Goal: Transaction & Acquisition: Purchase product/service

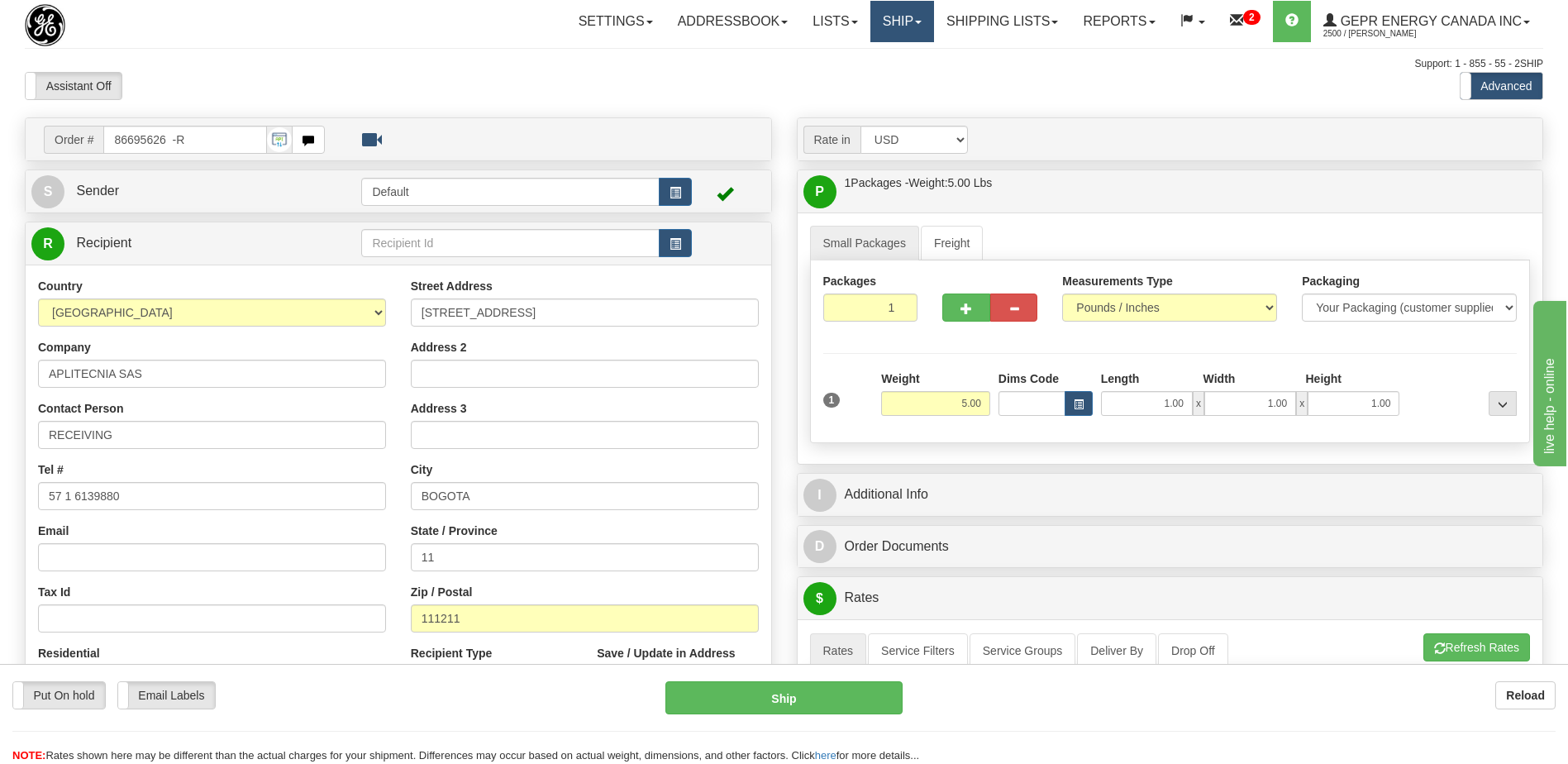
click at [879, 24] on link "Ship" at bounding box center [902, 22] width 63 height 42
click at [851, 61] on span "Ship Screen" at bounding box center [832, 57] width 63 height 13
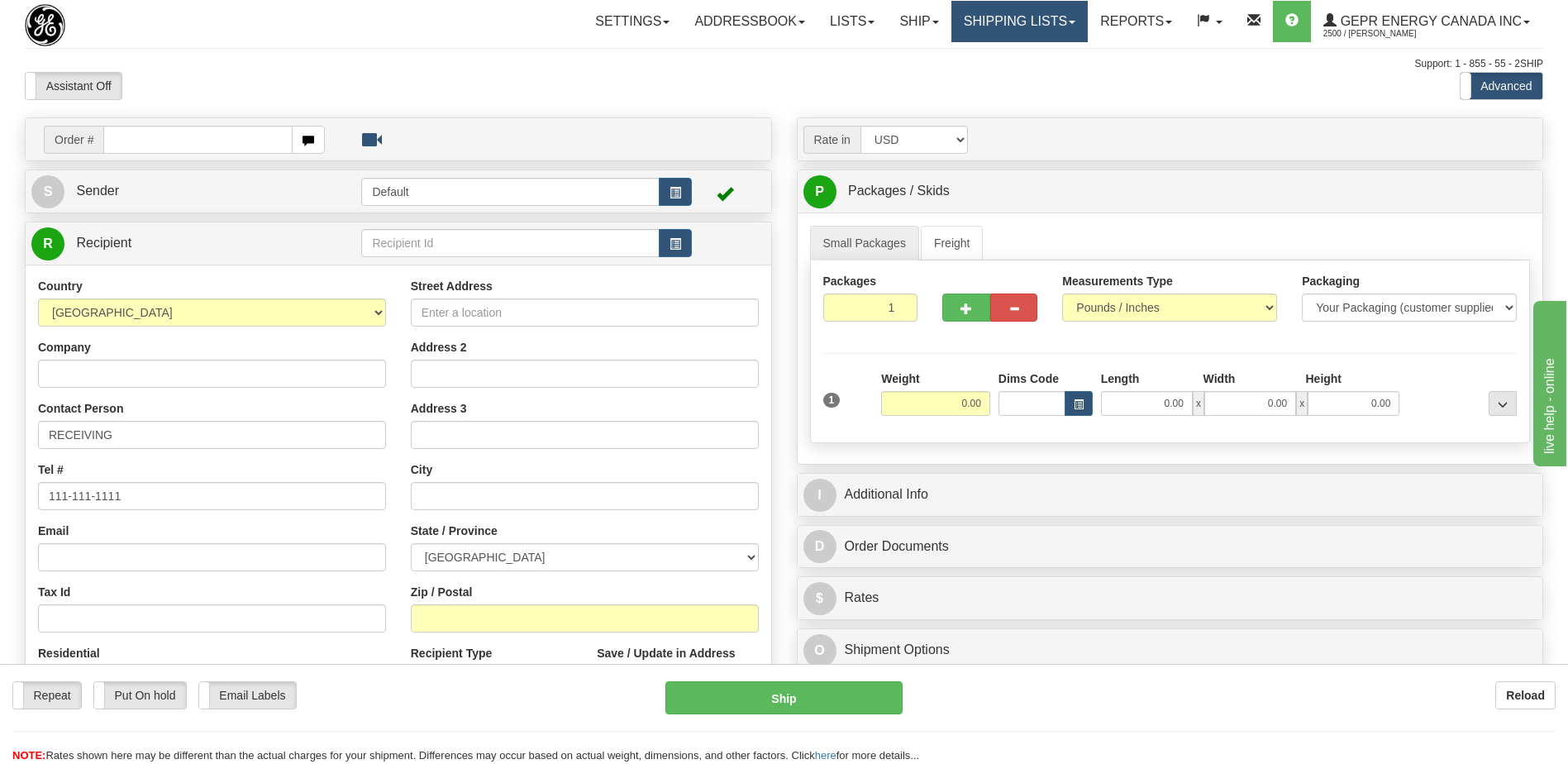
click at [1017, 23] on link "Shipping lists" at bounding box center [1019, 22] width 136 height 42
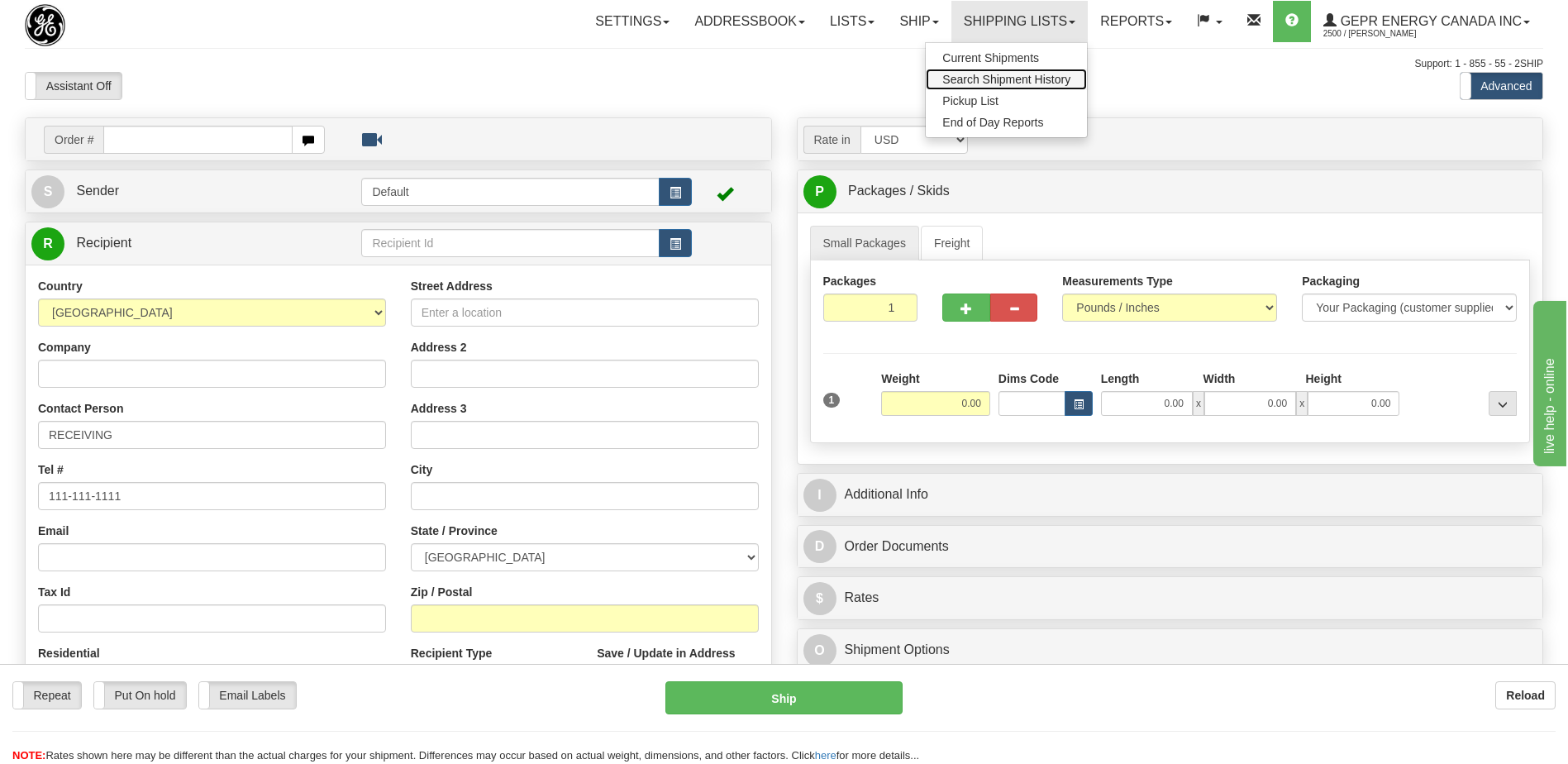
click at [990, 76] on span "Search Shipment History" at bounding box center [1007, 79] width 128 height 13
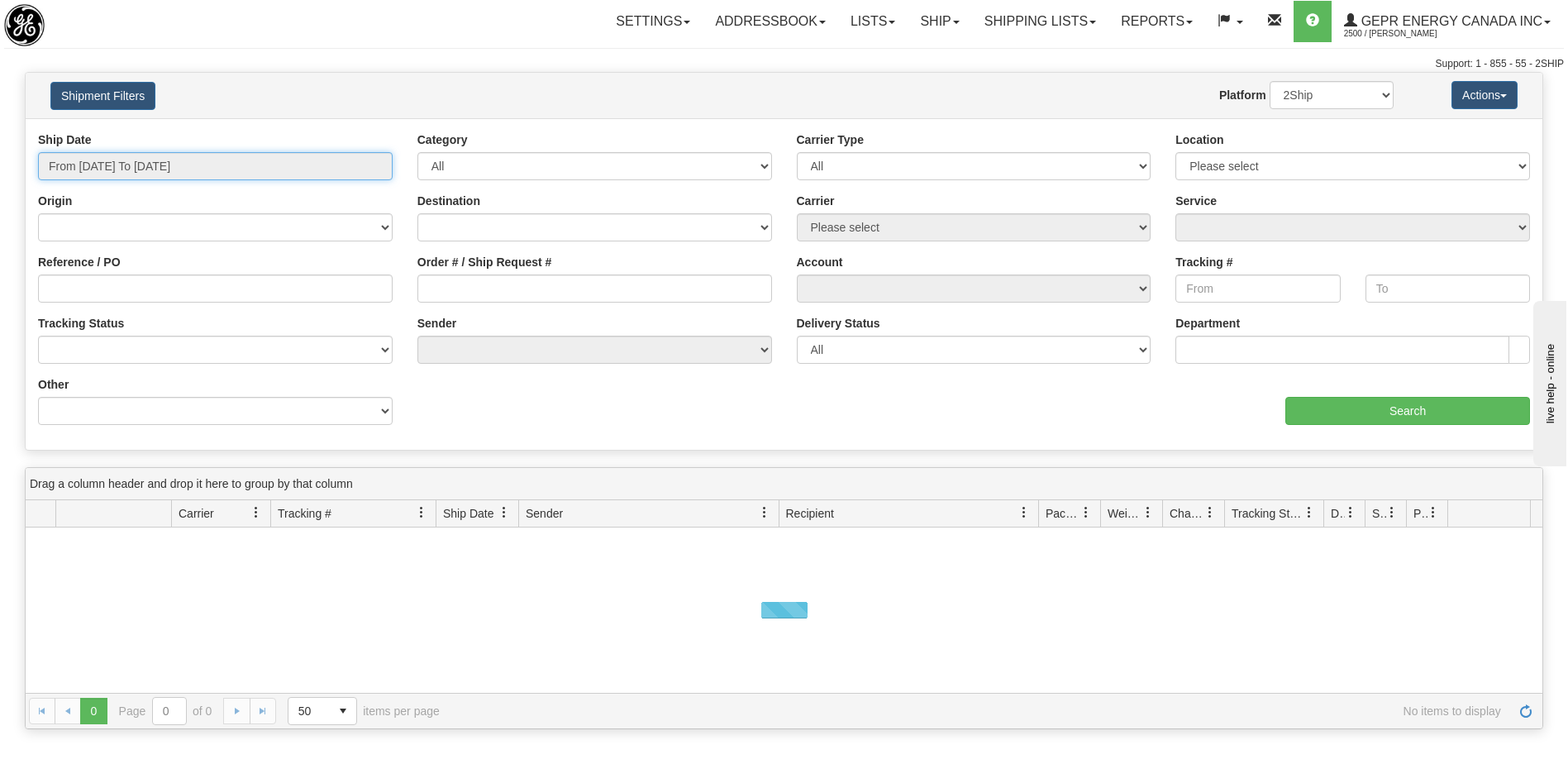
type input "[DATE]"
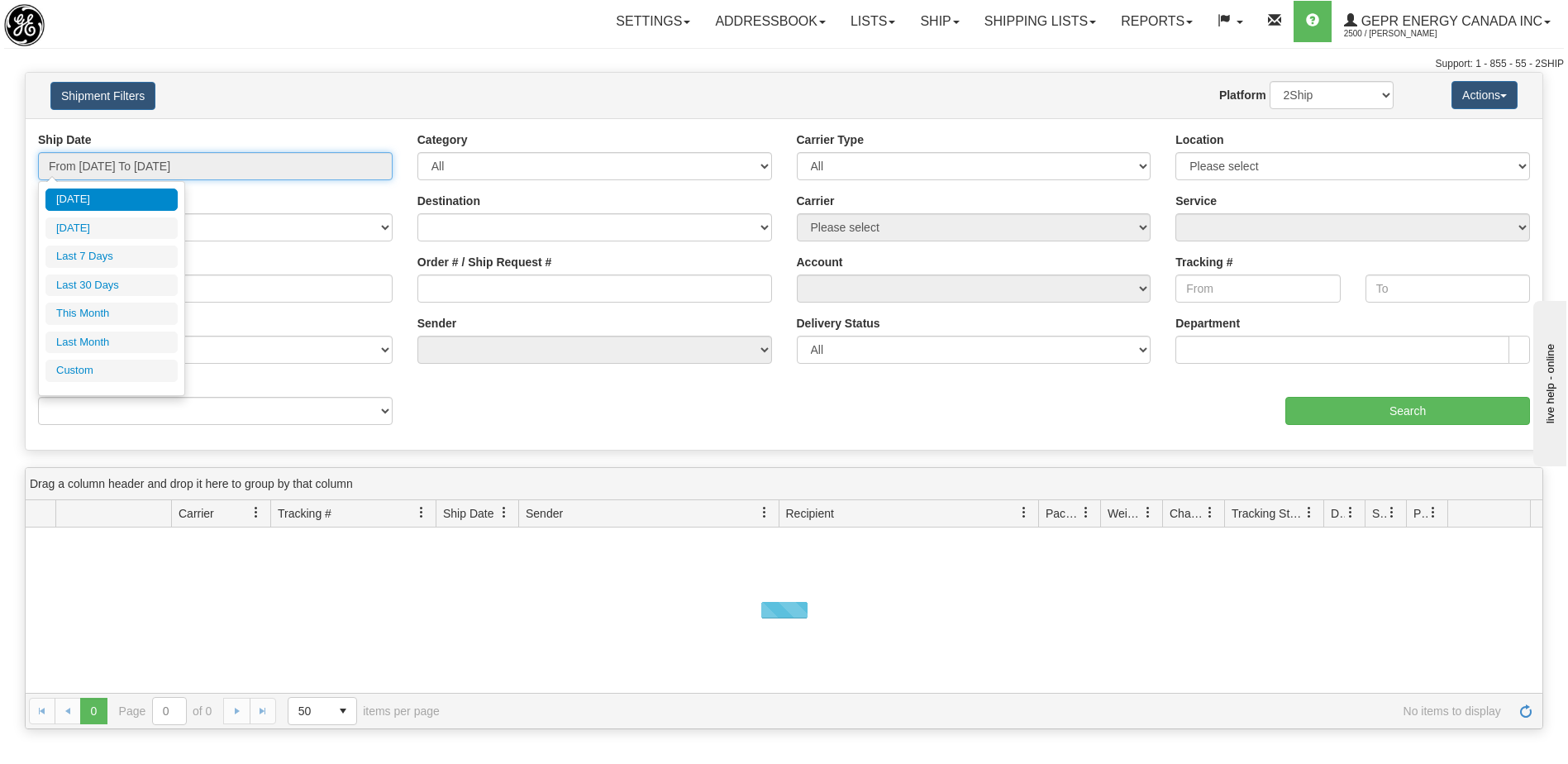
click at [194, 168] on input "From 09/17/2025 To 09/18/2025" at bounding box center [215, 166] width 355 height 28
click at [149, 368] on li "Custom" at bounding box center [111, 371] width 132 height 23
click at [139, 372] on li "Custom" at bounding box center [111, 371] width 132 height 23
click at [94, 364] on li "Custom" at bounding box center [111, 371] width 132 height 23
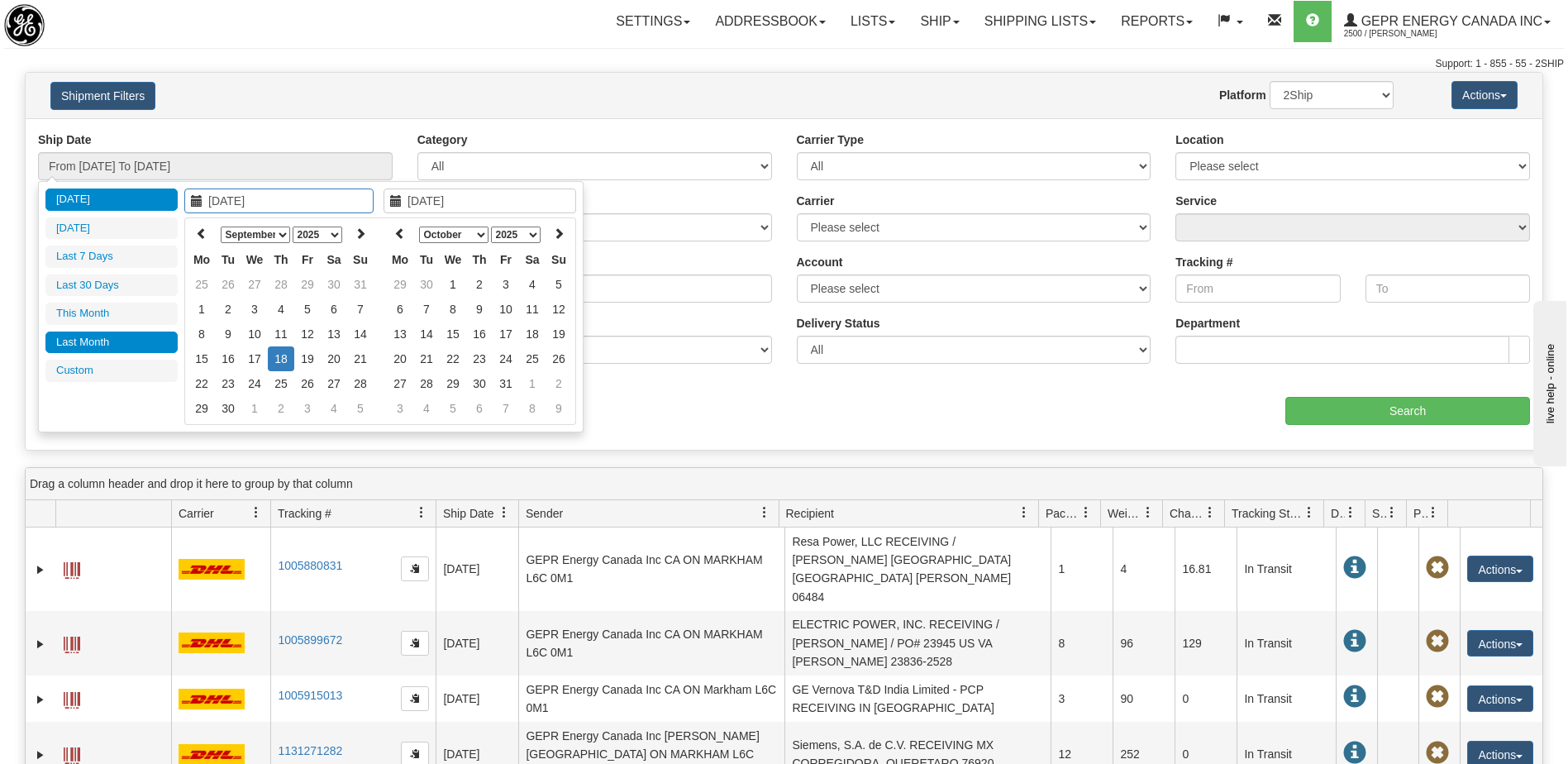
type input "08/01/2025"
type input "08/31/2025"
type input "[DATE]"
type input "09/01/2025"
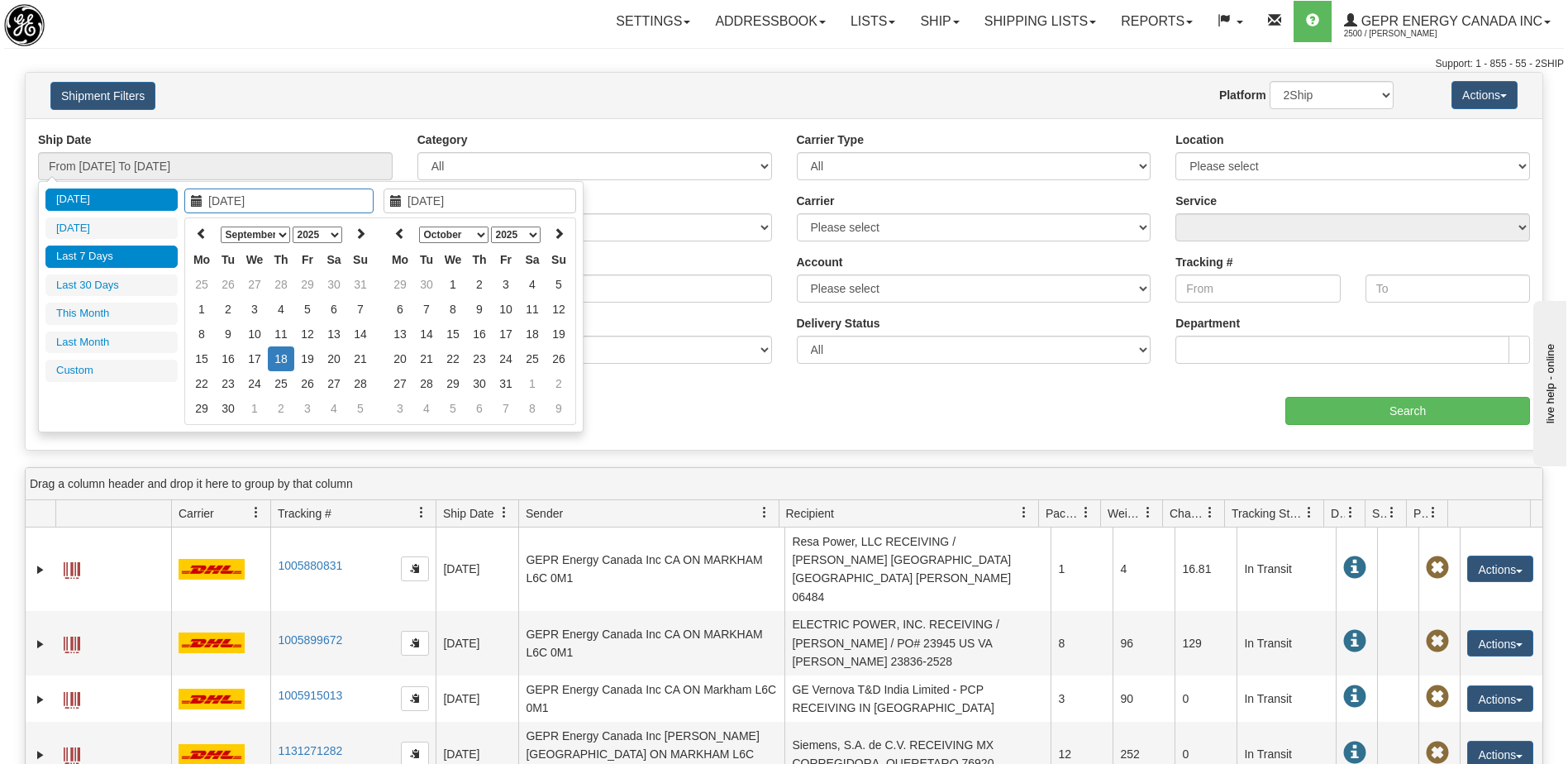
type input "09/30/2025"
type input "[DATE]"
click at [208, 237] on th at bounding box center [201, 234] width 26 height 26
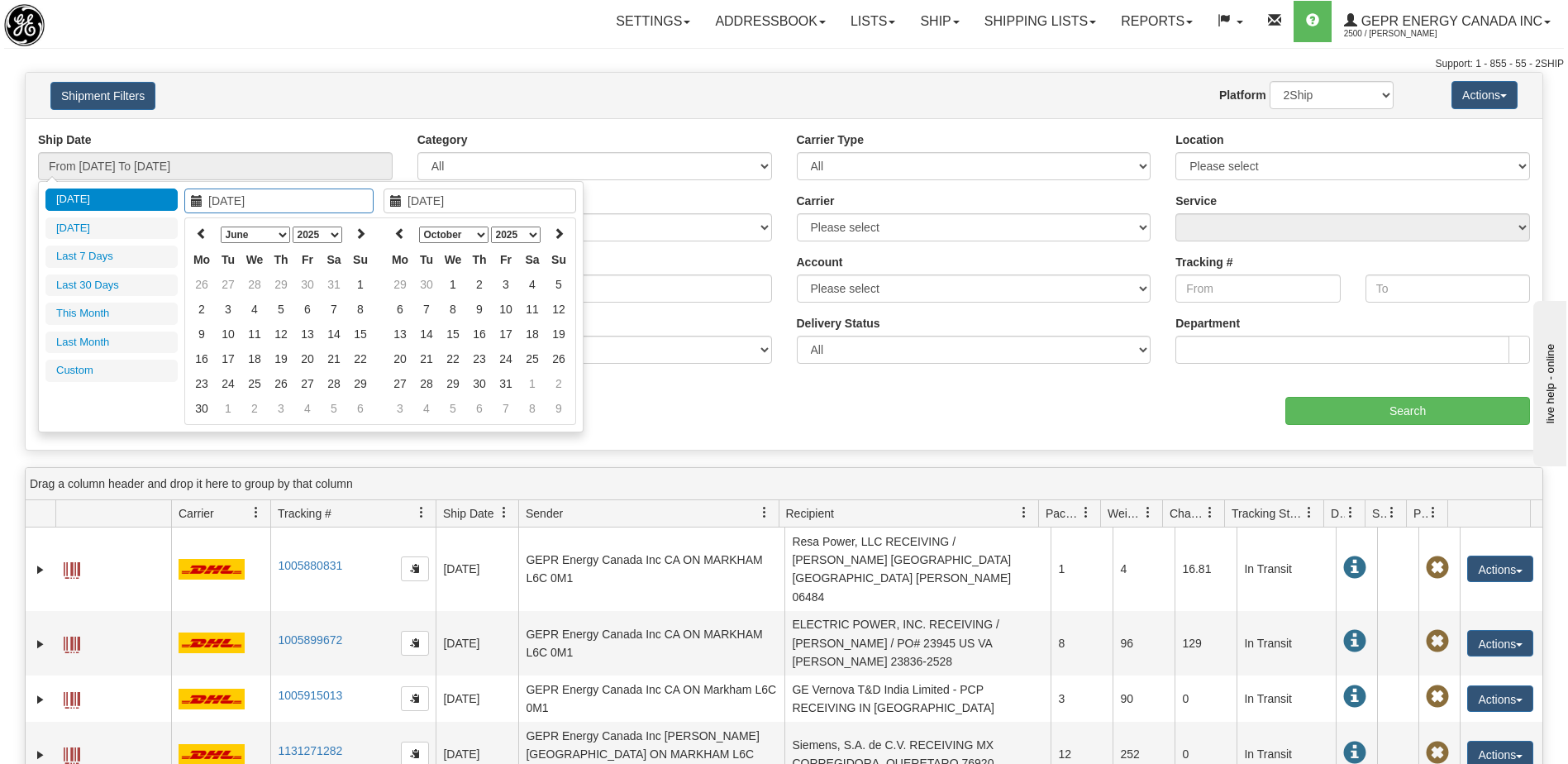
click at [208, 237] on th at bounding box center [201, 234] width 26 height 26
type input "01/01/2025"
click at [266, 287] on td "1" at bounding box center [254, 284] width 26 height 25
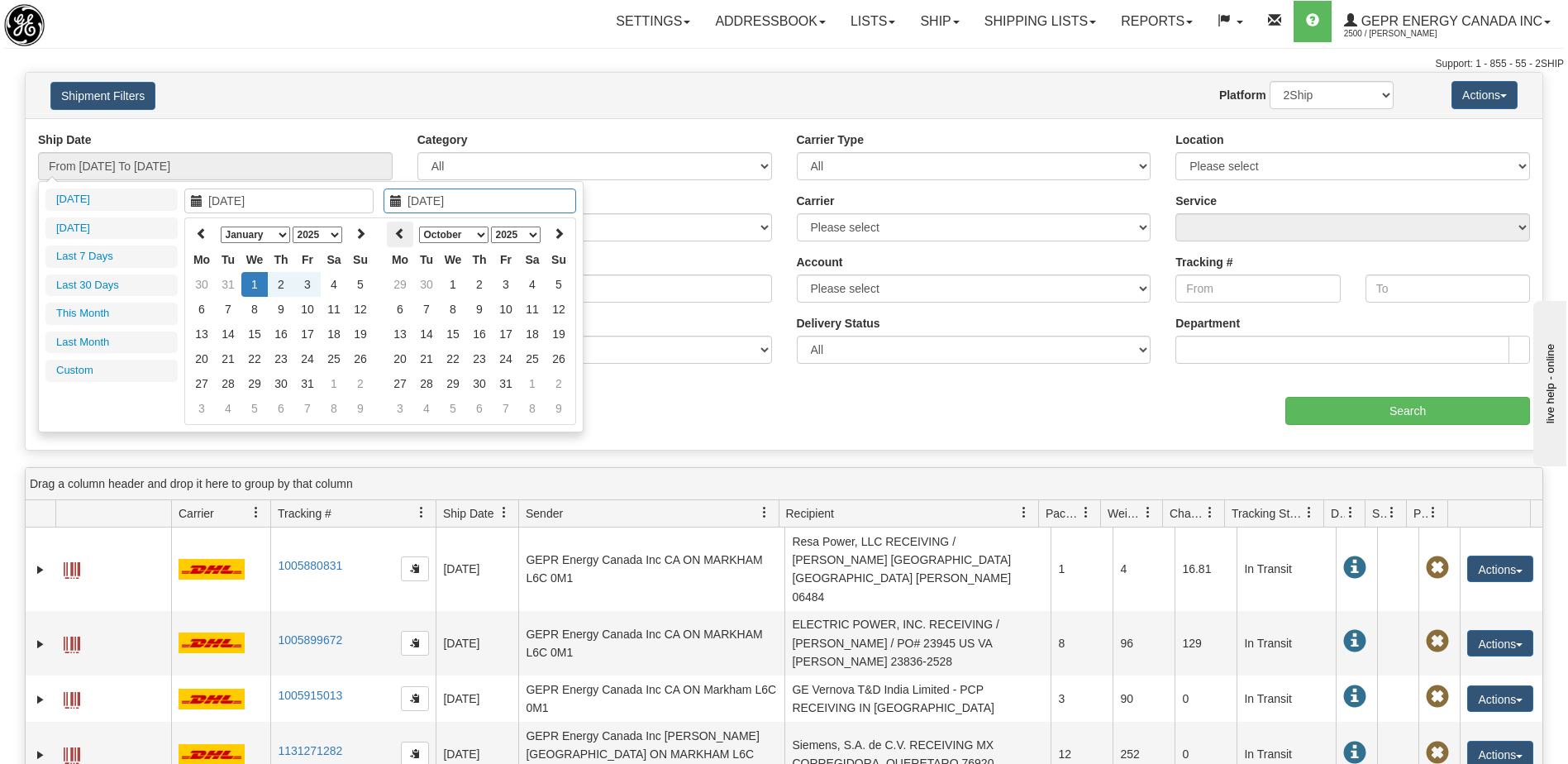
click at [403, 234] on icon at bounding box center [399, 233] width 11 height 11
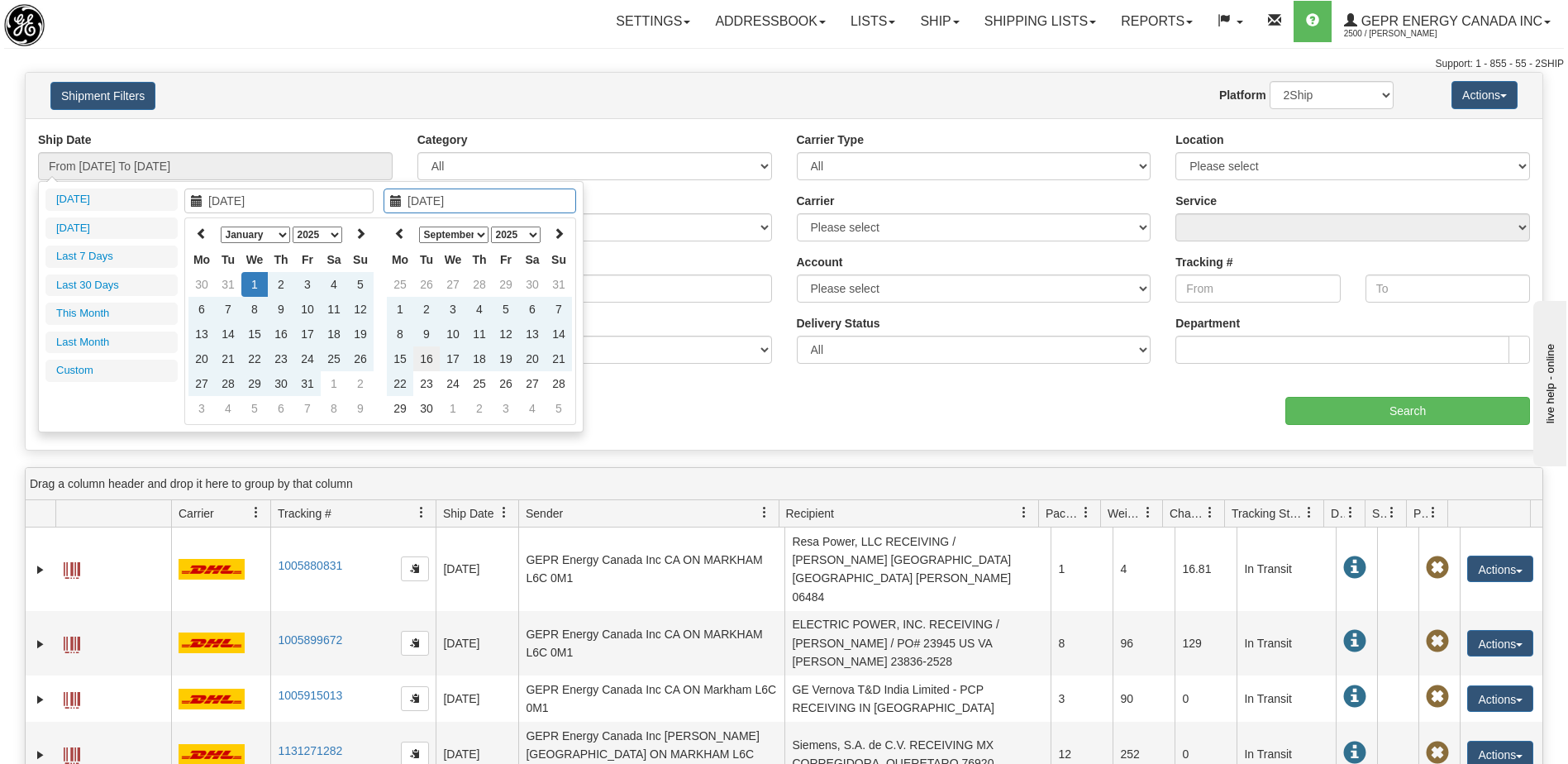
type input "09/16/2025"
click at [428, 358] on td "16" at bounding box center [426, 359] width 26 height 25
type input "From 01/01/2025 To 09/16/2025"
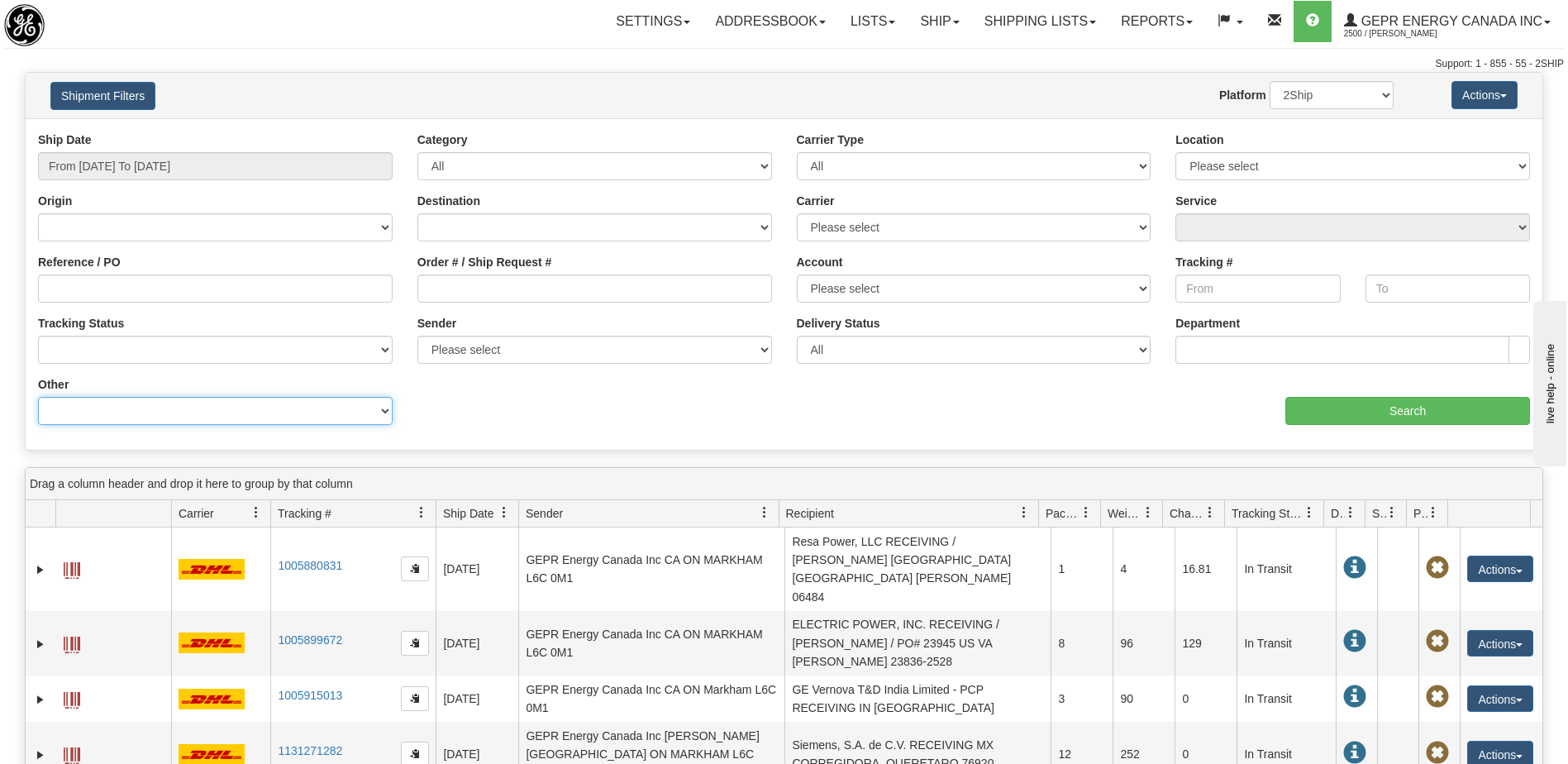
click at [253, 412] on select "Billing Account # Billing Type BOL # (LTL) Commodity Or Documents Consolidation…" at bounding box center [215, 411] width 355 height 28
select select "Recipient_ZIP"
click at [38, 397] on select "Billing Account # Billing Type BOL # (LTL) Commodity Or Documents Consolidation…" at bounding box center [215, 411] width 355 height 28
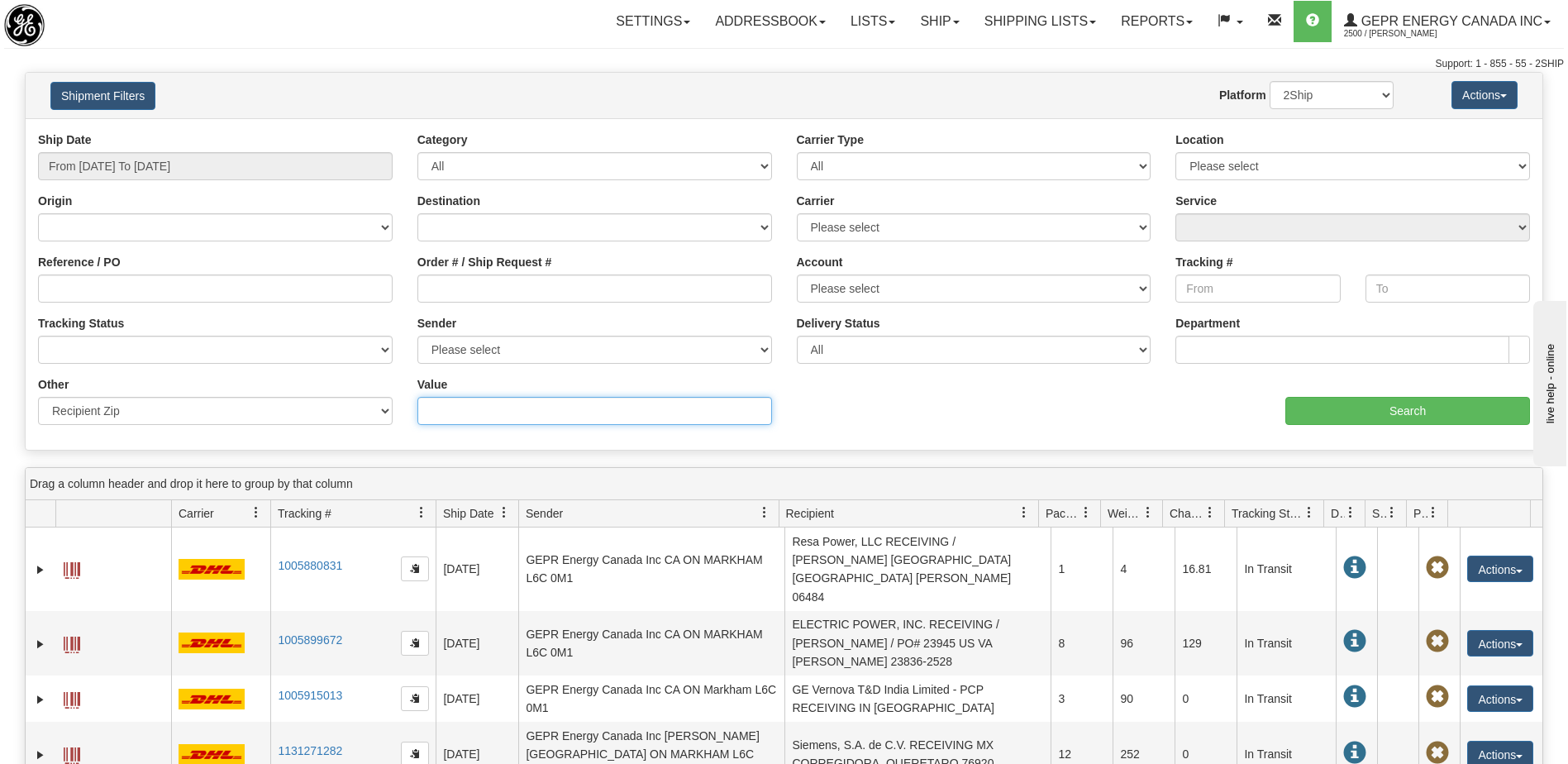
click at [435, 410] on input "Value" at bounding box center [595, 411] width 355 height 28
paste input "31952"
type input "31952"
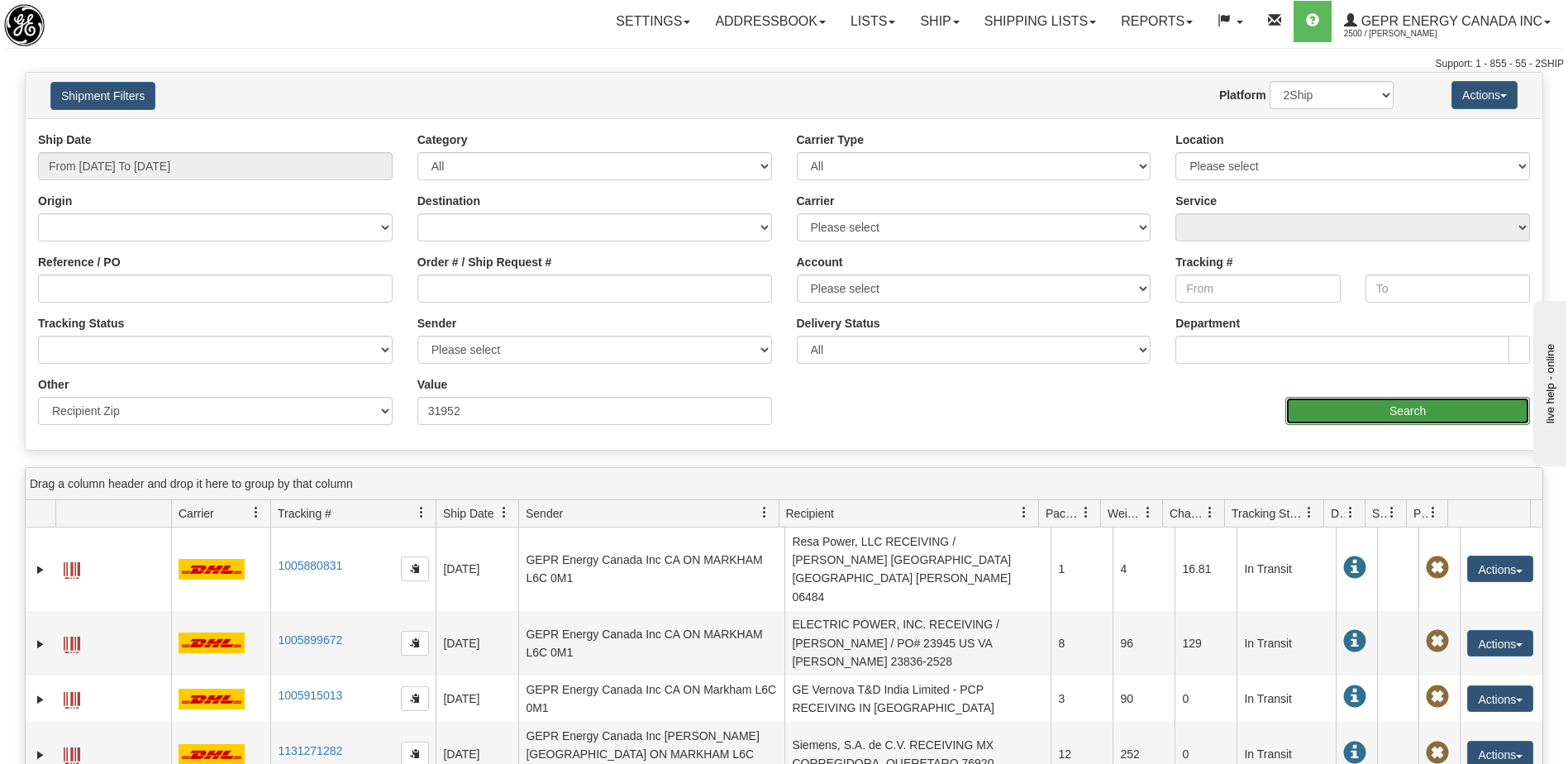
click at [1359, 419] on input "Search" at bounding box center [1408, 411] width 245 height 28
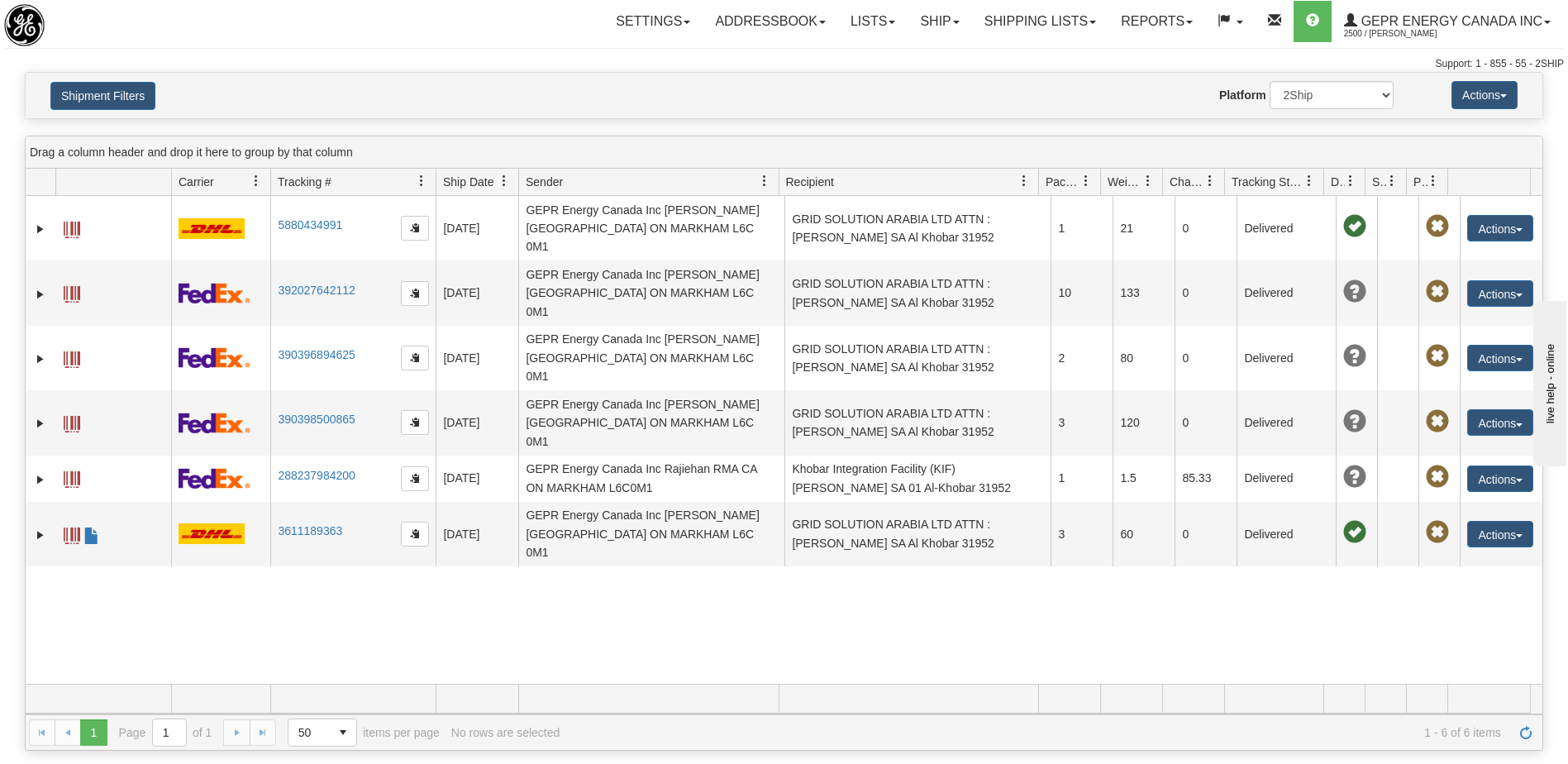
click at [836, 642] on div "31538851 2500 5880434991 5880434991 08/27/2025 08/27/2025 03:18:05 PM GEPR Ener…" at bounding box center [784, 440] width 1517 height 488
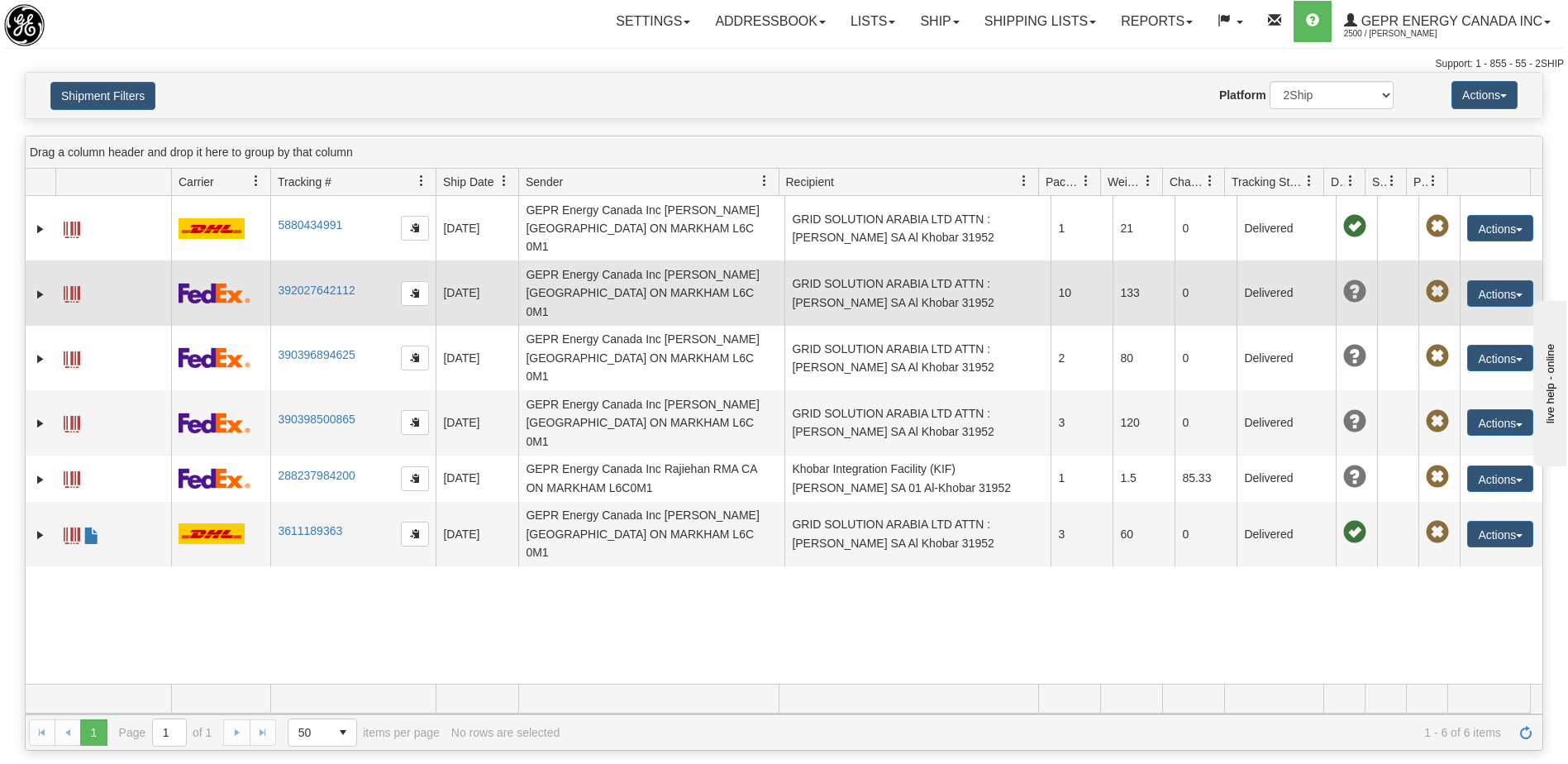
click at [648, 268] on td "GEPR Energy Canada Inc Glenn Apura CA ON MARKHAM L6C 0M1" at bounding box center [651, 293] width 267 height 64
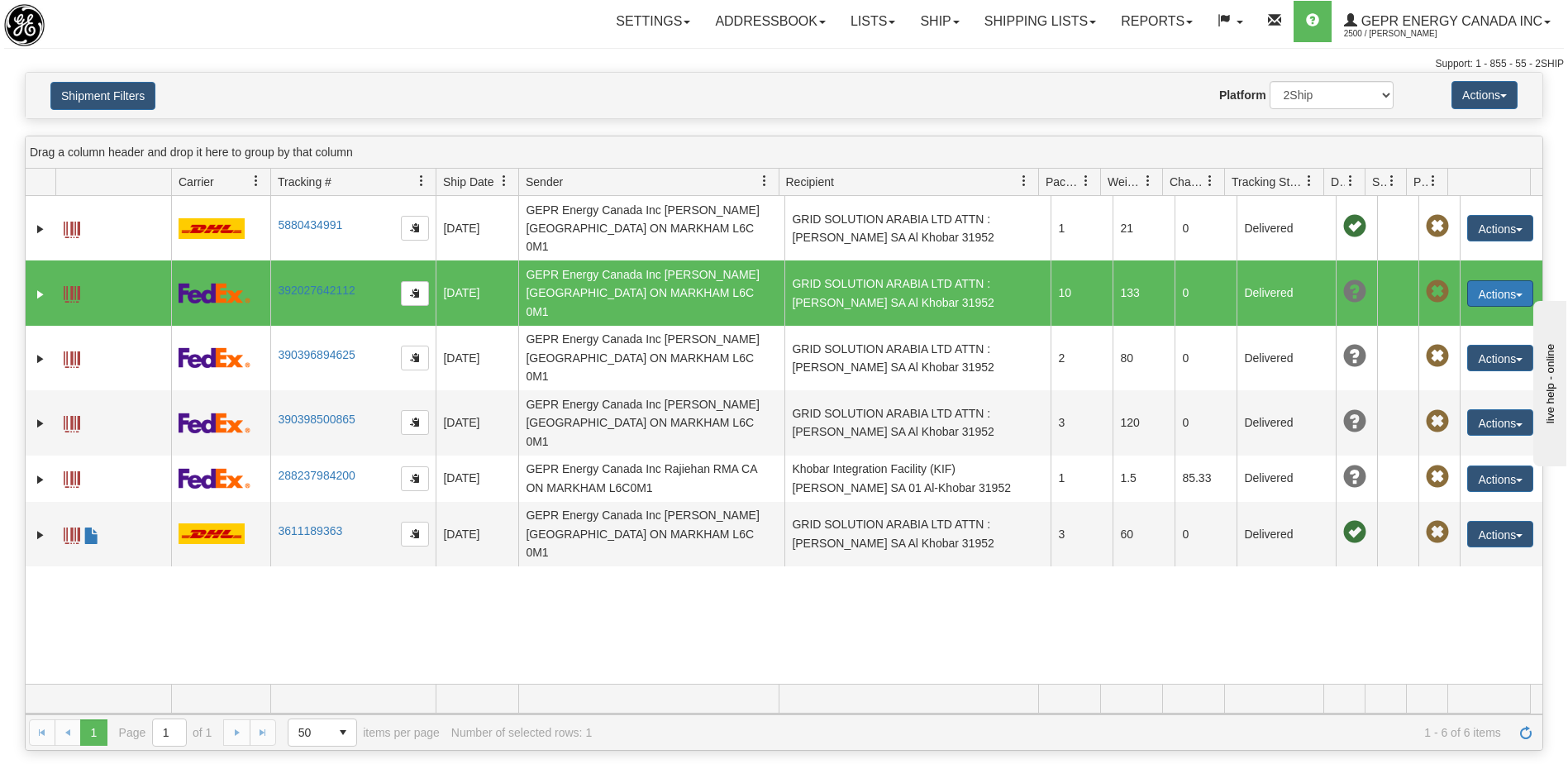
click at [1475, 280] on button "Actions" at bounding box center [1500, 293] width 66 height 26
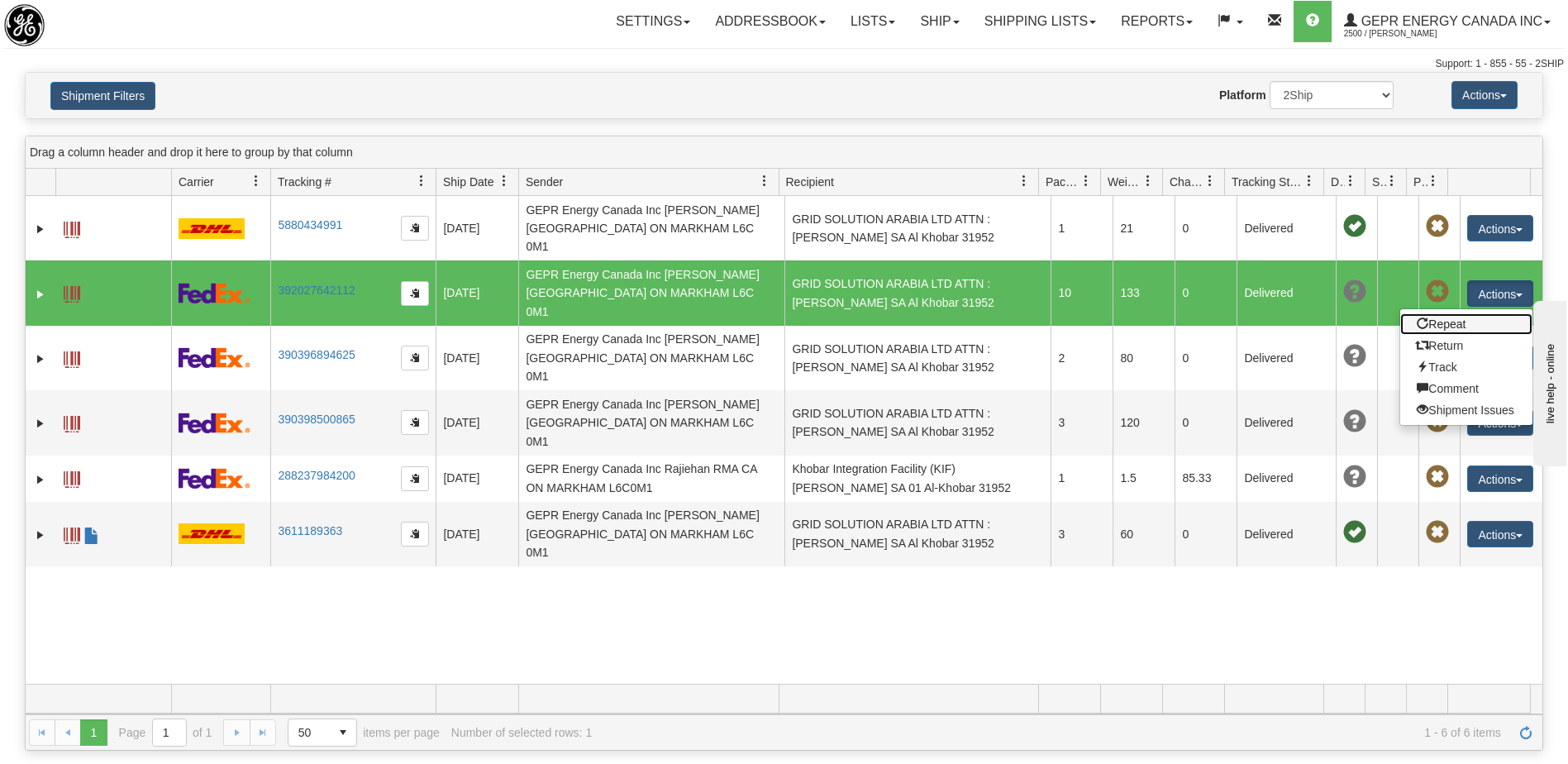
drag, startPoint x: 1440, startPoint y: 300, endPoint x: 1442, endPoint y: 604, distance: 304.0
click at [1440, 313] on link "Repeat" at bounding box center [1466, 324] width 132 height 22
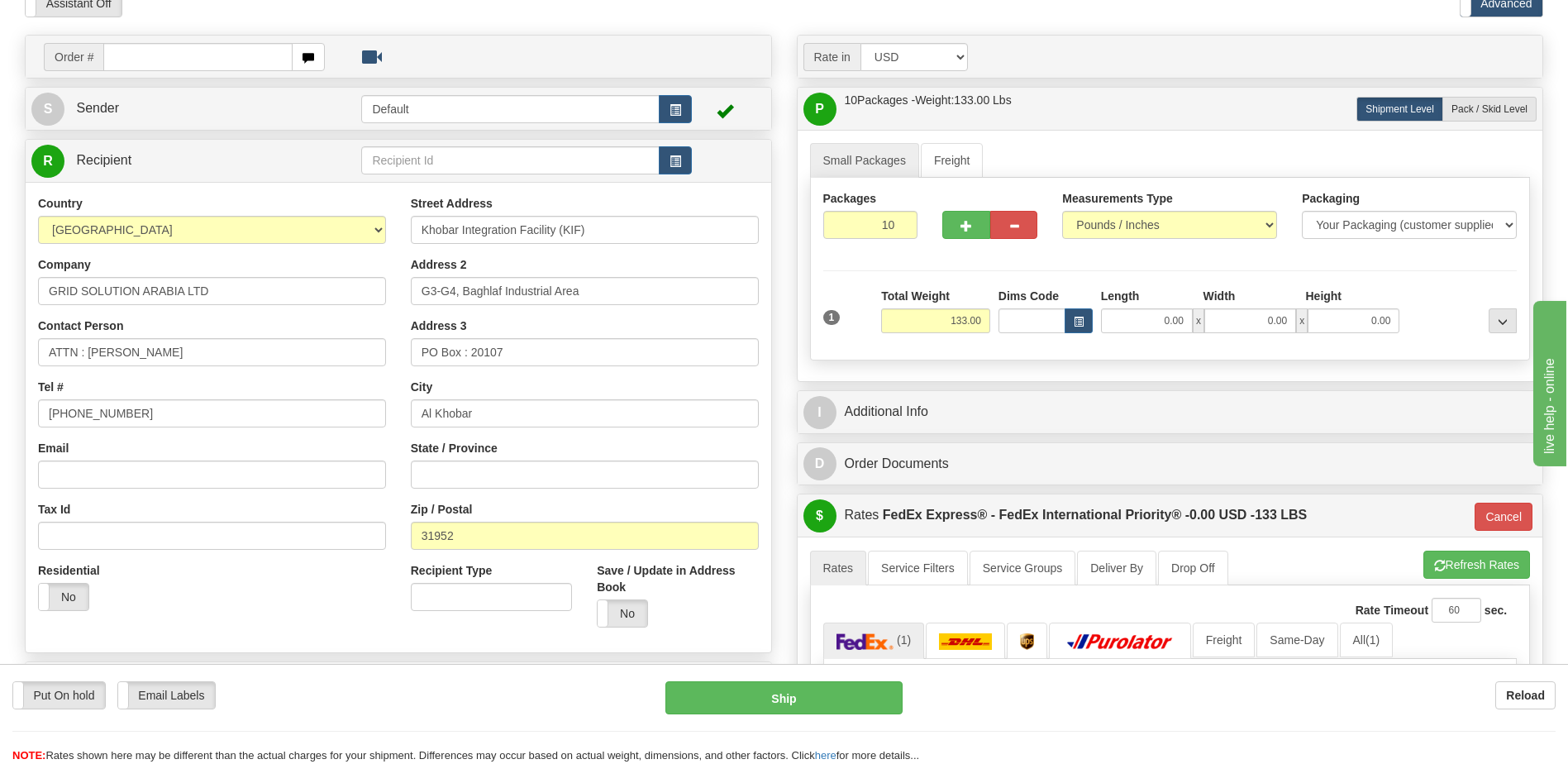
scroll to position [331, 0]
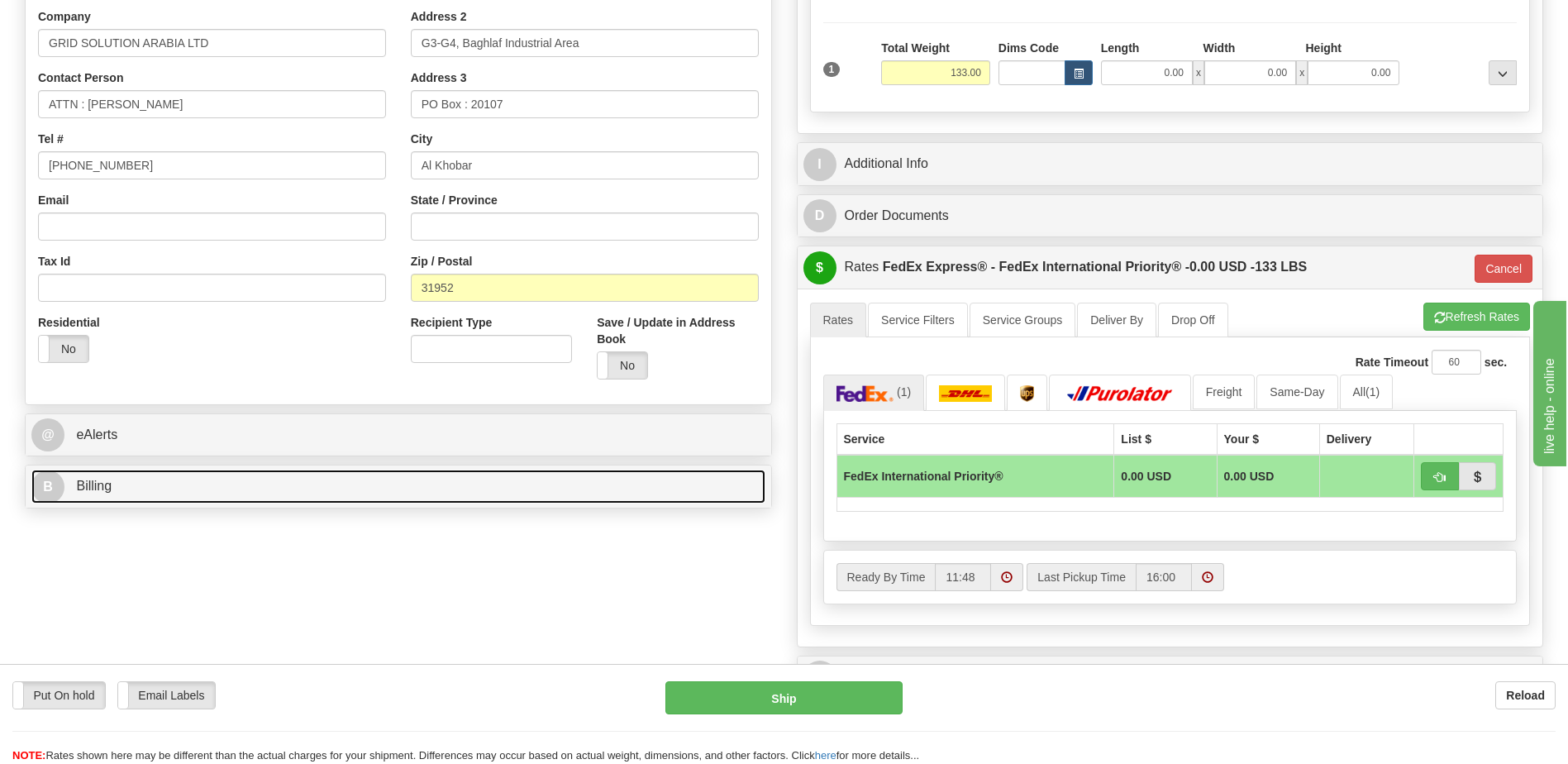
click at [173, 491] on link "B Billing" at bounding box center [399, 486] width 735 height 34
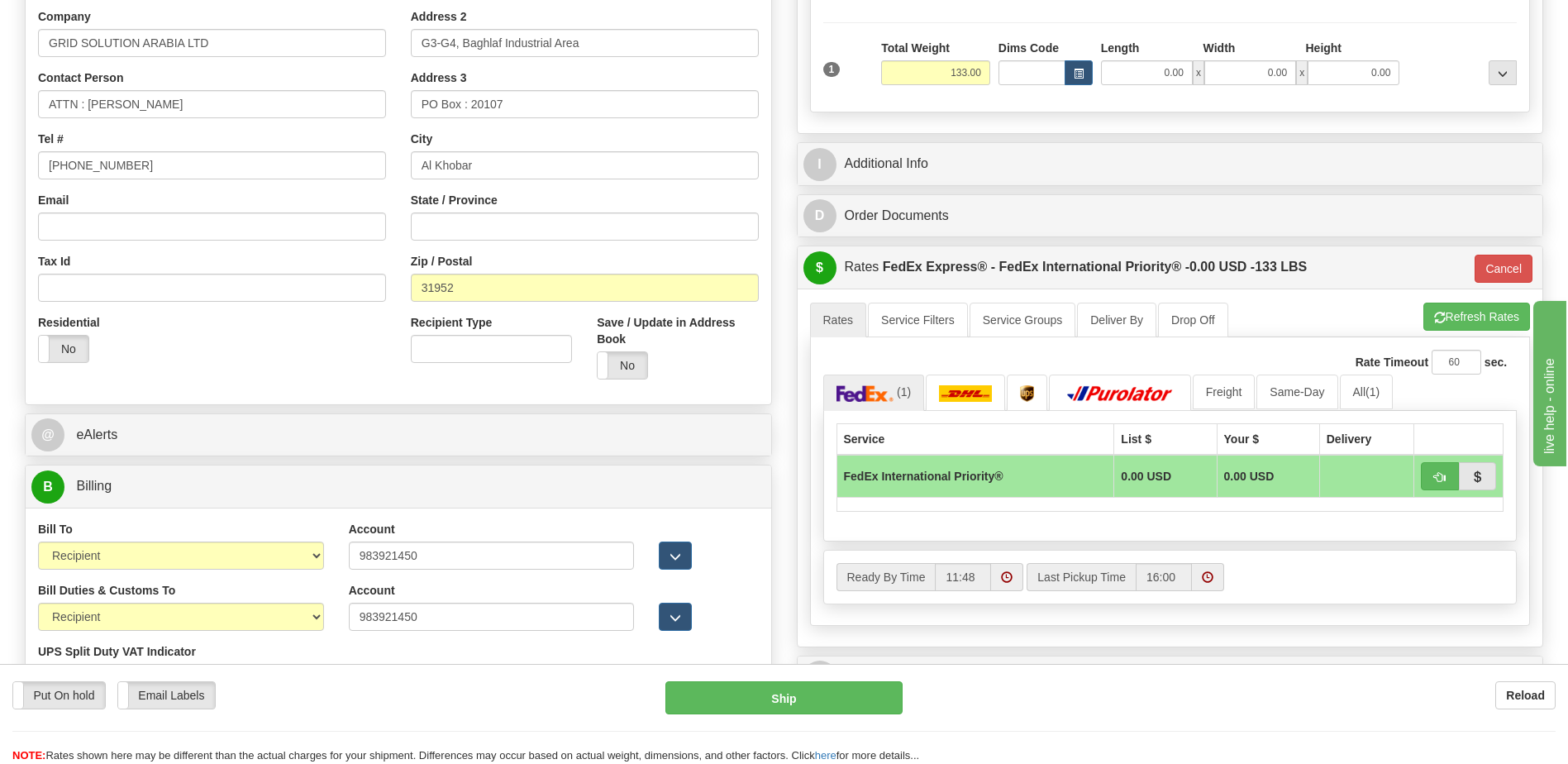
click at [179, 361] on div "Residential Yes No" at bounding box center [212, 345] width 372 height 61
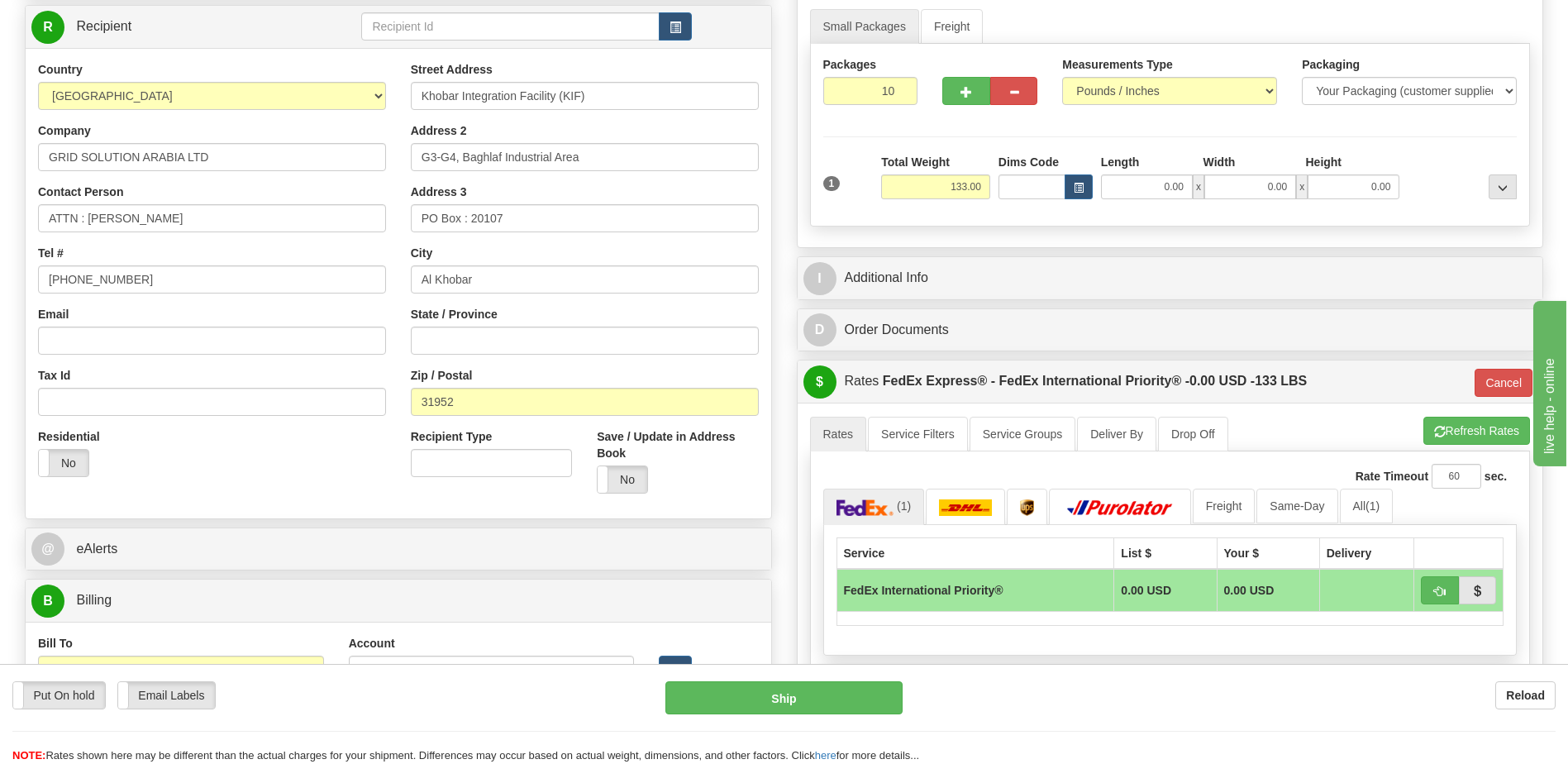
scroll to position [0, 0]
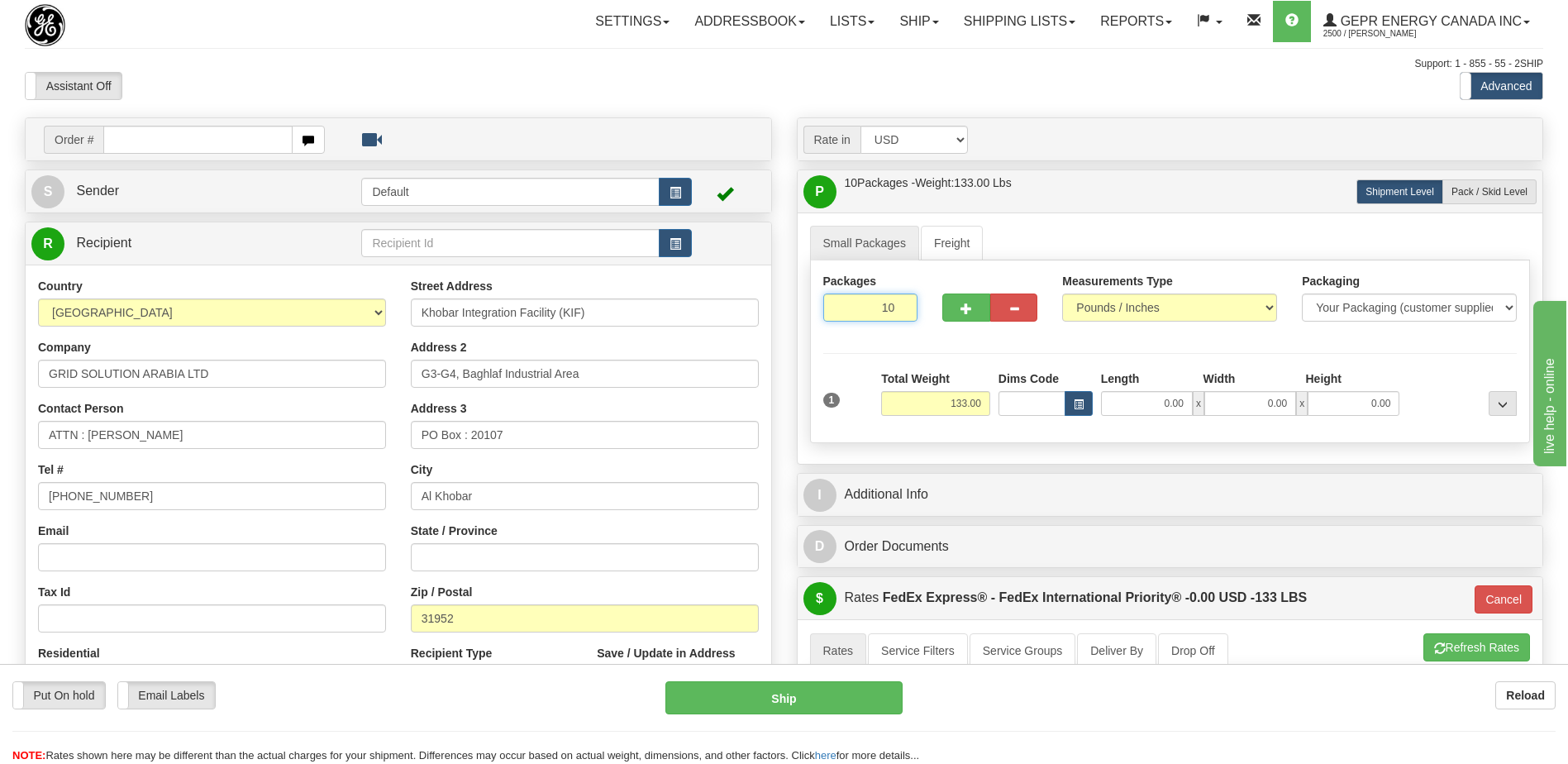
click at [890, 309] on input "10" at bounding box center [871, 307] width 96 height 28
type input "2"
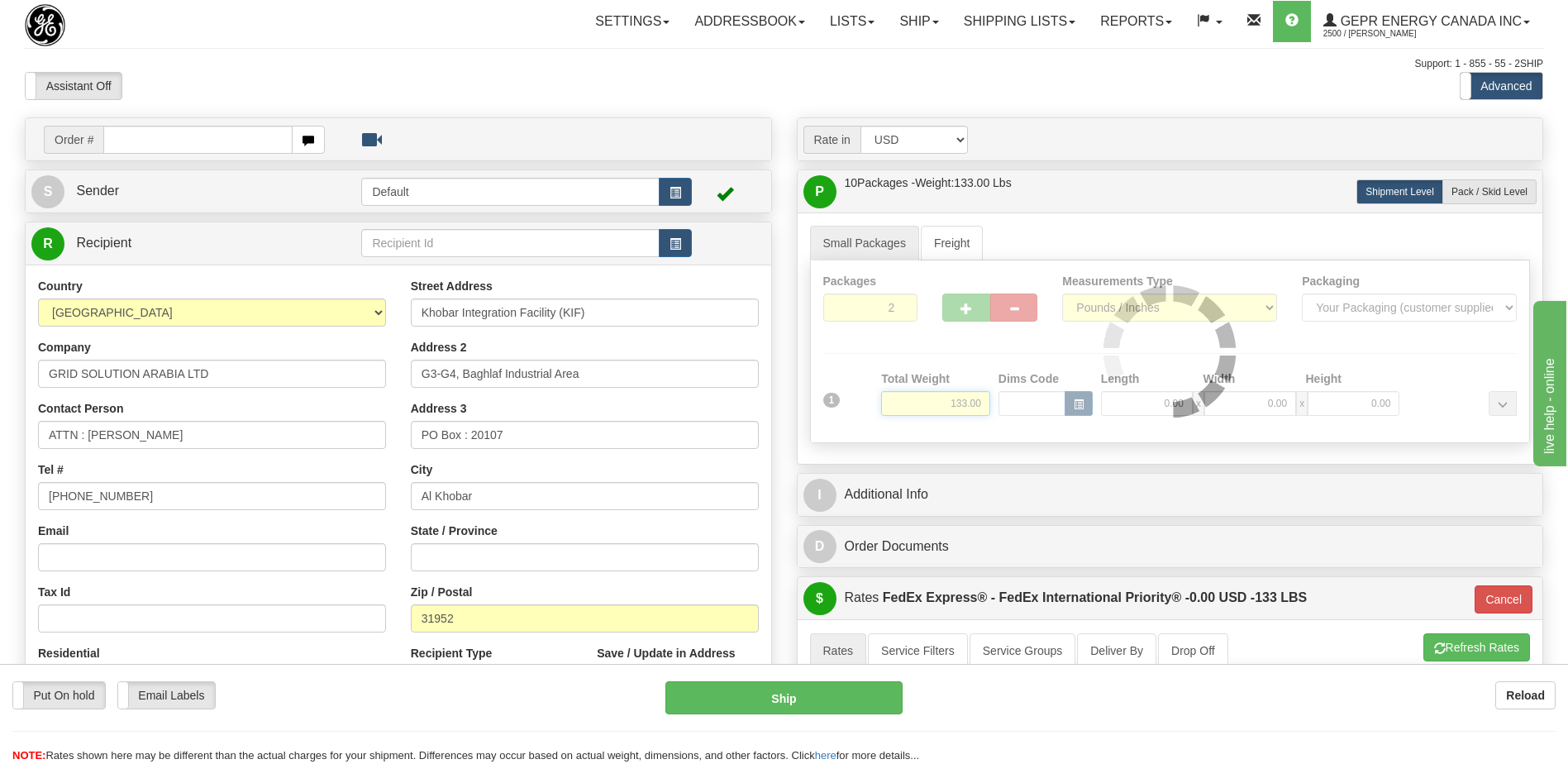
click at [970, 404] on div "Packages 2 1 Measurements Type" at bounding box center [1170, 352] width 721 height 182
type input "01"
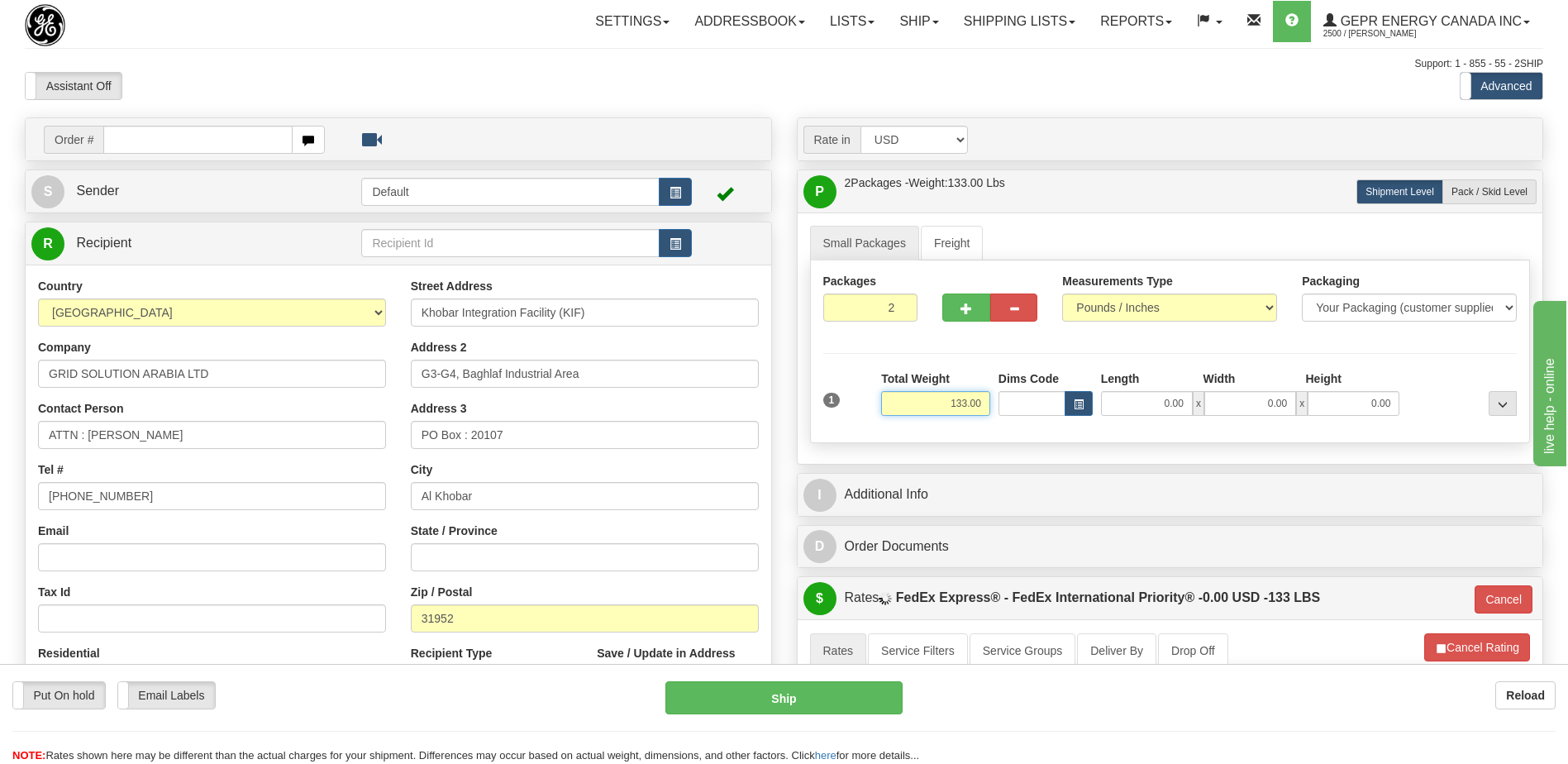
click at [970, 404] on input "133.00" at bounding box center [936, 403] width 109 height 25
type input "68"
type input "01"
type input "68.00"
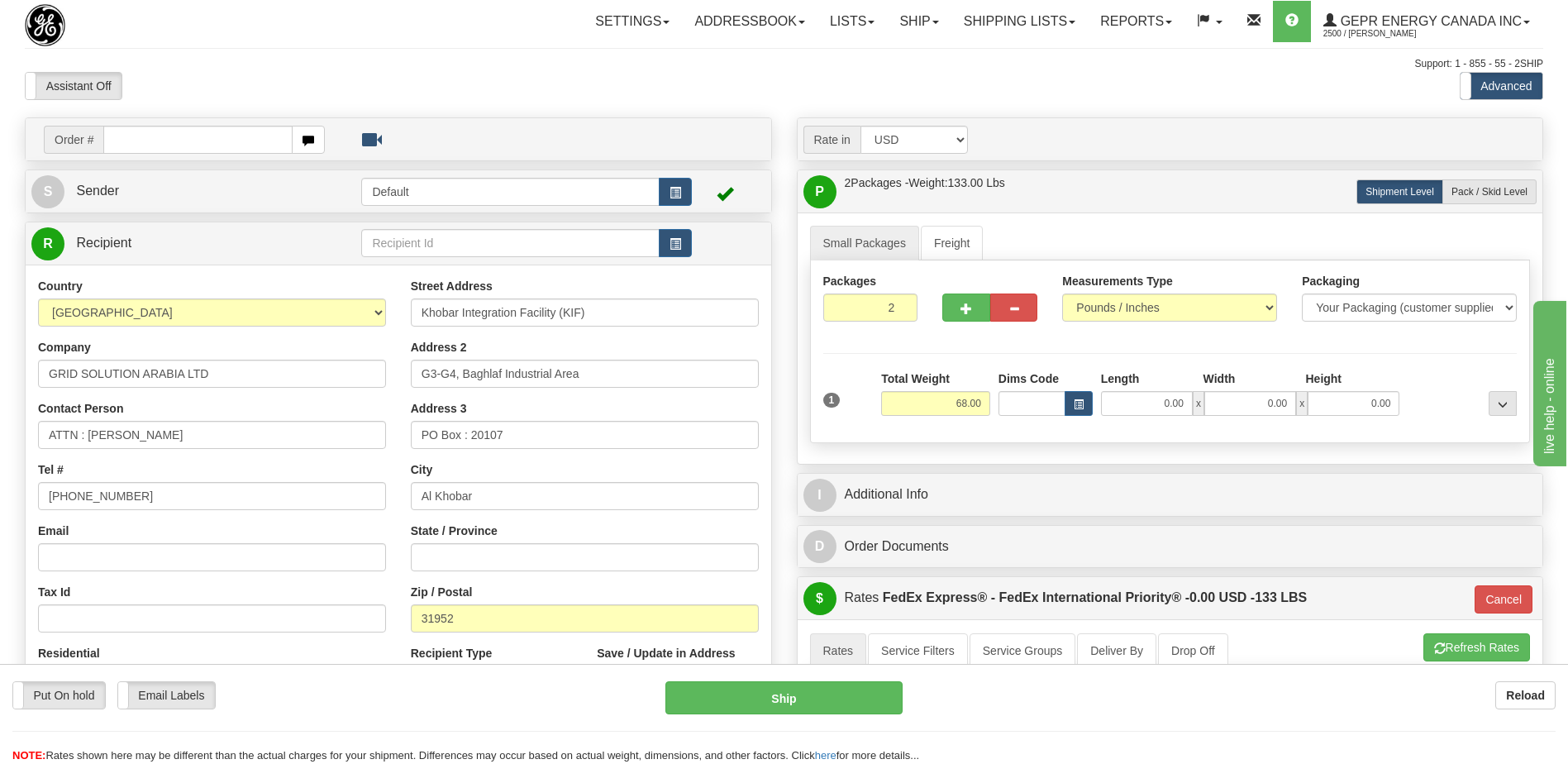
click at [579, 89] on div "Assistant On Assistant Off Do a return Do a return" at bounding box center [333, 86] width 643 height 28
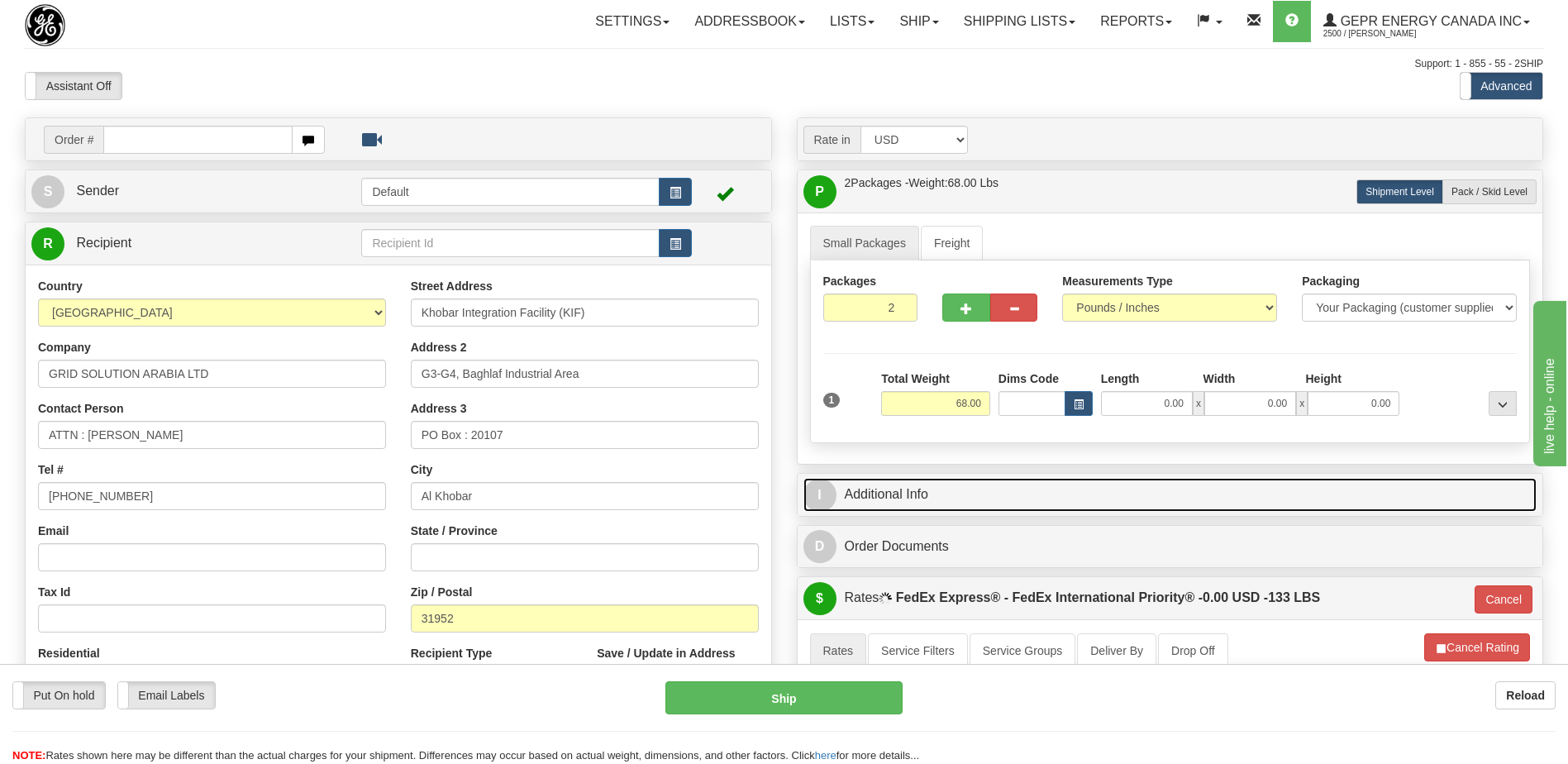
drag, startPoint x: 862, startPoint y: 497, endPoint x: 864, endPoint y: 482, distance: 15.1
click at [862, 497] on link "I Additional Info" at bounding box center [1171, 494] width 735 height 34
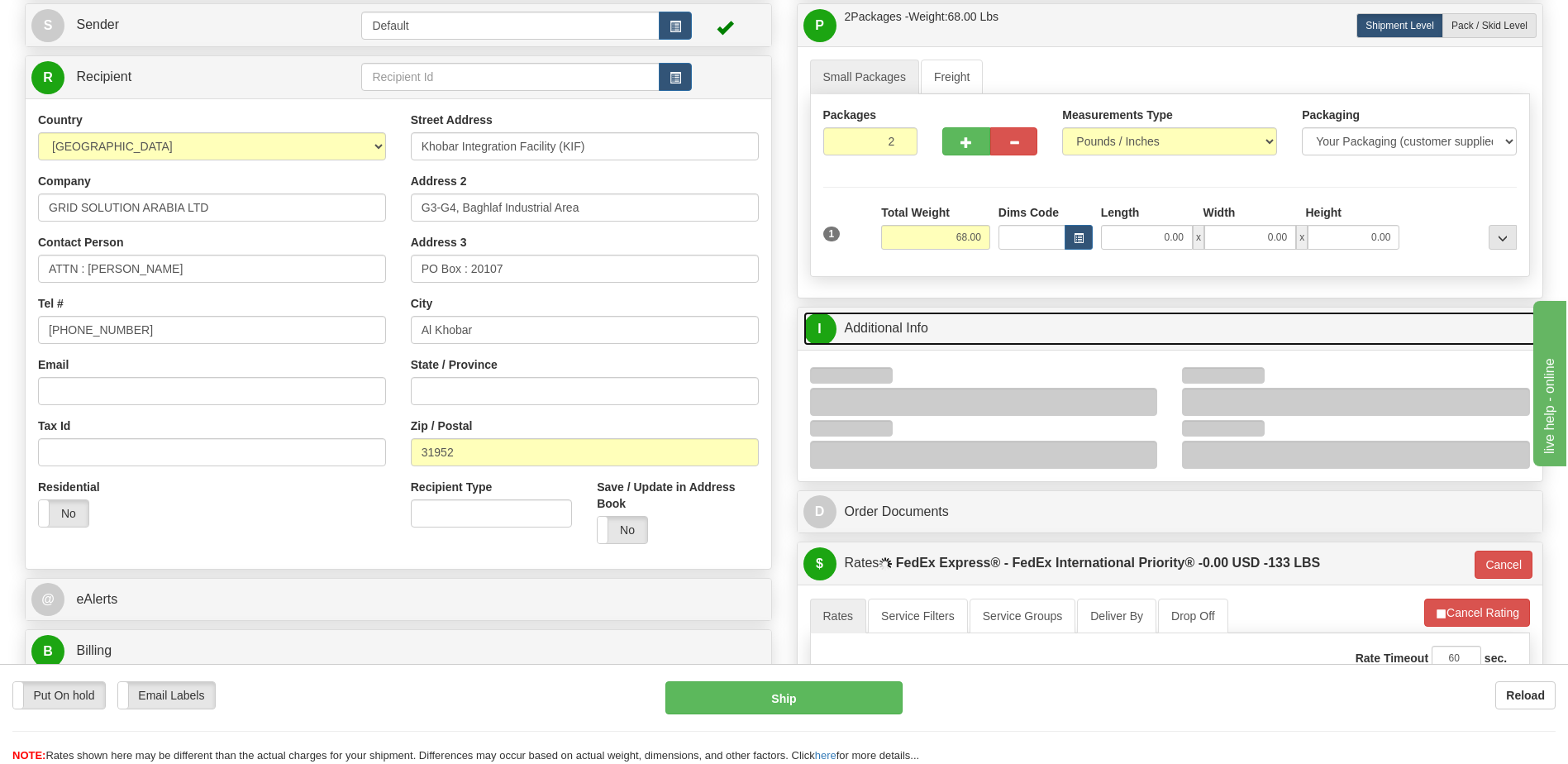
scroll to position [248, 0]
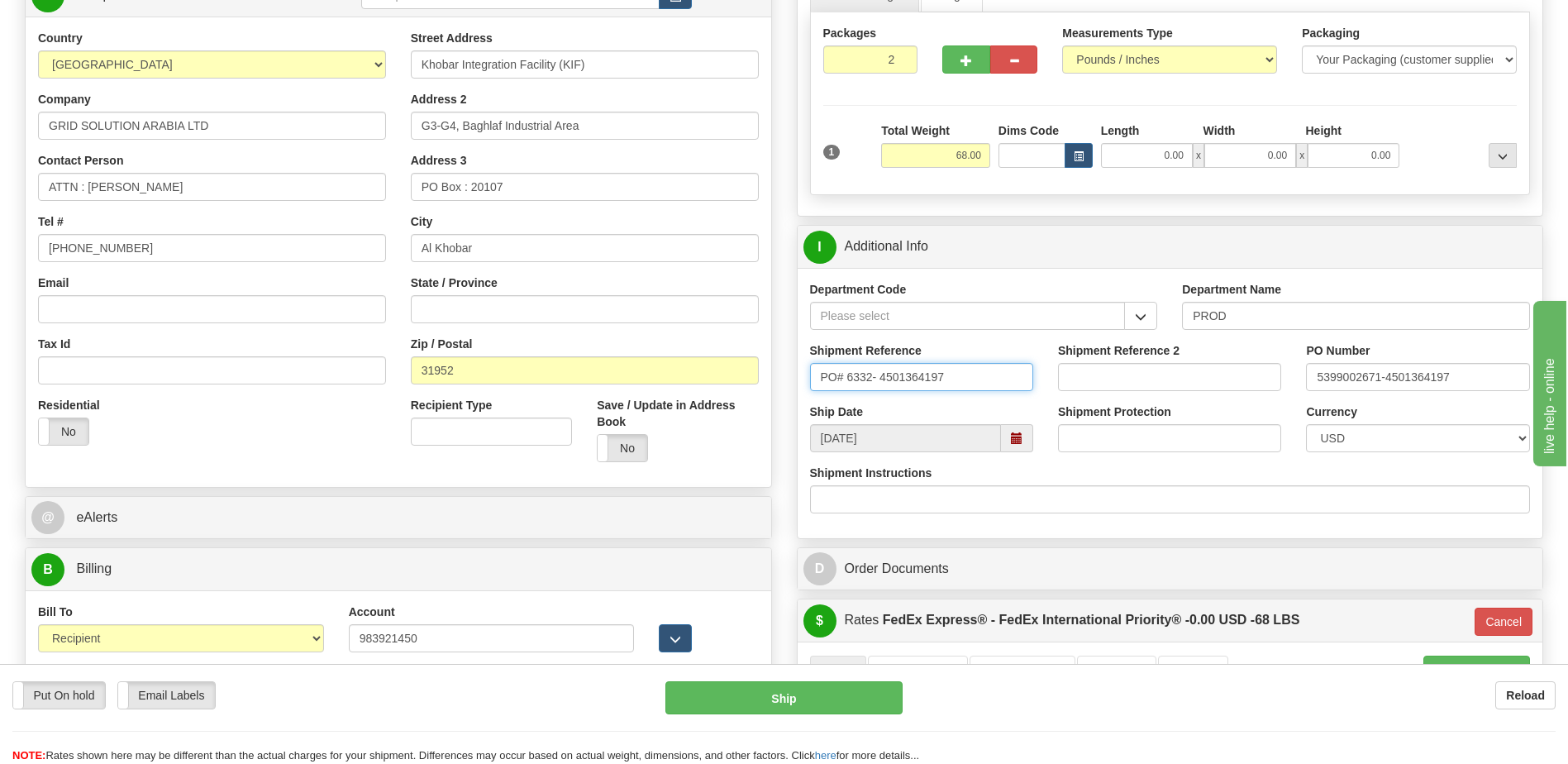
drag, startPoint x: 948, startPoint y: 380, endPoint x: 690, endPoint y: 392, distance: 258.3
paste input "PO# 6332- 4501384070"
type input "PO# 6332- 4501384070"
drag, startPoint x: 1479, startPoint y: 378, endPoint x: 1096, endPoint y: 380, distance: 383.0
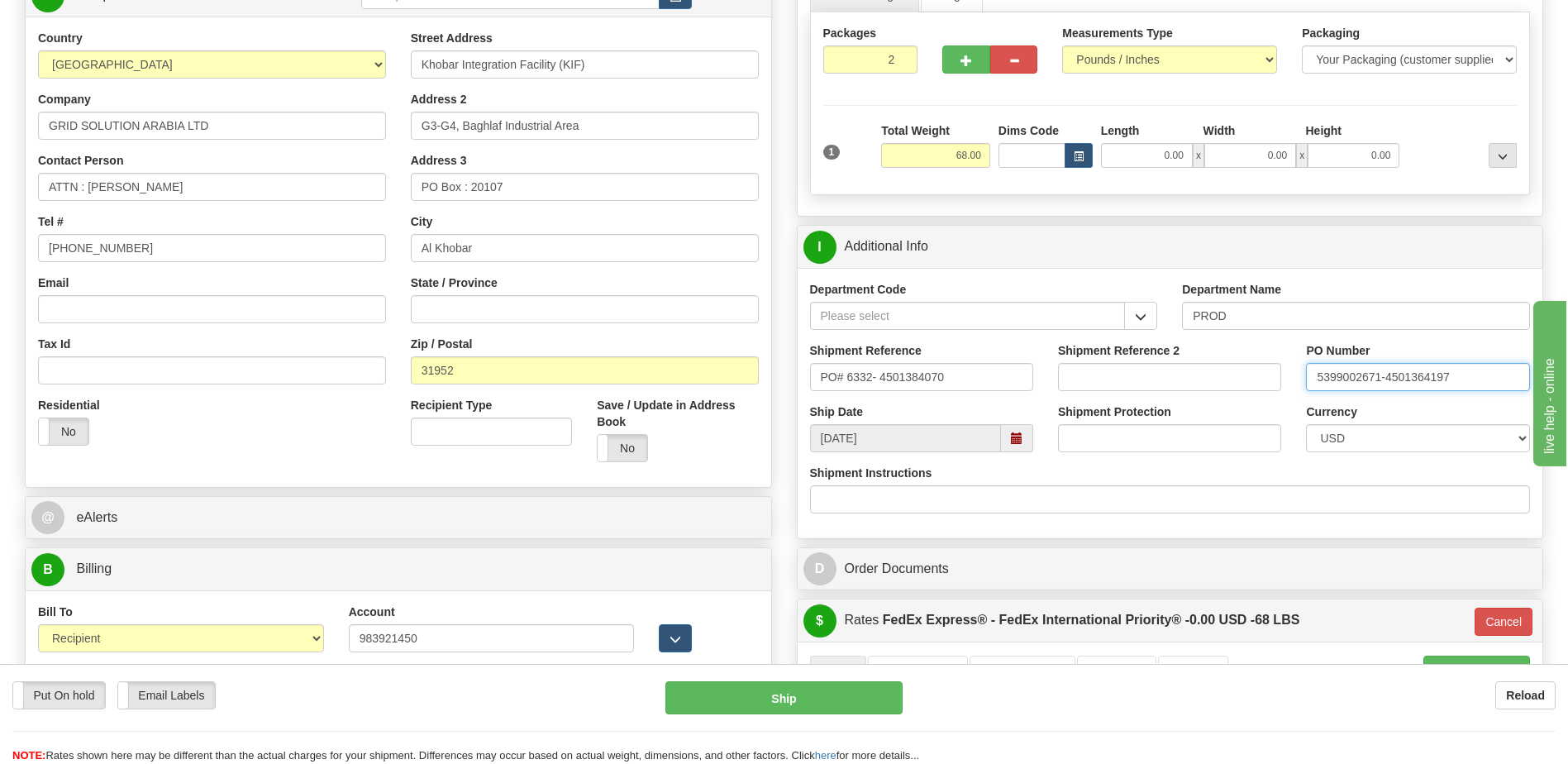
click at [1096, 380] on div "Shipment Reference PO# 6332- 4501384070 Shipment Reference 2 PO Number 53990026…" at bounding box center [1170, 372] width 746 height 61
type input "5399004819-4501384070"
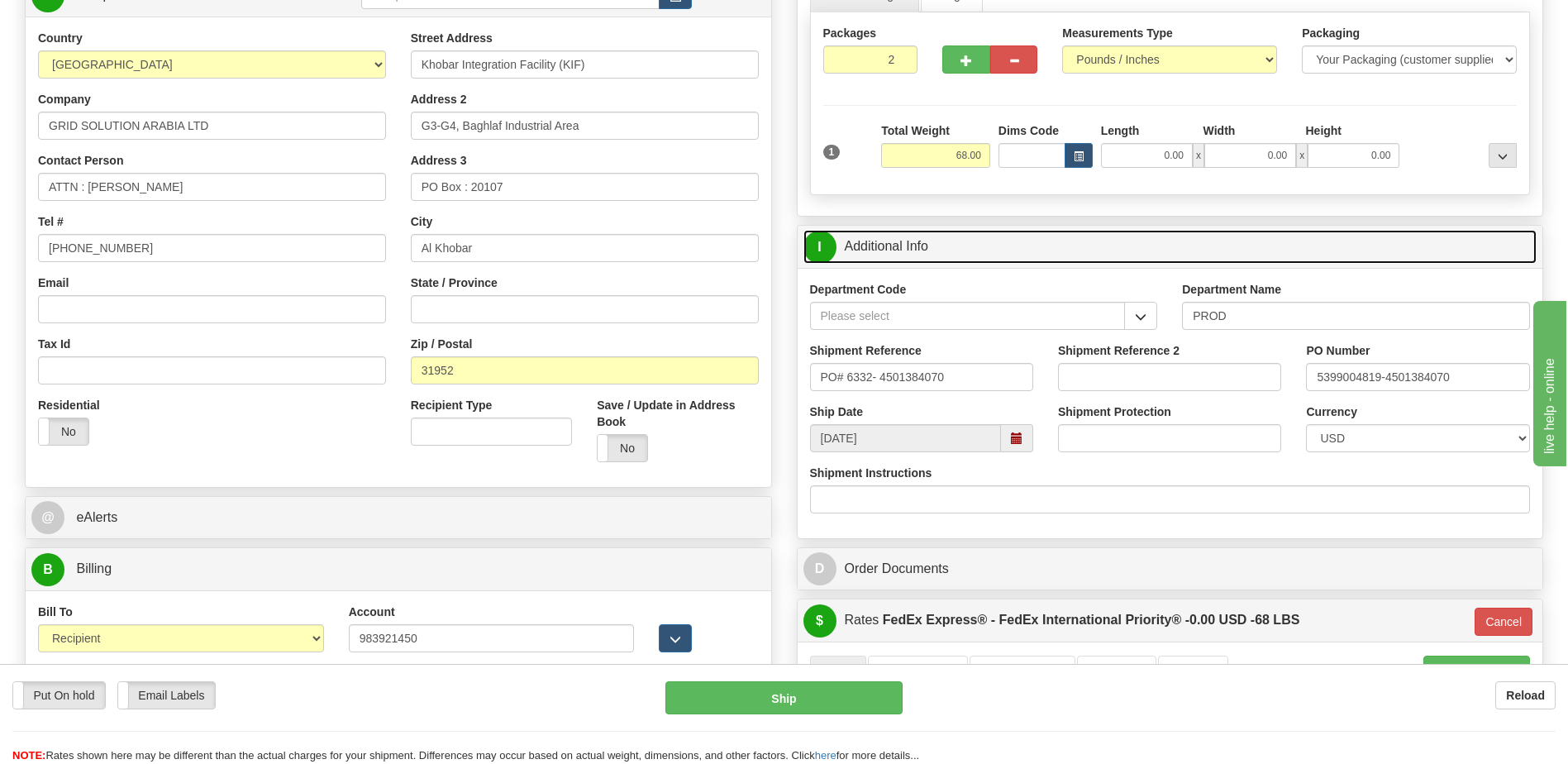
click at [892, 248] on link "I Additional Info" at bounding box center [1171, 247] width 735 height 34
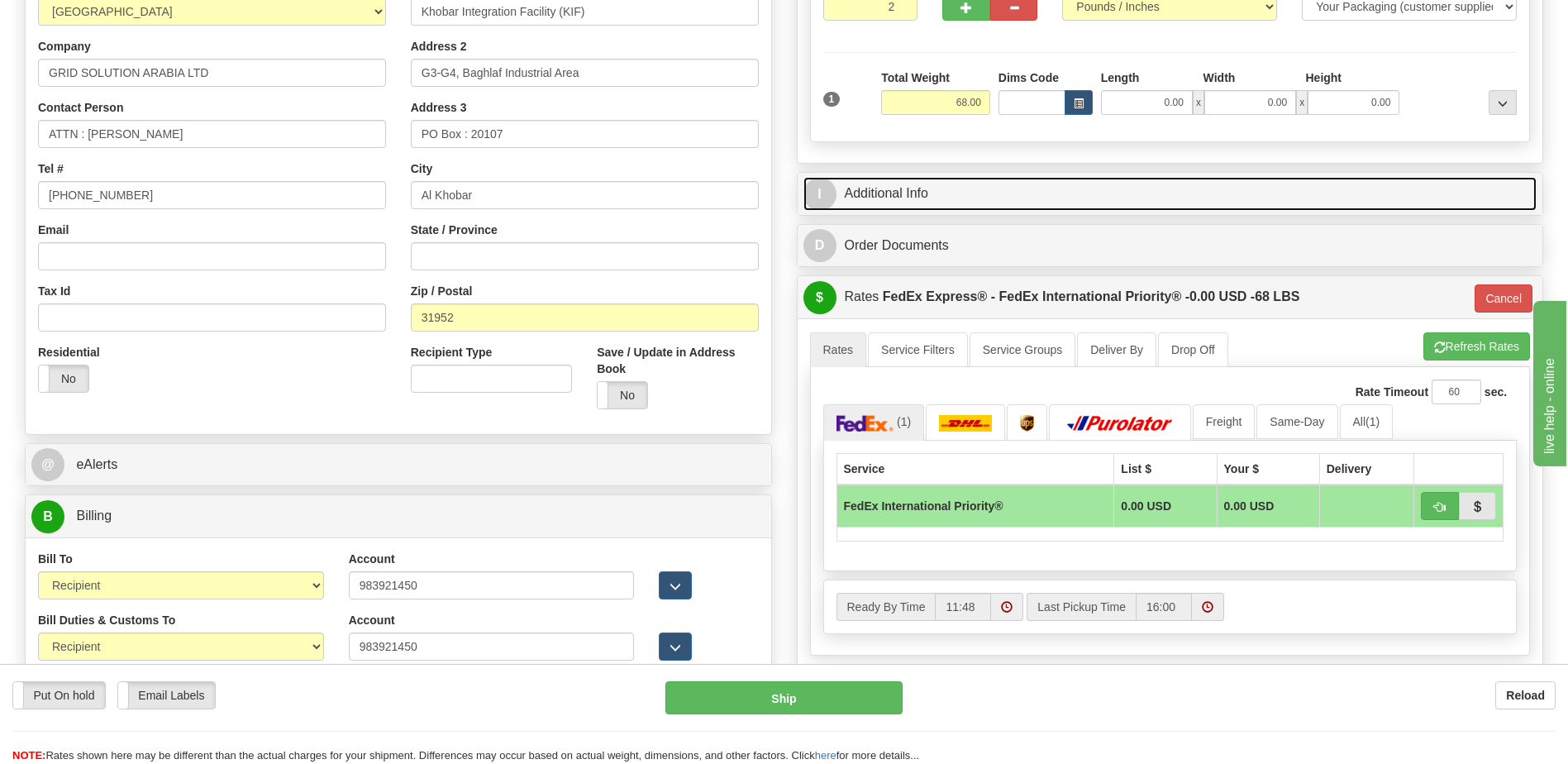
scroll to position [331, 0]
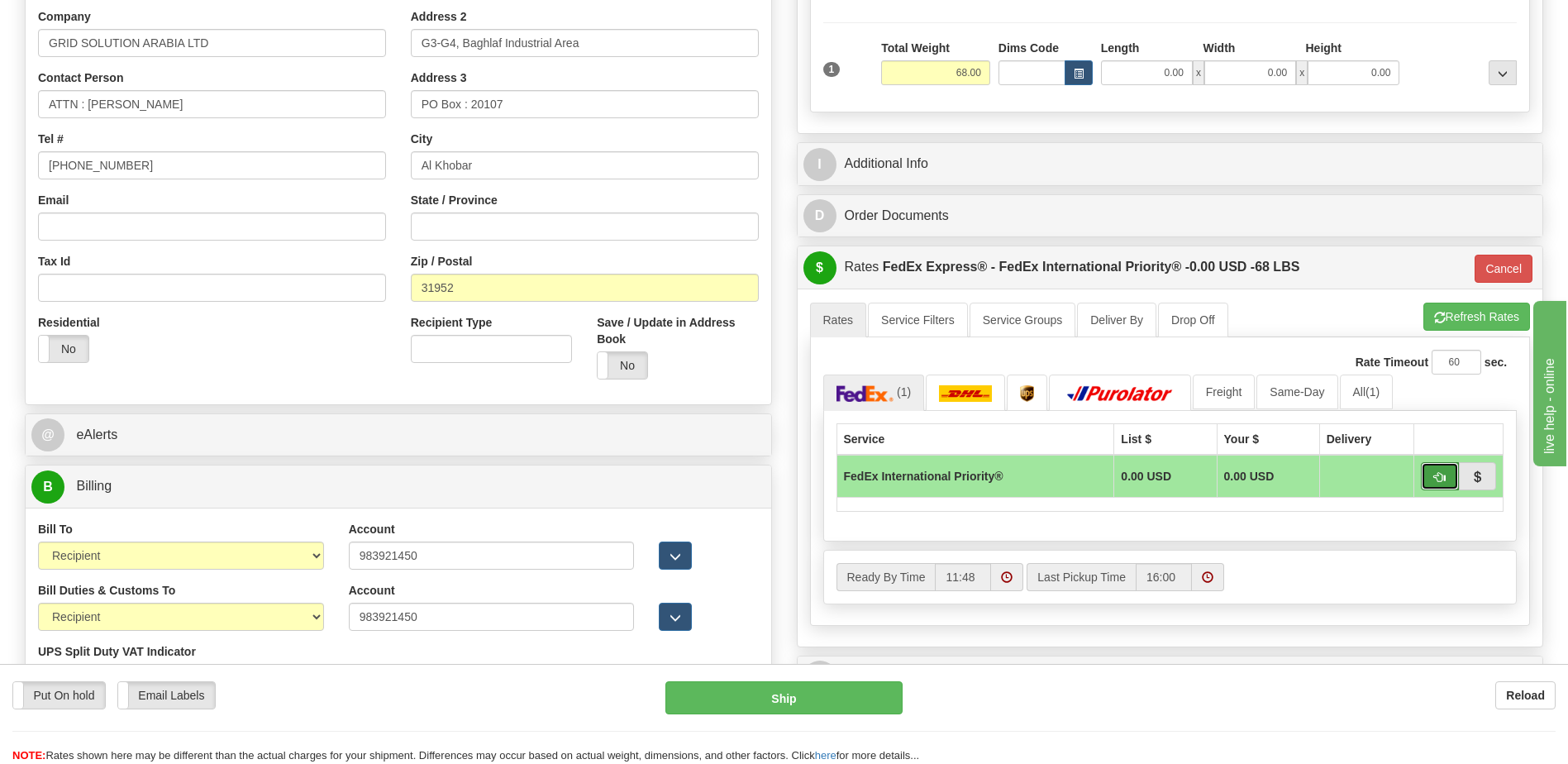
click at [1440, 467] on button "button" at bounding box center [1440, 476] width 38 height 28
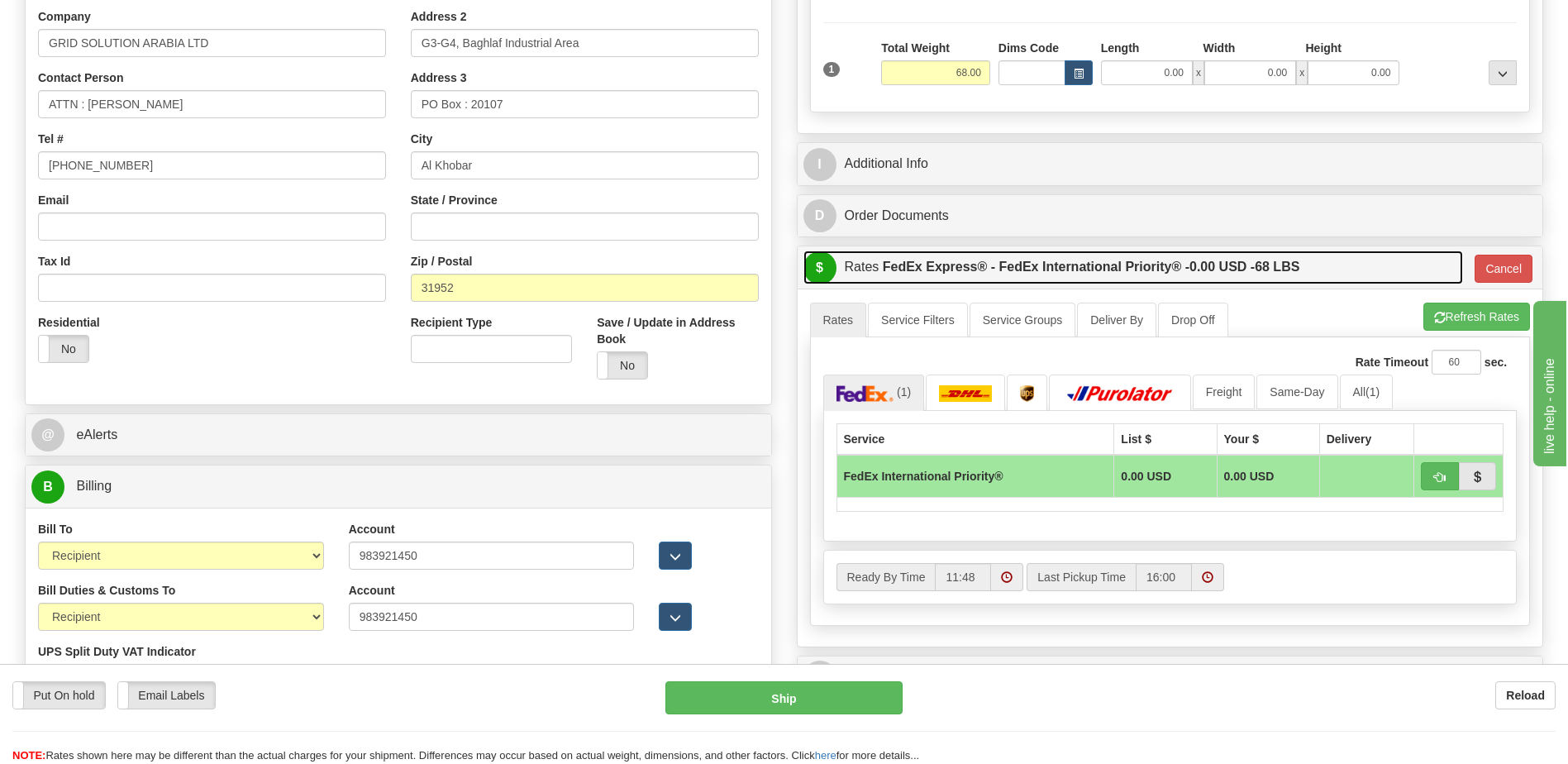
click at [907, 261] on label "FedEx Express® - FedEx International Priority® - 0.00 USD - 68 LBS" at bounding box center [1091, 267] width 418 height 33
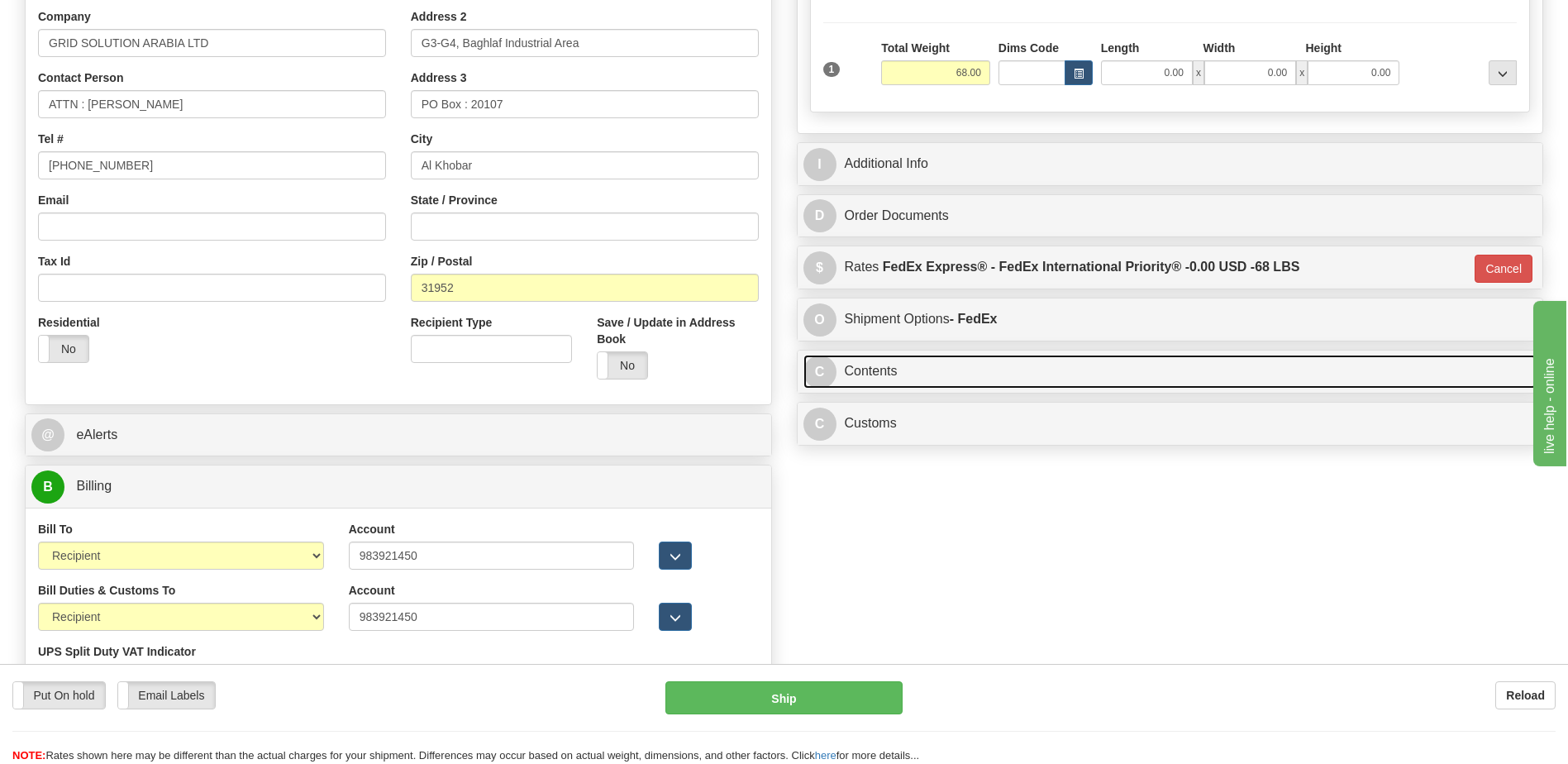
click at [881, 372] on link "C Contents" at bounding box center [1171, 372] width 735 height 34
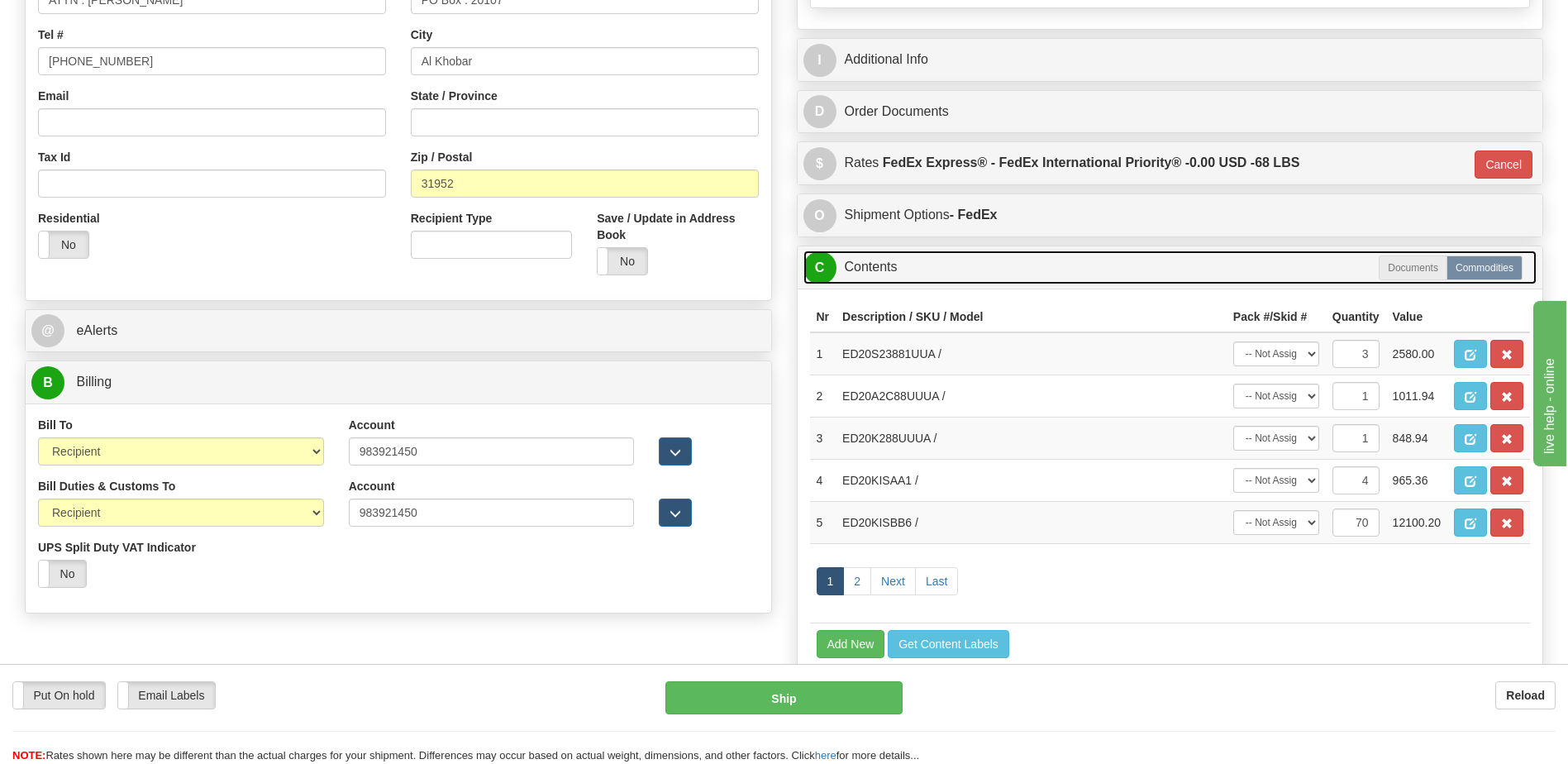
scroll to position [662, 0]
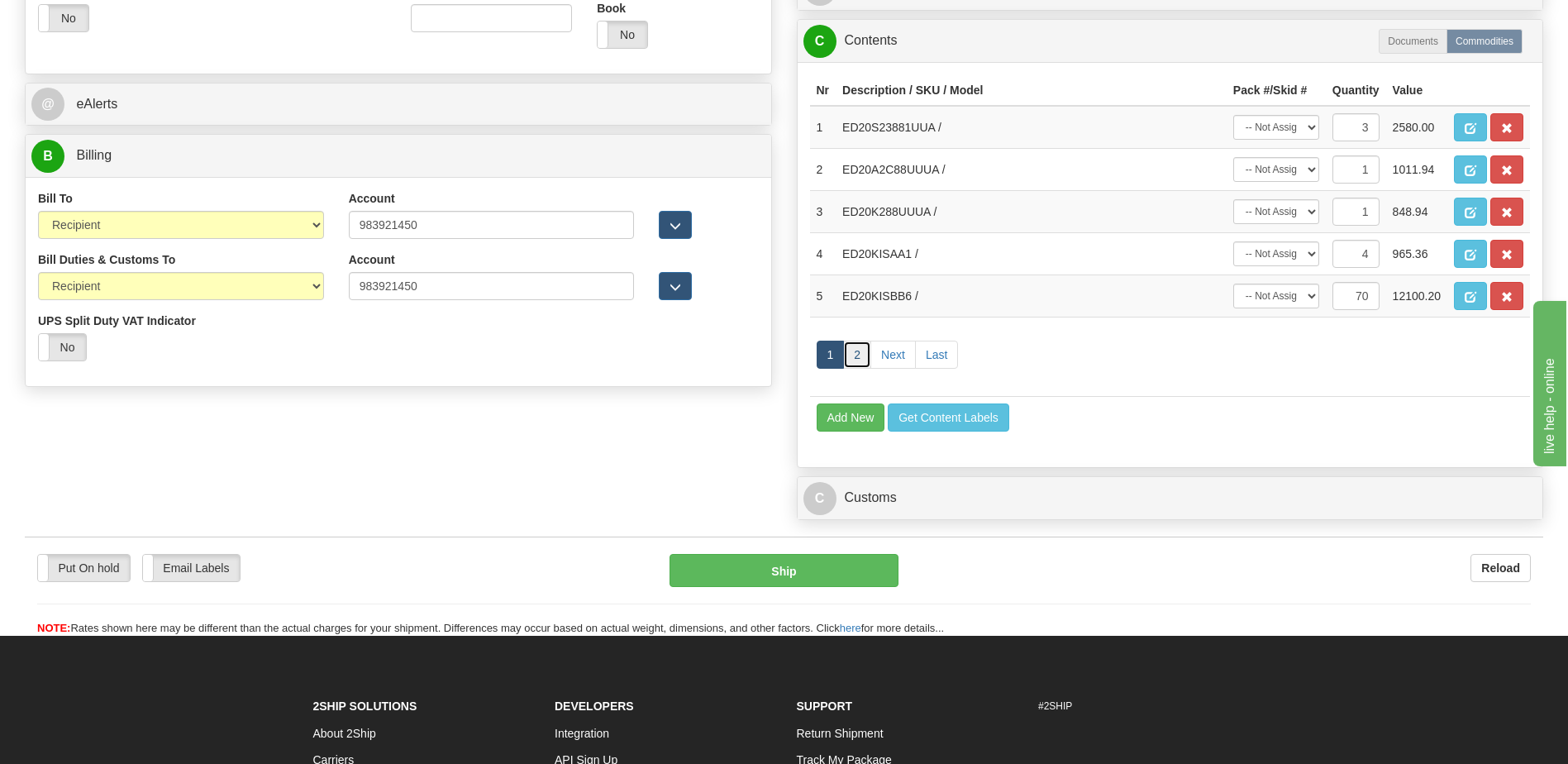
click at [854, 355] on link "2" at bounding box center [857, 354] width 28 height 28
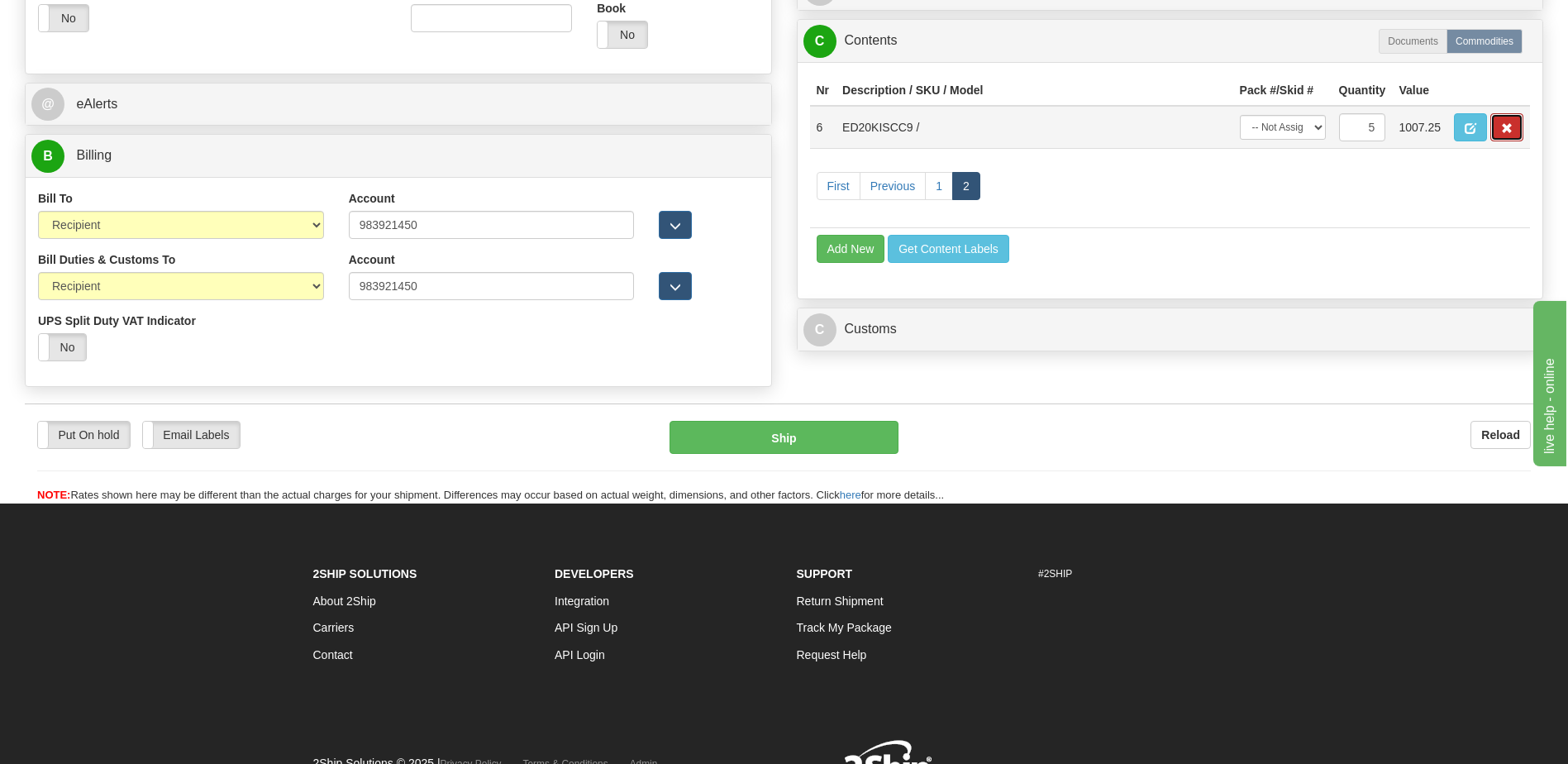
click at [1505, 132] on span "button" at bounding box center [1506, 128] width 11 height 10
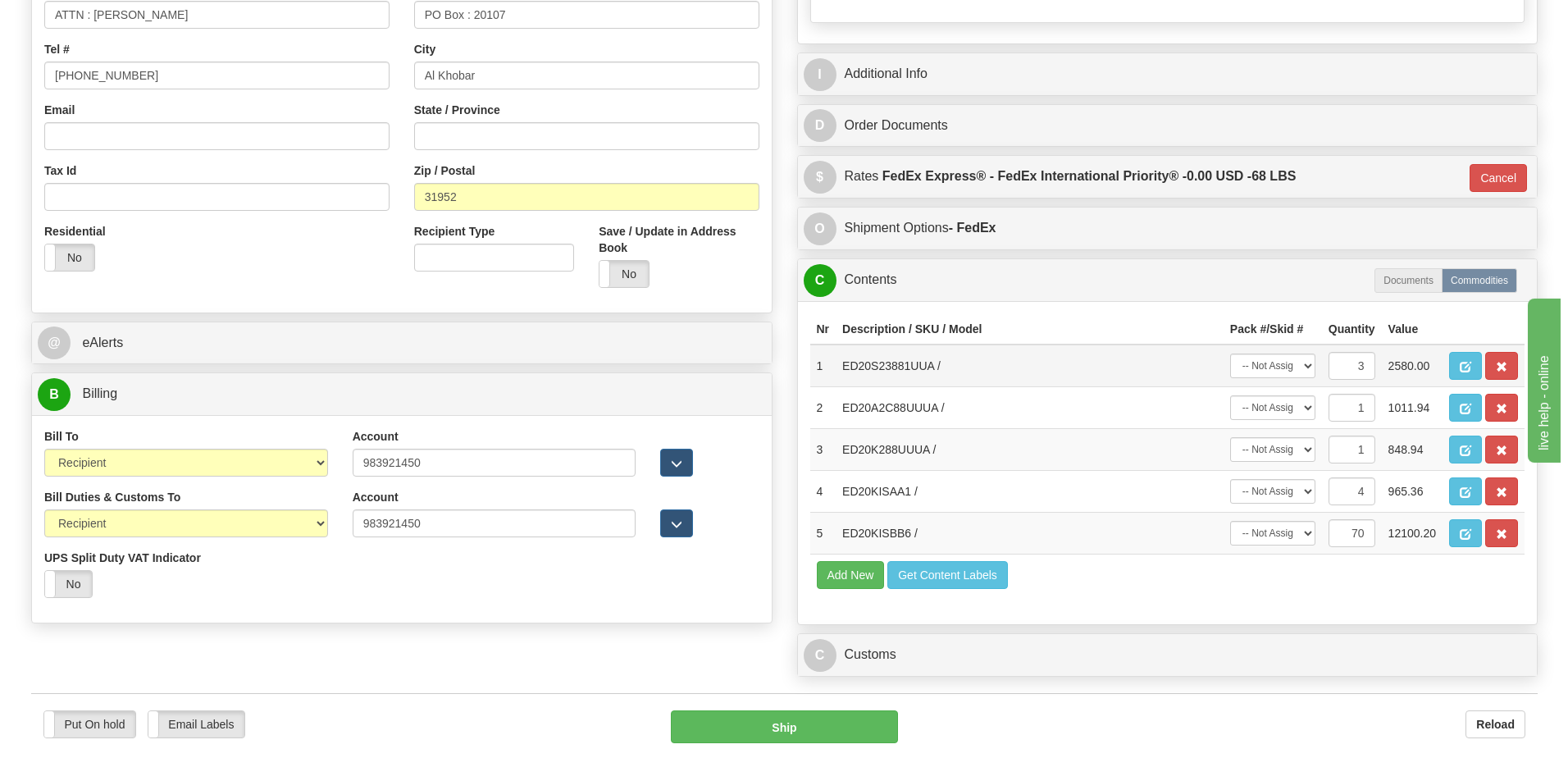
scroll to position [410, 0]
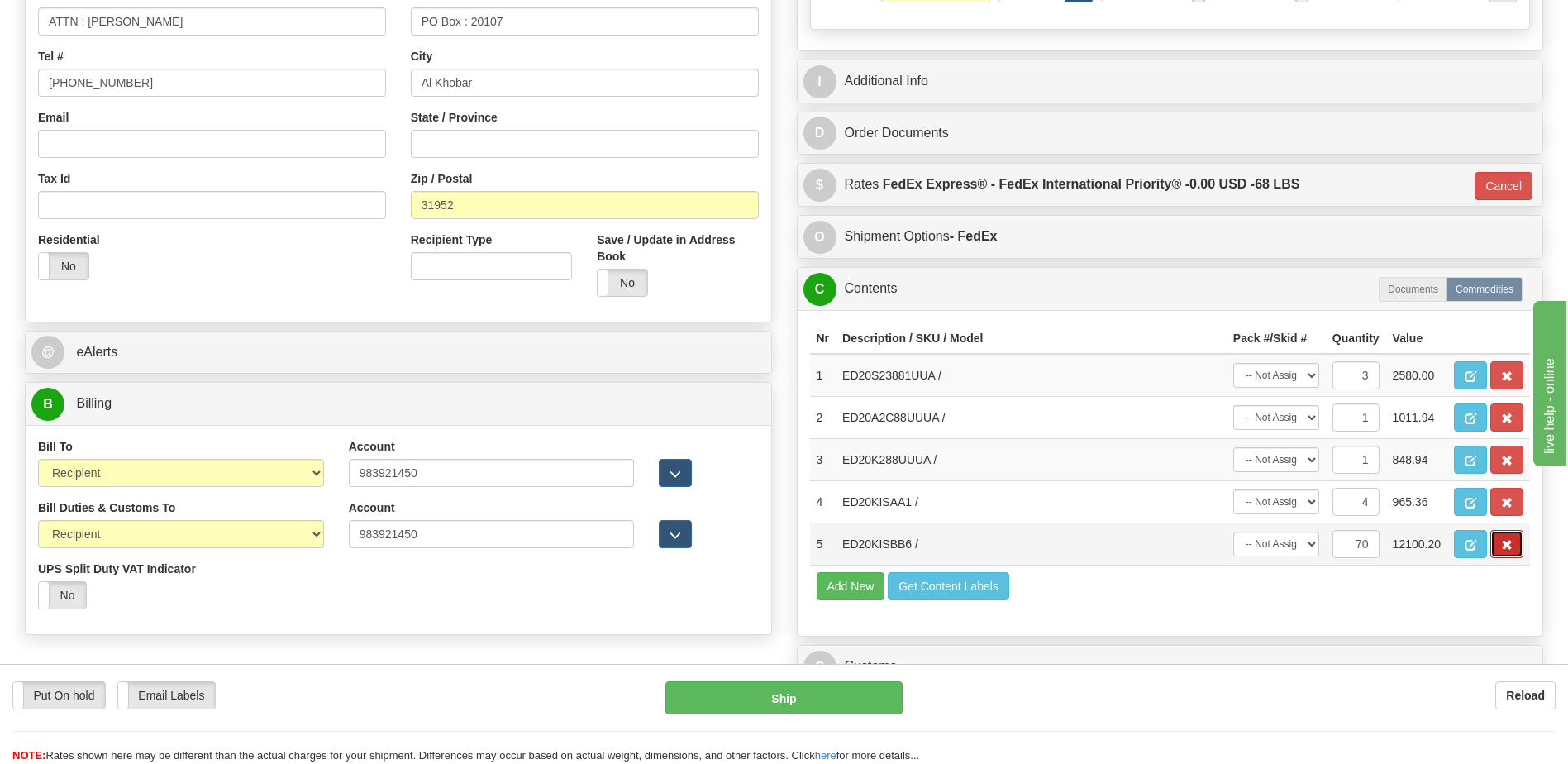
click at [1506, 552] on button "button" at bounding box center [1507, 543] width 33 height 28
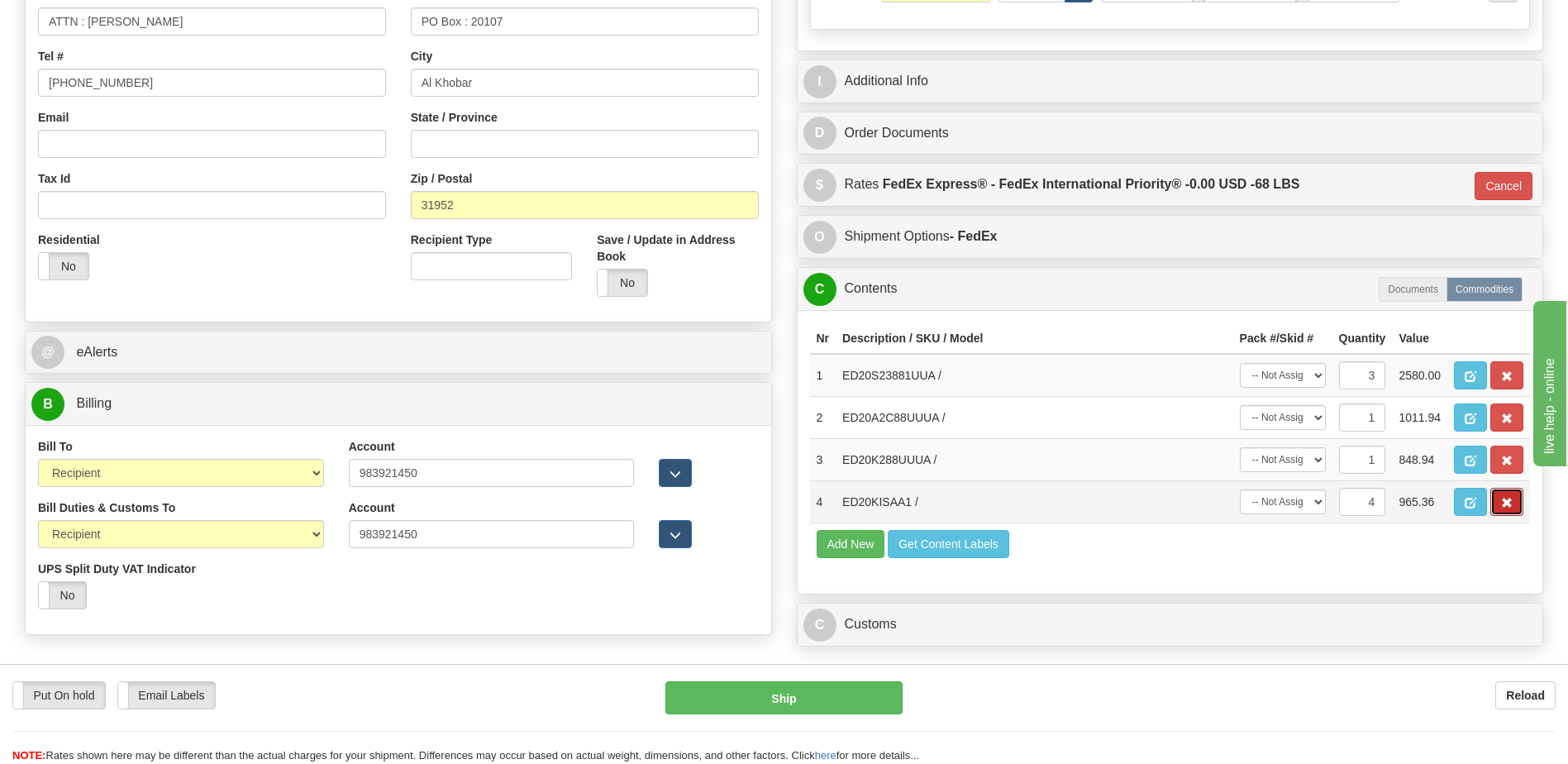
click at [1512, 510] on button "button" at bounding box center [1507, 502] width 33 height 28
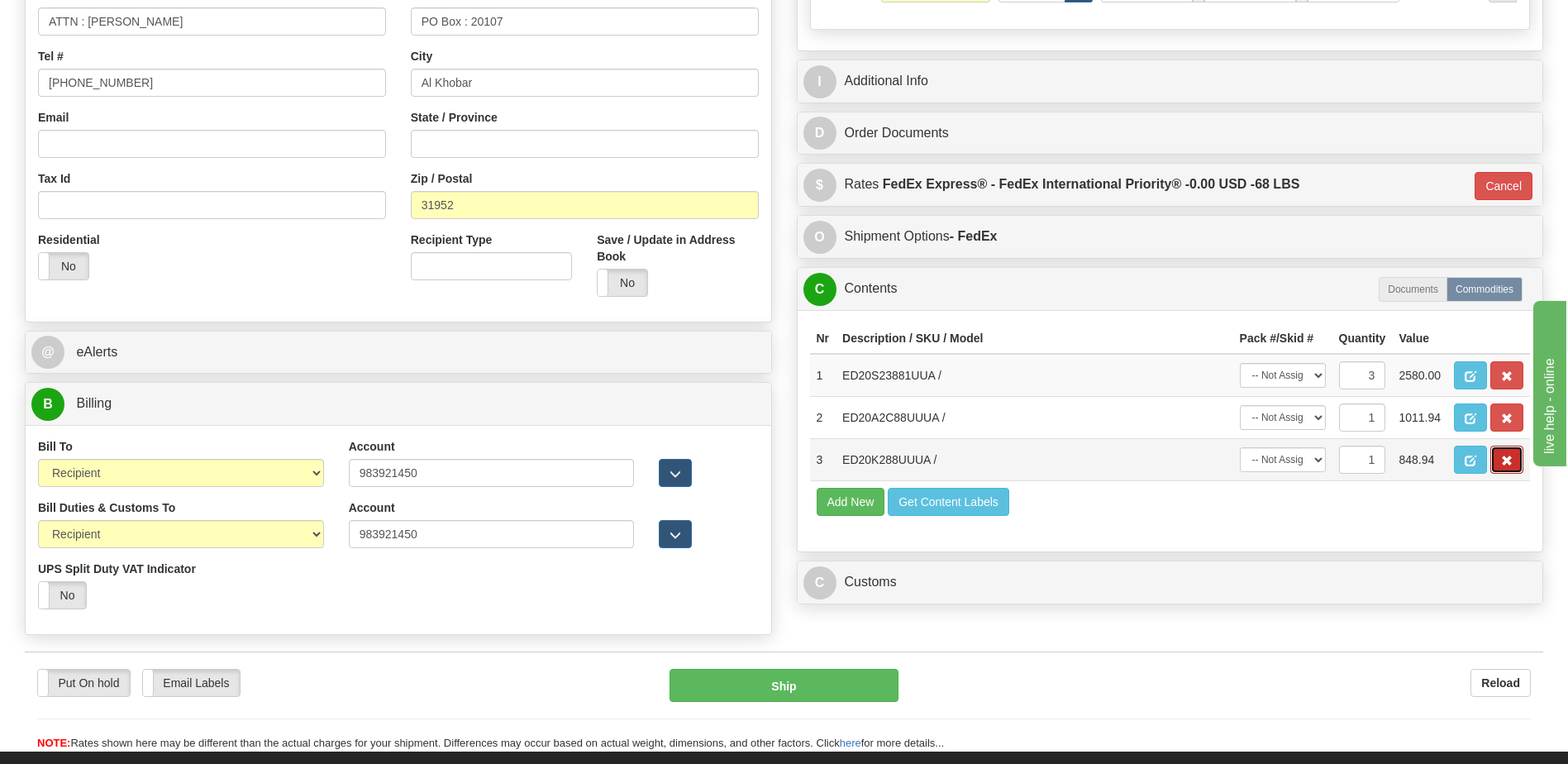
click at [1510, 464] on span "button" at bounding box center [1506, 461] width 11 height 10
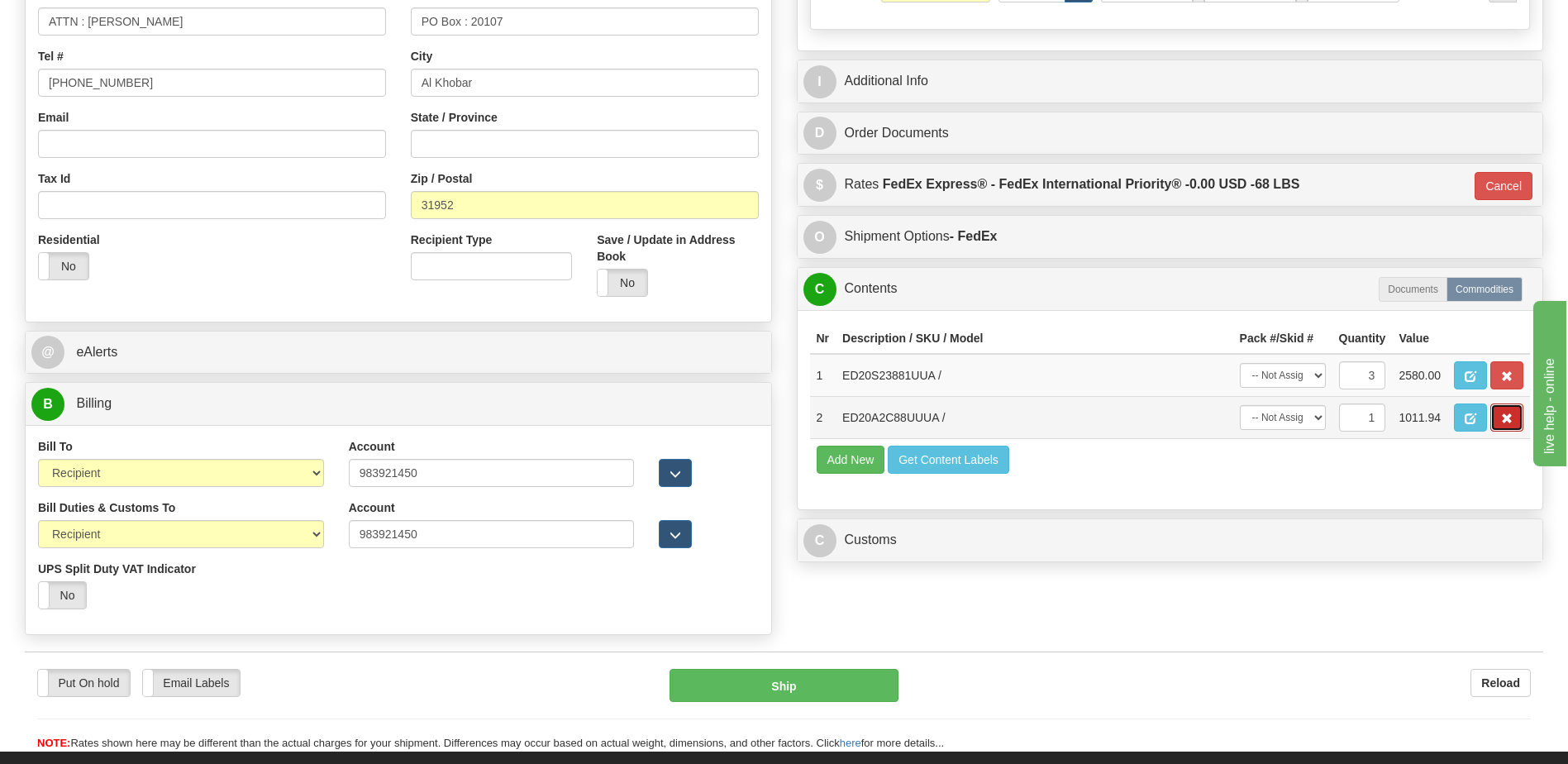
click at [1509, 420] on span "button" at bounding box center [1506, 418] width 11 height 10
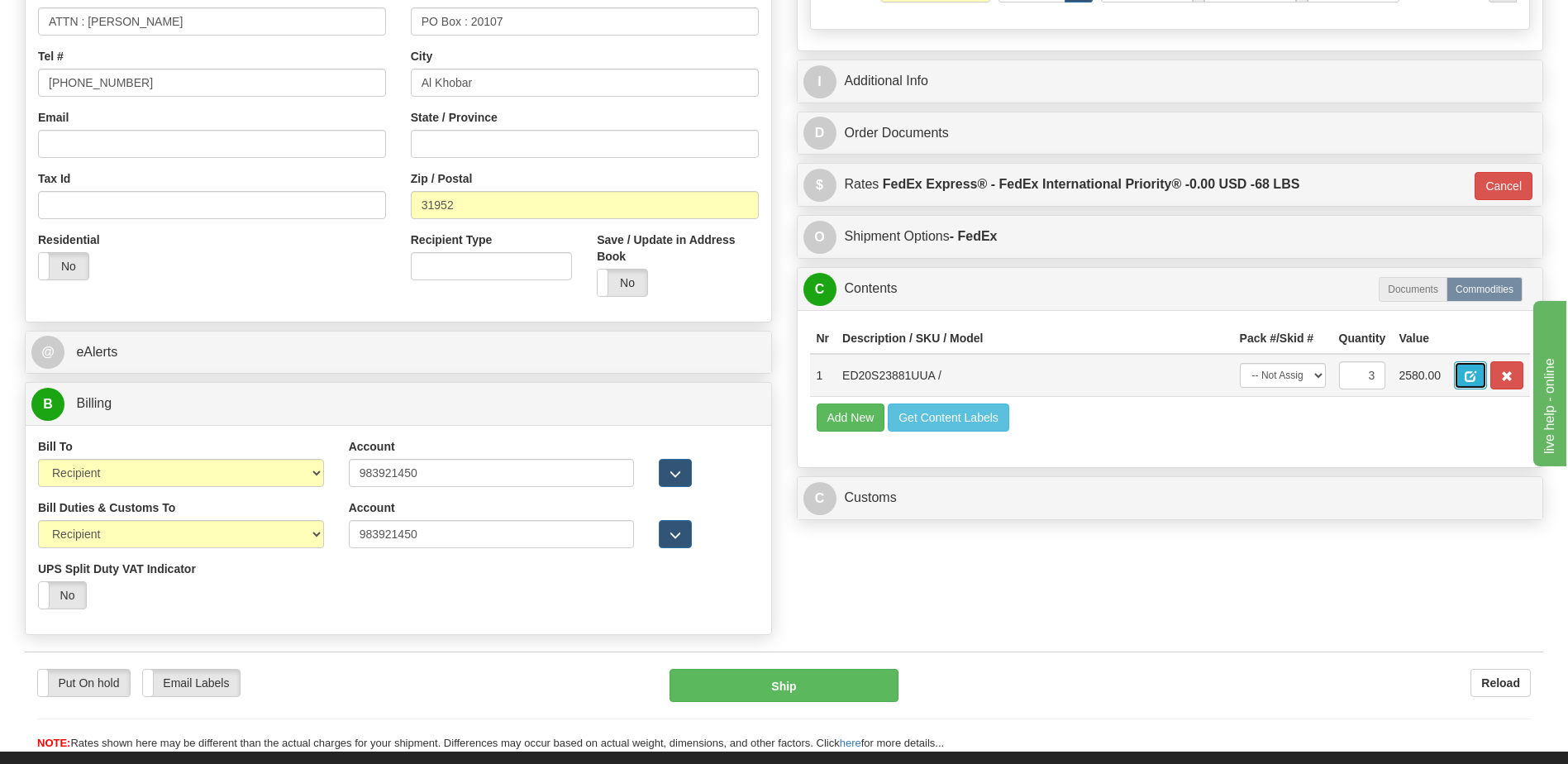
click at [1471, 375] on span "button" at bounding box center [1470, 377] width 11 height 10
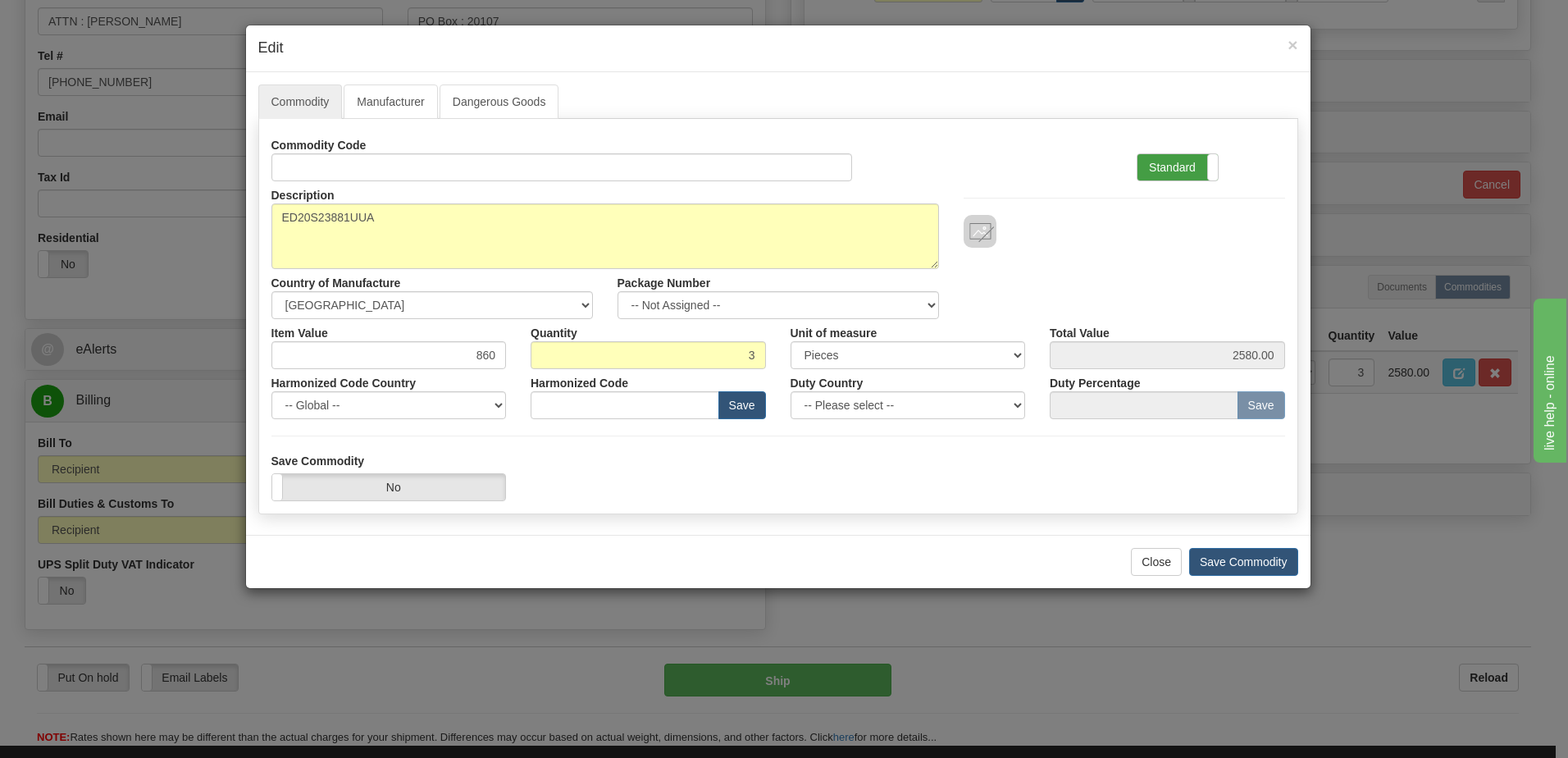
click at [1189, 171] on label "Standard" at bounding box center [1177, 167] width 80 height 26
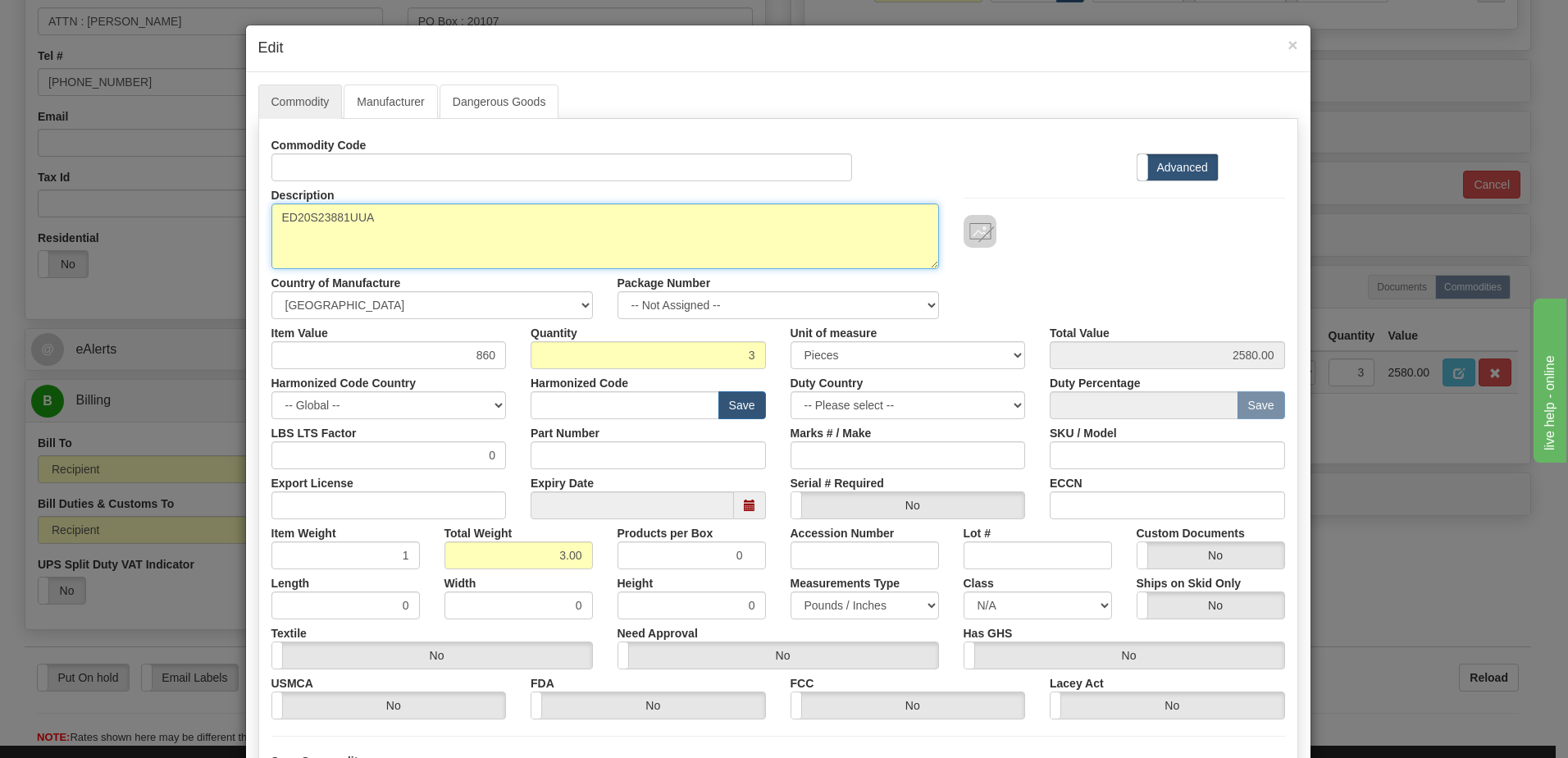
drag, startPoint x: 397, startPoint y: 216, endPoint x: 212, endPoint y: 214, distance: 185.0
click at [212, 214] on div "× Edit Commodity Manufacturer Dangerous Goods Commodity Code Standard Advanced …" at bounding box center [784, 379] width 1568 height 758
paste textarea "G500DHH8FFSSUUBUUUUUUUUUSCA00000UUUUUUU"
type textarea "G500DHH8FFSSUUBUUUUUUUUUSCA00000UUUUUUU"
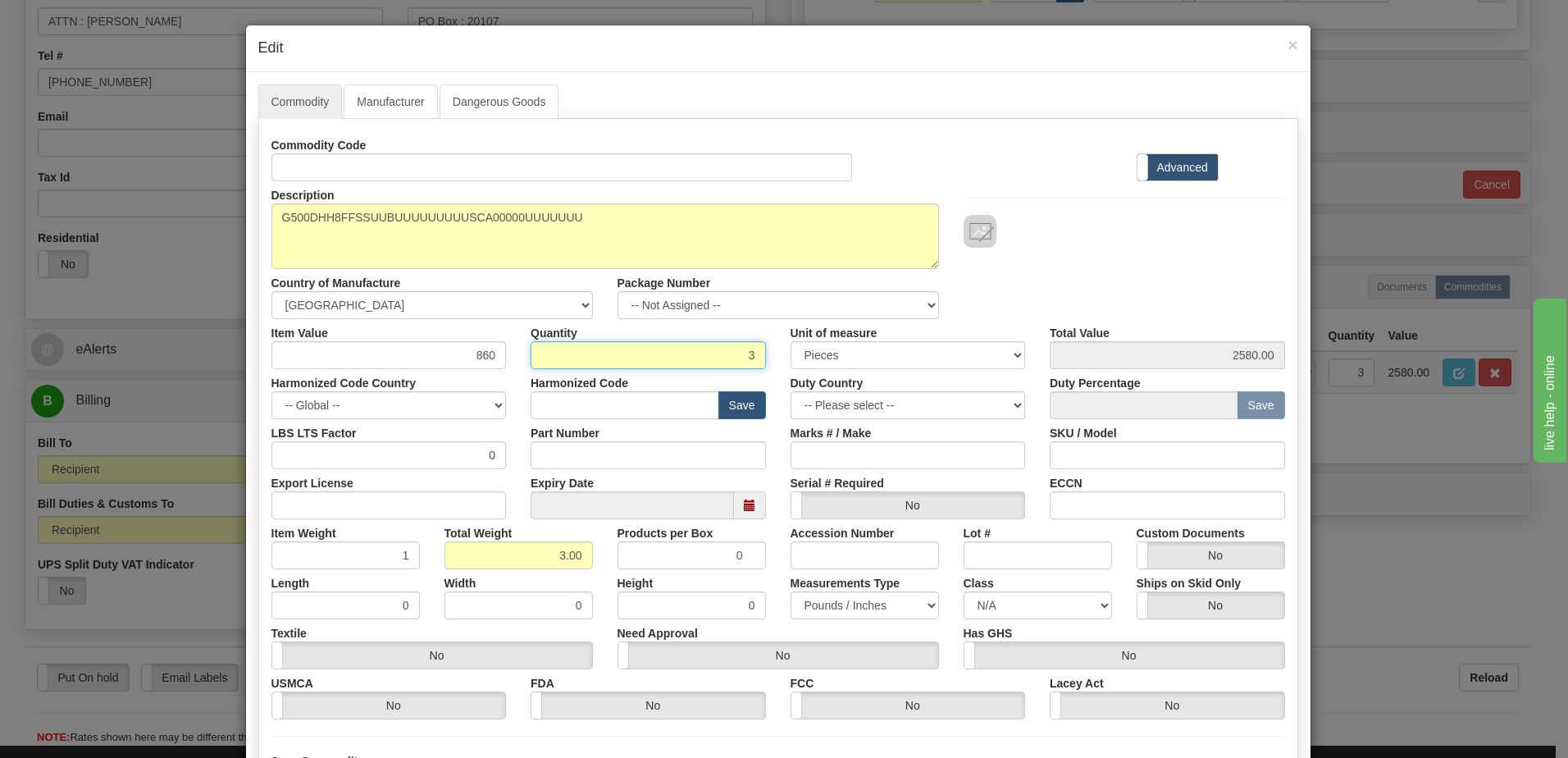
drag, startPoint x: 729, startPoint y: 354, endPoint x: 786, endPoint y: 357, distance: 57.1
click at [786, 357] on div "Item Value 860 Quantity 3 Unit of measure 3 Thousand Square Inches Adjustments …" at bounding box center [778, 344] width 1038 height 50
type input "2"
type input "1720.00"
click at [451, 553] on input "2.00" at bounding box center [518, 555] width 148 height 28
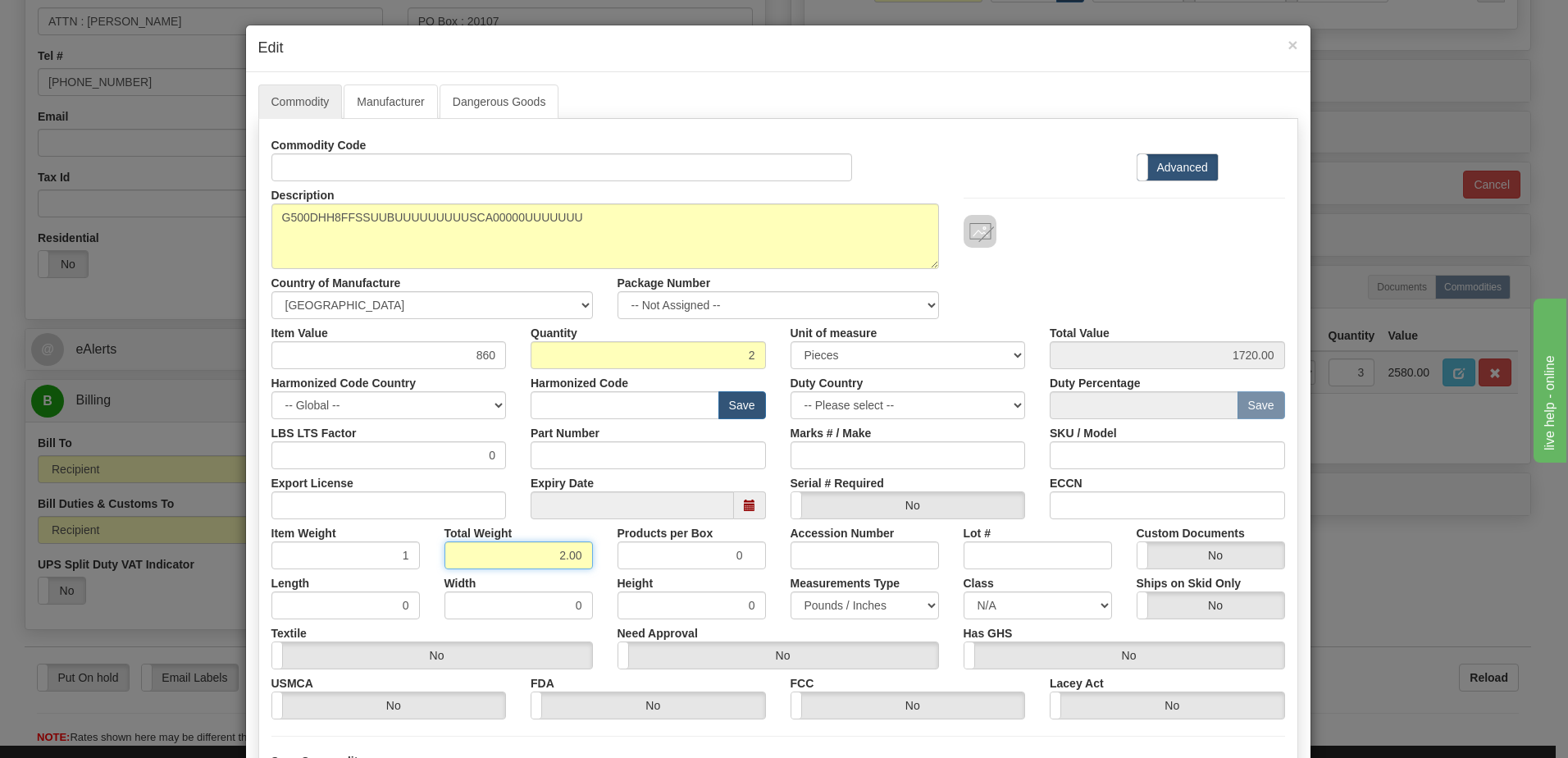
drag, startPoint x: 486, startPoint y: 556, endPoint x: 601, endPoint y: 559, distance: 115.0
click at [601, 559] on div "Item Weight 1 Total Weight 2.00 Products per Box 0 Accession Number Lot # Custo…" at bounding box center [778, 544] width 1038 height 50
type input "2"
type input "1.0000"
click at [326, 556] on input "1.0000" at bounding box center [345, 555] width 148 height 28
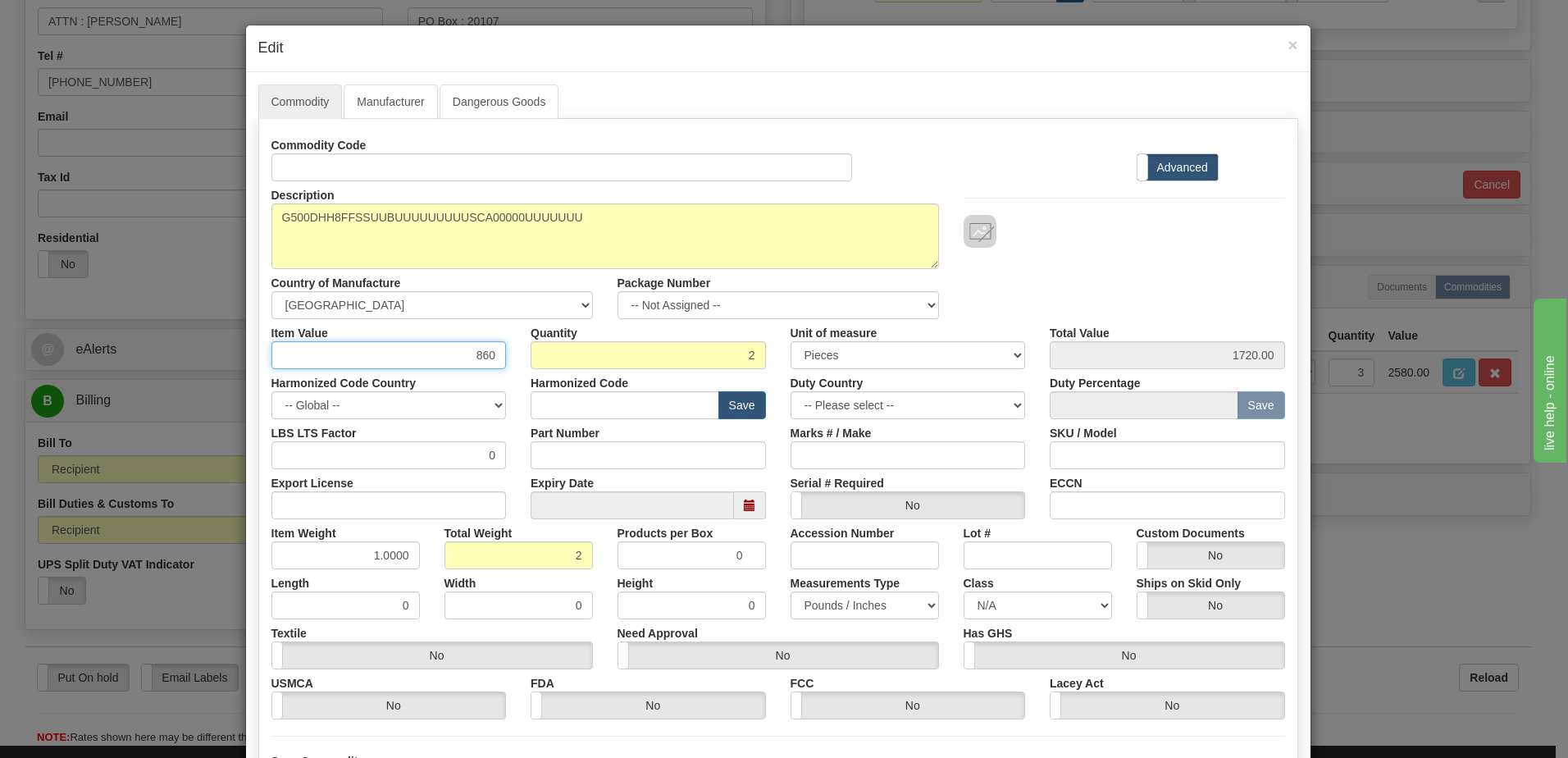
drag, startPoint x: 464, startPoint y: 358, endPoint x: 529, endPoint y: 357, distance: 65.0
click at [529, 357] on div "Item Value 860 Quantity 2 Unit of measure 3 Thousand Square Inches Adjustments …" at bounding box center [778, 344] width 1038 height 50
type input "10182.61"
type input "20365.22"
click at [1219, 743] on form "Commodity Code Standard Advanced Description ED20S23881UUA Country of Manufactu…" at bounding box center [778, 466] width 1013 height 670
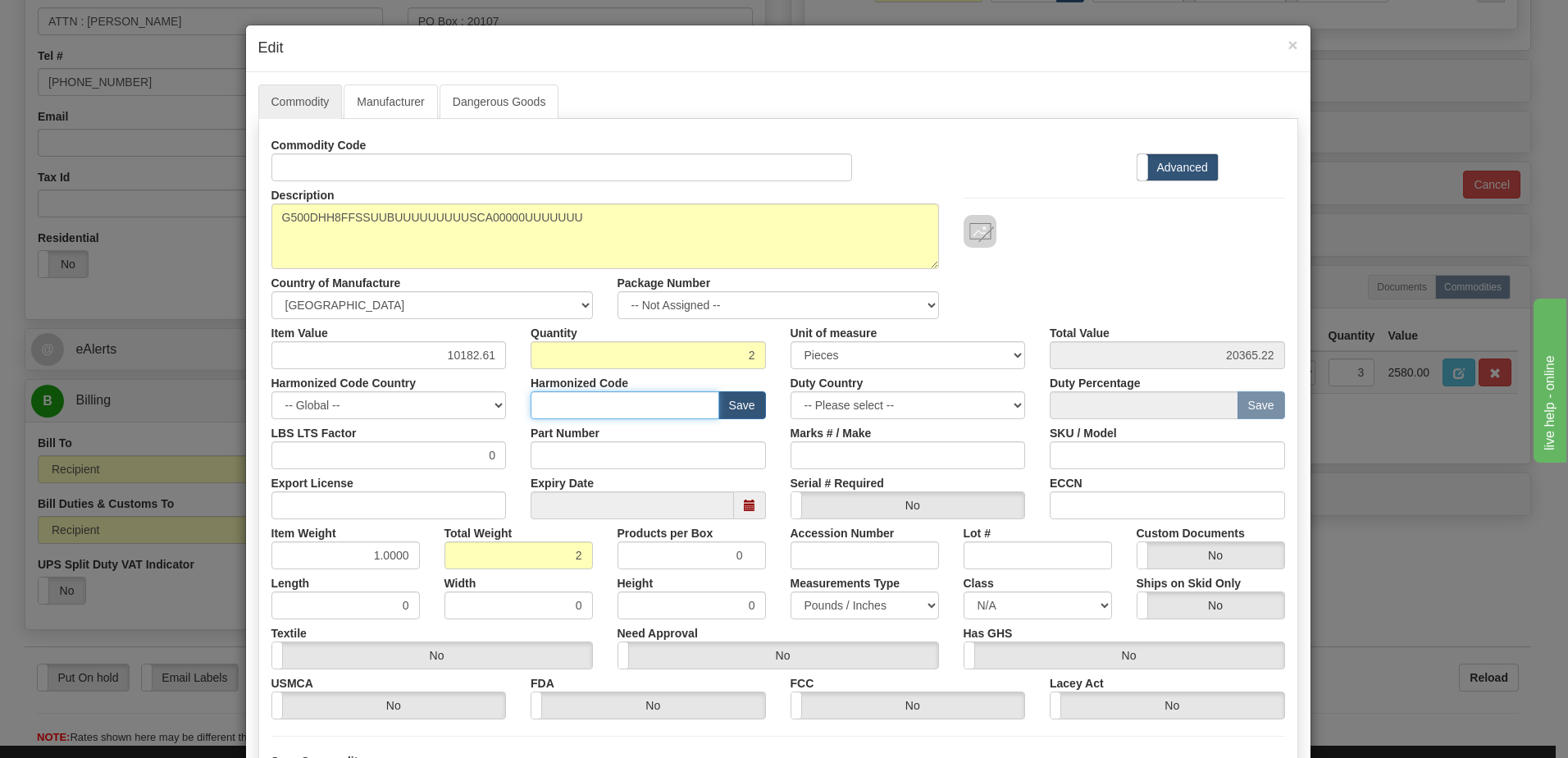
click at [609, 407] on input "text" at bounding box center [624, 405] width 189 height 28
type input "8517.62.00"
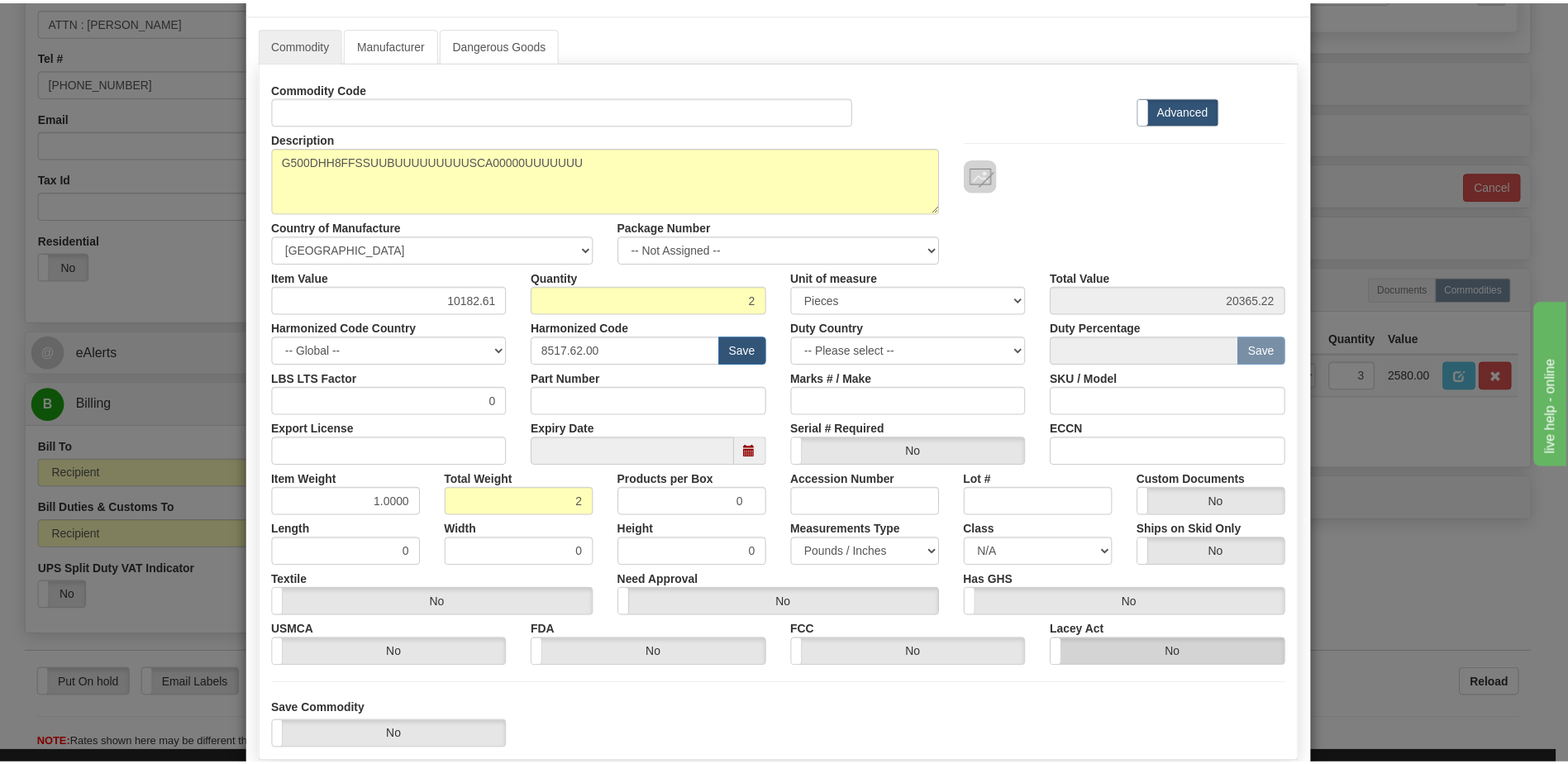
scroll to position [157, 0]
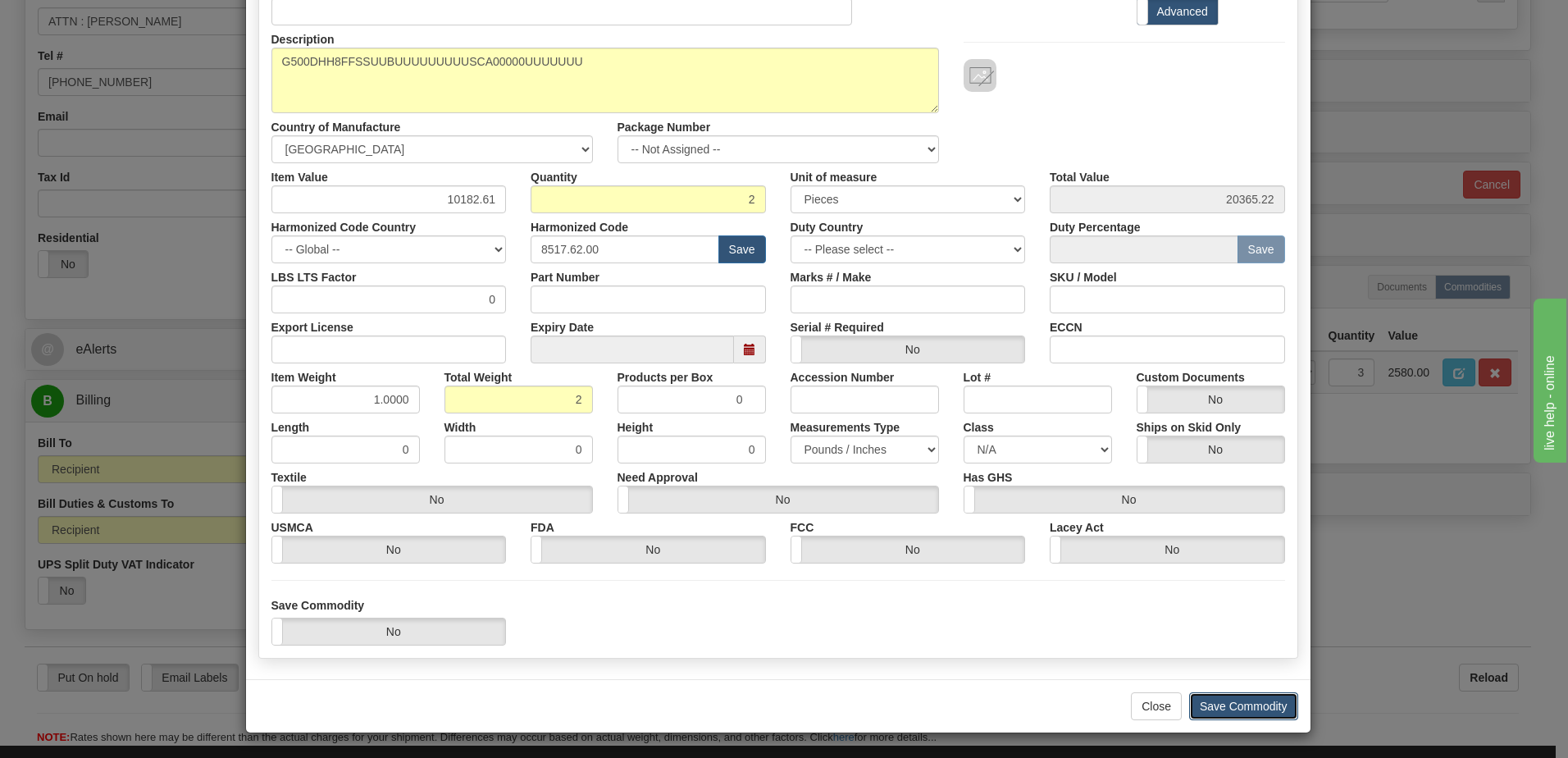
click at [1261, 699] on button "Save Commodity" at bounding box center [1243, 706] width 109 height 28
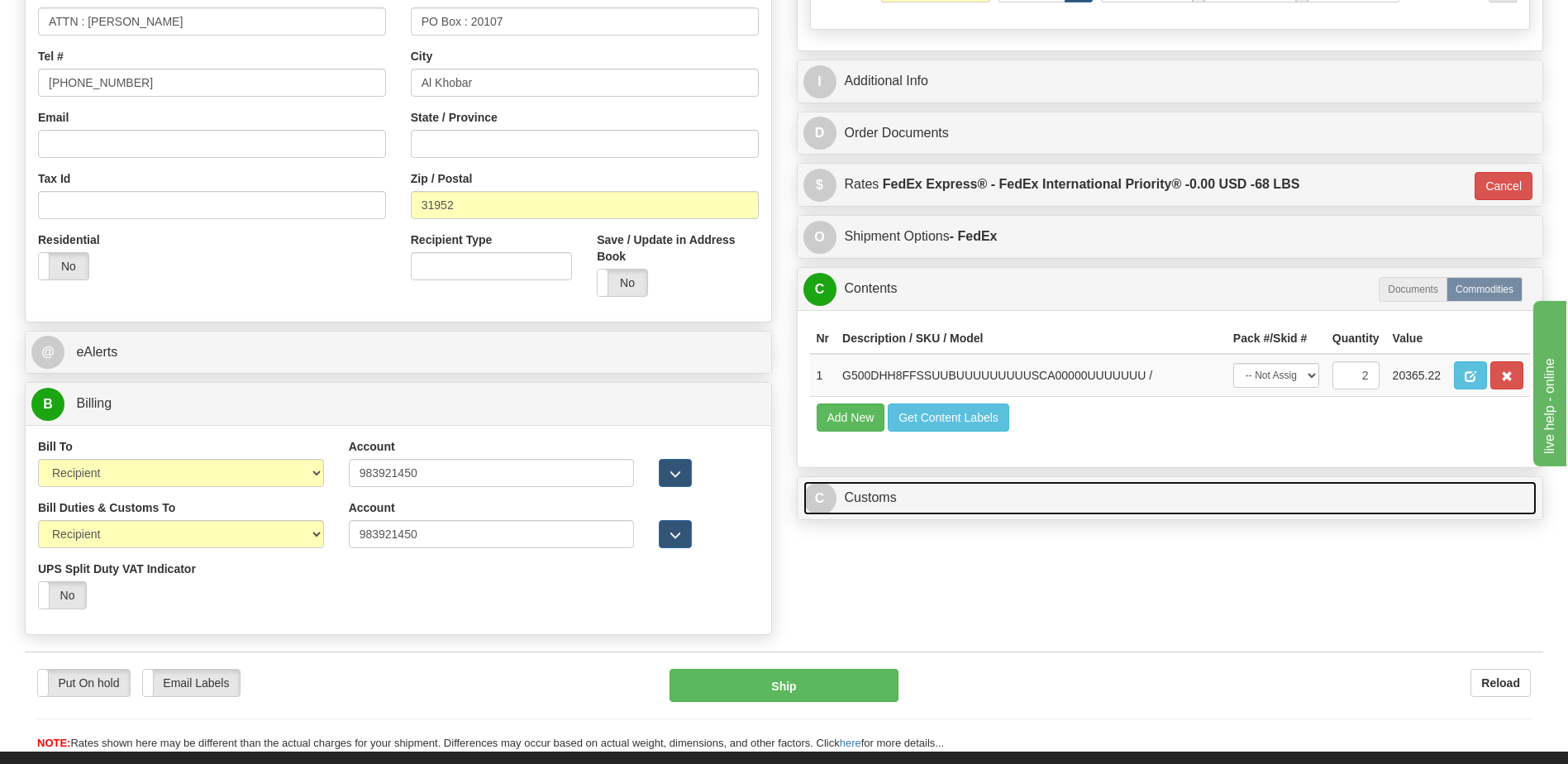
click at [865, 501] on link "C Customs" at bounding box center [1171, 497] width 735 height 34
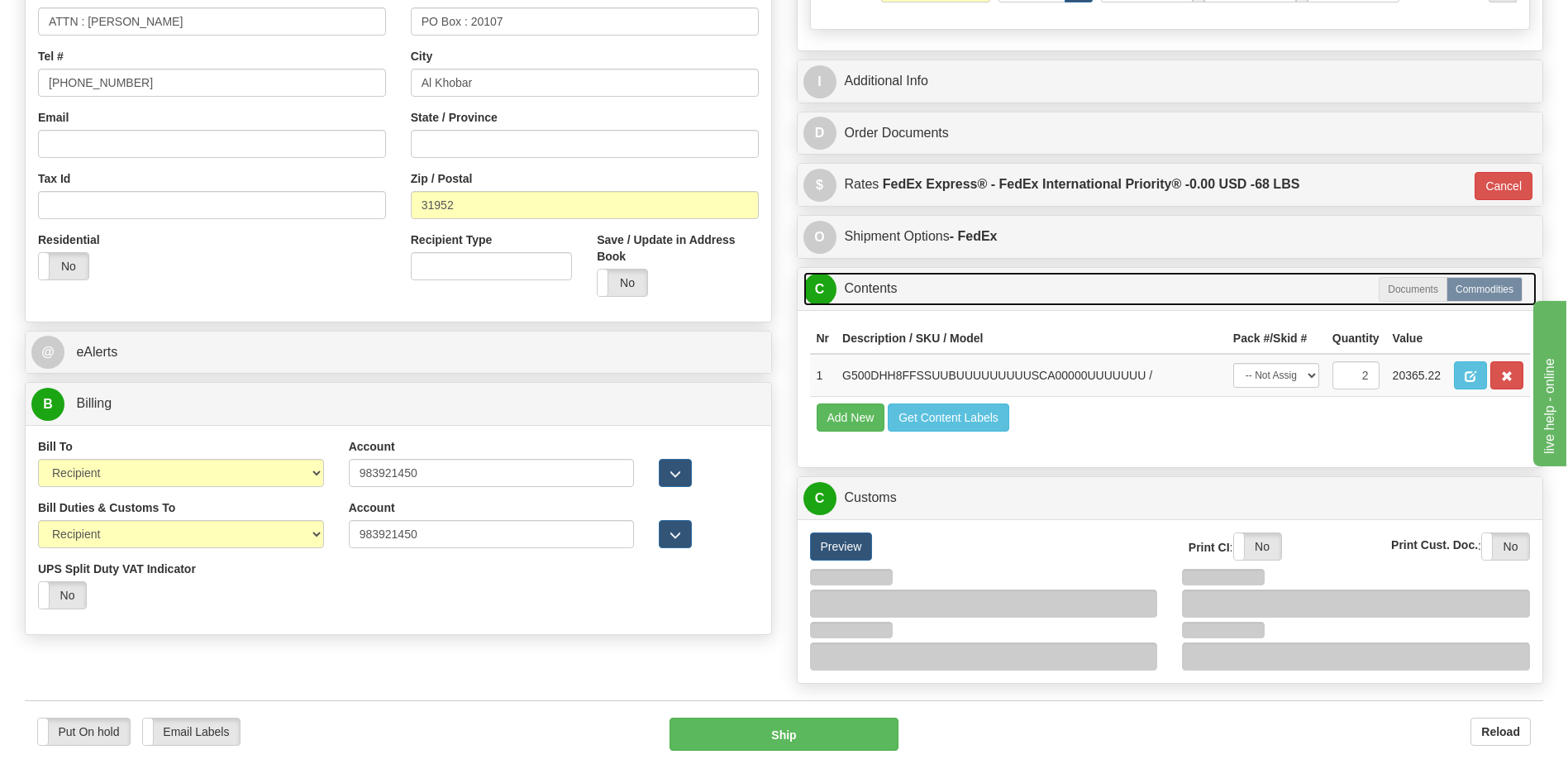
click at [874, 288] on link "C Contents" at bounding box center [1171, 288] width 735 height 34
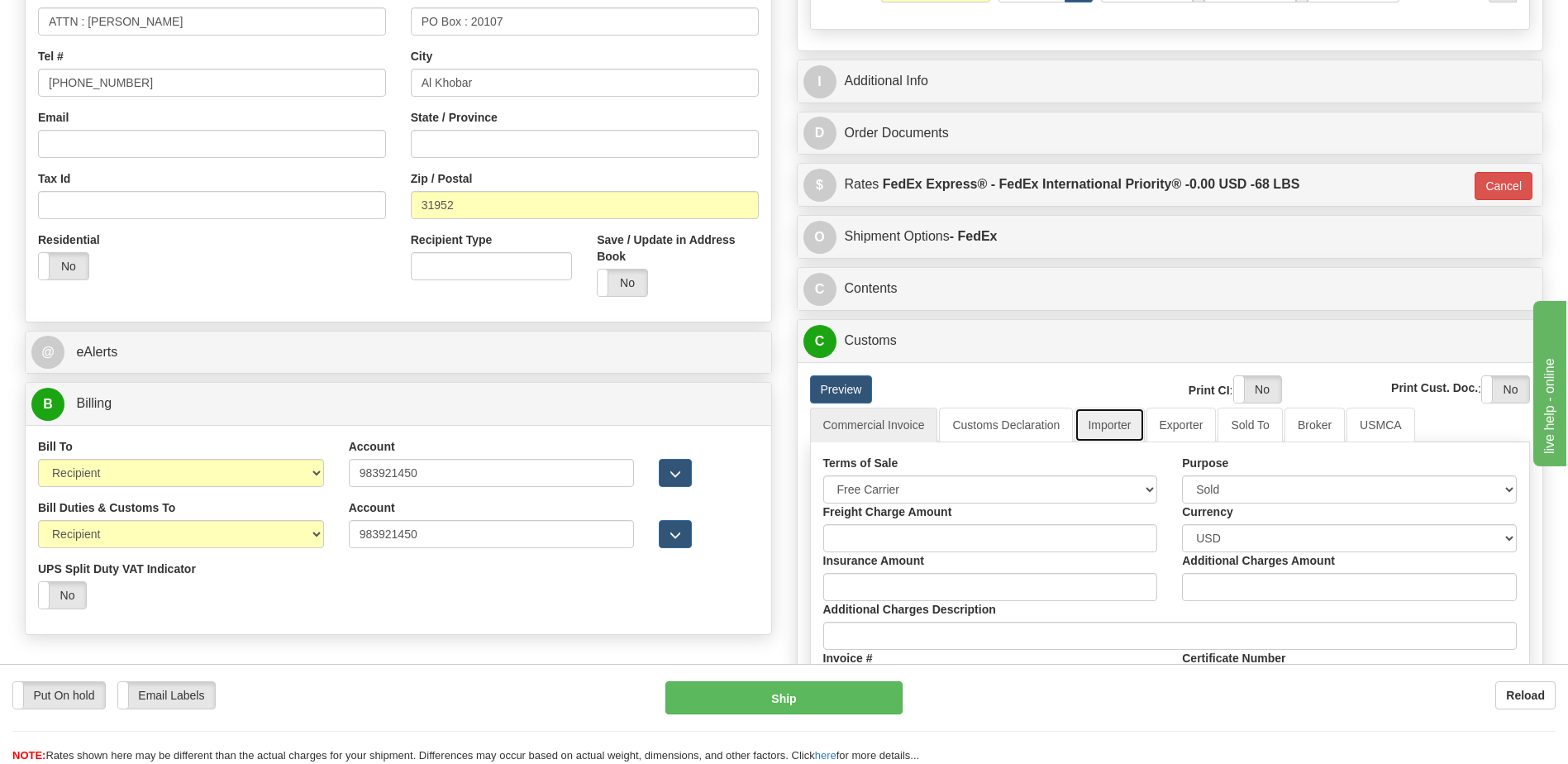
click at [1104, 427] on link "Importer" at bounding box center [1110, 425] width 69 height 35
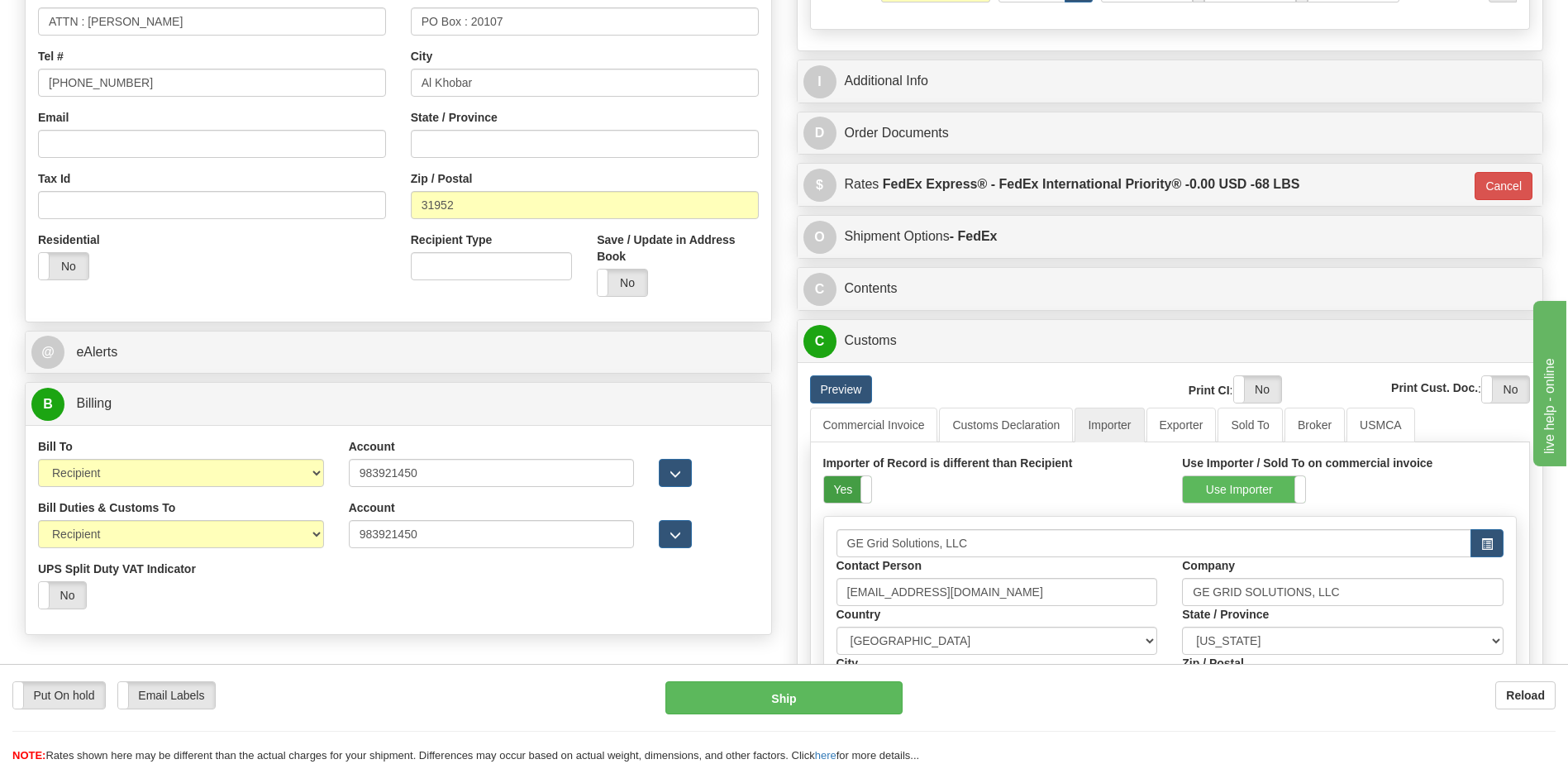
click at [847, 487] on label "Yes" at bounding box center [847, 489] width 47 height 26
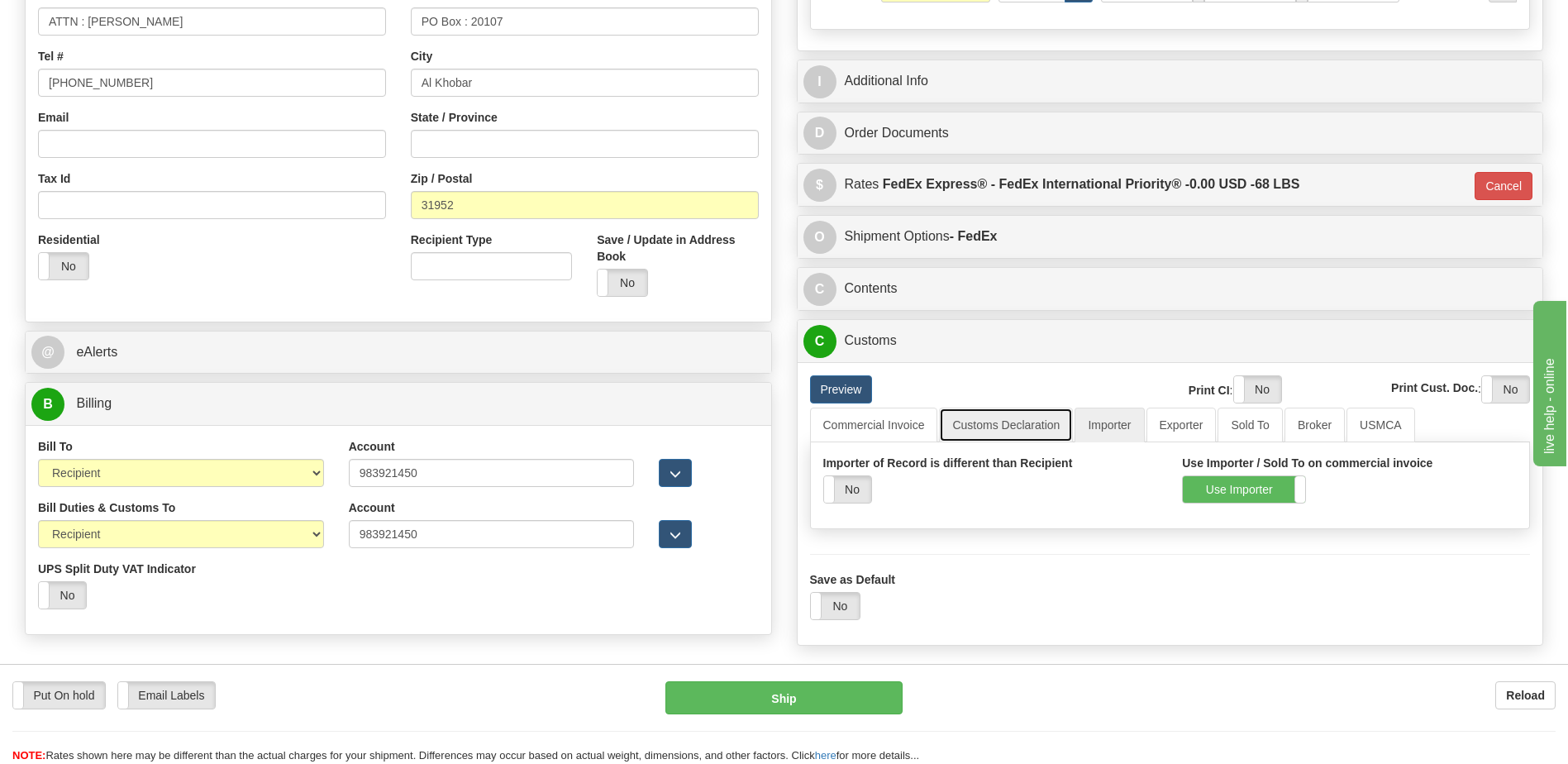
click at [998, 425] on link "Customs Declaration" at bounding box center [1006, 425] width 134 height 35
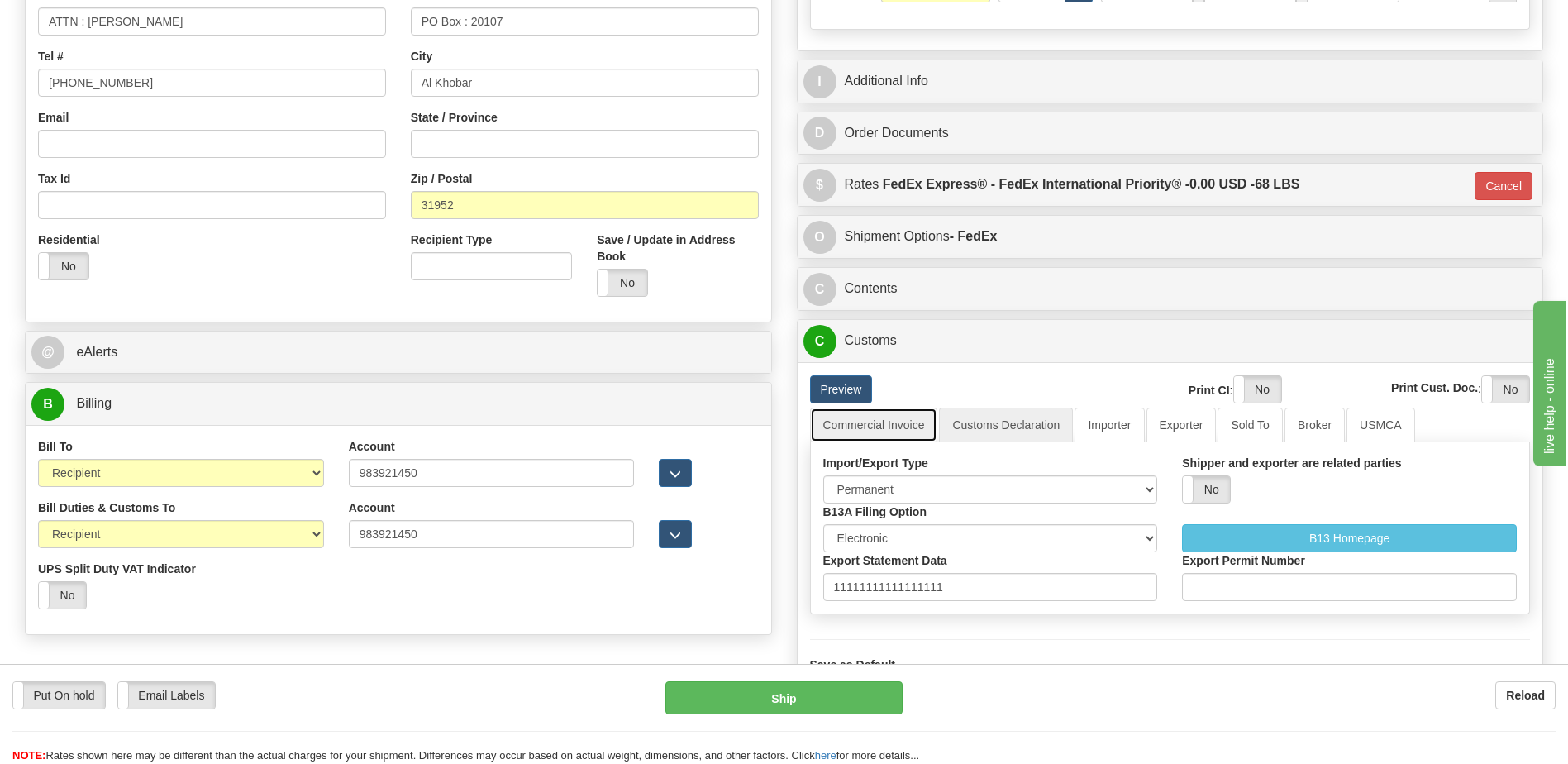
click at [874, 429] on link "Commercial Invoice" at bounding box center [874, 425] width 128 height 35
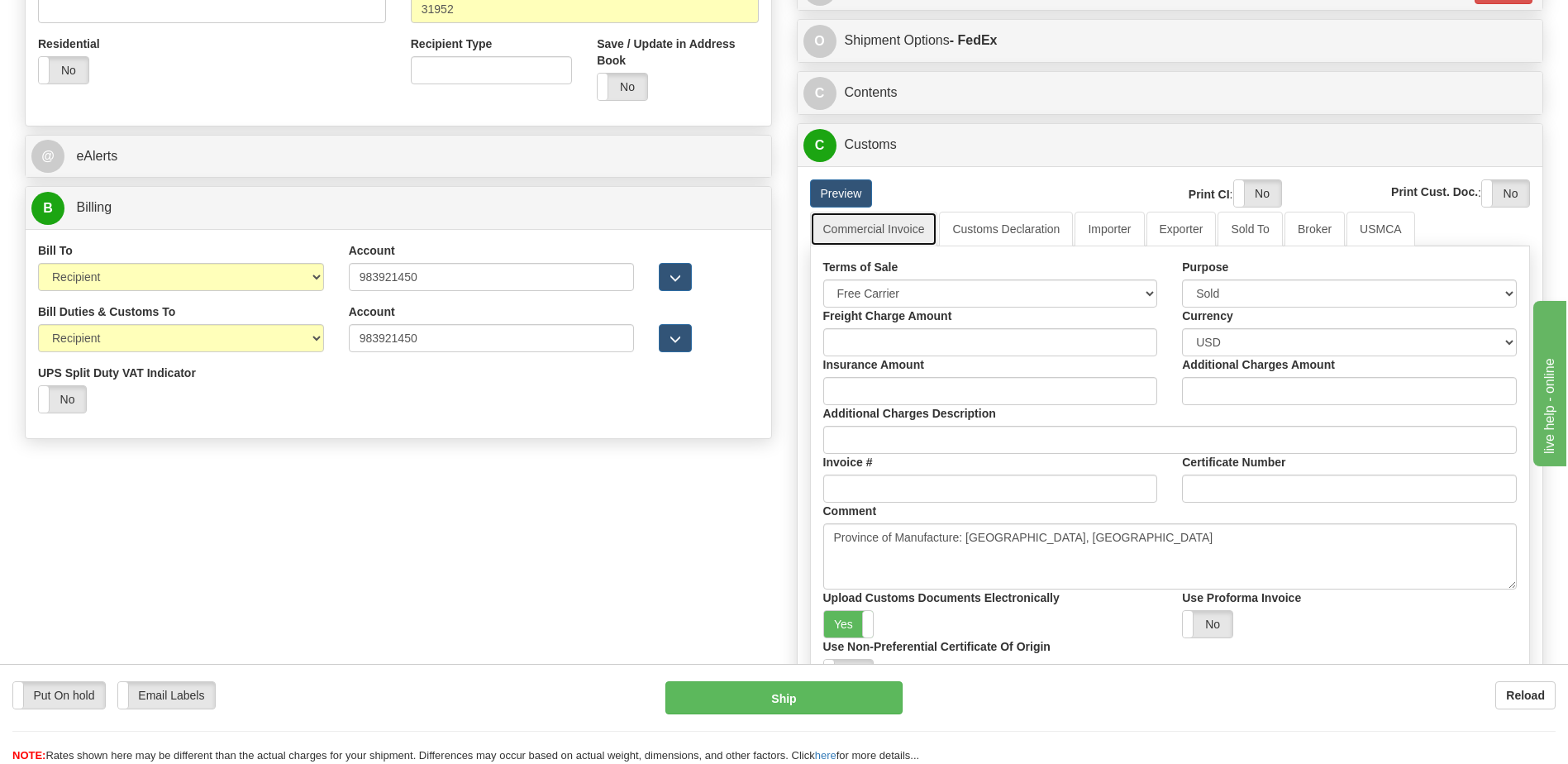
scroll to position [744, 0]
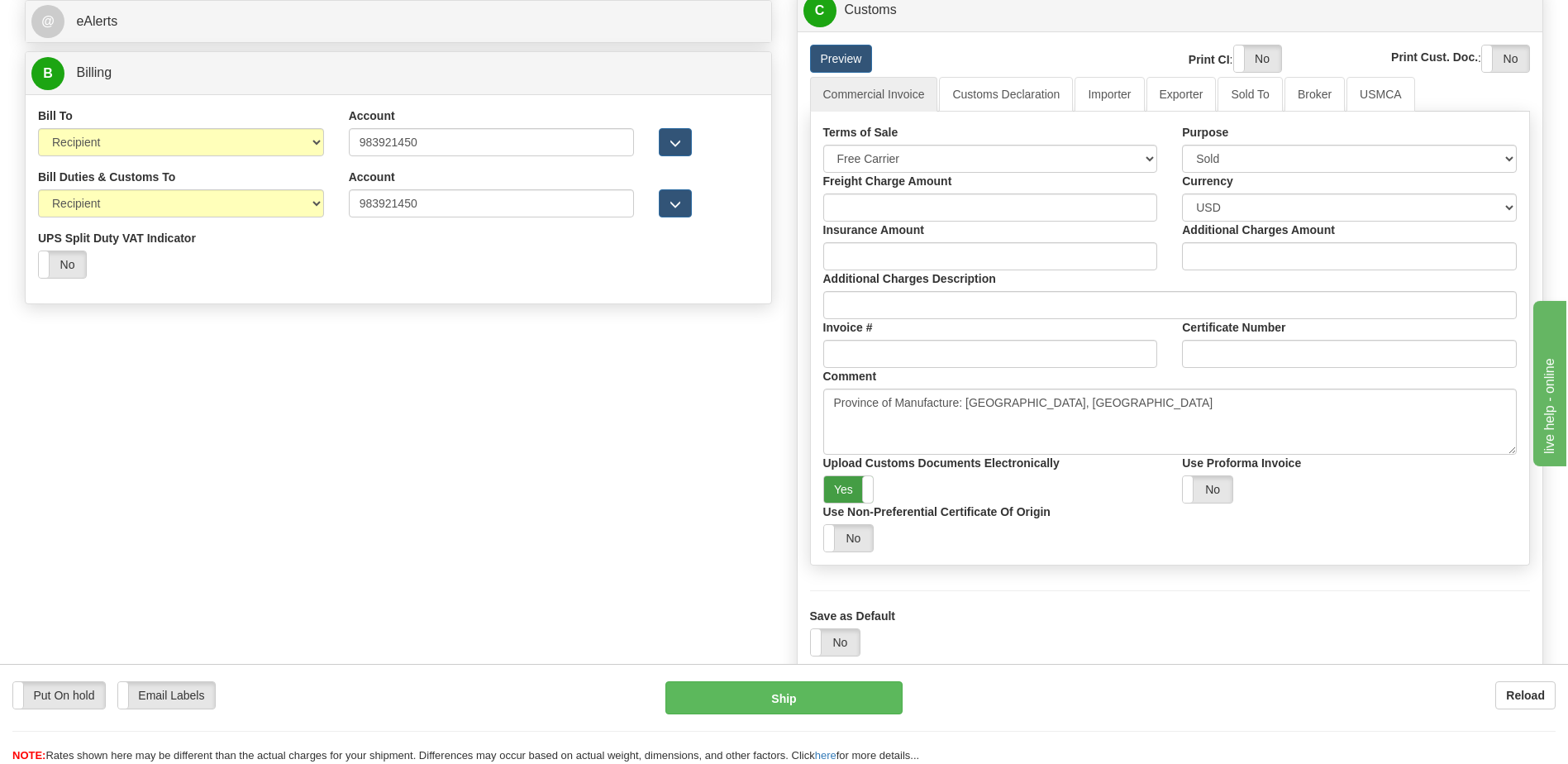
click at [849, 488] on label "Yes" at bounding box center [848, 489] width 49 height 26
click at [1254, 59] on label "Yes" at bounding box center [1258, 58] width 47 height 26
click at [1491, 61] on label "Yes" at bounding box center [1505, 58] width 47 height 26
click at [388, 392] on div "Order # S Sender Default" at bounding box center [784, 31] width 1544 height 1316
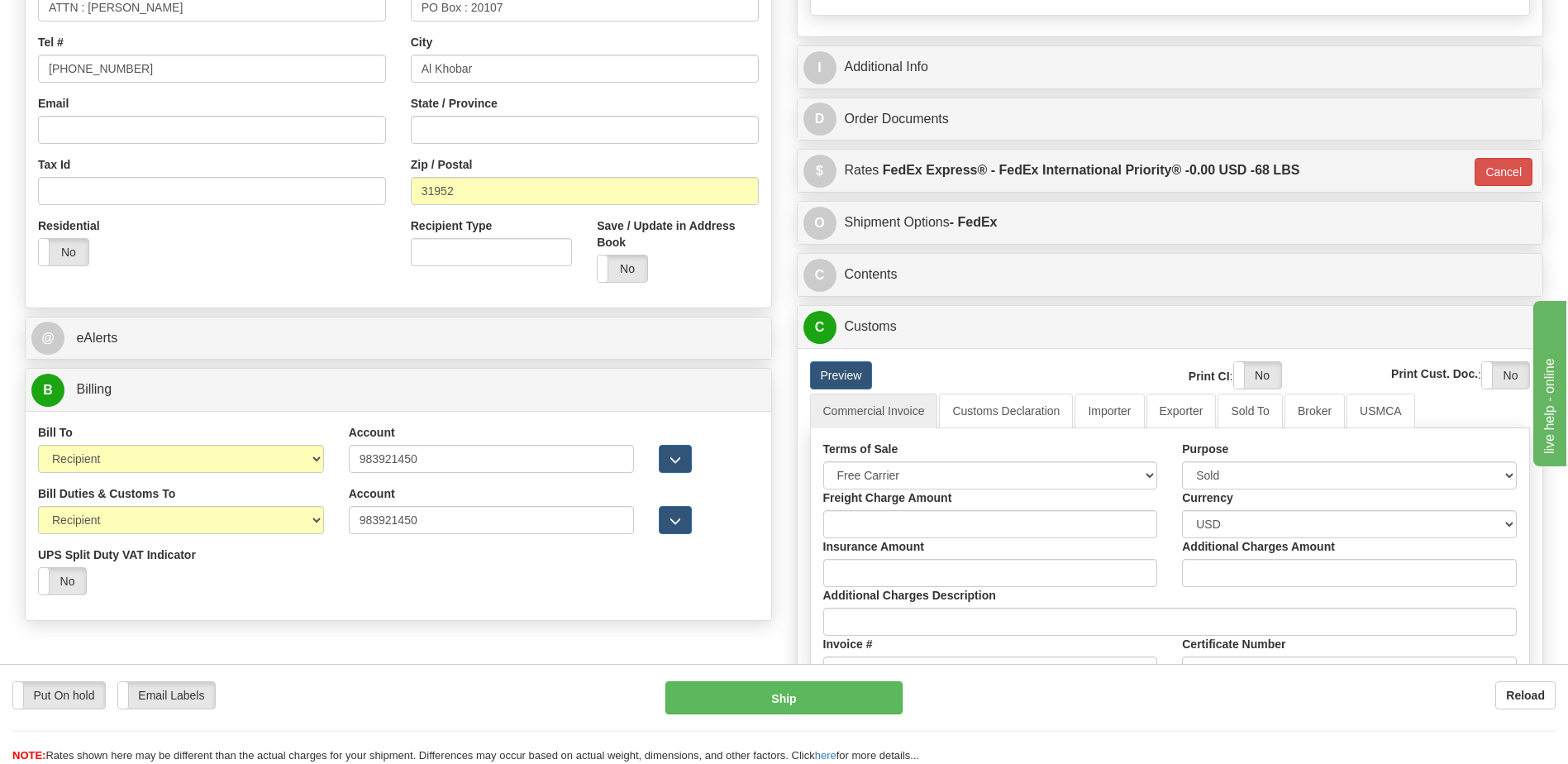
scroll to position [413, 0]
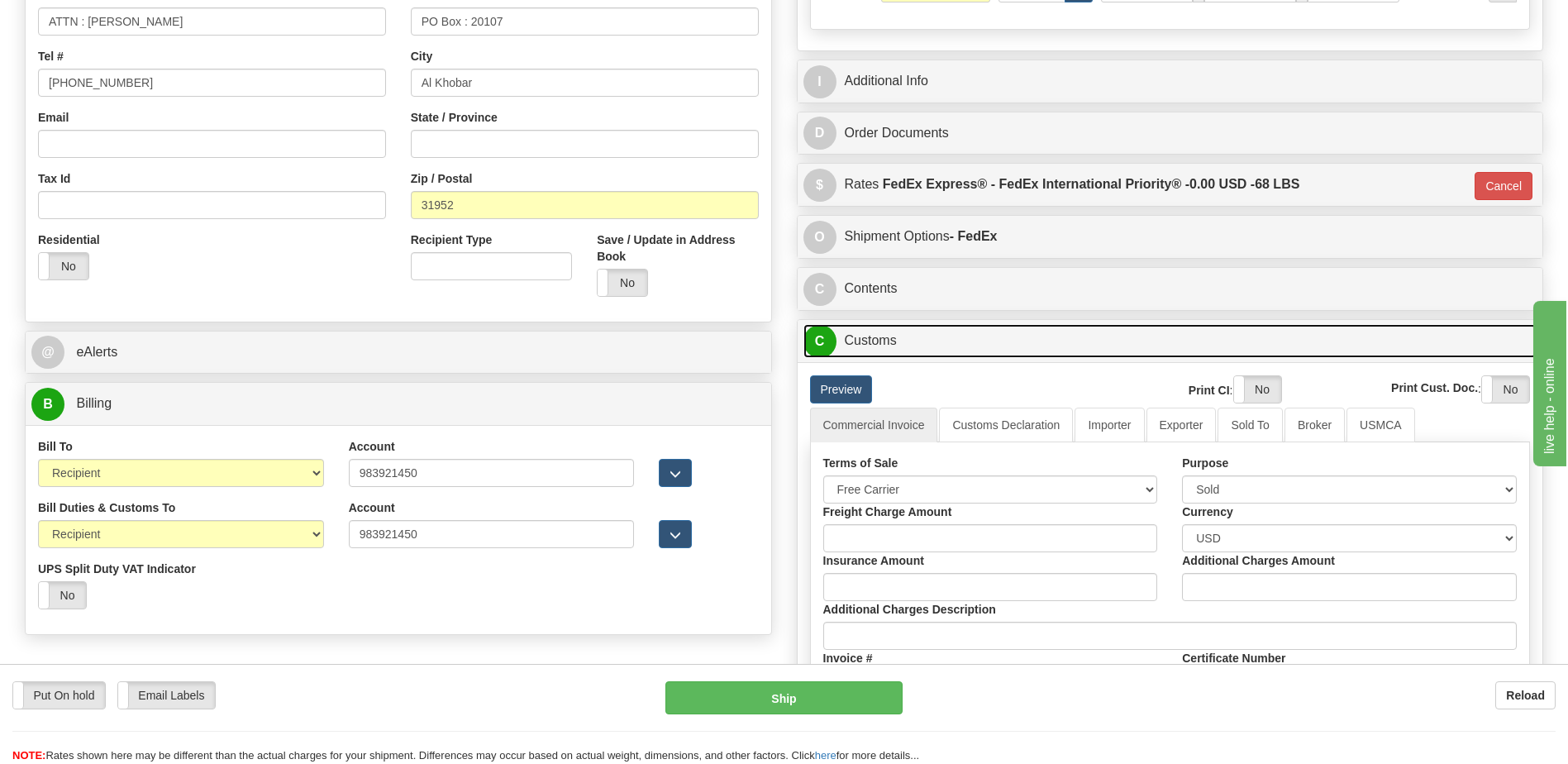
click at [889, 332] on link "C Customs" at bounding box center [1171, 340] width 735 height 34
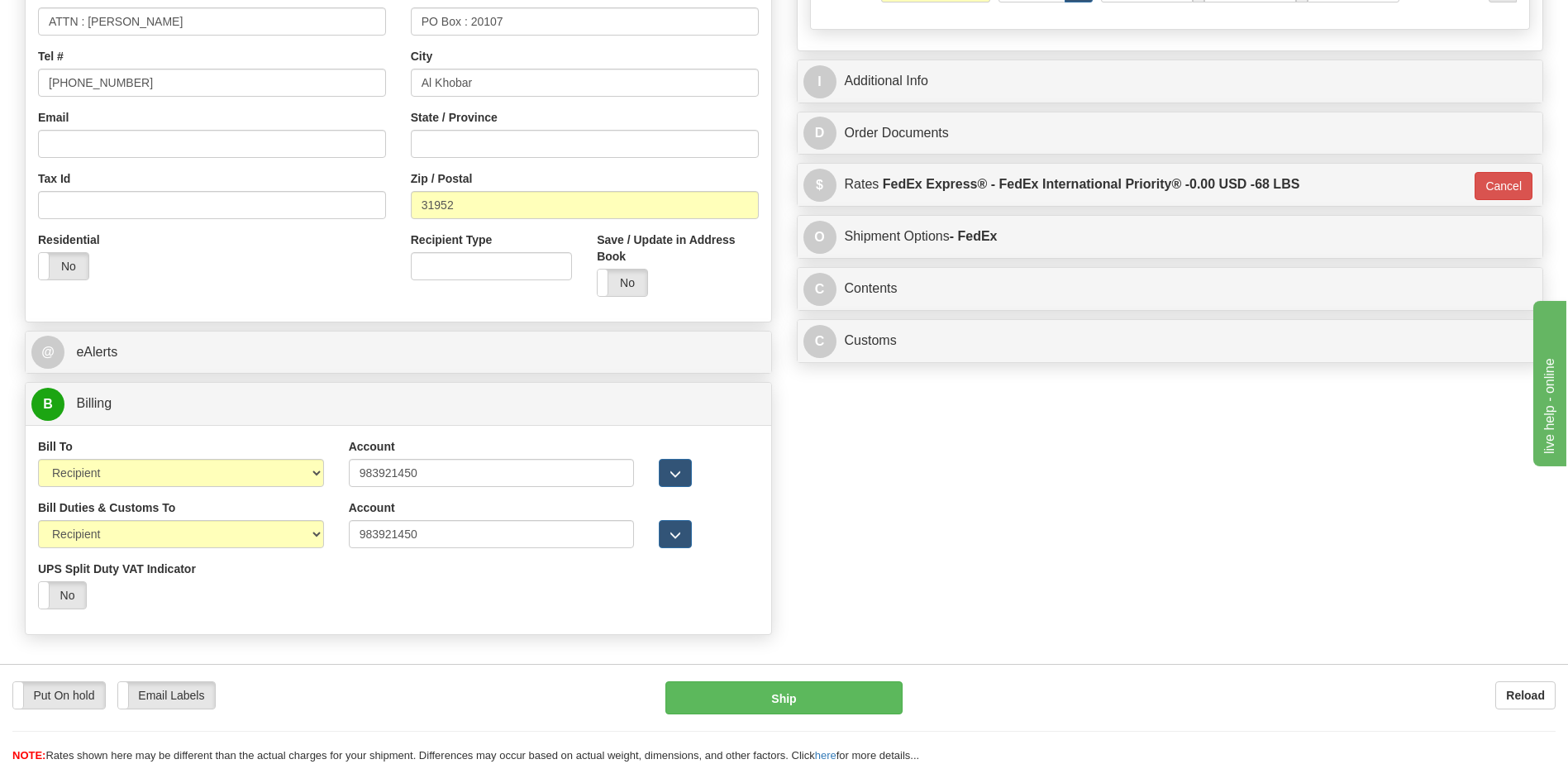
click at [286, 268] on div "Residential Yes No" at bounding box center [212, 262] width 372 height 61
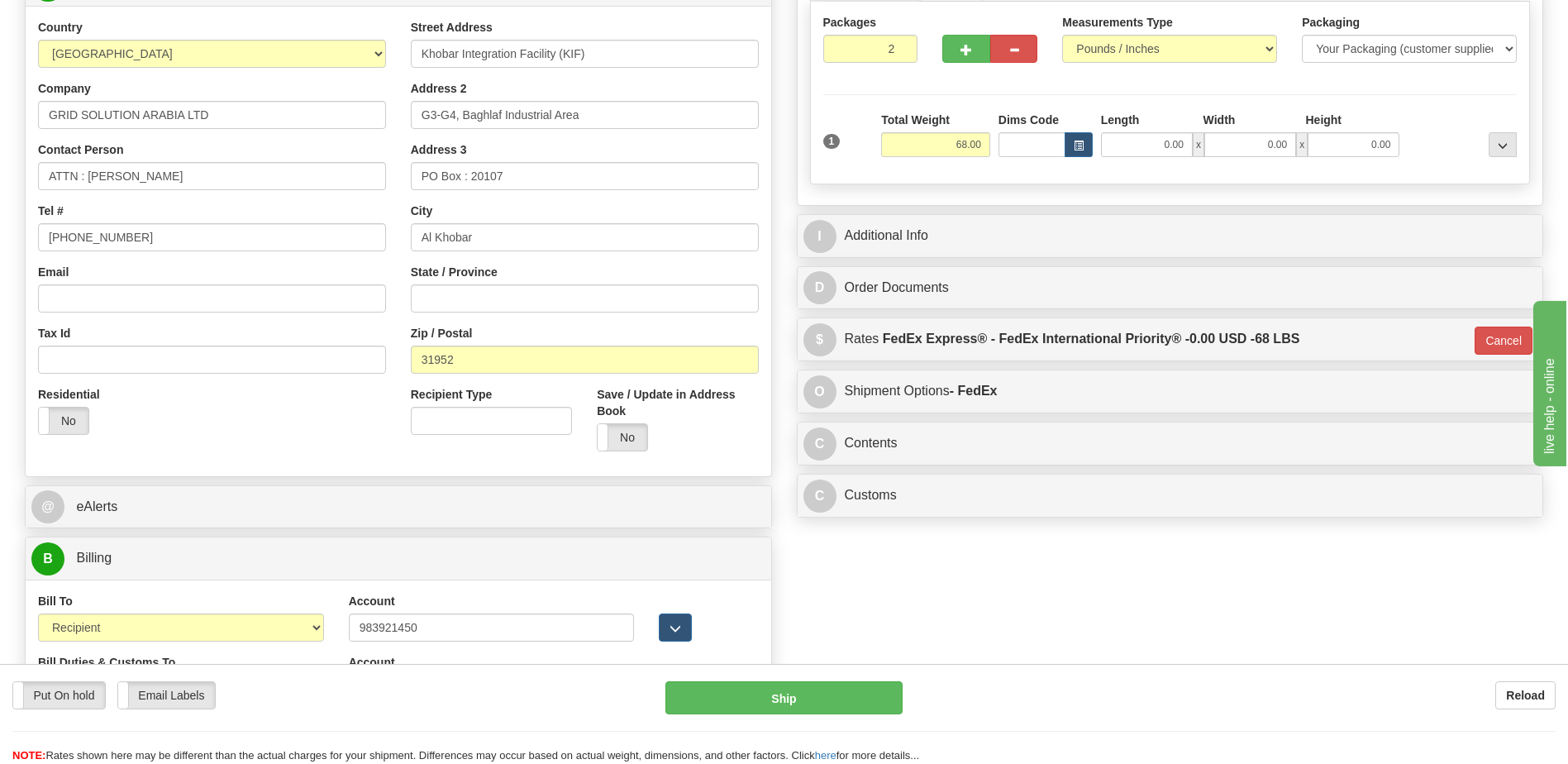
scroll to position [248, 0]
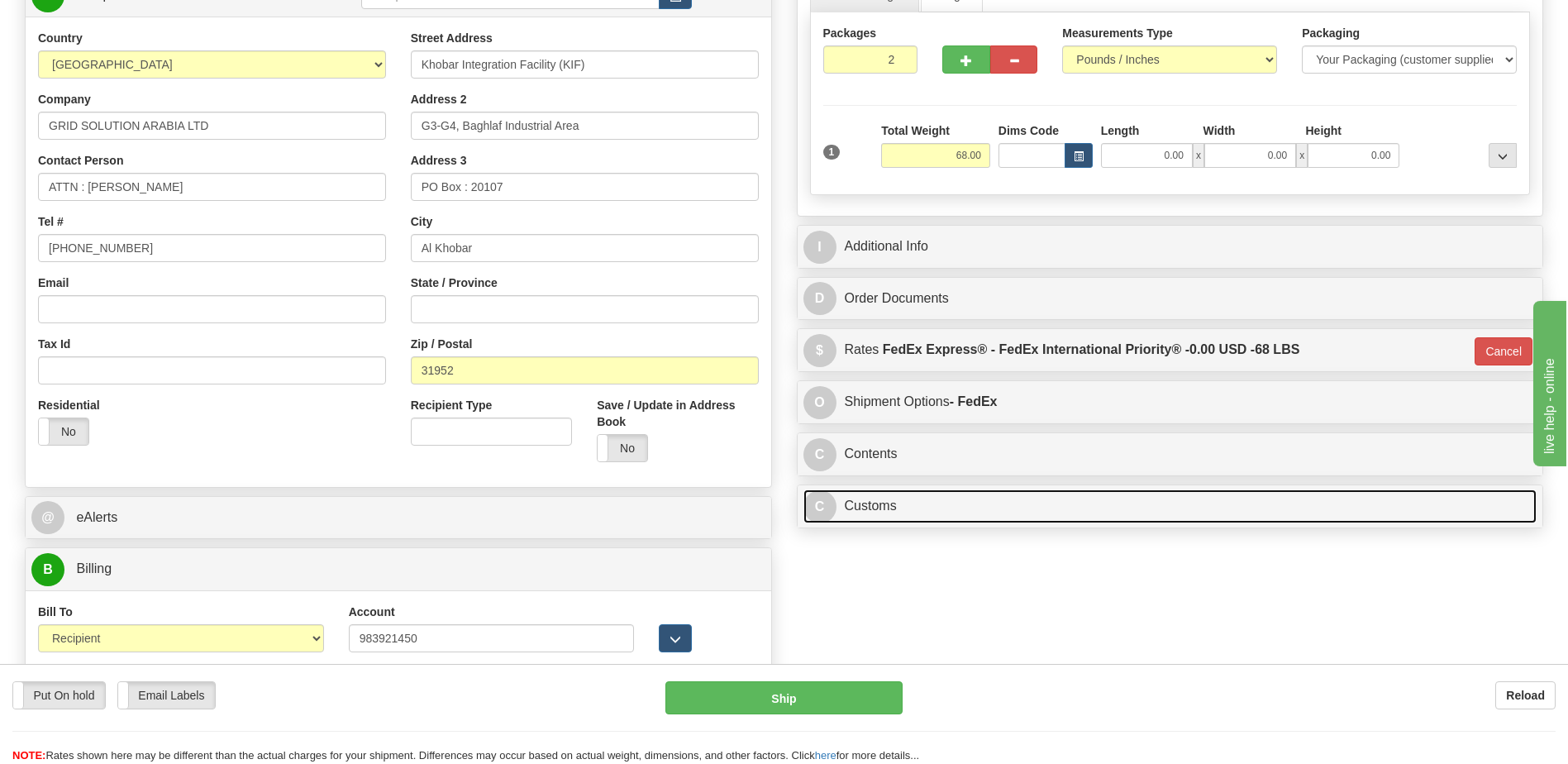
drag, startPoint x: 866, startPoint y: 508, endPoint x: 926, endPoint y: 556, distance: 76.8
click at [866, 507] on link "C Customs" at bounding box center [1171, 506] width 735 height 34
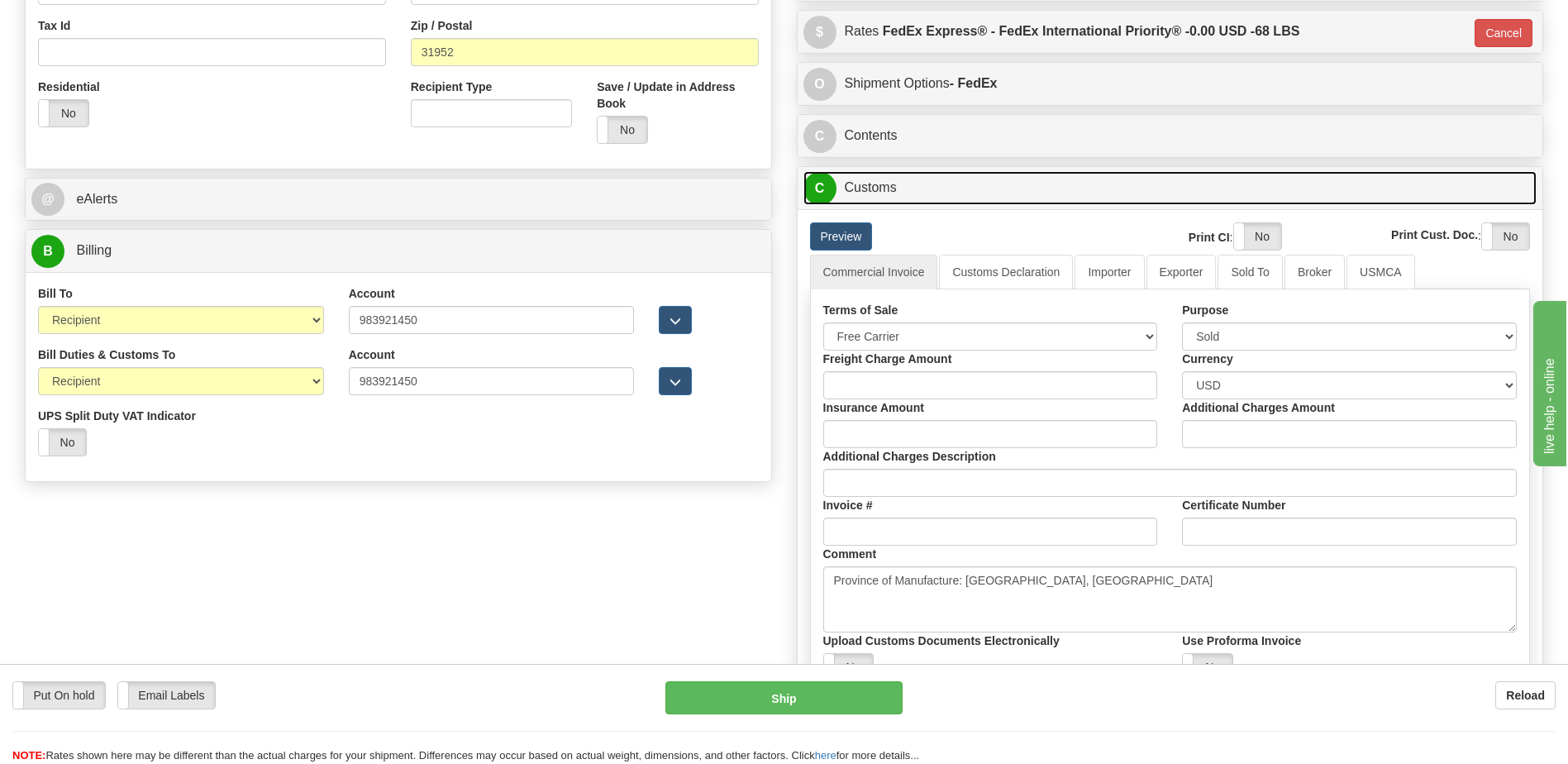
scroll to position [579, 0]
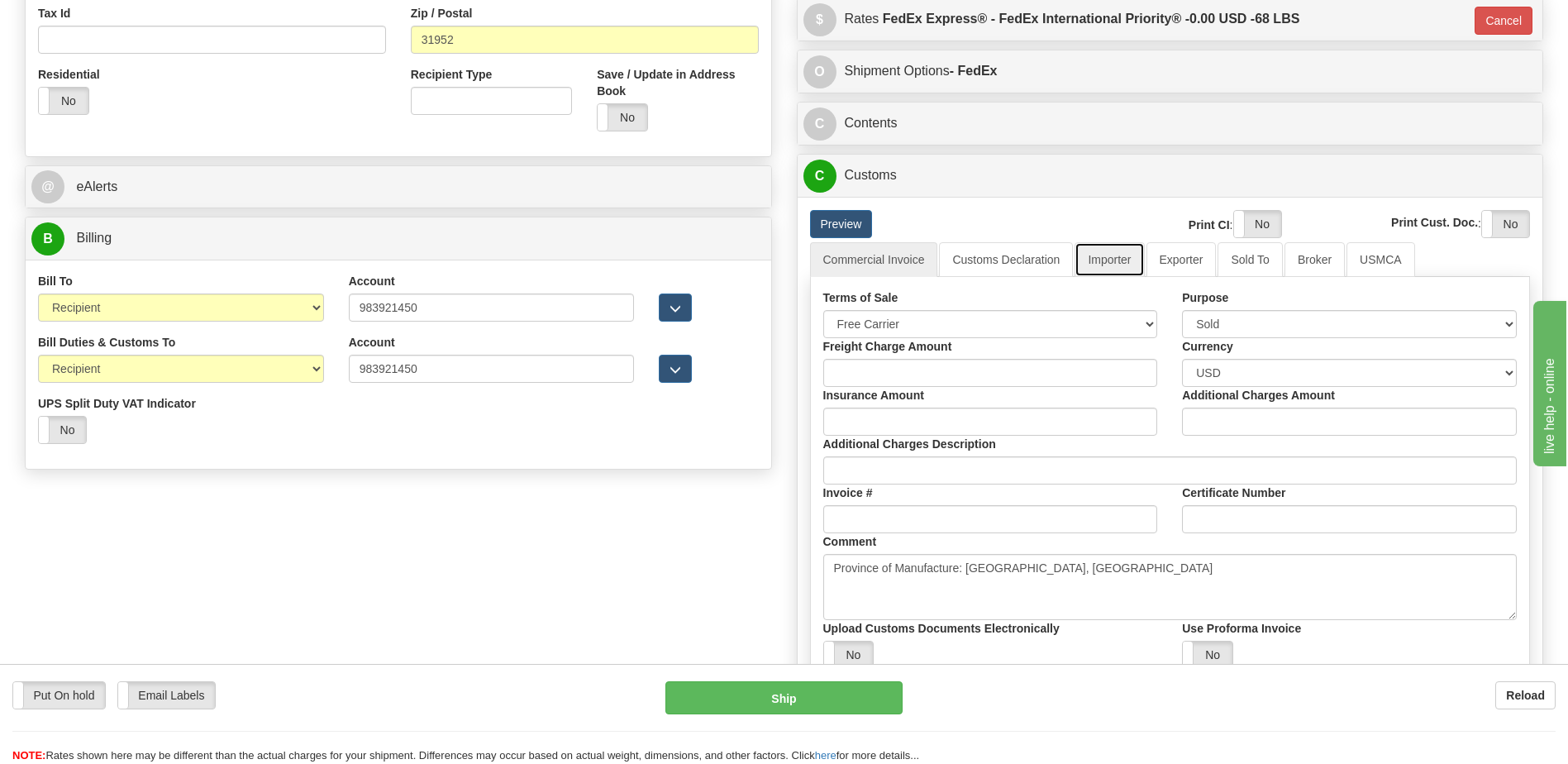
click at [1110, 262] on link "Importer" at bounding box center [1110, 260] width 69 height 35
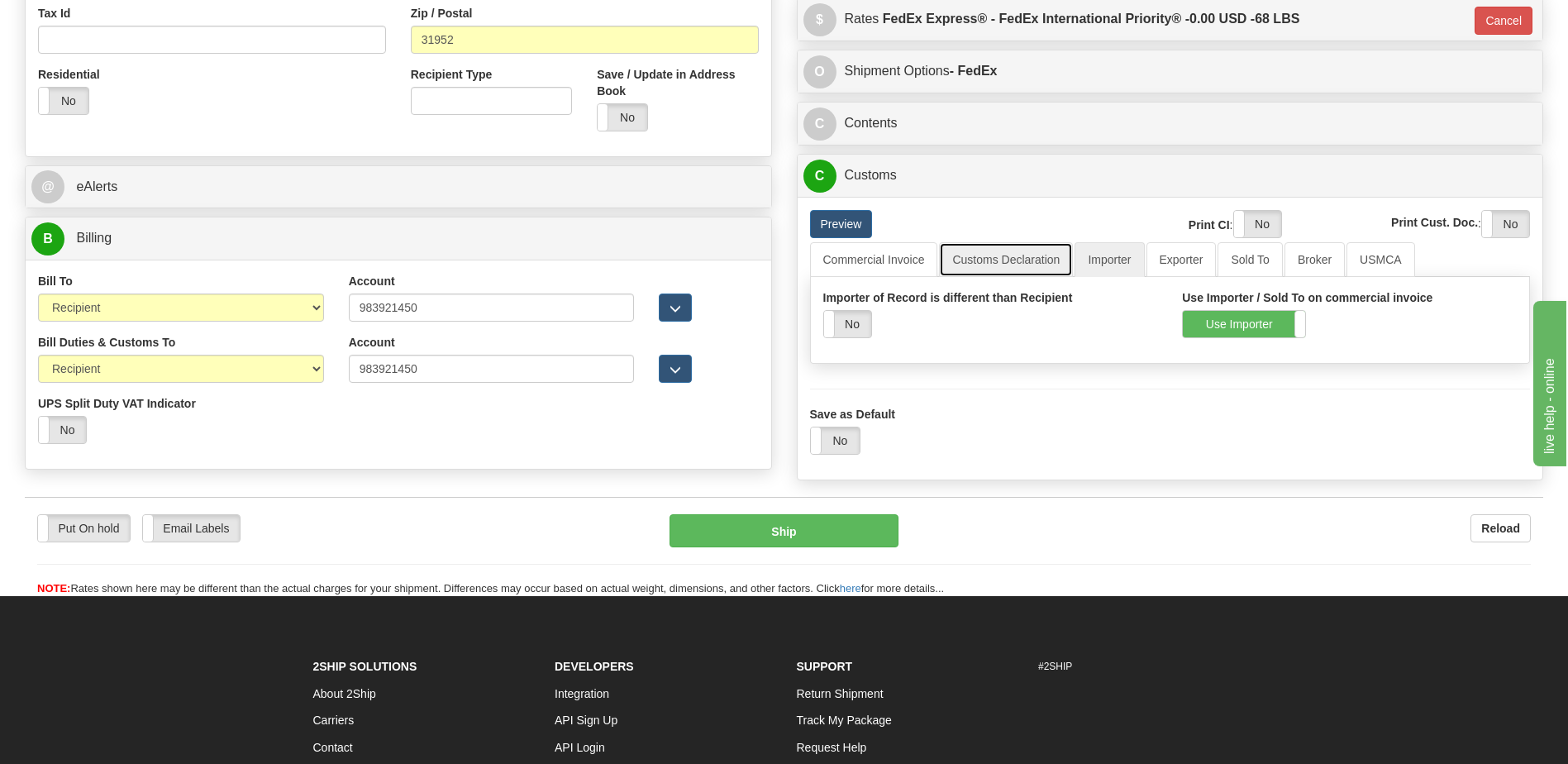
click at [995, 261] on link "Customs Declaration" at bounding box center [1006, 260] width 134 height 35
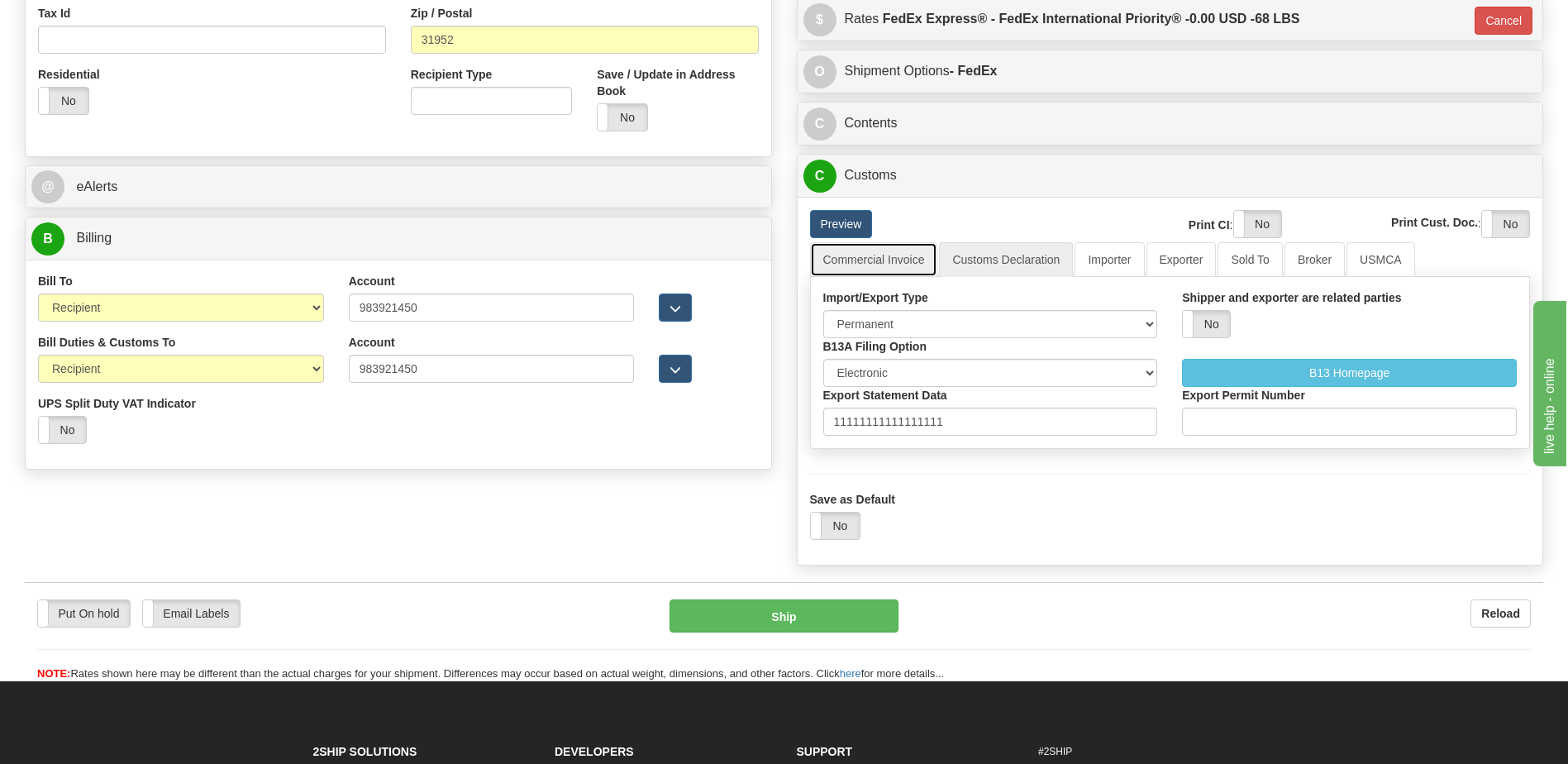
click at [879, 257] on link "Commercial Invoice" at bounding box center [874, 260] width 128 height 35
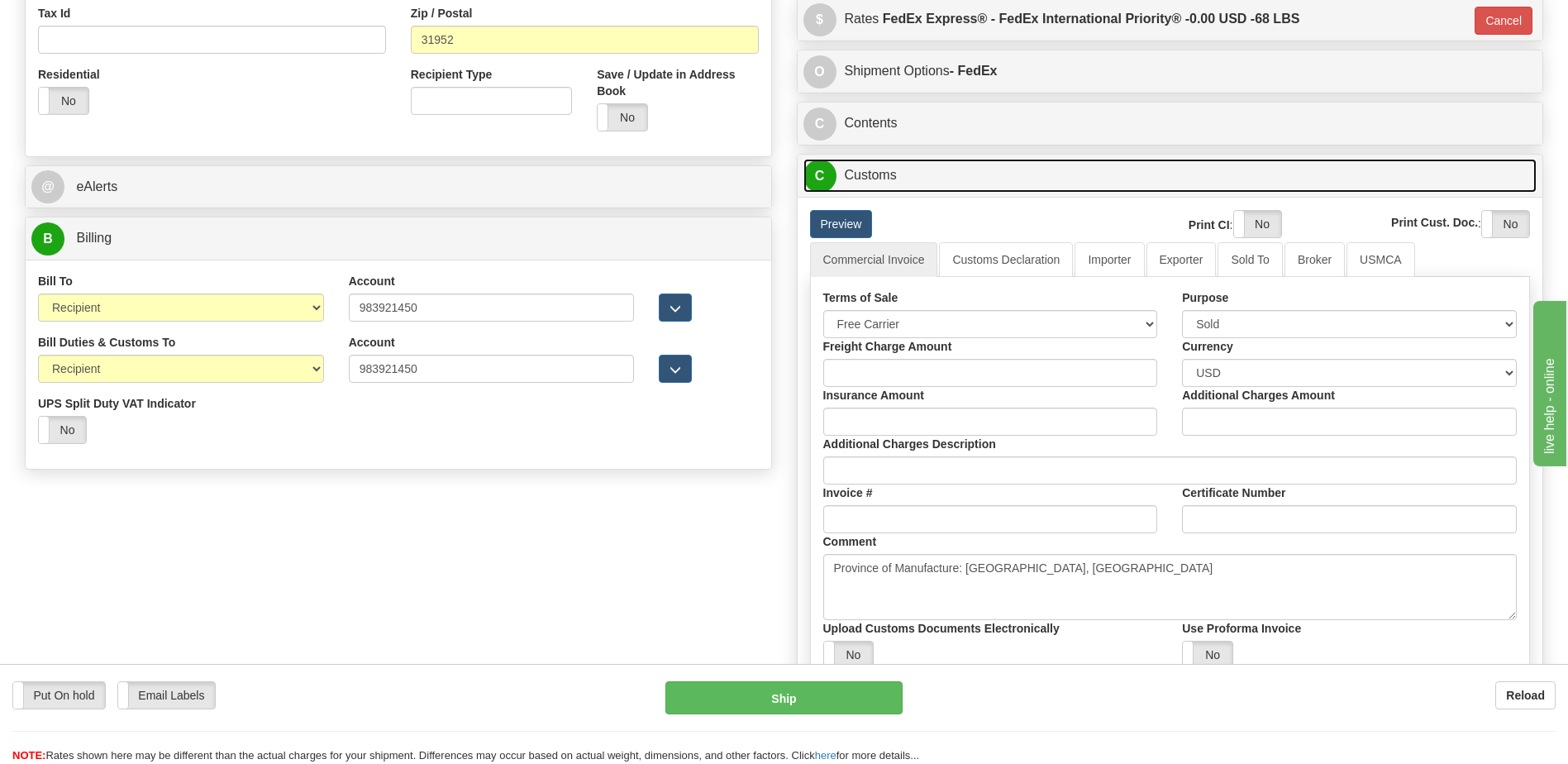
click at [934, 175] on link "C Customs" at bounding box center [1171, 175] width 735 height 34
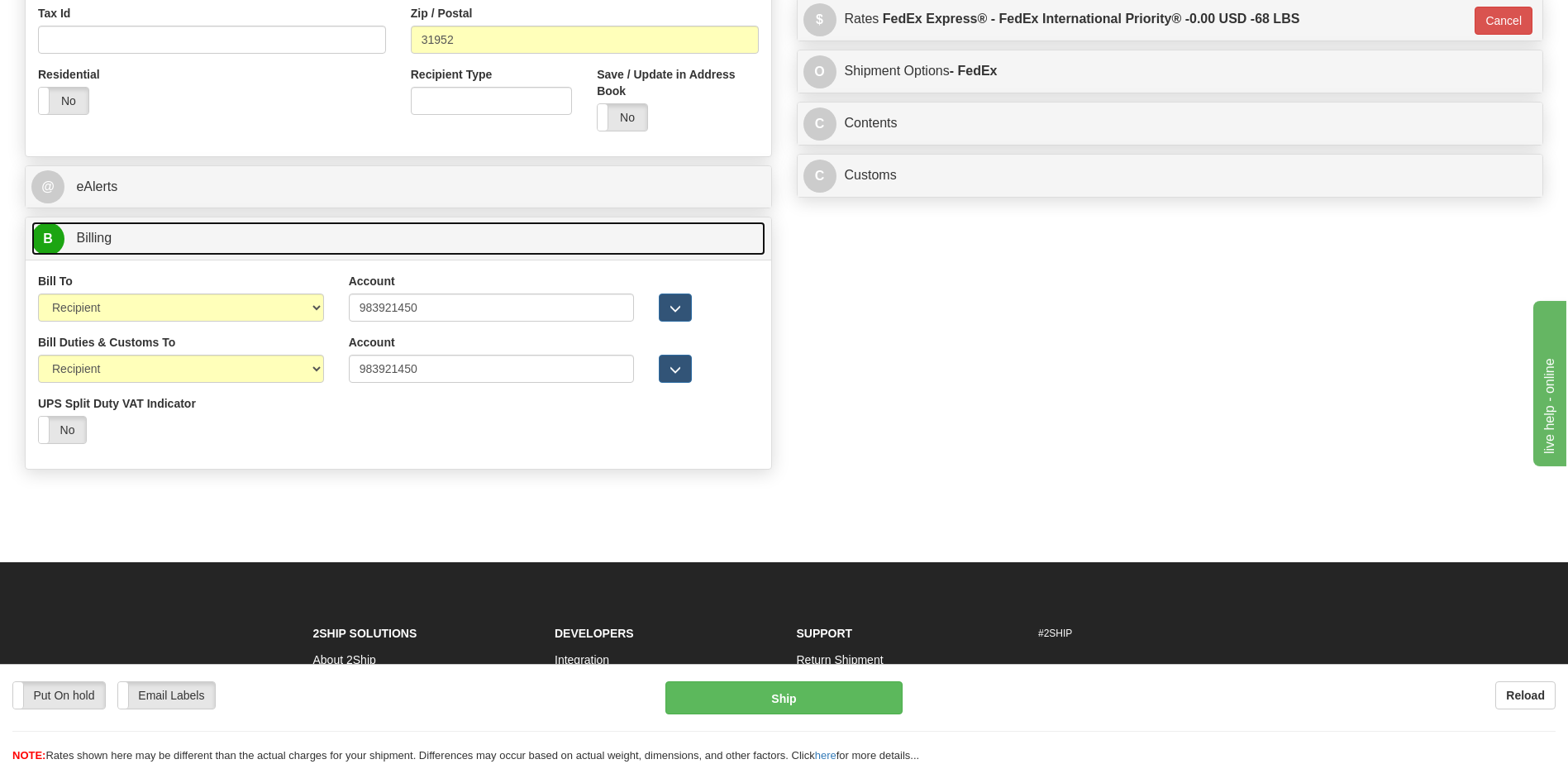
click at [473, 241] on link "B Billing" at bounding box center [399, 238] width 735 height 34
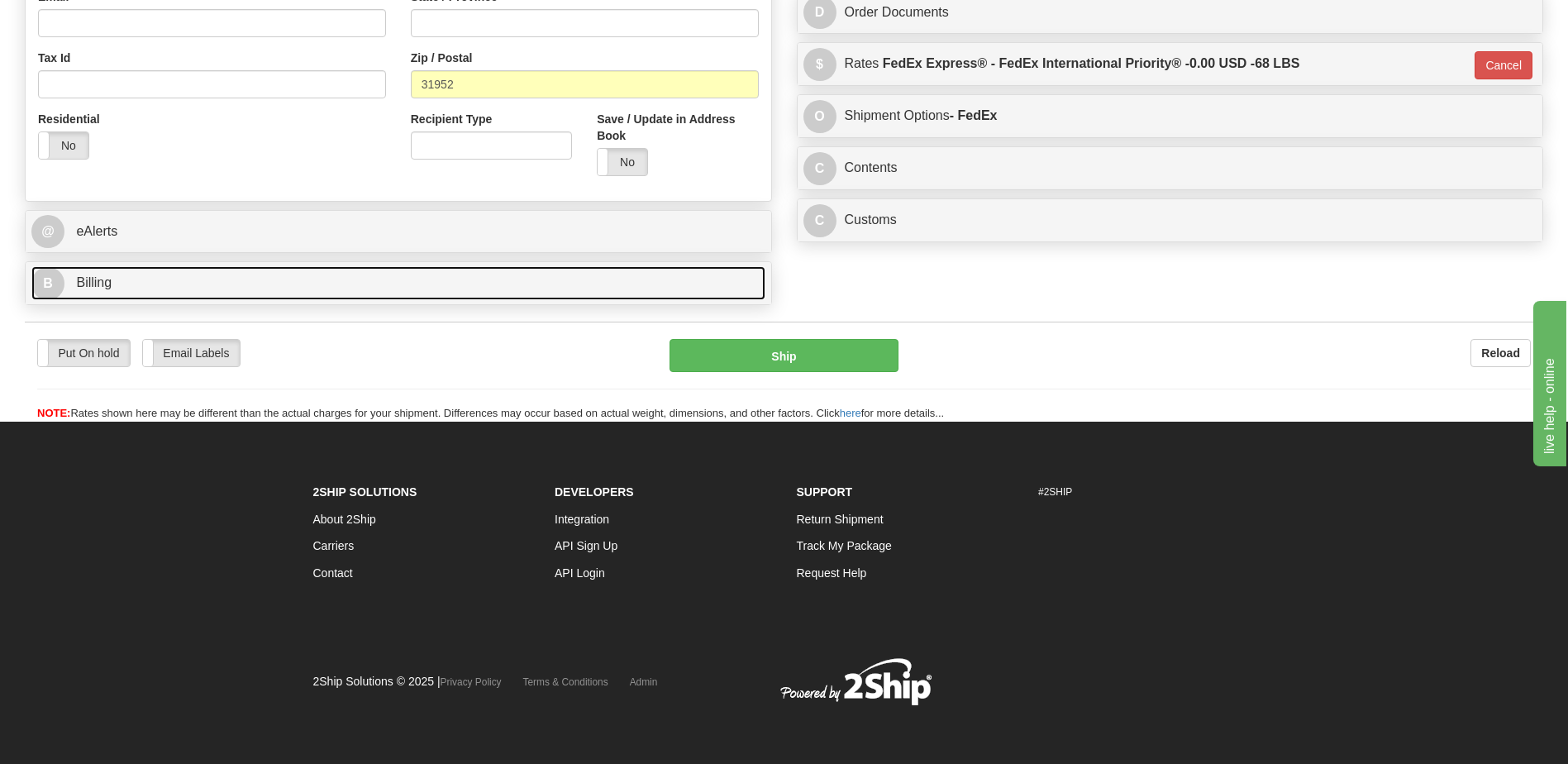
scroll to position [535, 0]
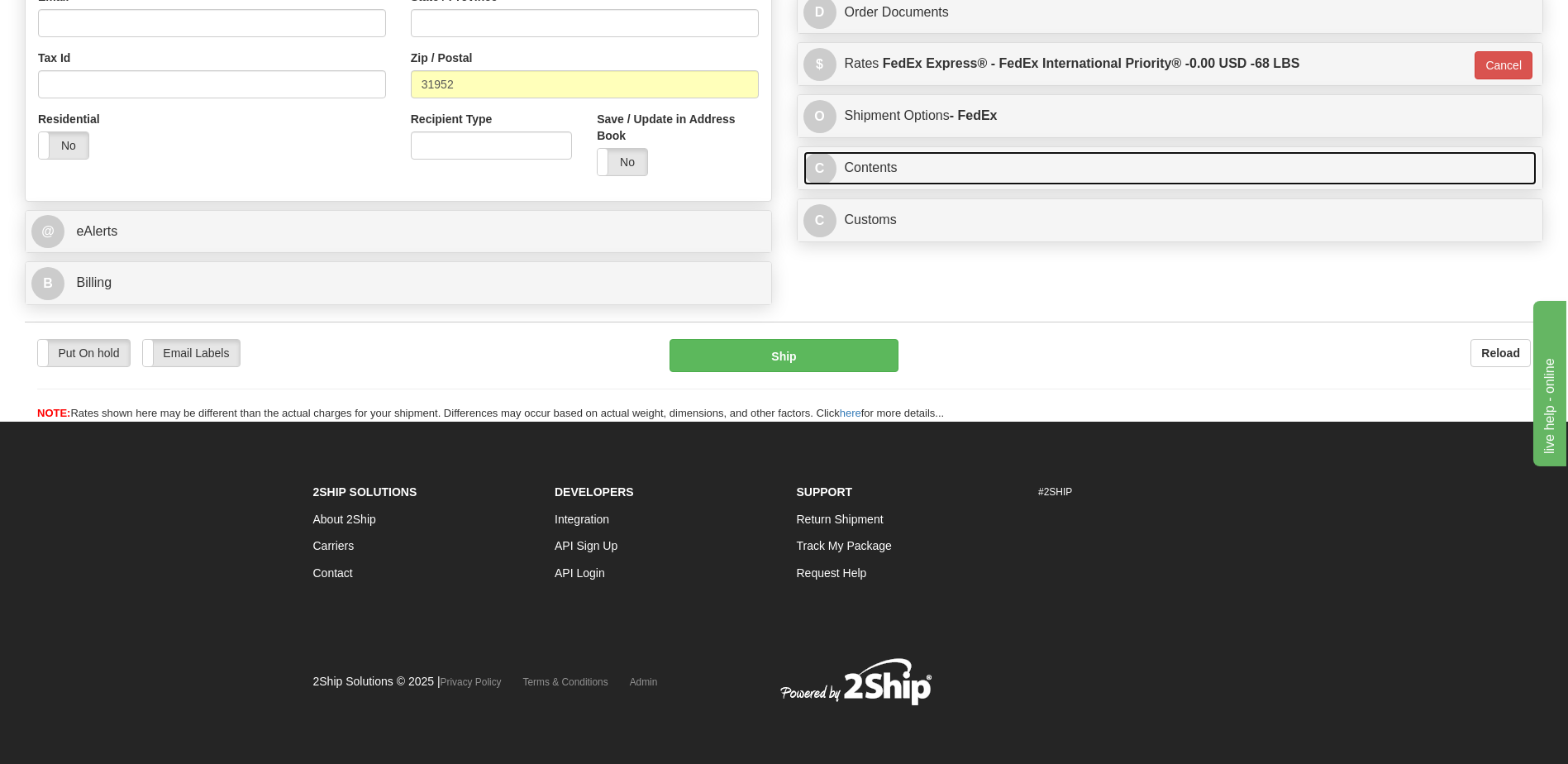
click at [880, 159] on link "C Contents" at bounding box center [1171, 168] width 735 height 34
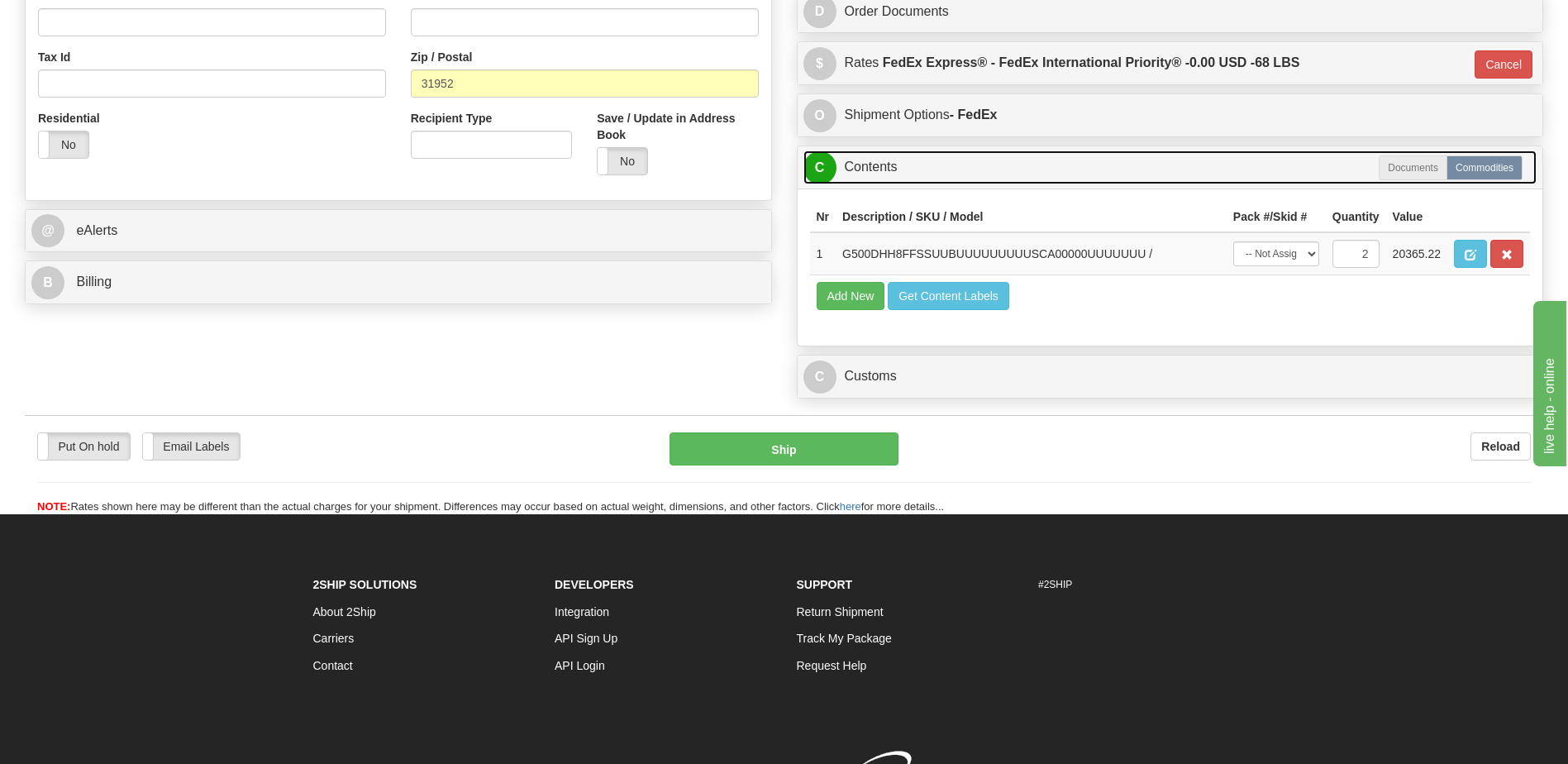
click at [880, 159] on link "C Contents" at bounding box center [1171, 167] width 735 height 34
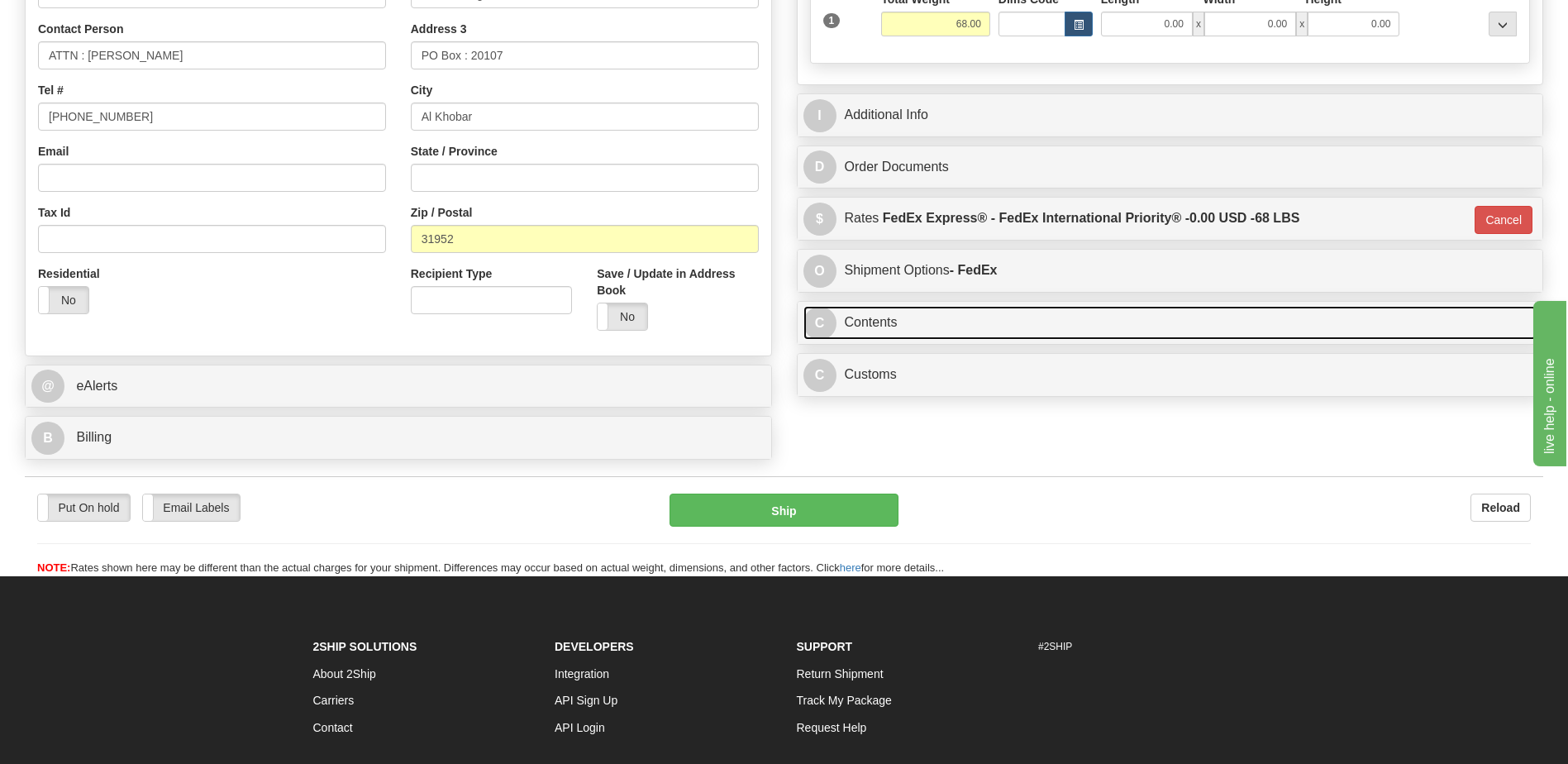
scroll to position [370, 0]
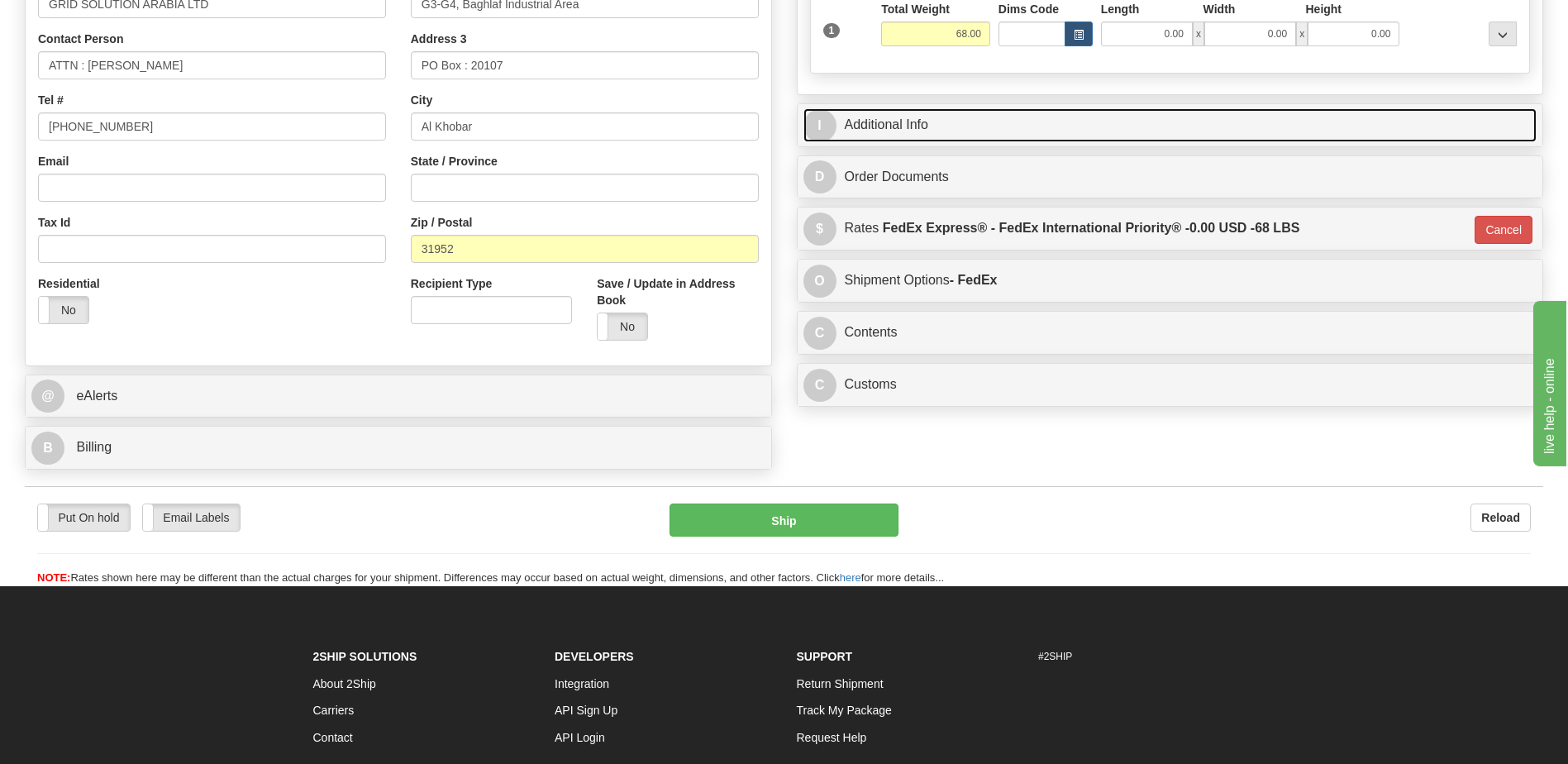
click at [883, 136] on link "I Additional Info" at bounding box center [1171, 125] width 735 height 34
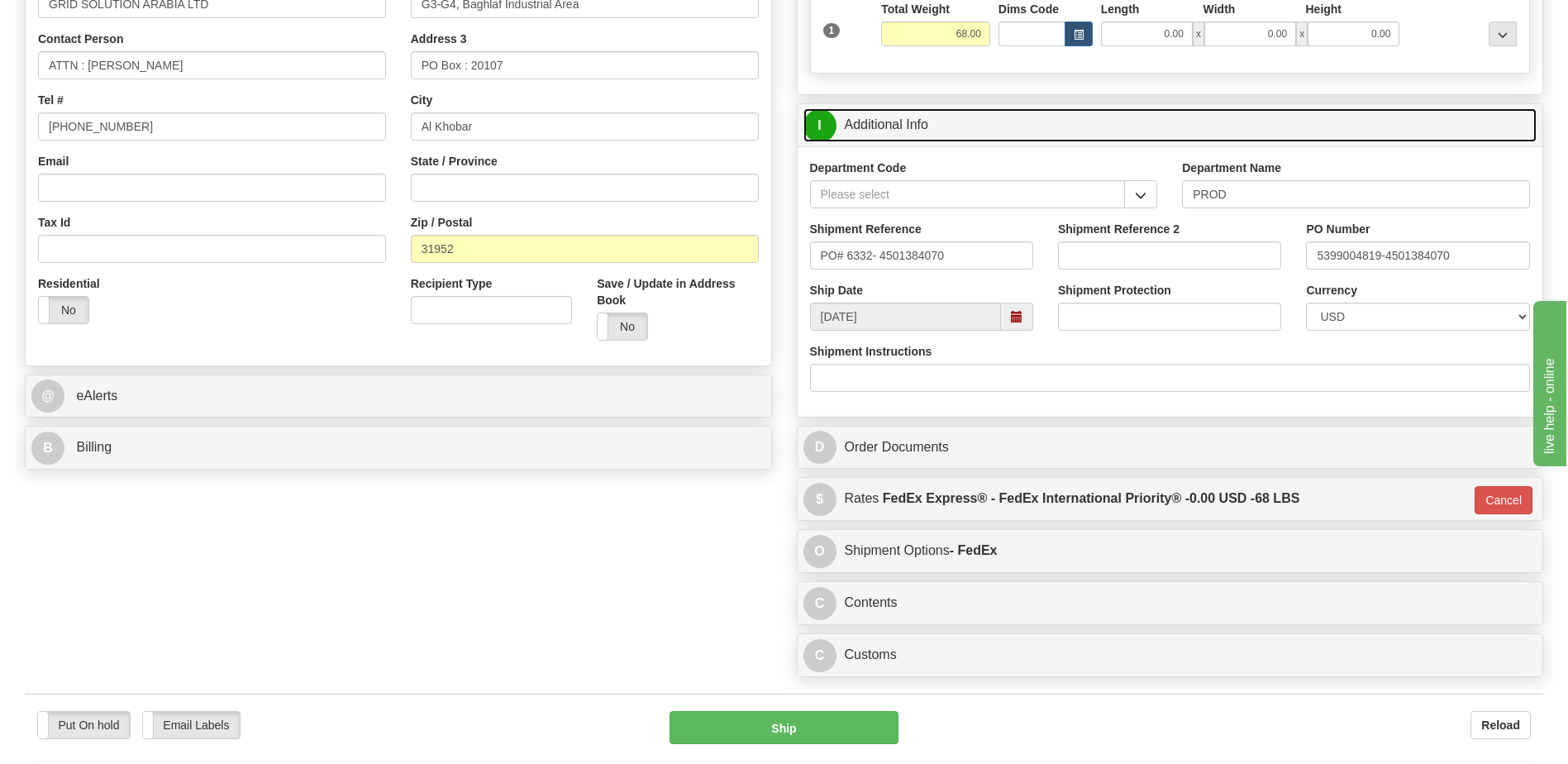
click at [883, 136] on link "I Additional Info" at bounding box center [1171, 125] width 735 height 34
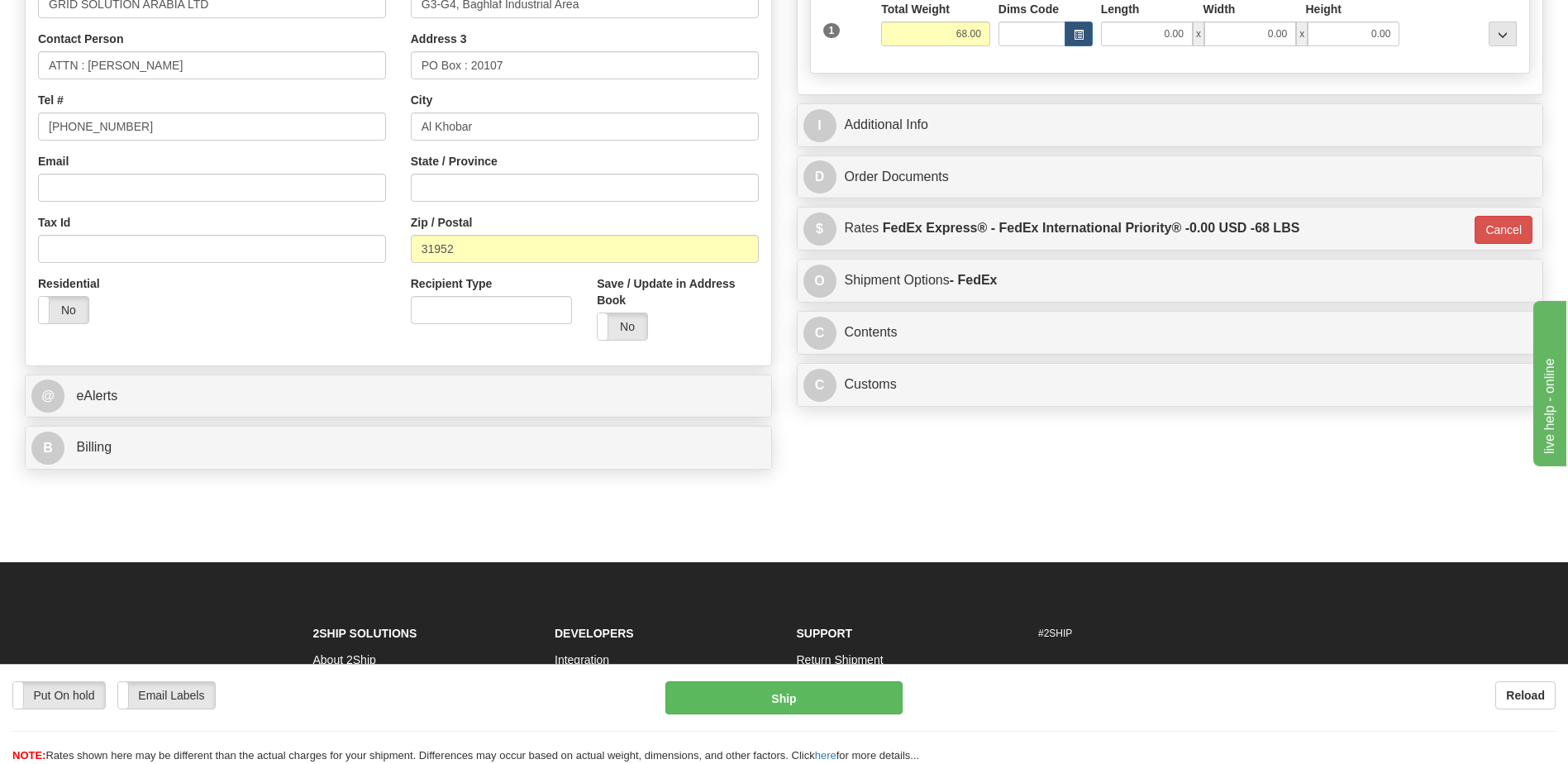
click at [240, 303] on div "Residential Yes No" at bounding box center [212, 306] width 372 height 61
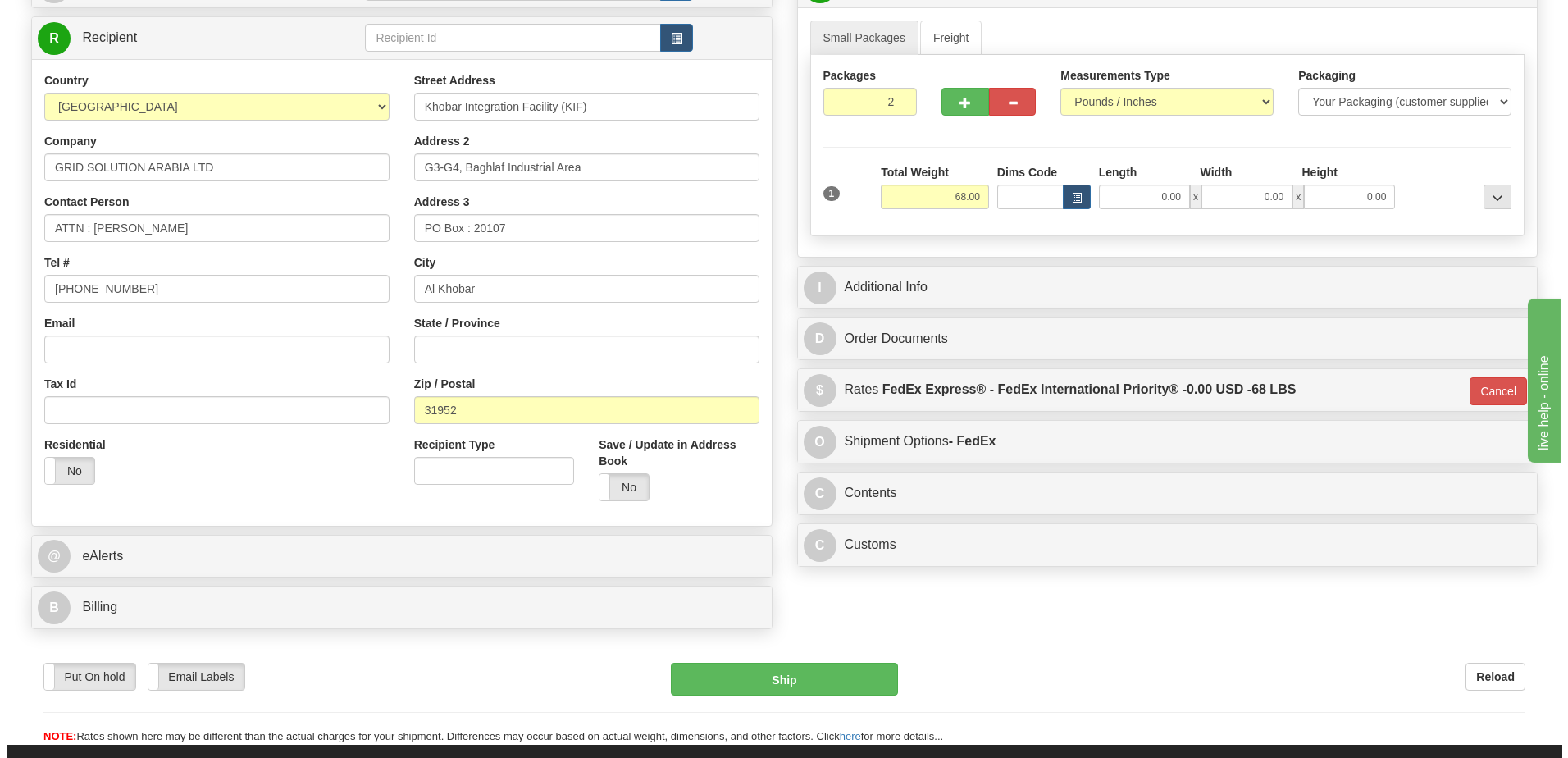
scroll to position [202, 0]
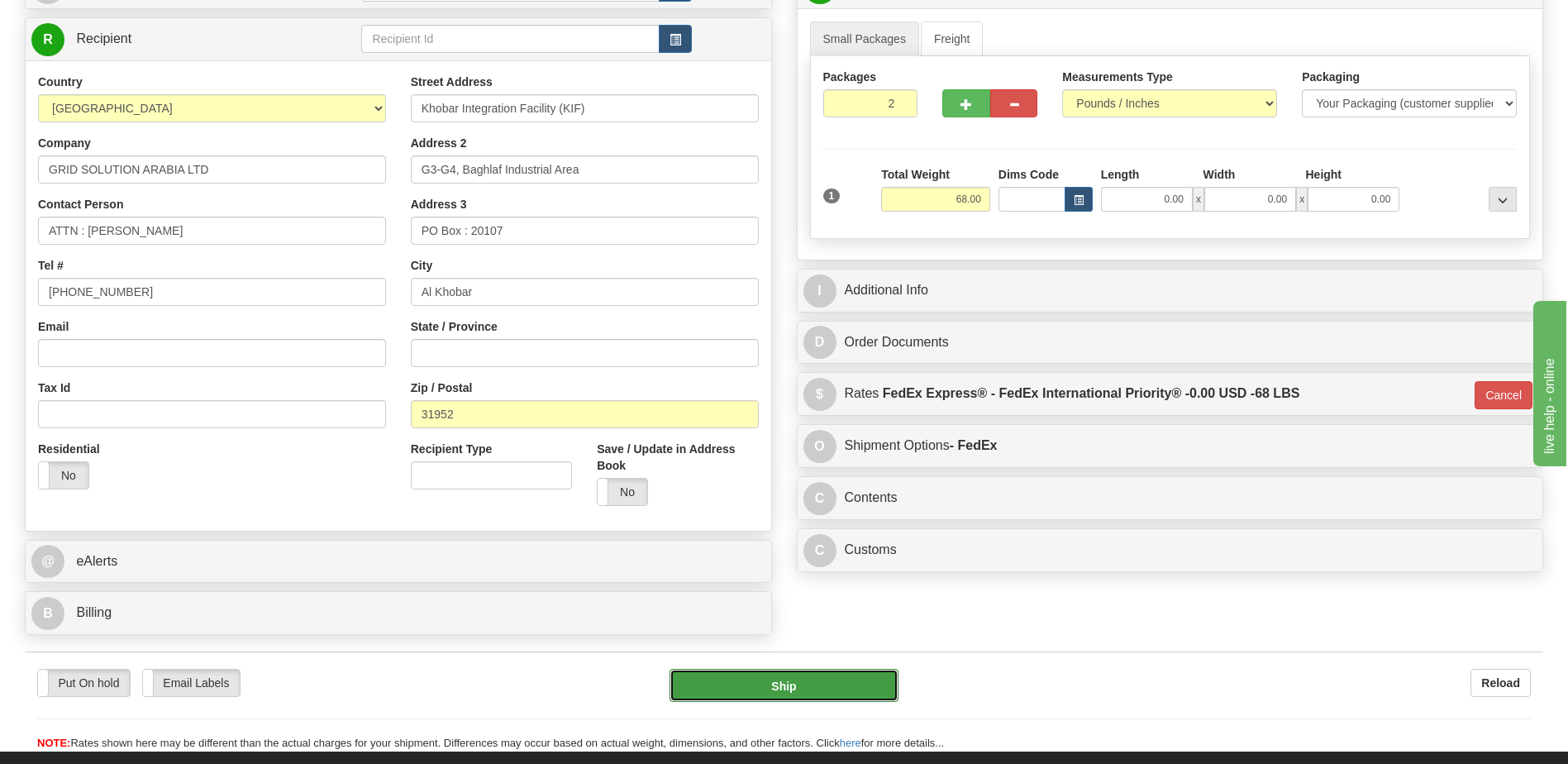
click at [773, 686] on button "Ship" at bounding box center [783, 685] width 228 height 33
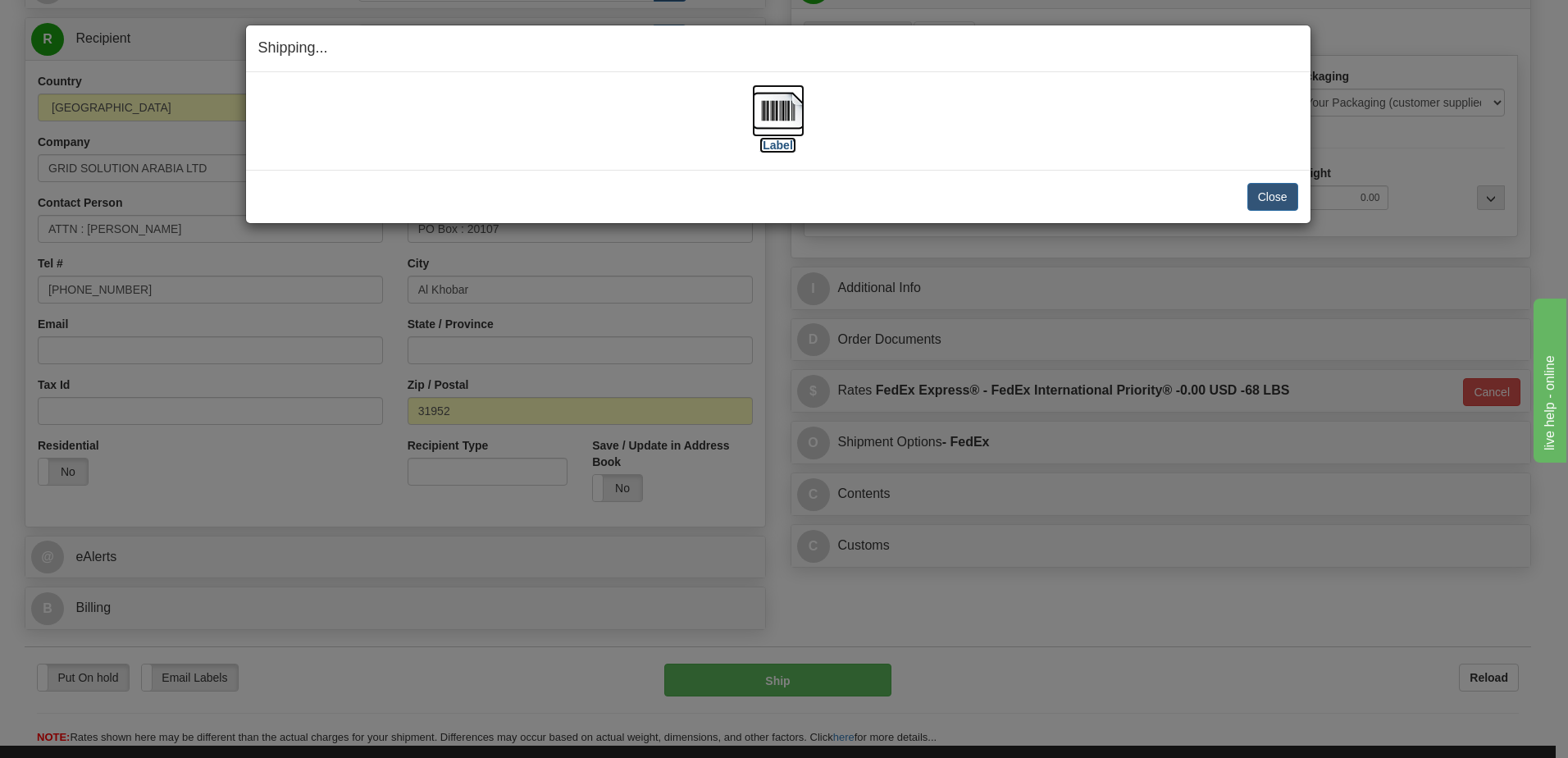
click at [779, 111] on img at bounding box center [778, 110] width 53 height 53
click at [1257, 194] on button "Close" at bounding box center [1272, 196] width 51 height 28
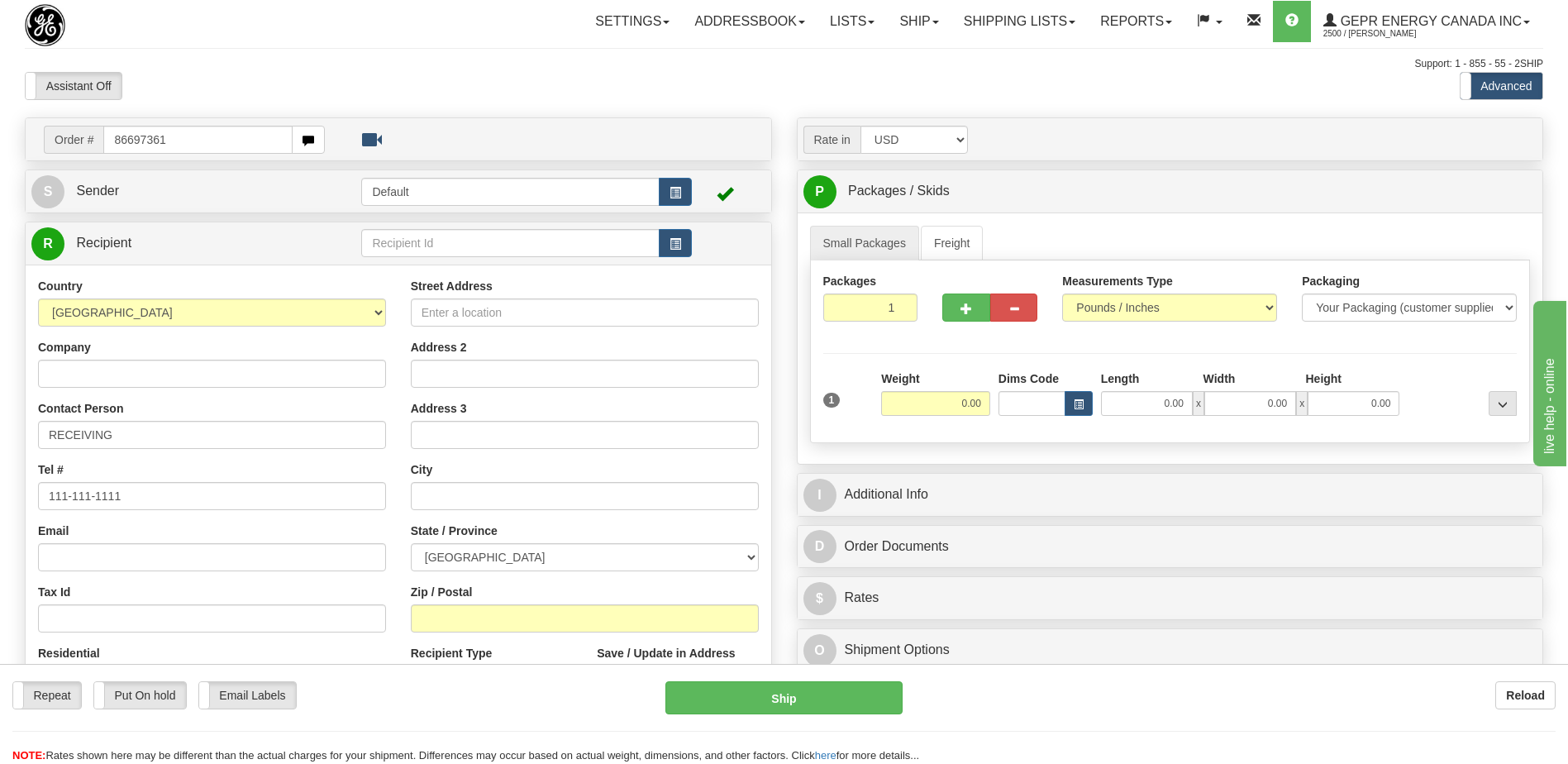
type input "86697361"
click at [228, 69] on body "Training Course Close Toggle navigation Settings Shipping Preferences New Recip…" at bounding box center [784, 382] width 1568 height 764
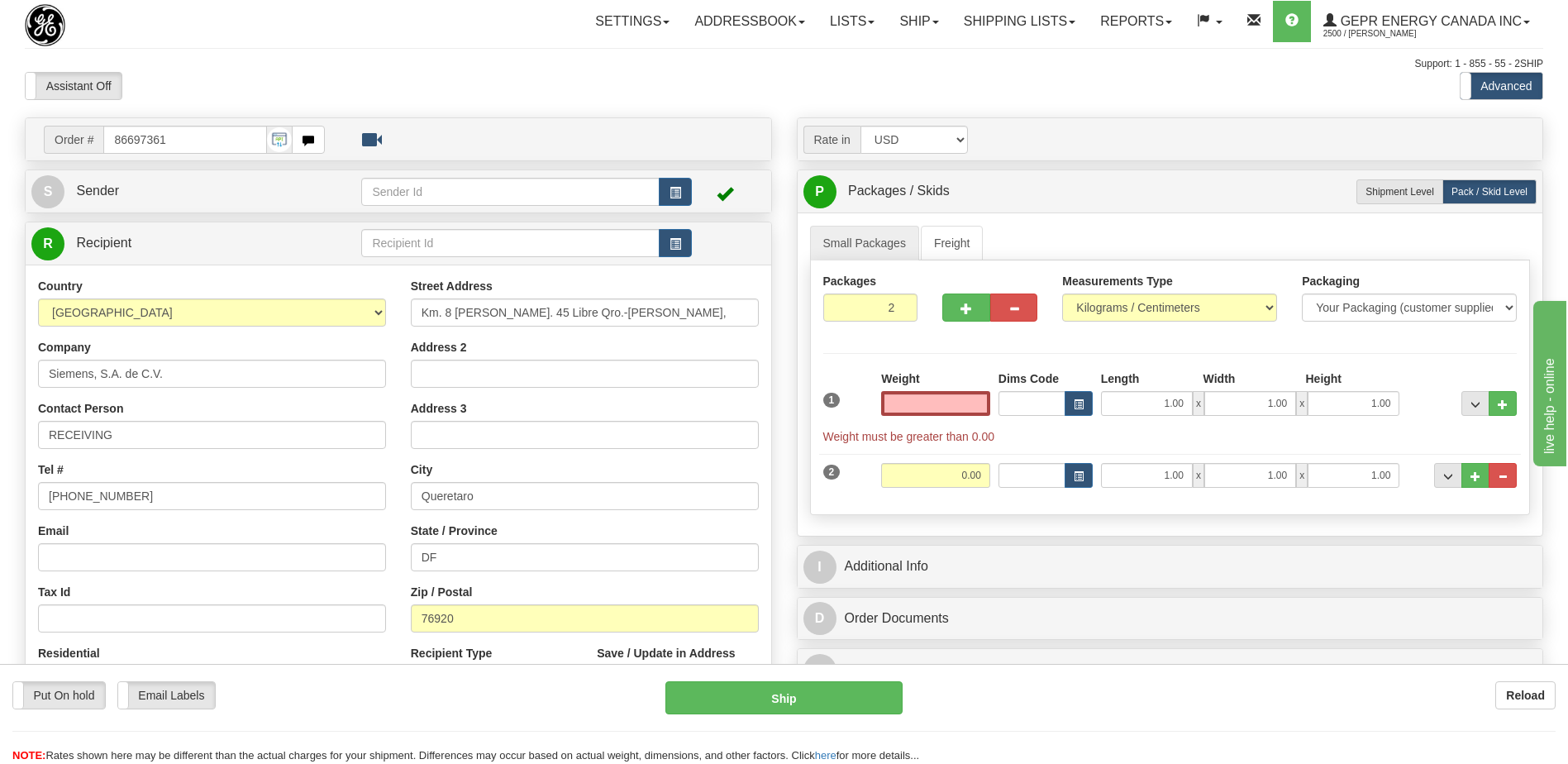
type input "0.00"
drag, startPoint x: 643, startPoint y: 70, endPoint x: 639, endPoint y: 190, distance: 120.1
click at [641, 70] on div "Support: 1 - 855 - 55 - 2SHIP" at bounding box center [784, 64] width 1519 height 14
click at [627, 318] on input "Km. 8 Carr. 45 Libre Qro.-Celaya," at bounding box center [584, 313] width 348 height 28
type input "Km. 8 Carr. 45 Libre Qro.-Celaya"
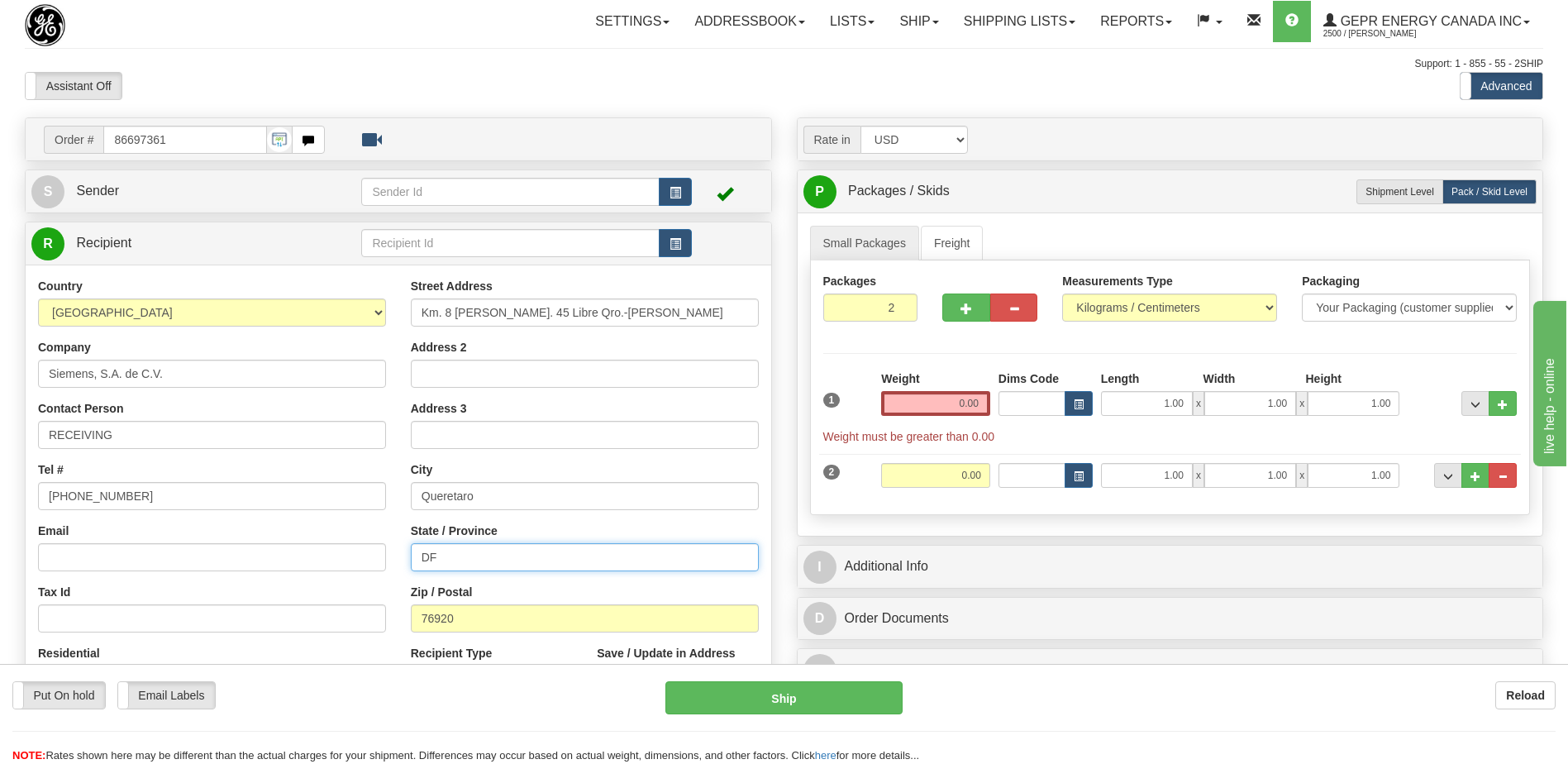
click at [457, 561] on input "DF" at bounding box center [584, 557] width 348 height 28
type input "D"
click at [751, 82] on div "Assistant On Assistant Off Do a return Do a return Previous Next Standard Advan…" at bounding box center [784, 86] width 1544 height 28
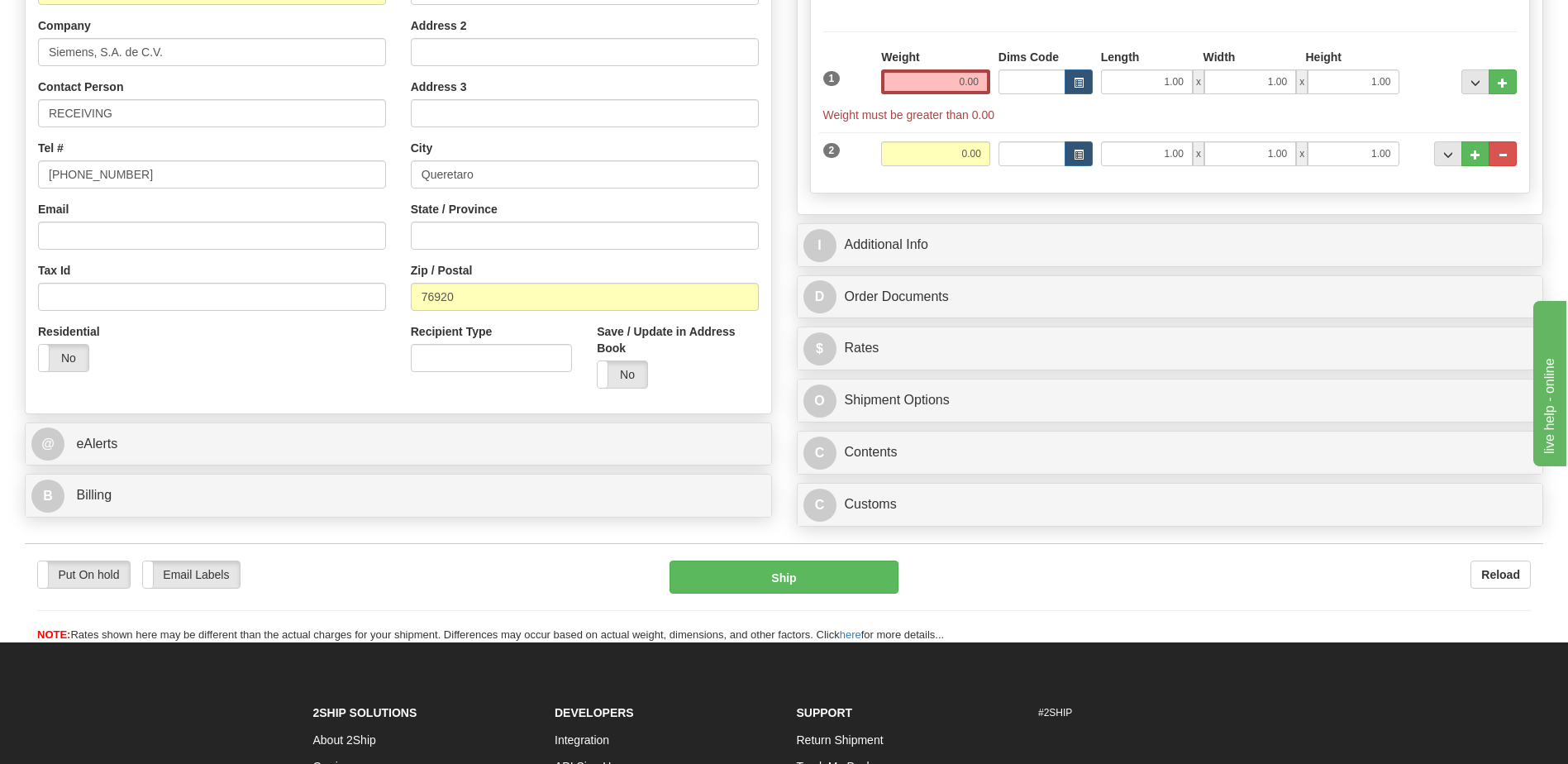
scroll to position [331, 0]
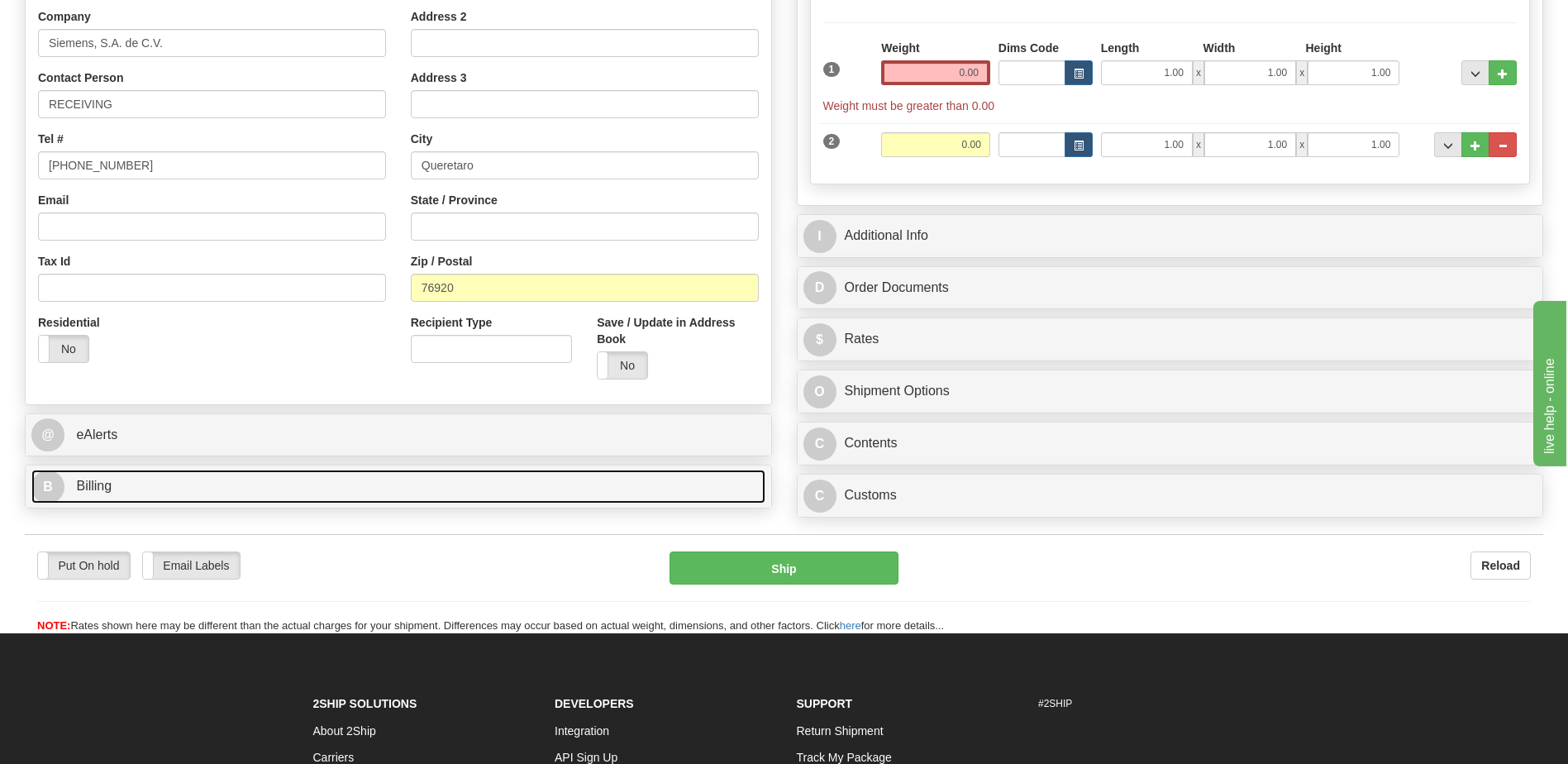
click at [234, 494] on link "B Billing" at bounding box center [399, 486] width 735 height 34
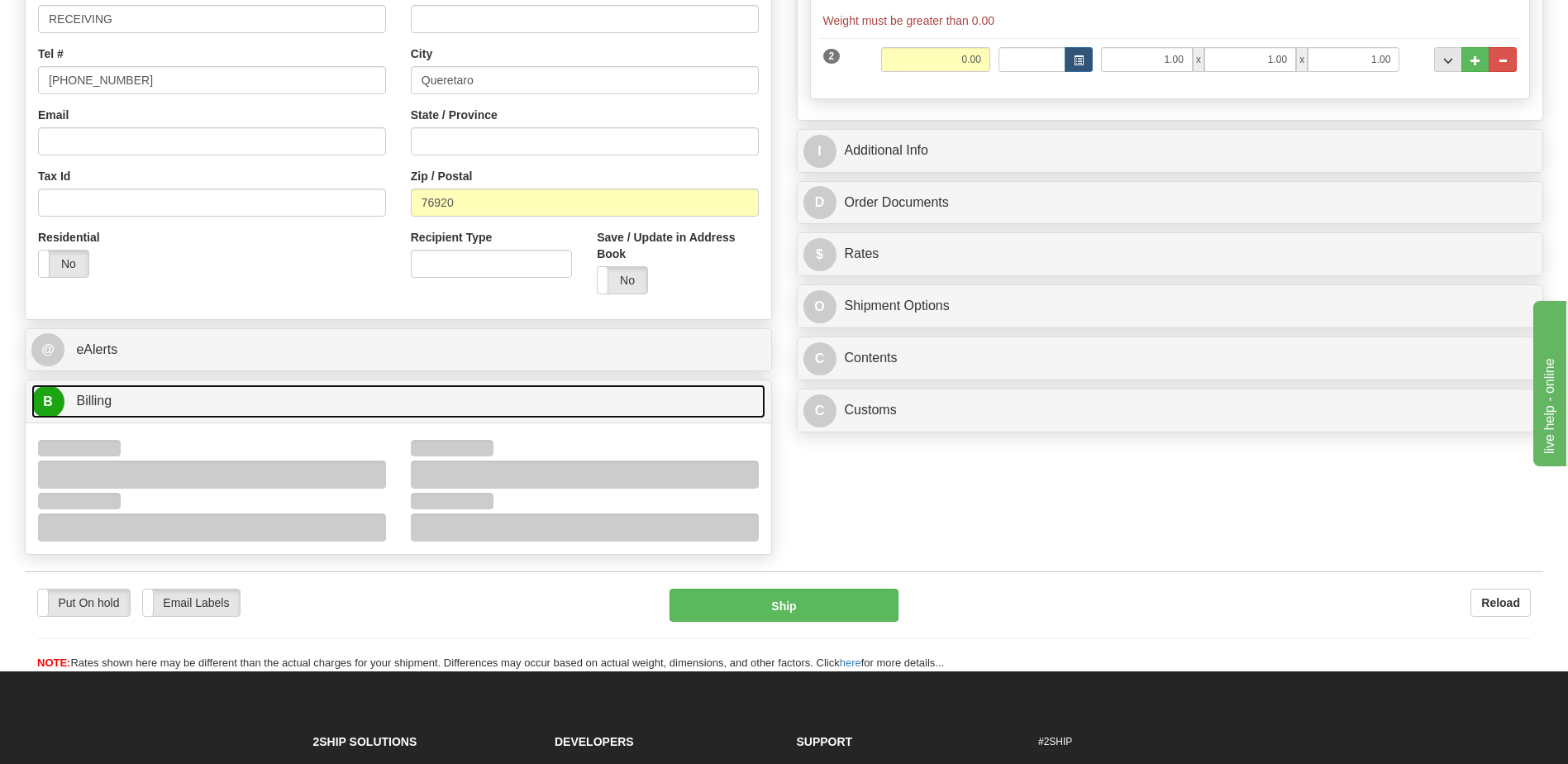
scroll to position [496, 0]
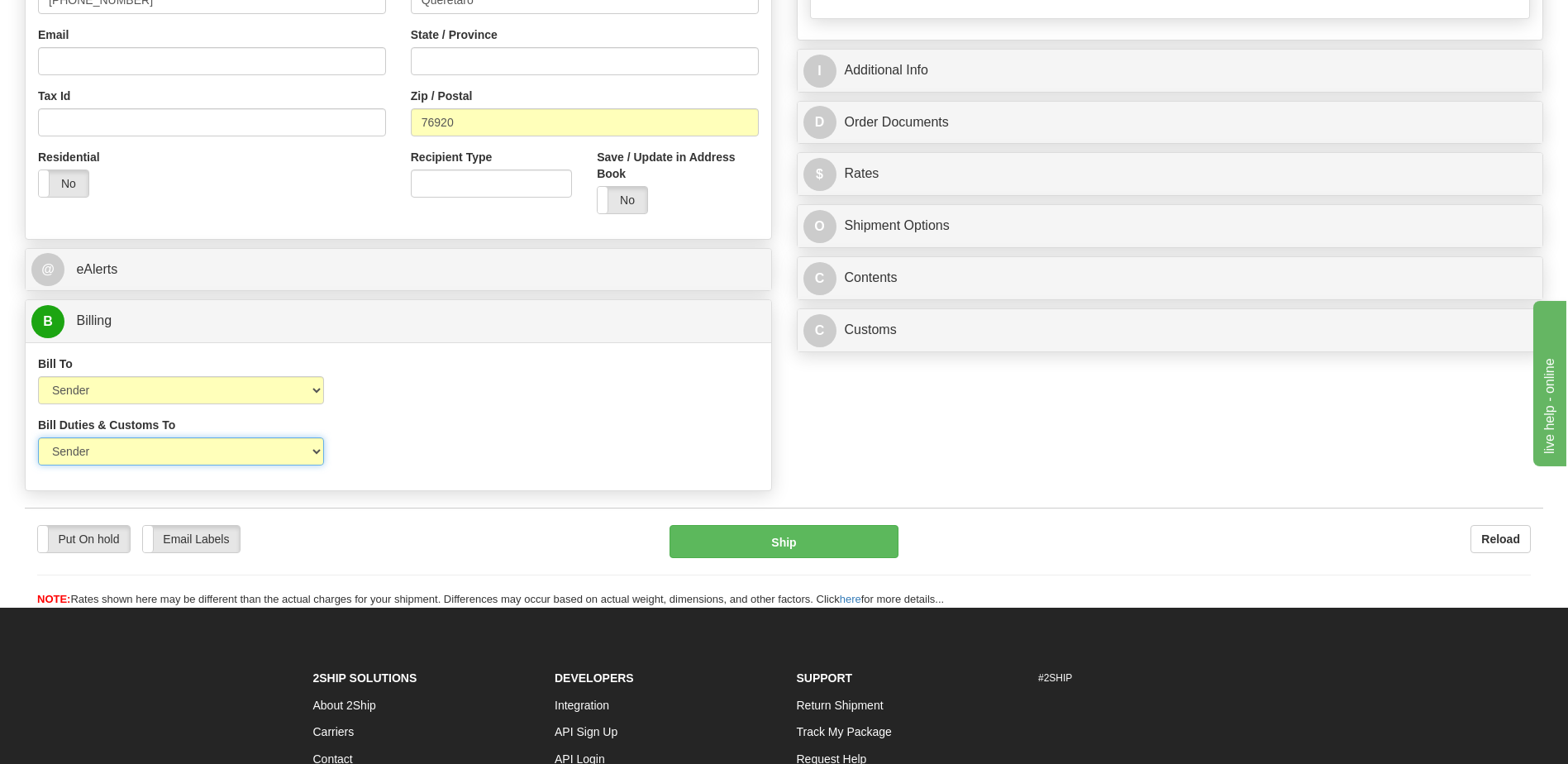
drag, startPoint x: 292, startPoint y: 458, endPoint x: 286, endPoint y: 469, distance: 12.5
click at [292, 458] on select "Sender Recipient Third Party" at bounding box center [181, 451] width 286 height 28
select select "2"
click at [38, 438] on select "Sender Recipient Third Party" at bounding box center [181, 451] width 286 height 28
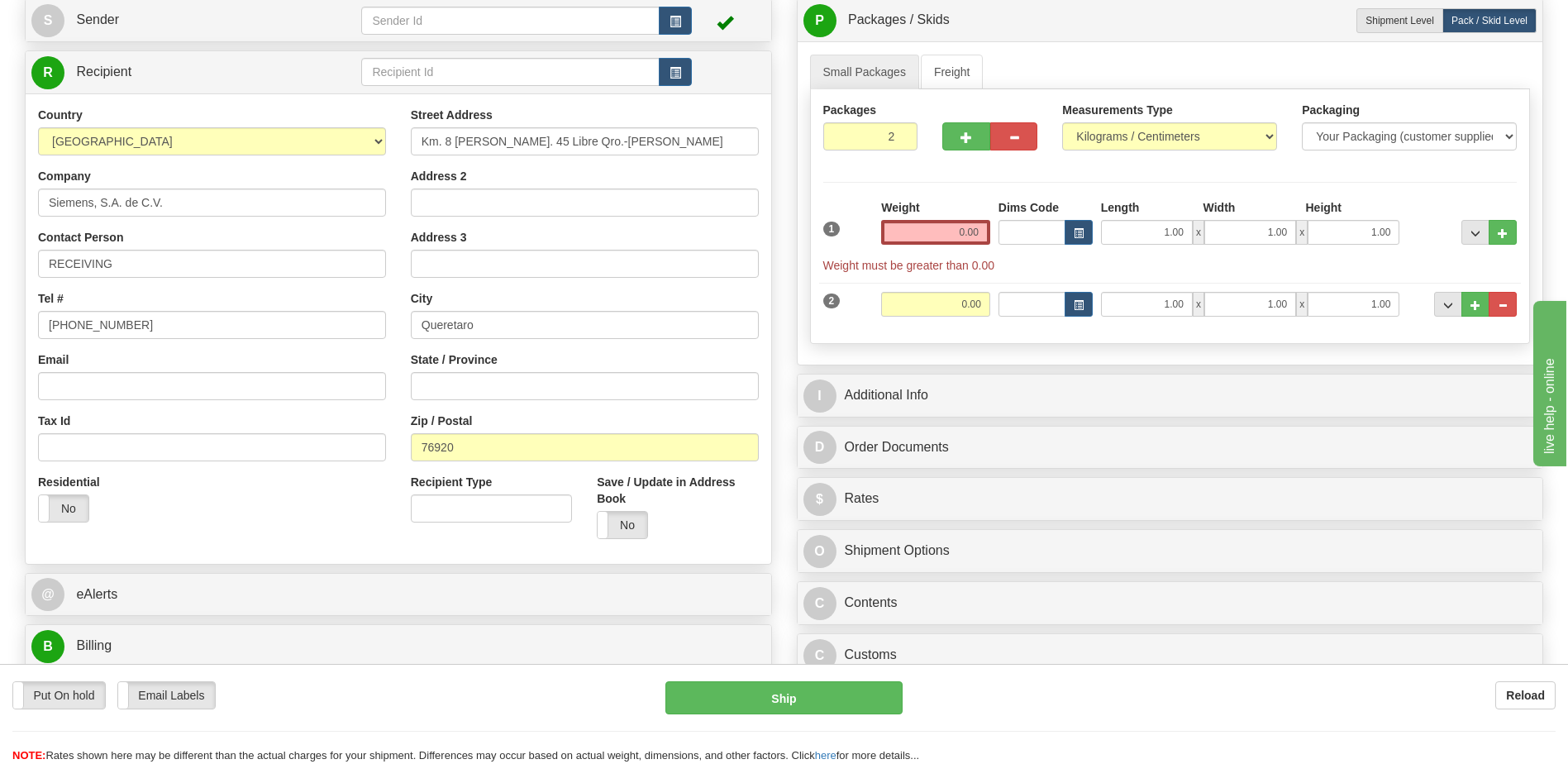
scroll to position [165, 0]
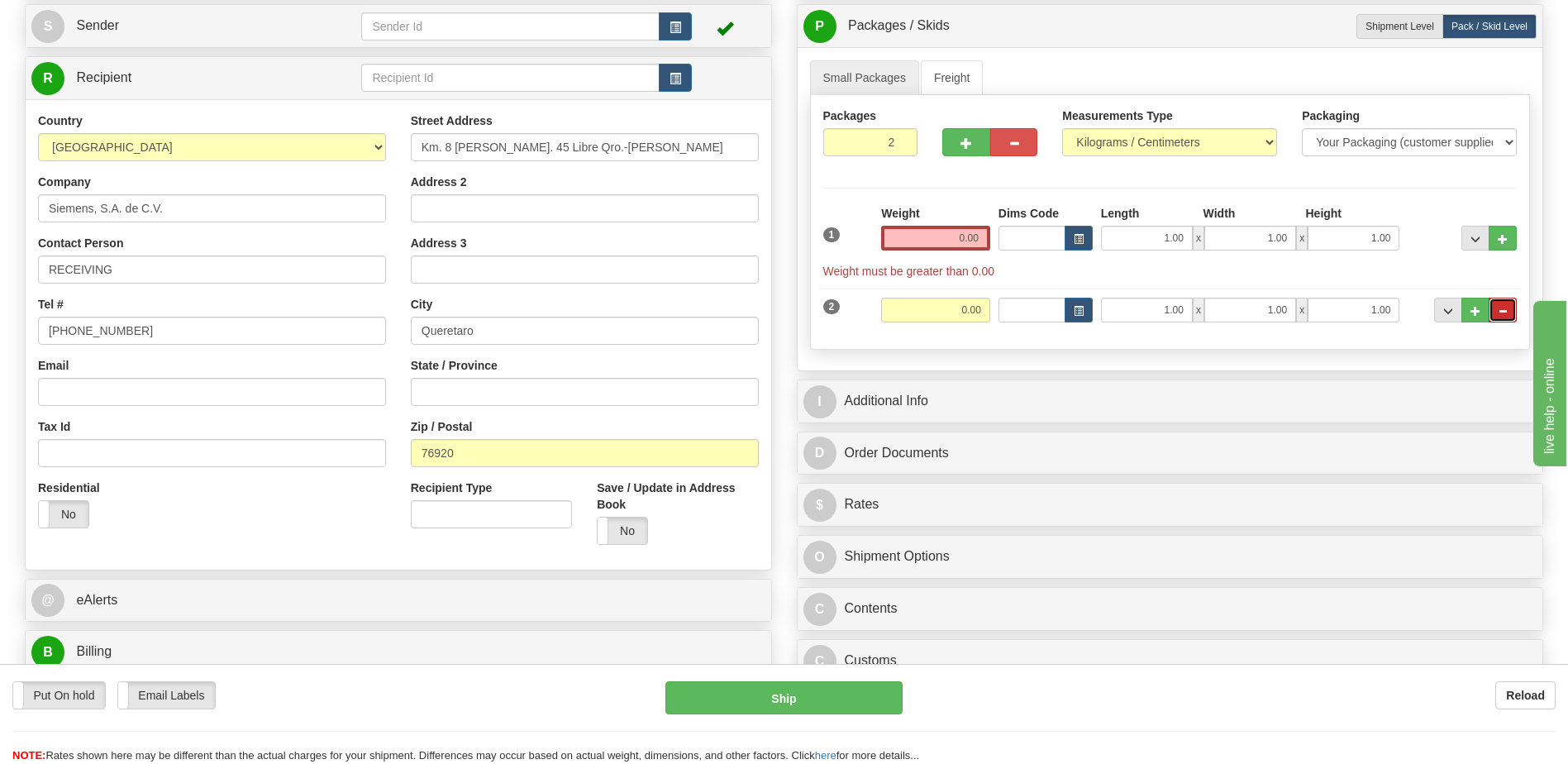
click at [1499, 306] on span "..." at bounding box center [1502, 311] width 10 height 9
type input "1"
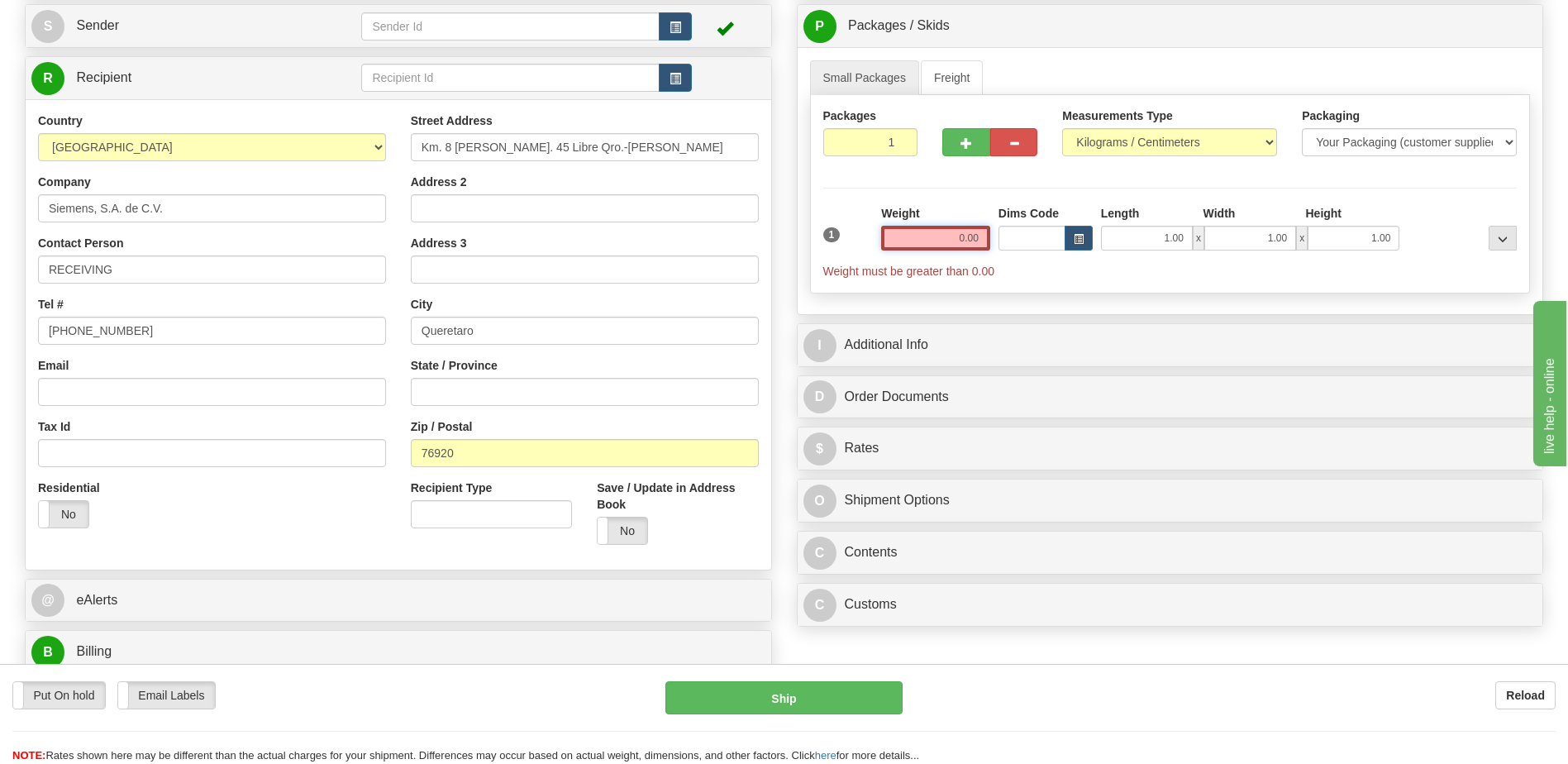
click at [972, 240] on input "0.00" at bounding box center [936, 238] width 109 height 25
drag, startPoint x: 972, startPoint y: 240, endPoint x: 980, endPoint y: 234, distance: 10.0
click at [972, 240] on input "text" at bounding box center [936, 238] width 109 height 25
type input "0.00"
click at [970, 244] on input "0.00" at bounding box center [936, 238] width 109 height 25
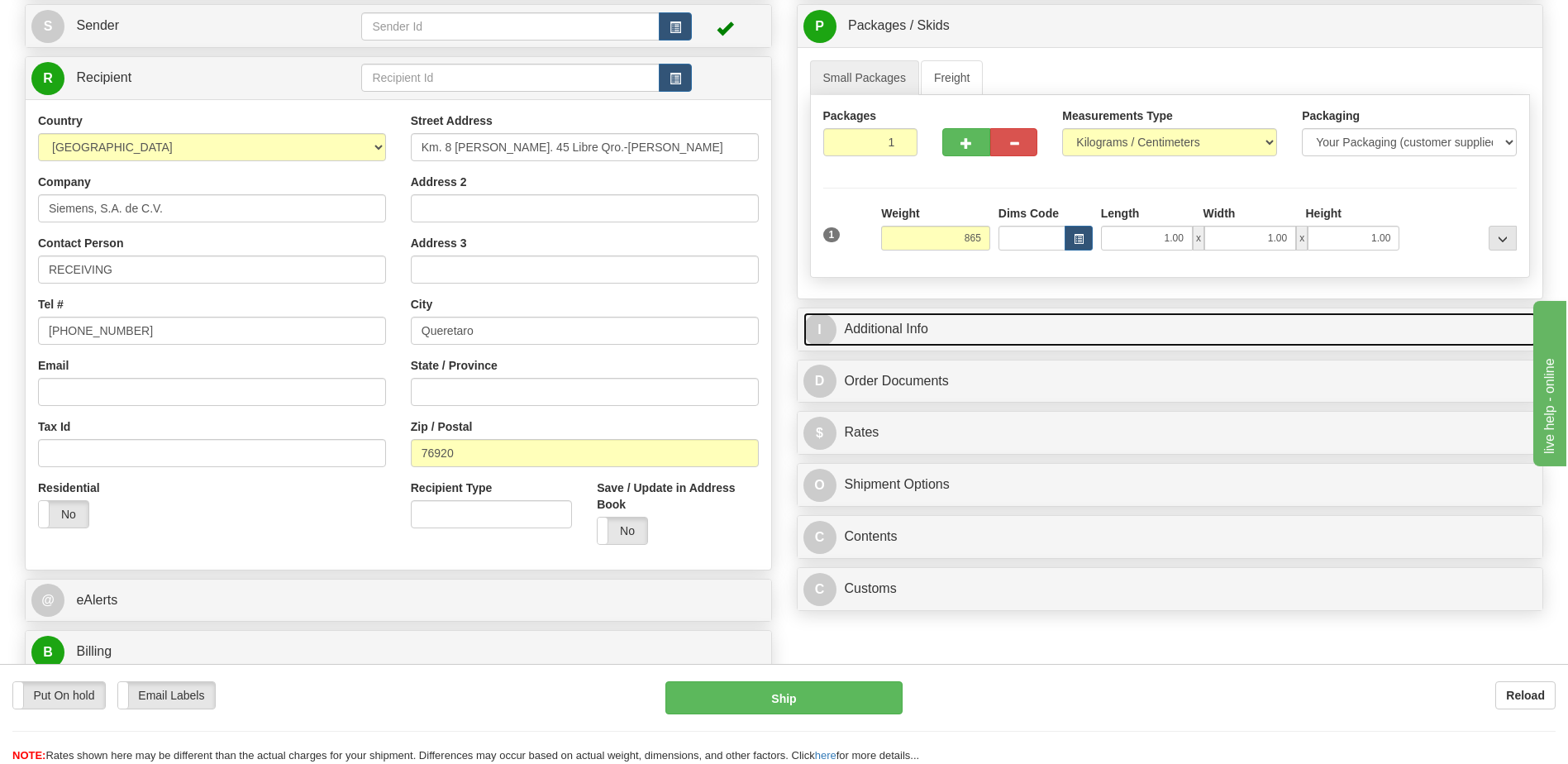
type input "865.00"
click at [913, 334] on link "I Additional Info" at bounding box center [1171, 329] width 735 height 34
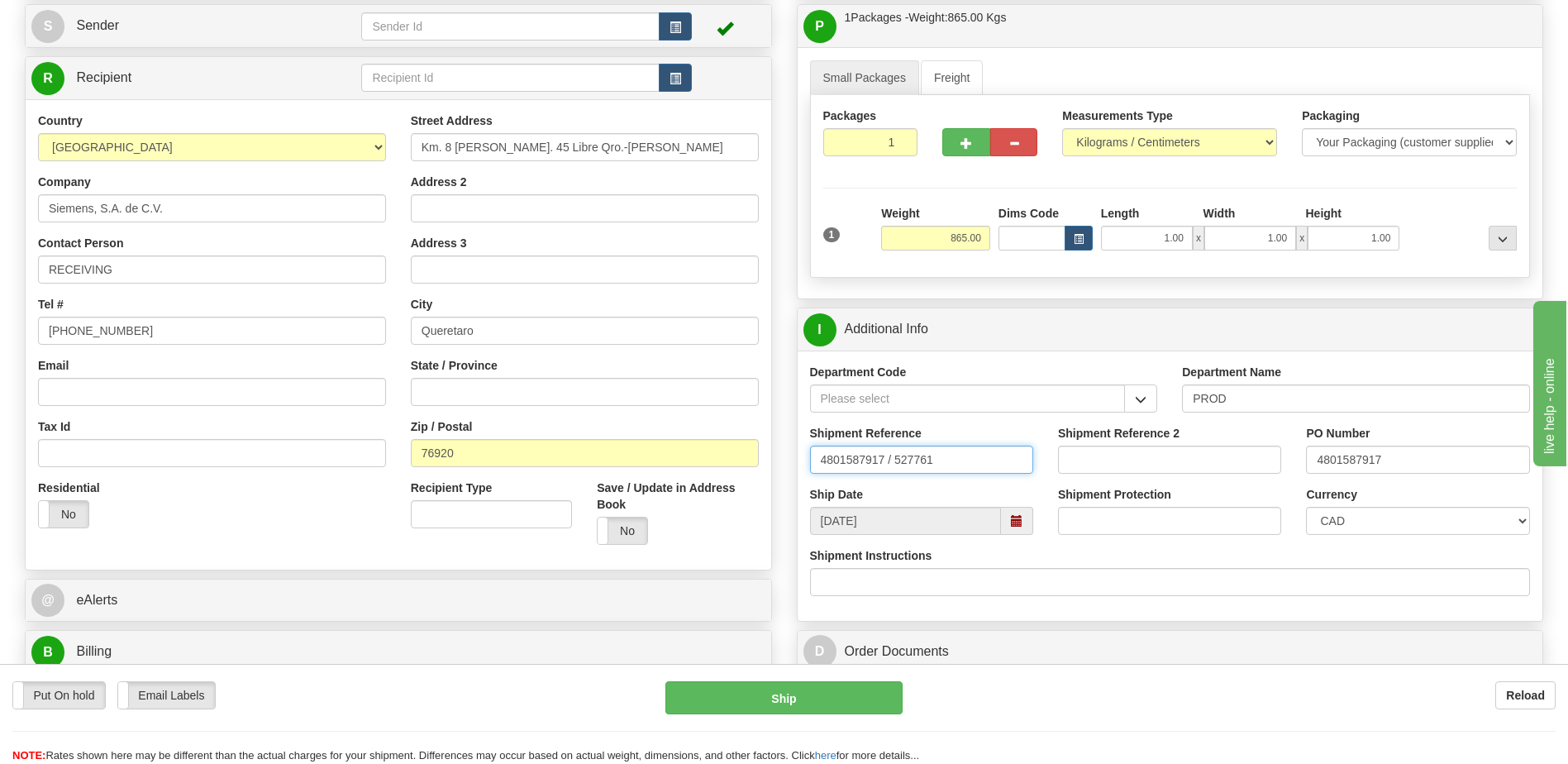
drag, startPoint x: 932, startPoint y: 464, endPoint x: 612, endPoint y: 458, distance: 320.1
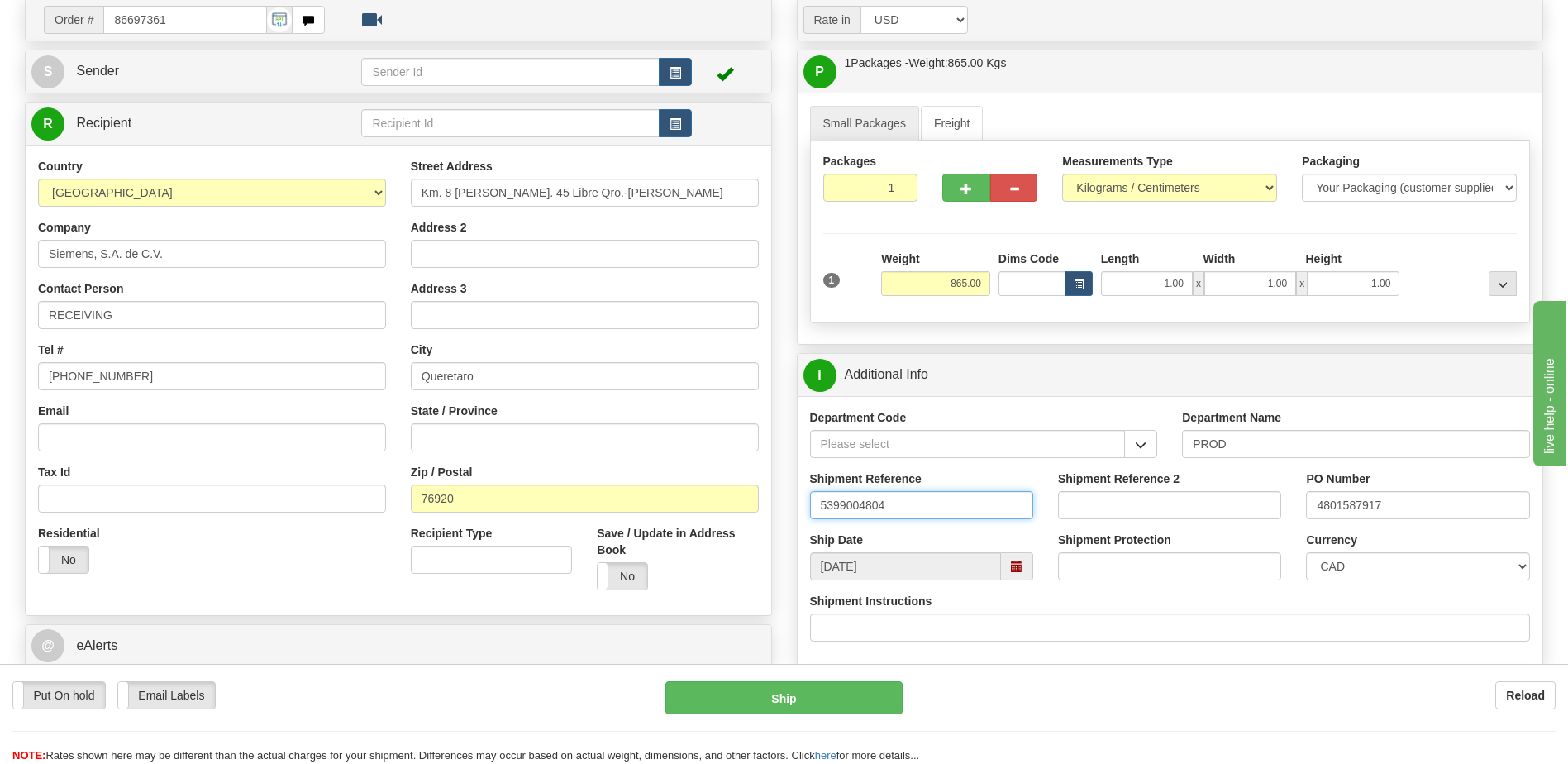
scroll to position [82, 0]
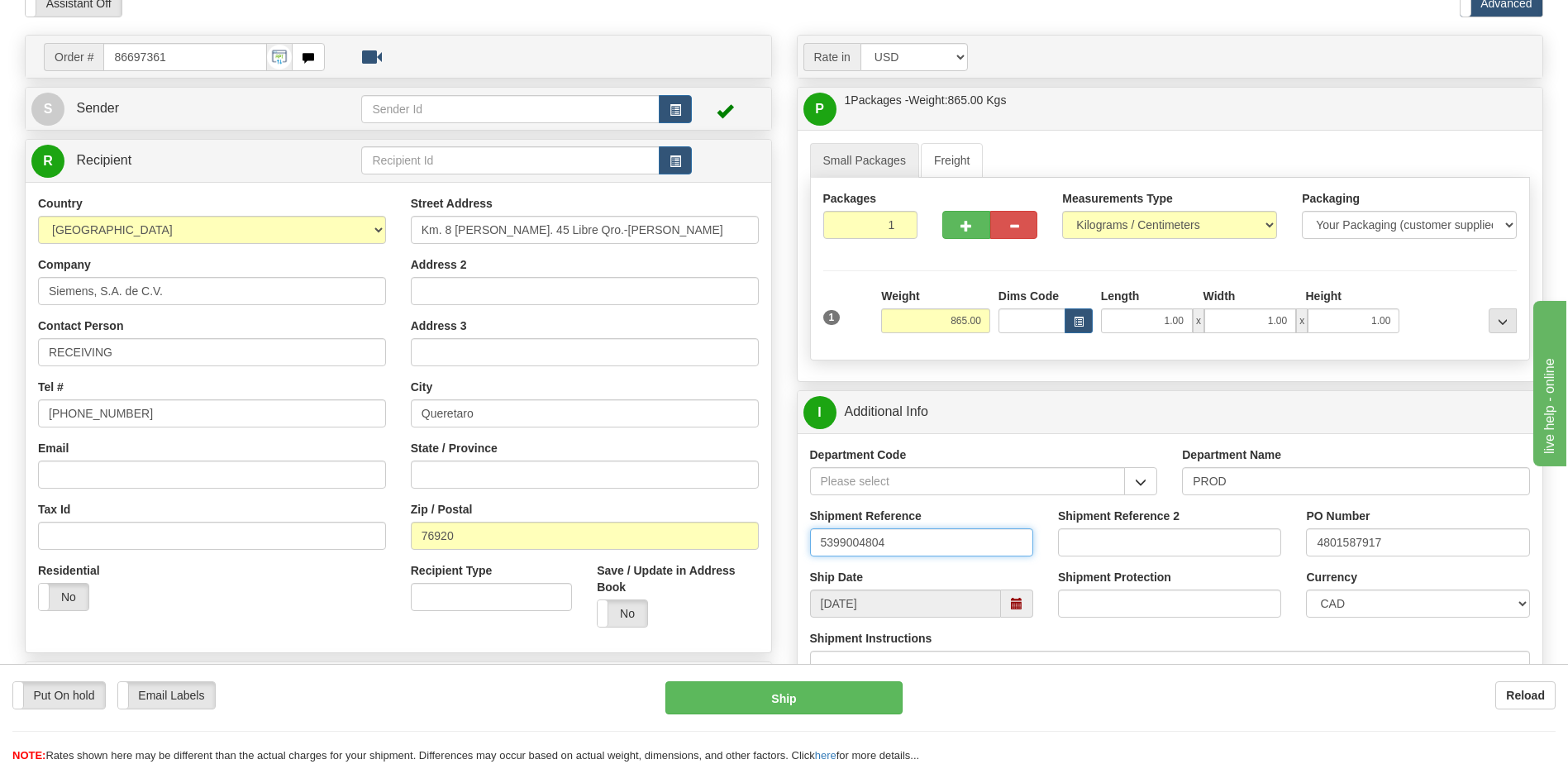
type input "5399004804"
drag, startPoint x: 1433, startPoint y: 539, endPoint x: 1207, endPoint y: 522, distance: 226.6
click at [1209, 521] on div "Shipment Reference 5399004804 Shipment Reference 2 PO Number 4801587917" at bounding box center [1170, 538] width 746 height 61
click at [1372, 545] on input "420" at bounding box center [1418, 542] width 223 height 28
type input "420196176"
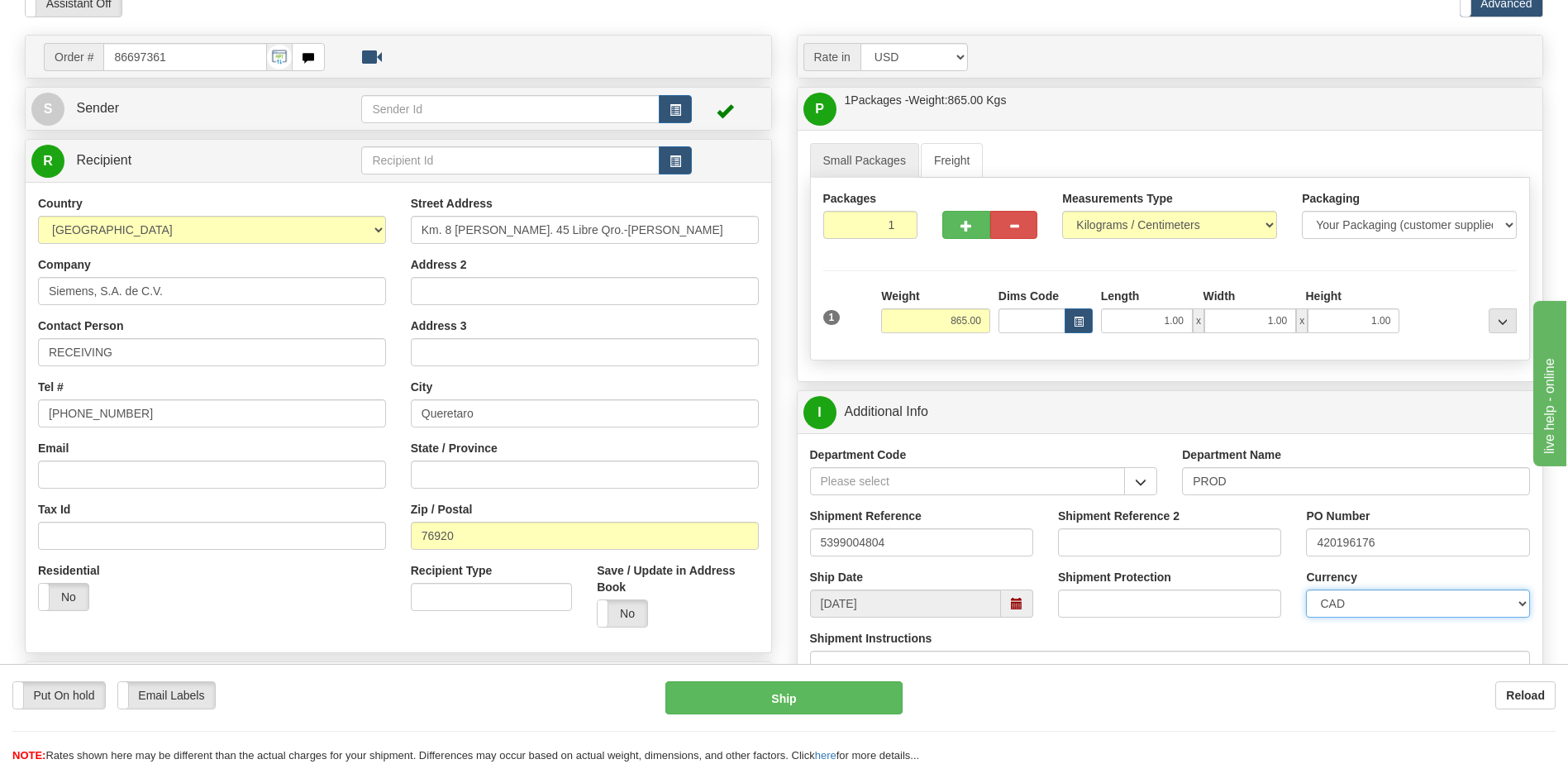
click at [1344, 606] on select "CAD USD EUR ZAR RON ANG ARN AUD AUS AWG BBD BFR BGN BHD BMD BND BRC BRL CHP CKZ…" at bounding box center [1418, 603] width 223 height 28
select select "1"
click at [1307, 589] on select "CAD USD EUR ZAR RON ANG ARN AUD AUS AWG BBD BFR BGN BHD BMD BND BRC BRL CHP CKZ…" at bounding box center [1418, 603] width 223 height 28
click at [1232, 226] on select "Pounds / Inches Kilograms / Centimeters" at bounding box center [1170, 225] width 215 height 28
select select "0"
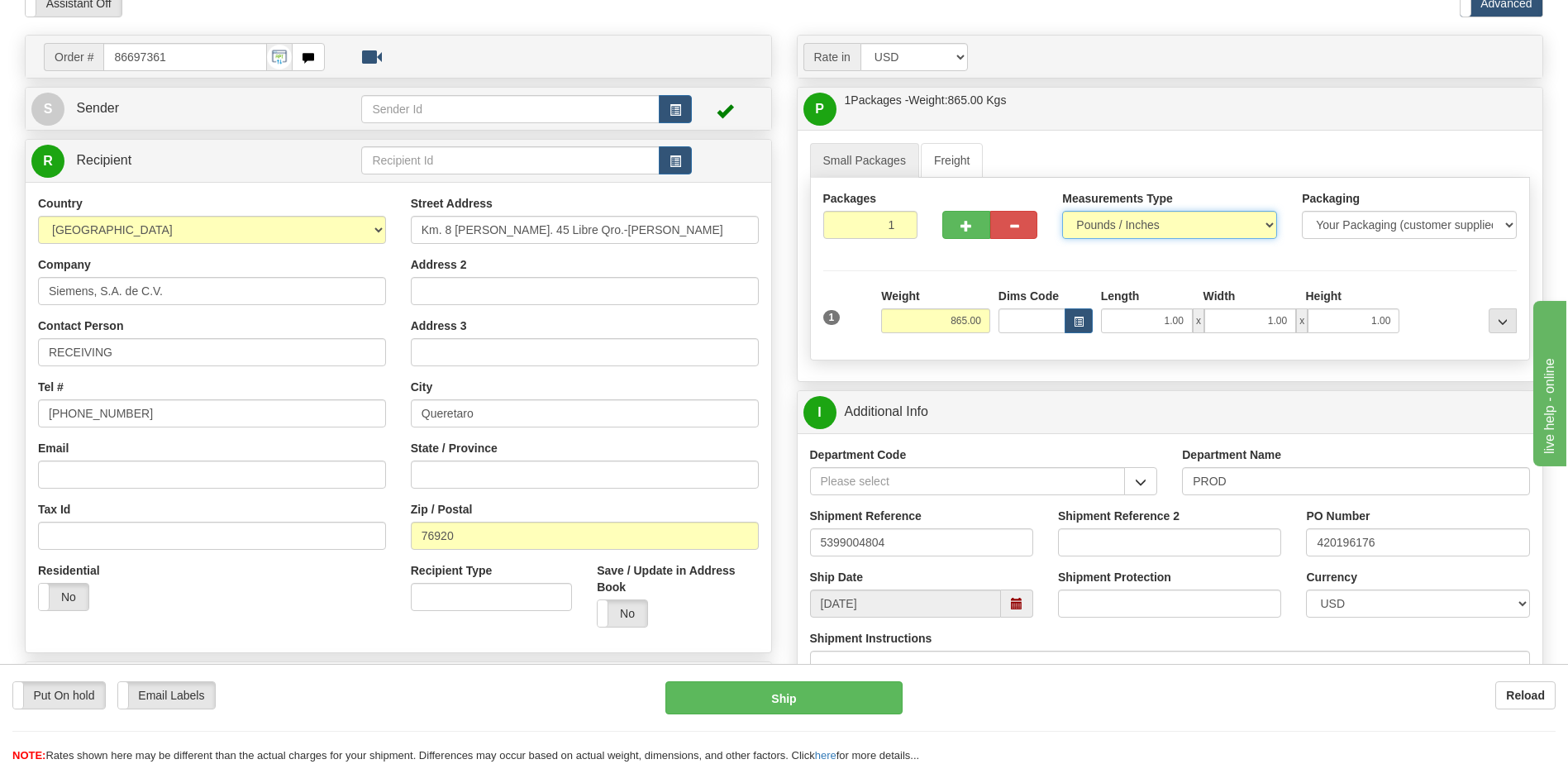
click at [1063, 211] on select "Pounds / Inches Kilograms / Centimeters" at bounding box center [1170, 225] width 215 height 28
click at [670, 111] on span "button" at bounding box center [675, 110] width 11 height 10
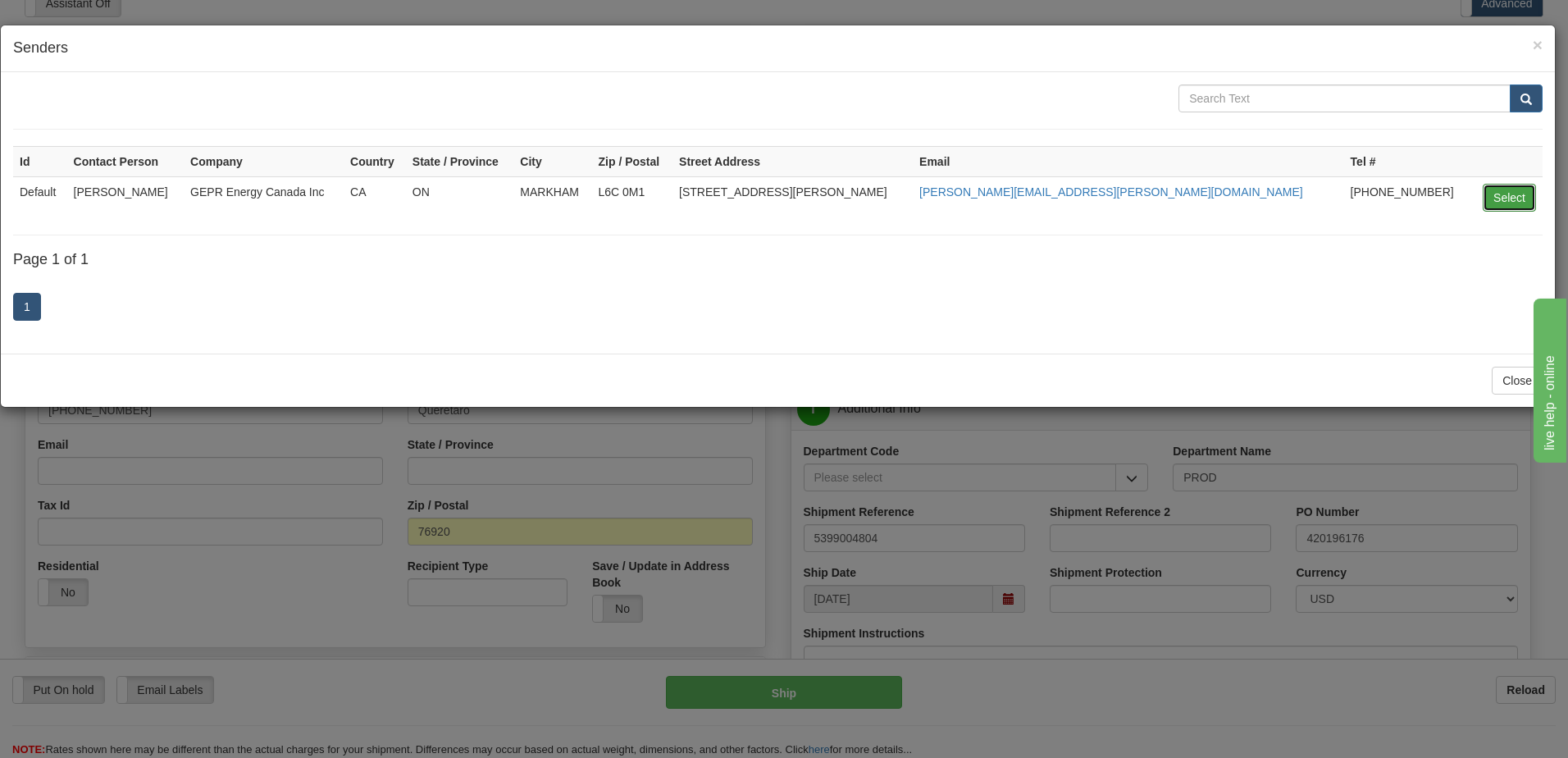
click at [1512, 210] on button "Select" at bounding box center [1509, 197] width 53 height 28
type input "Default"
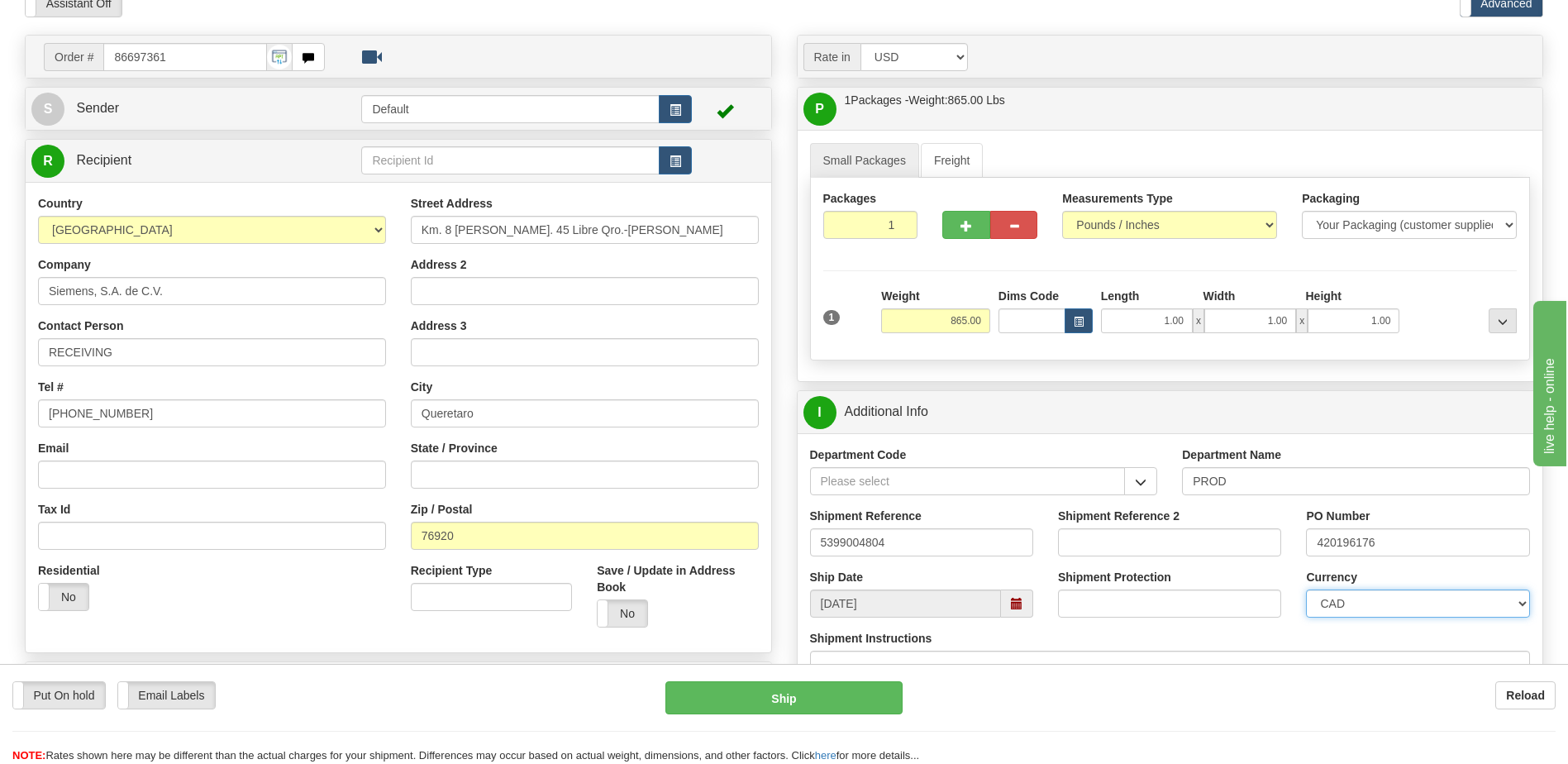
click at [1321, 609] on select "CAD USD EUR ZAR RON ANG ARN AUD AUS AWG BBD BFR BGN BHD BMD BND BRC BRL CHP CKZ…" at bounding box center [1418, 603] width 223 height 28
select select "1"
click at [1307, 589] on select "CAD USD EUR ZAR RON ANG ARN AUD AUS AWG BBD BFR BGN BHD BMD BND BRC BRL CHP CKZ…" at bounding box center [1418, 603] width 223 height 28
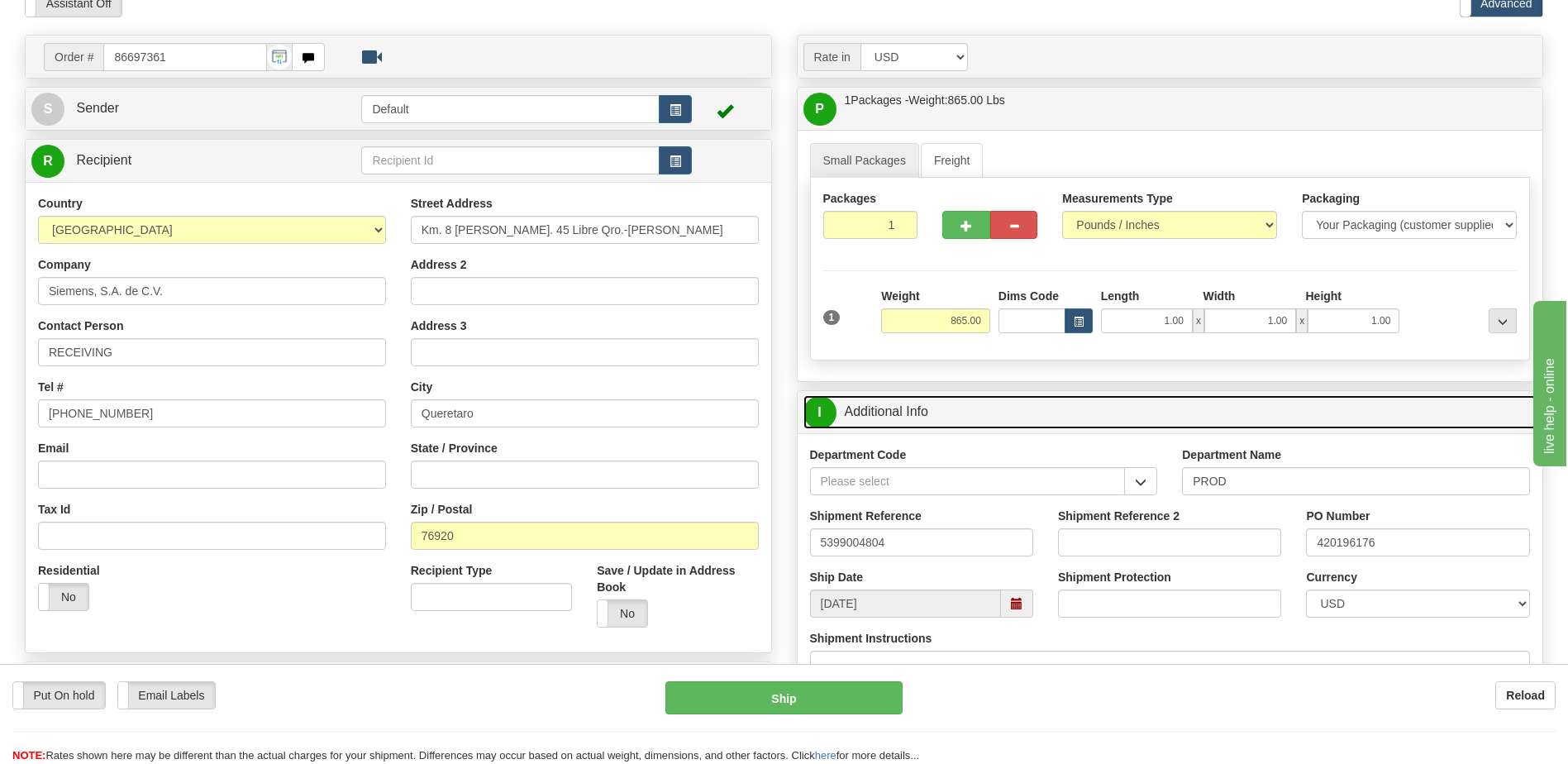
click at [990, 418] on link "I Additional Info" at bounding box center [1171, 412] width 735 height 34
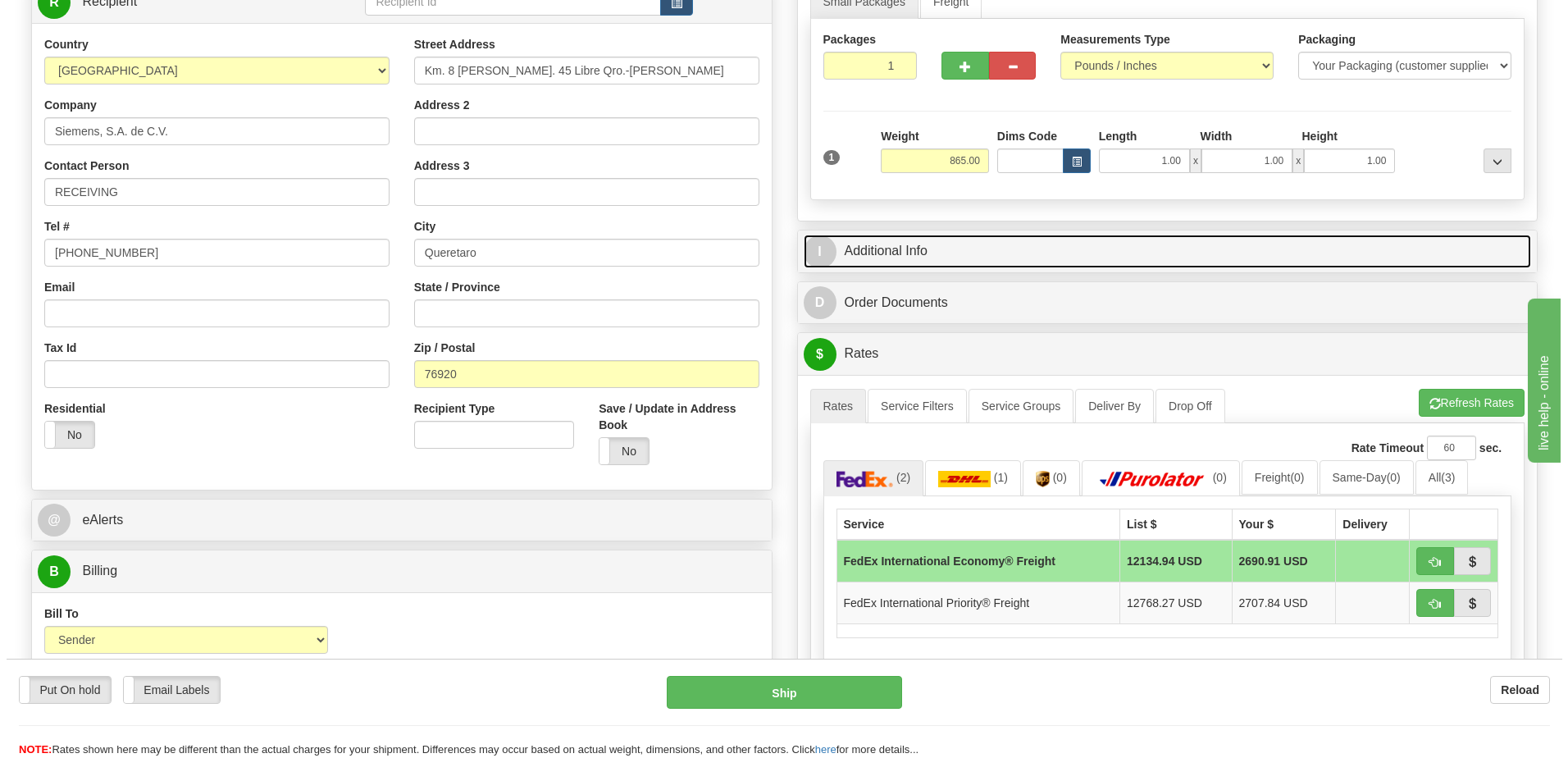
scroll to position [246, 0]
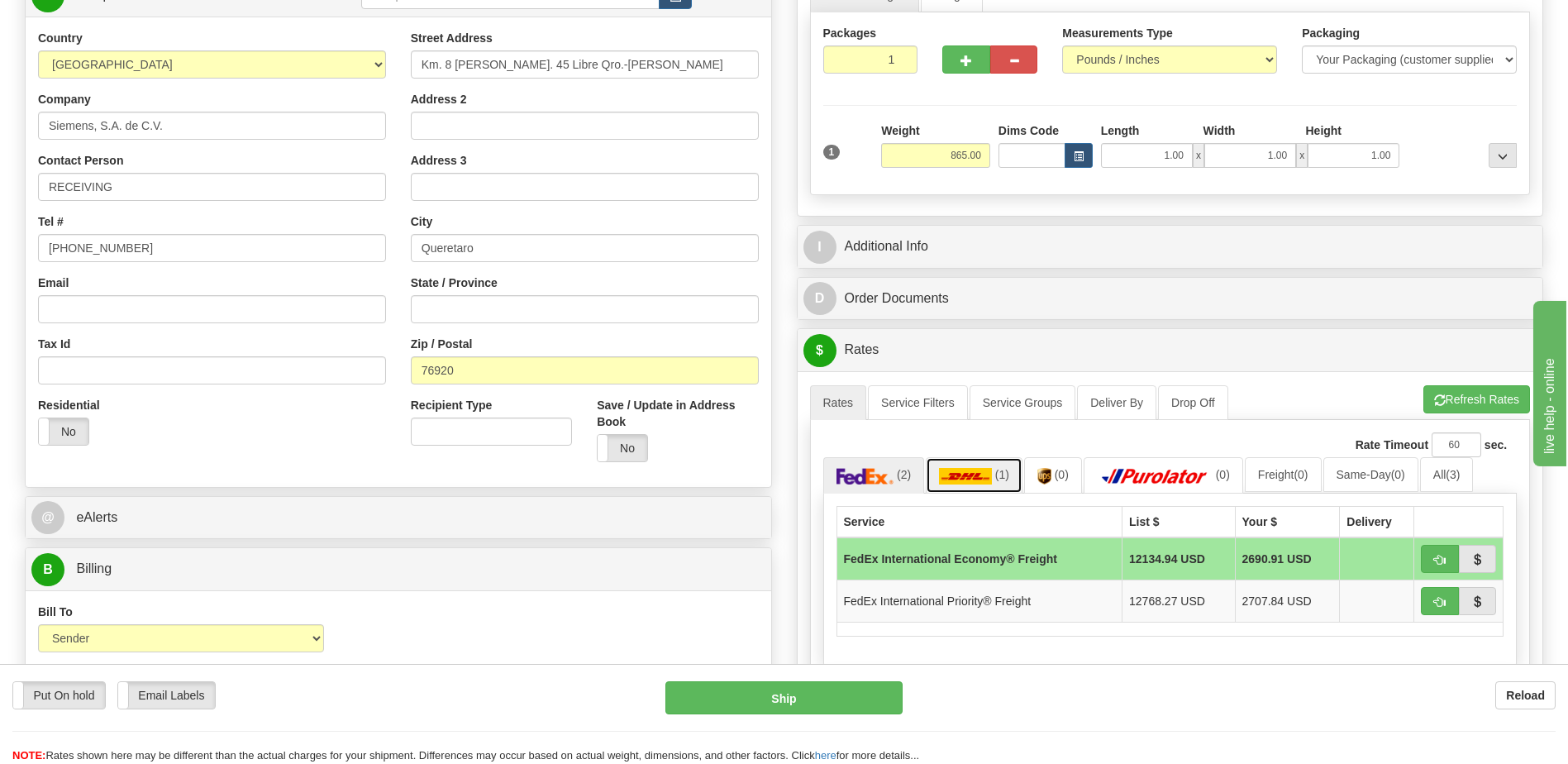
click at [1007, 472] on span "(1)" at bounding box center [1002, 474] width 14 height 13
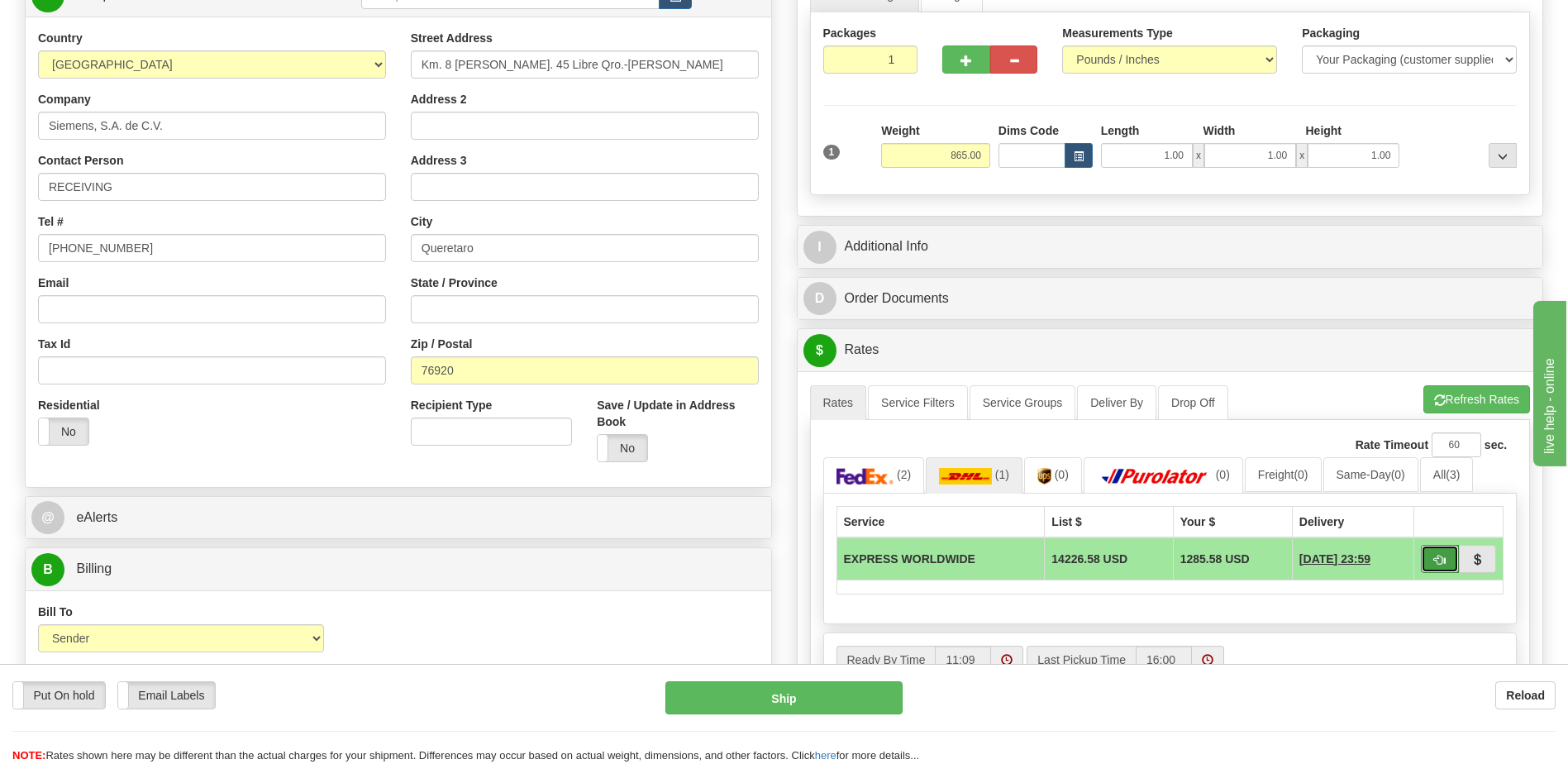
click at [1439, 562] on span "button" at bounding box center [1440, 560] width 11 height 10
type input "P"
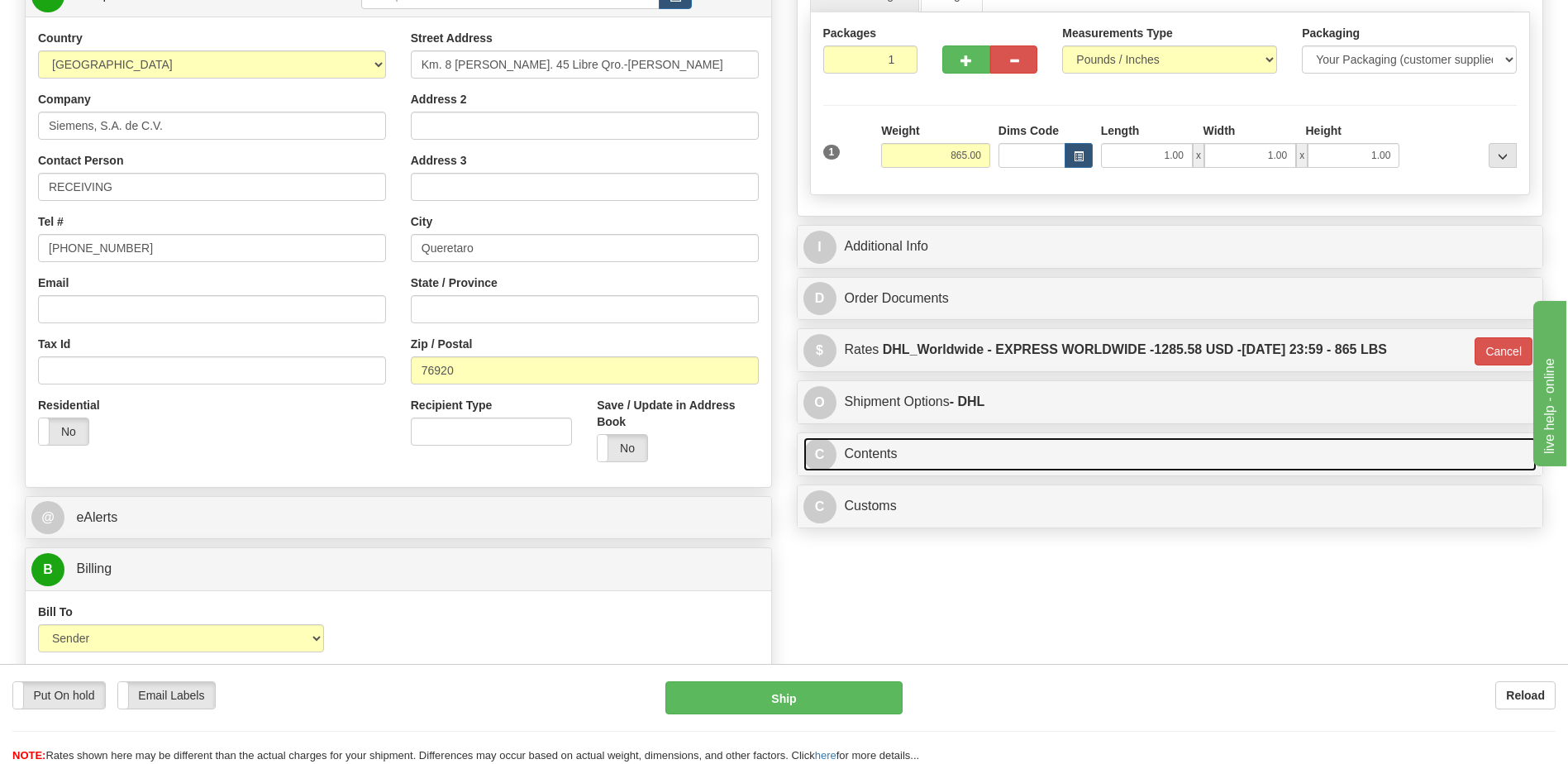
click at [935, 445] on link "C Contents" at bounding box center [1171, 454] width 735 height 34
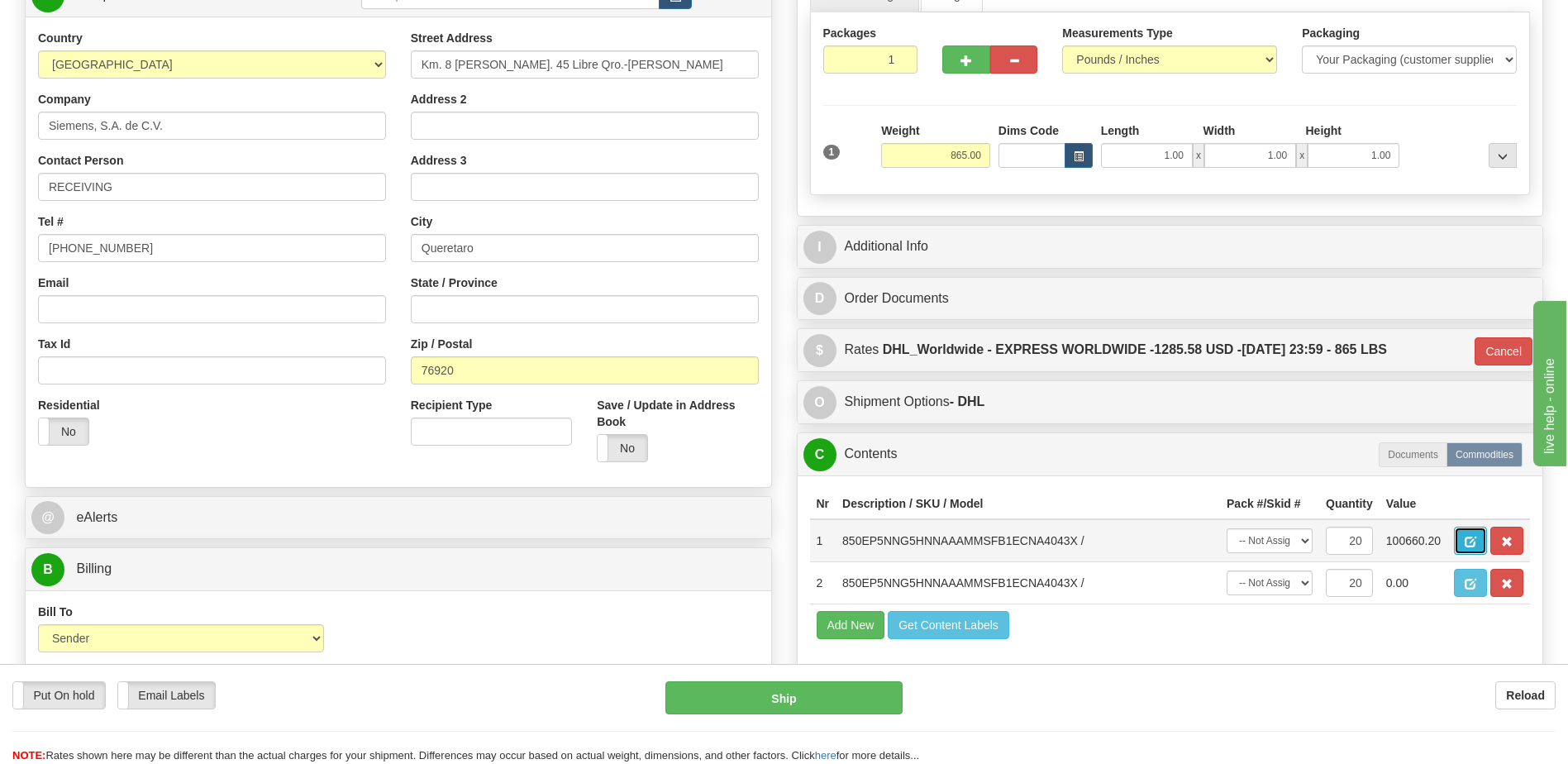
click at [1469, 545] on span "button" at bounding box center [1470, 542] width 11 height 10
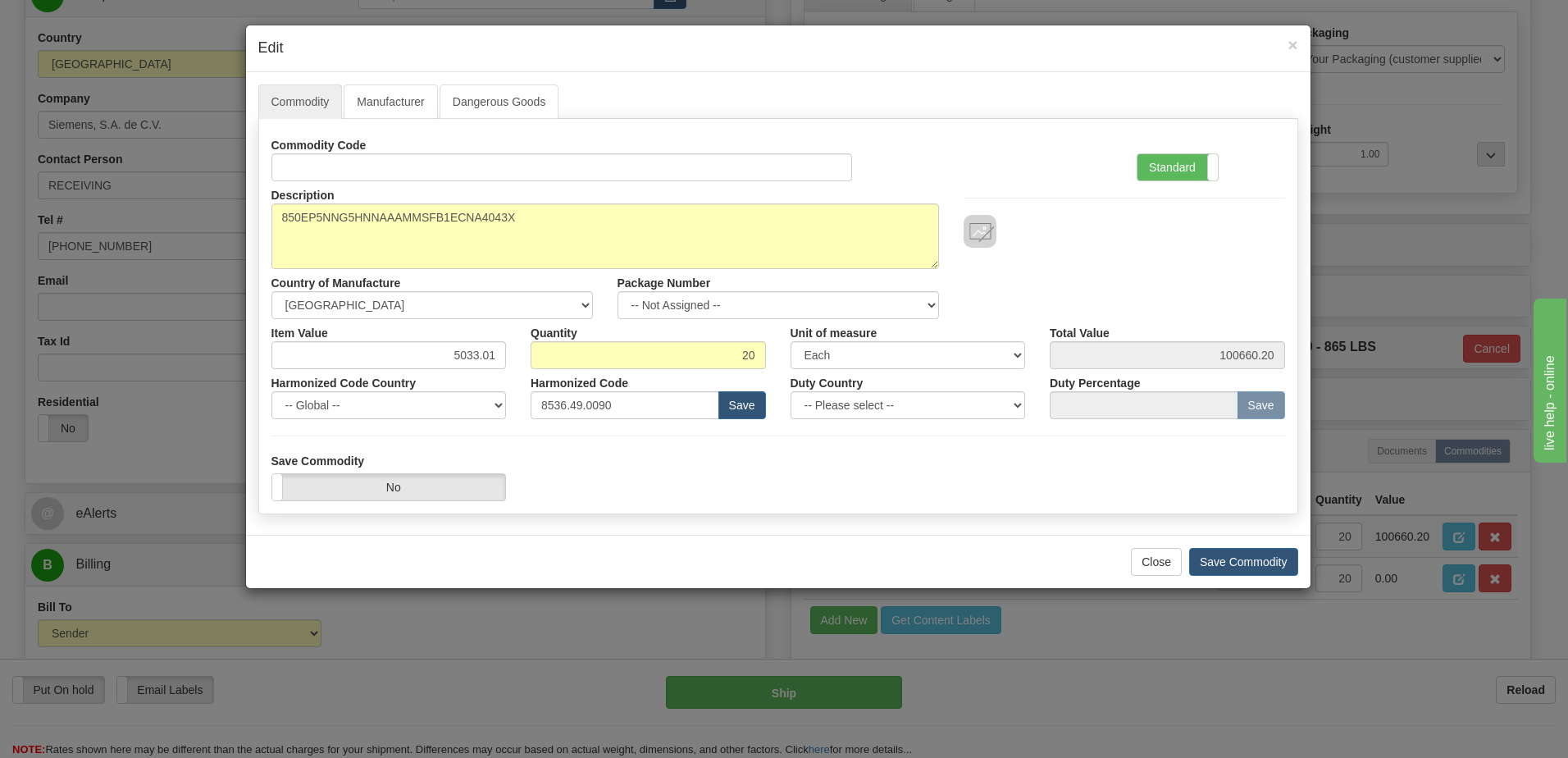
drag, startPoint x: 266, startPoint y: 438, endPoint x: 472, endPoint y: 410, distance: 207.9
click at [266, 438] on div "Commodity Code Standard Advanced Description 850EP5NNG5HNNAAAMMSFB1ECNA4043X Co…" at bounding box center [778, 316] width 1039 height 395
click at [1180, 168] on label "Standard" at bounding box center [1177, 167] width 80 height 26
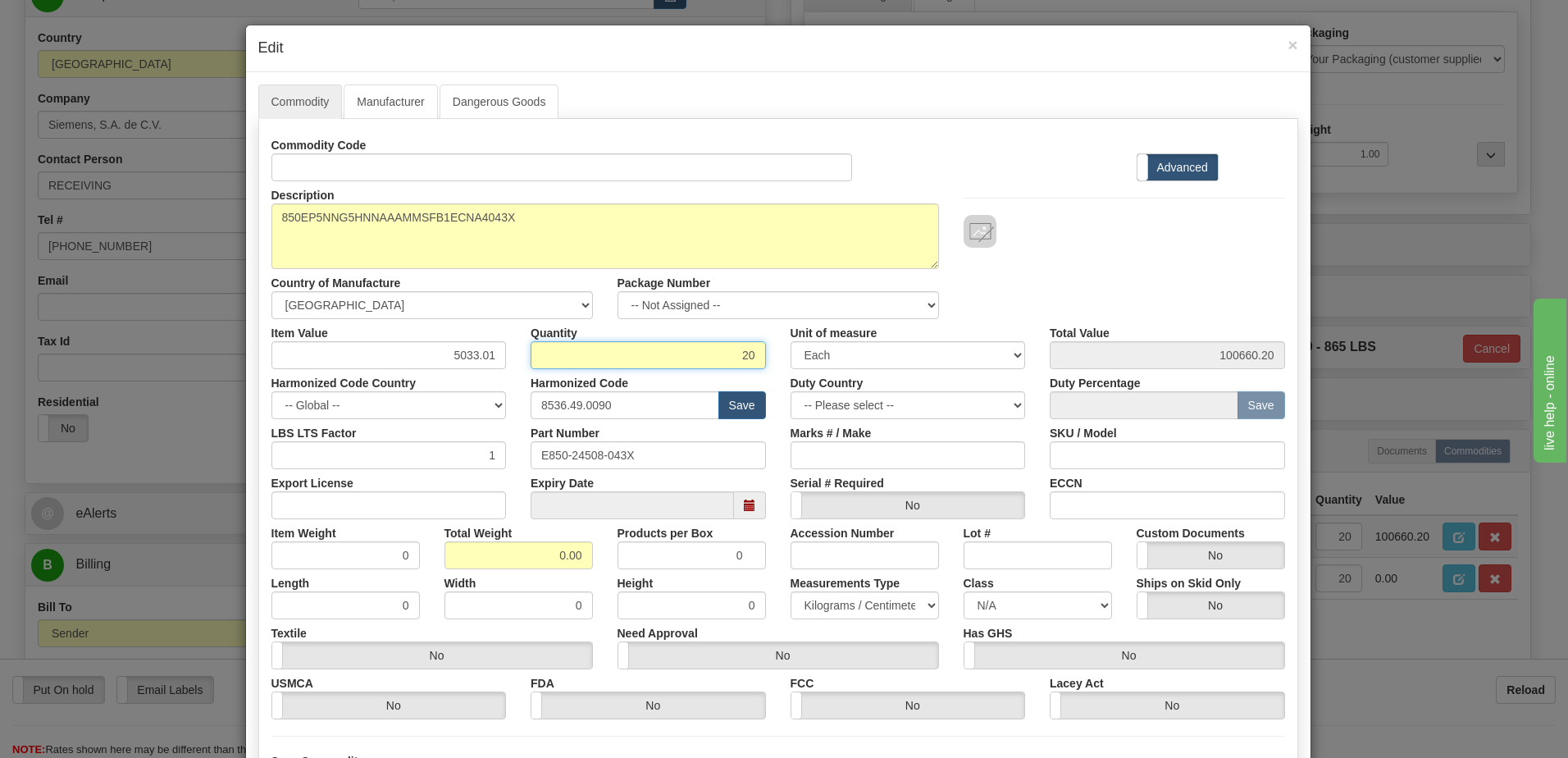
drag, startPoint x: 704, startPoint y: 359, endPoint x: 941, endPoint y: 363, distance: 237.0
click at [941, 363] on div "Item Value 5033.01 Quantity 20 Unit of measure 3 Thousand Square Inches Adjustm…" at bounding box center [778, 344] width 1038 height 50
type input "40"
type input "201320.40"
click at [1056, 266] on div "Description 850EP5NNG5HNNAAAMMSFB1ECNA4043X Country of Manufacture -- Unknown -…" at bounding box center [778, 250] width 1038 height 138
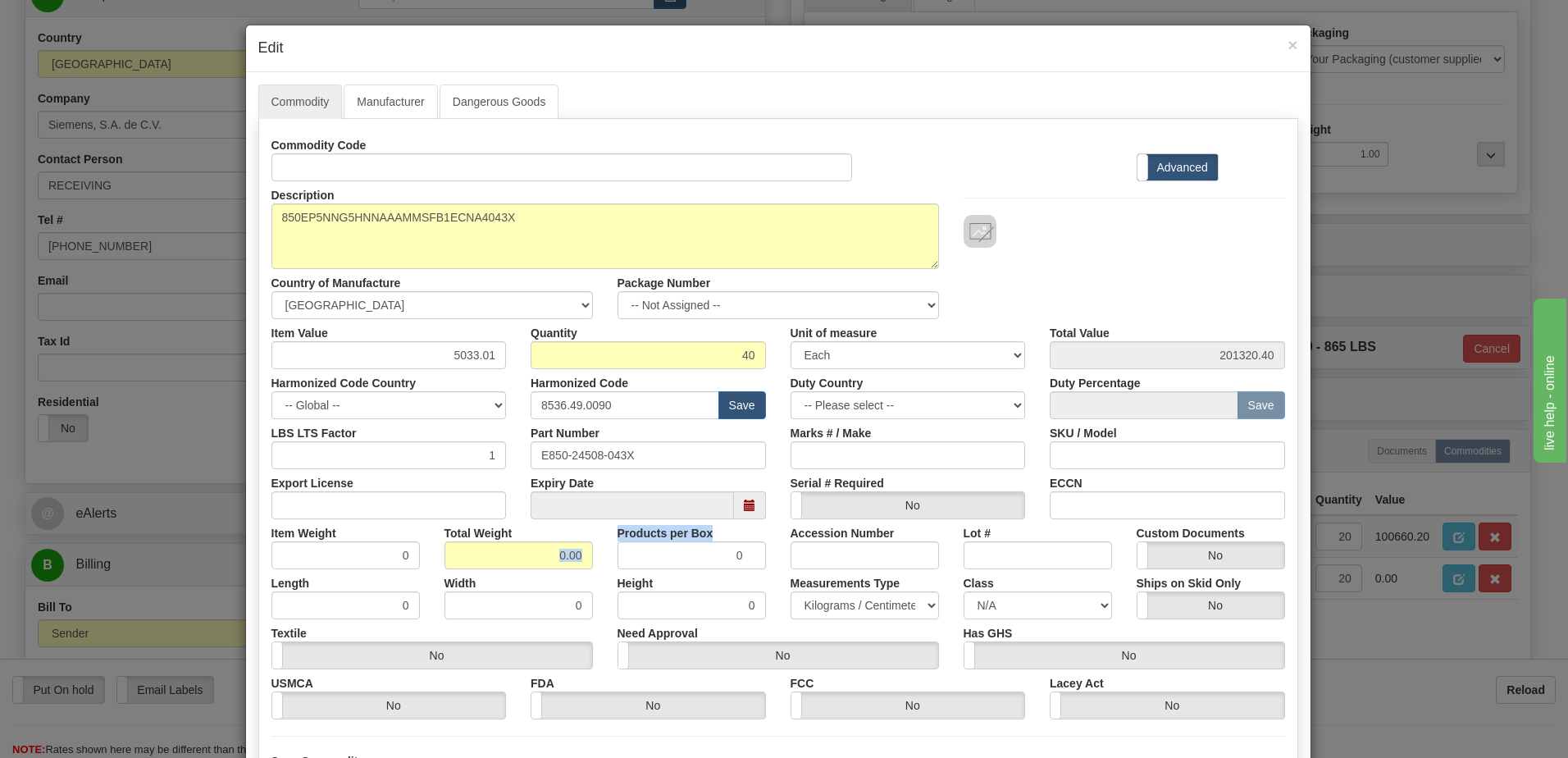
drag, startPoint x: 524, startPoint y: 539, endPoint x: 633, endPoint y: 548, distance: 109.4
click at [634, 548] on div "Item Weight 0 Total Weight 0.00 Products per Box 0 Accession Number Lot # Custo…" at bounding box center [778, 544] width 1038 height 50
click at [538, 562] on input "0.00" at bounding box center [518, 555] width 148 height 28
drag, startPoint x: 501, startPoint y: 556, endPoint x: 617, endPoint y: 569, distance: 116.7
click at [617, 569] on div "Commodity Code Standard Advanced Description 850EP5NNG5HNNAAAMMSFB1ECNA4043X Co…" at bounding box center [778, 425] width 1013 height 588
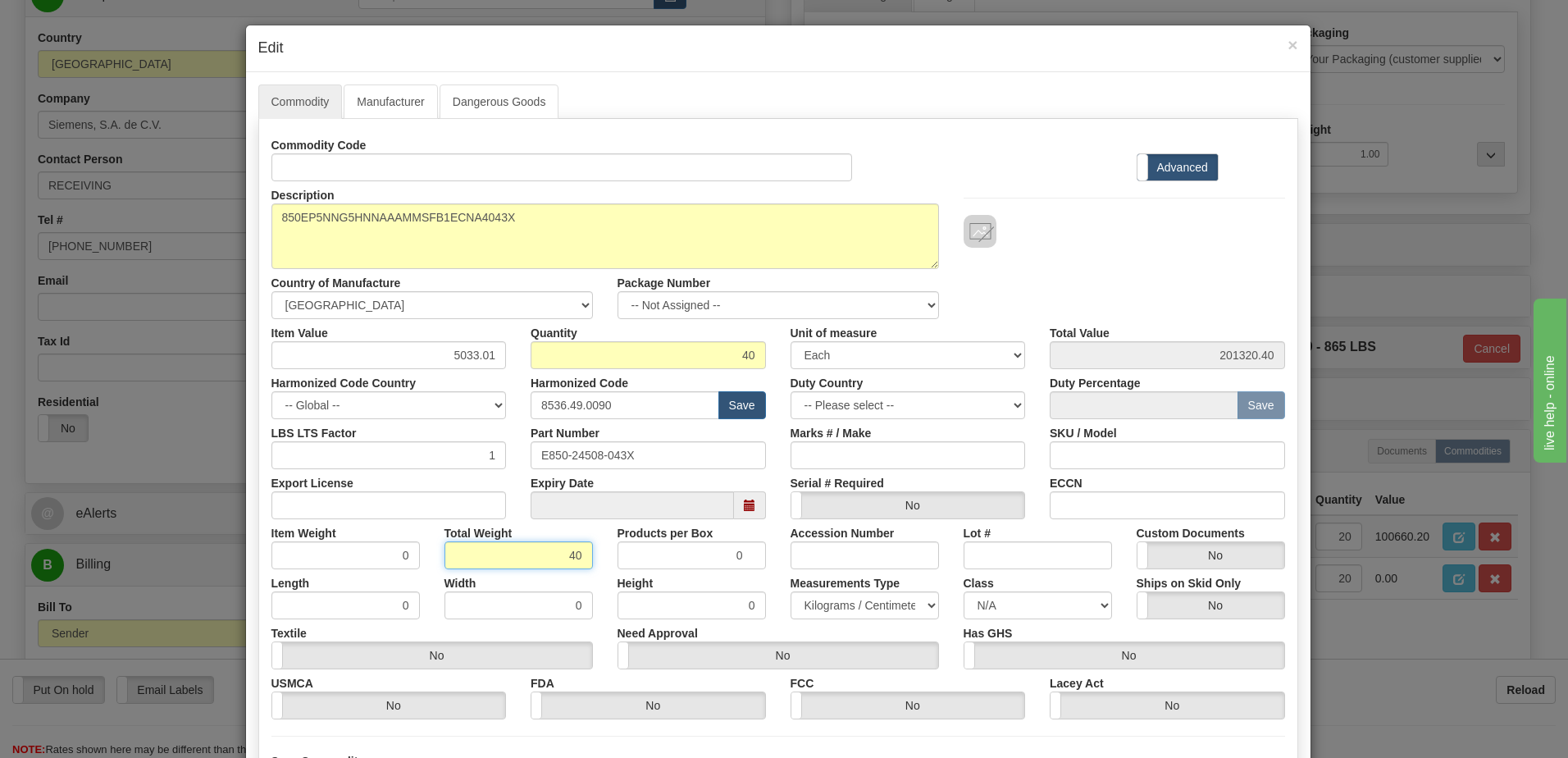
type input "40"
type input "1.0000"
click at [354, 554] on input "1.0000" at bounding box center [345, 555] width 148 height 28
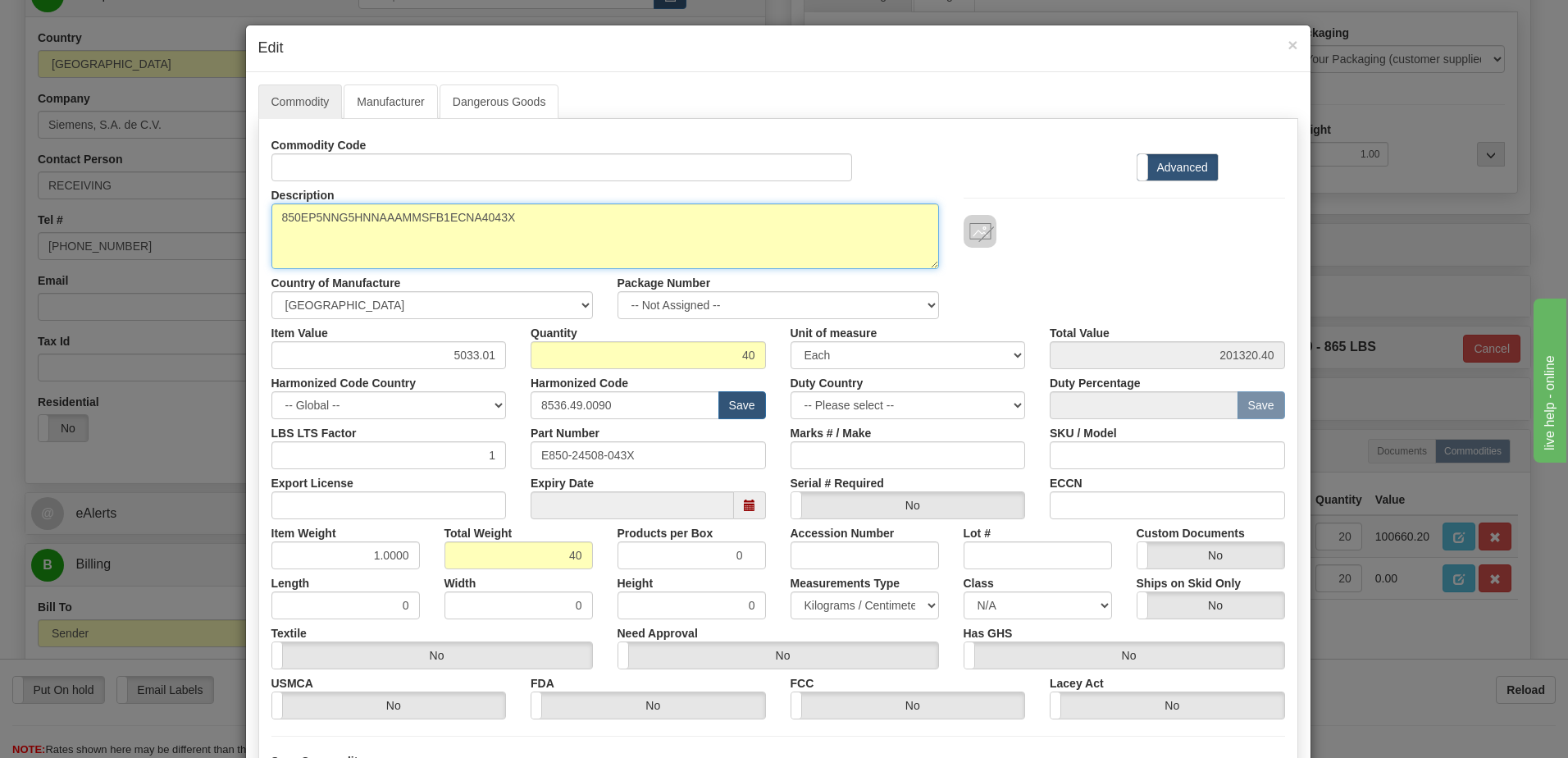
click at [271, 219] on textarea "850EP5NNG5HNNAAAMMSFB1ECNA4043X" at bounding box center [604, 236] width 667 height 65
paste textarea "Feeder Protection System"
type textarea "Feeder Protection System P/N 850EP5NNG5HNNAAAMMSFB1ECNA4043X"
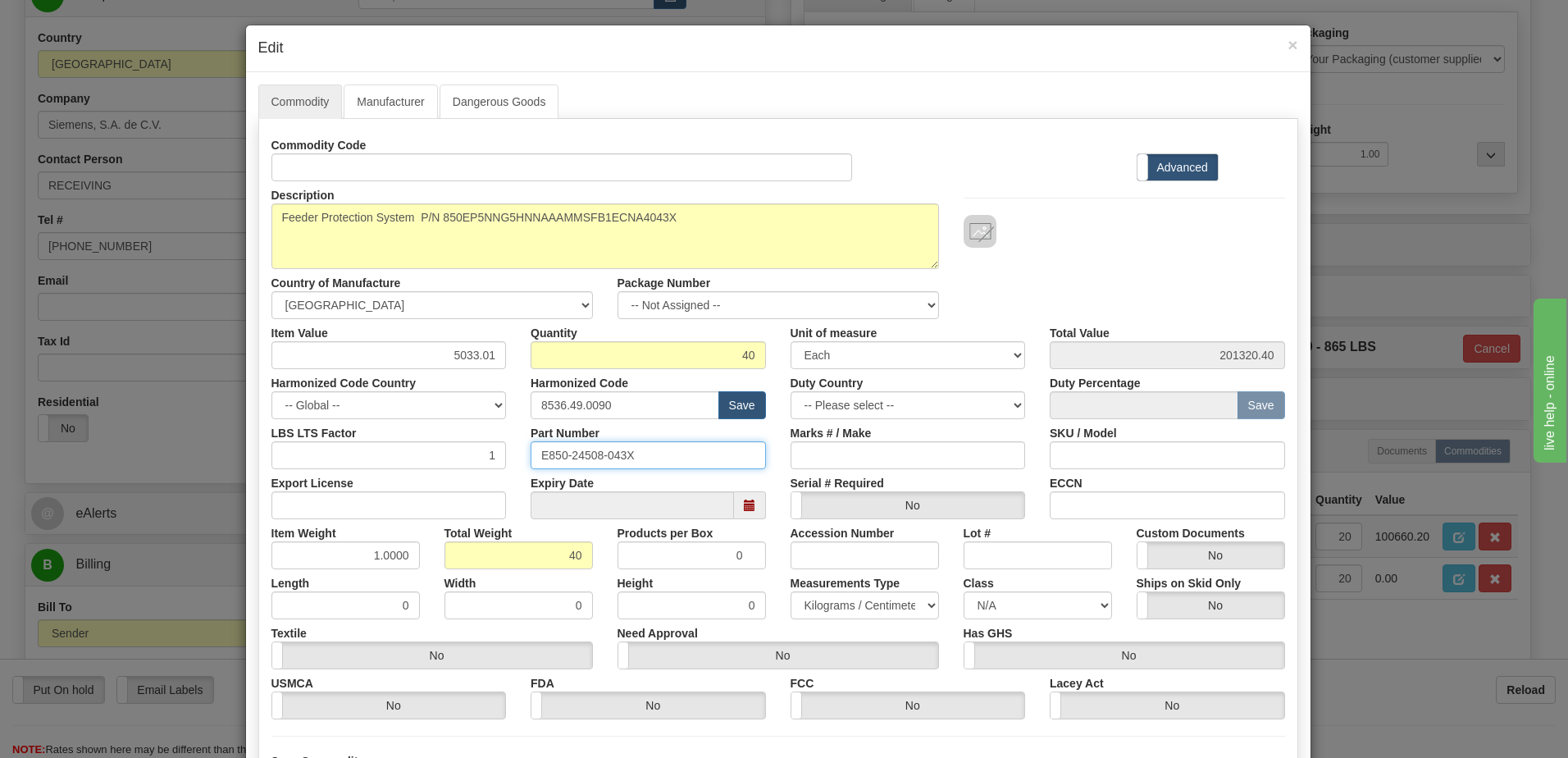
drag, startPoint x: 655, startPoint y: 460, endPoint x: 473, endPoint y: 468, distance: 182.2
click at [474, 468] on div "LBS LTS Factor 1 Part Number E850-24508-043X Marks # / Make SKU / Model" at bounding box center [778, 444] width 1038 height 50
click at [1105, 238] on div at bounding box center [1124, 231] width 321 height 33
drag, startPoint x: 435, startPoint y: 356, endPoint x: 507, endPoint y: 353, distance: 72.1
click at [507, 353] on div "Item Value 5033.01" at bounding box center [389, 344] width 260 height 50
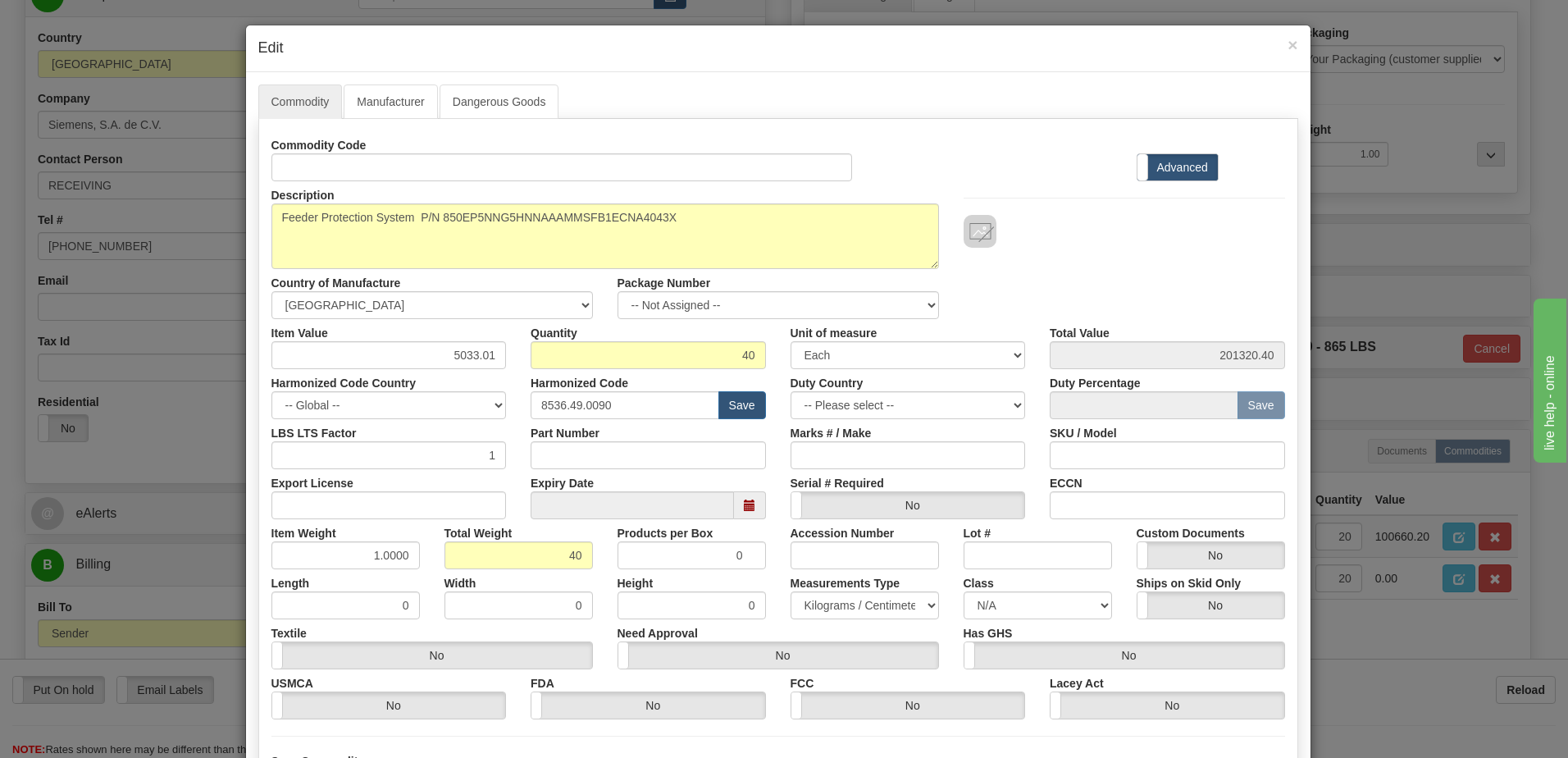
click at [1218, 304] on div "Description 850EP5NNG5HNNAAAMMSFB1ECNA4043X Country of Manufacture -- Unknown -…" at bounding box center [778, 250] width 1038 height 138
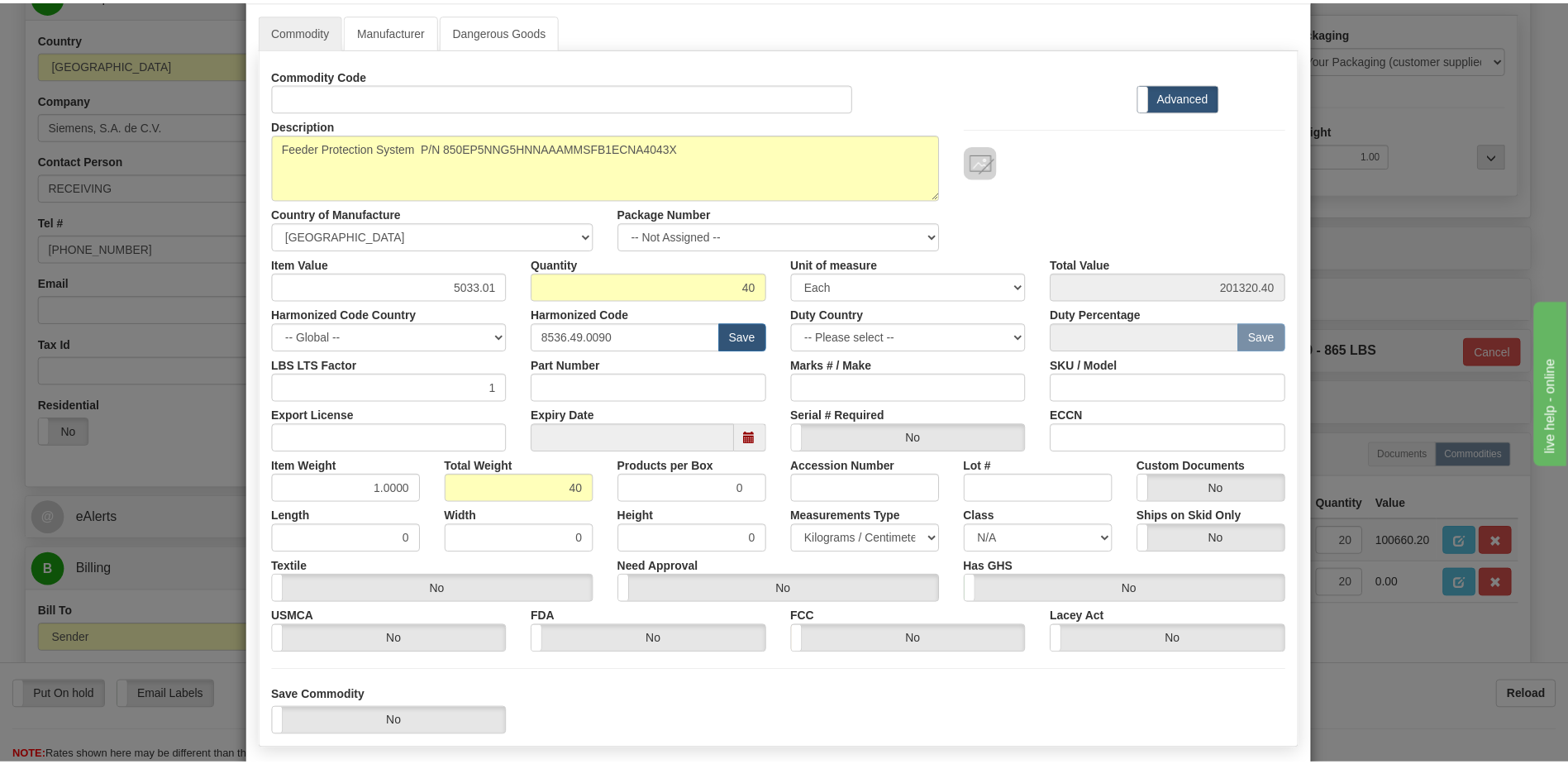
scroll to position [157, 0]
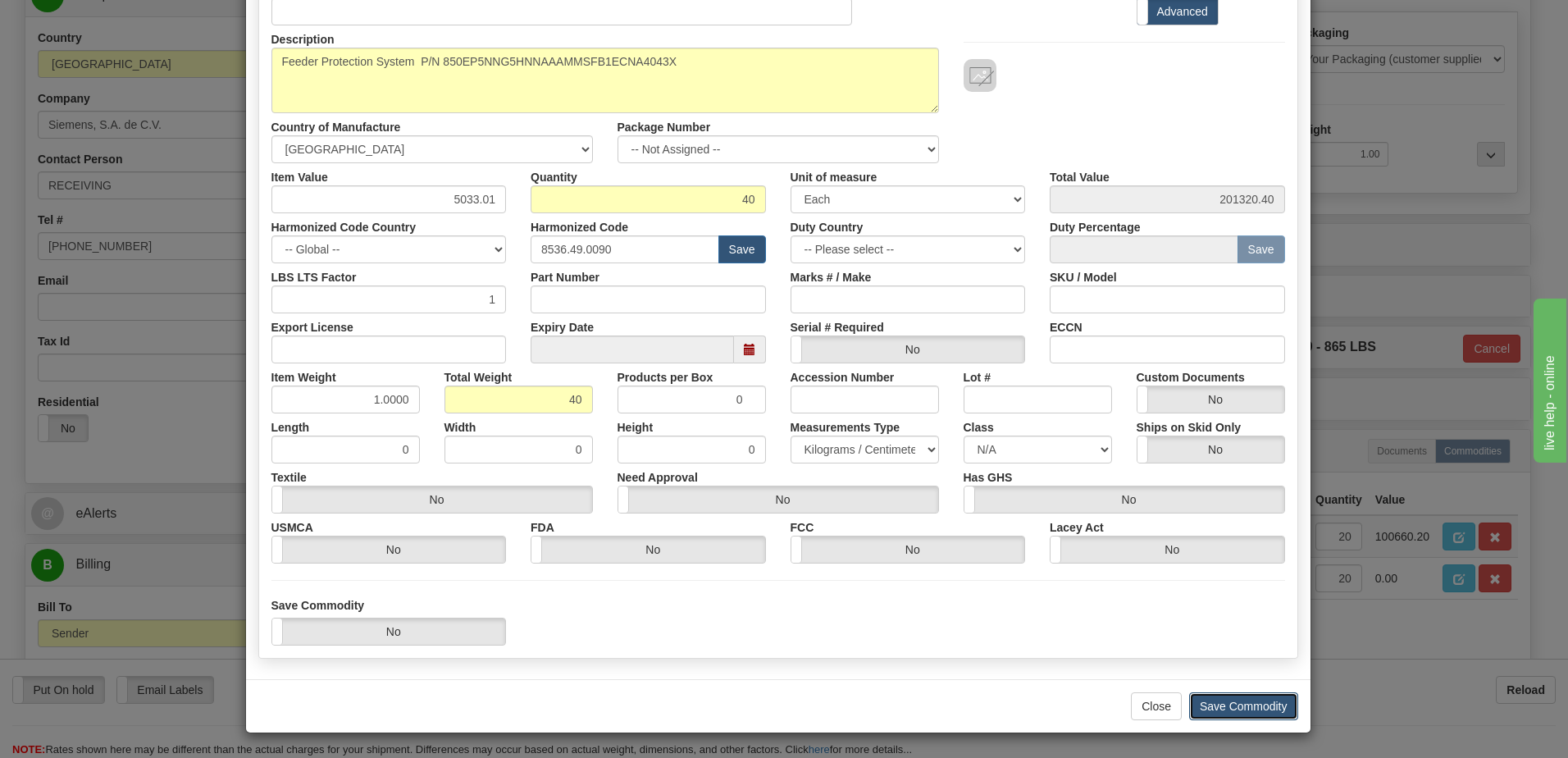
click at [1271, 704] on button "Save Commodity" at bounding box center [1243, 706] width 109 height 28
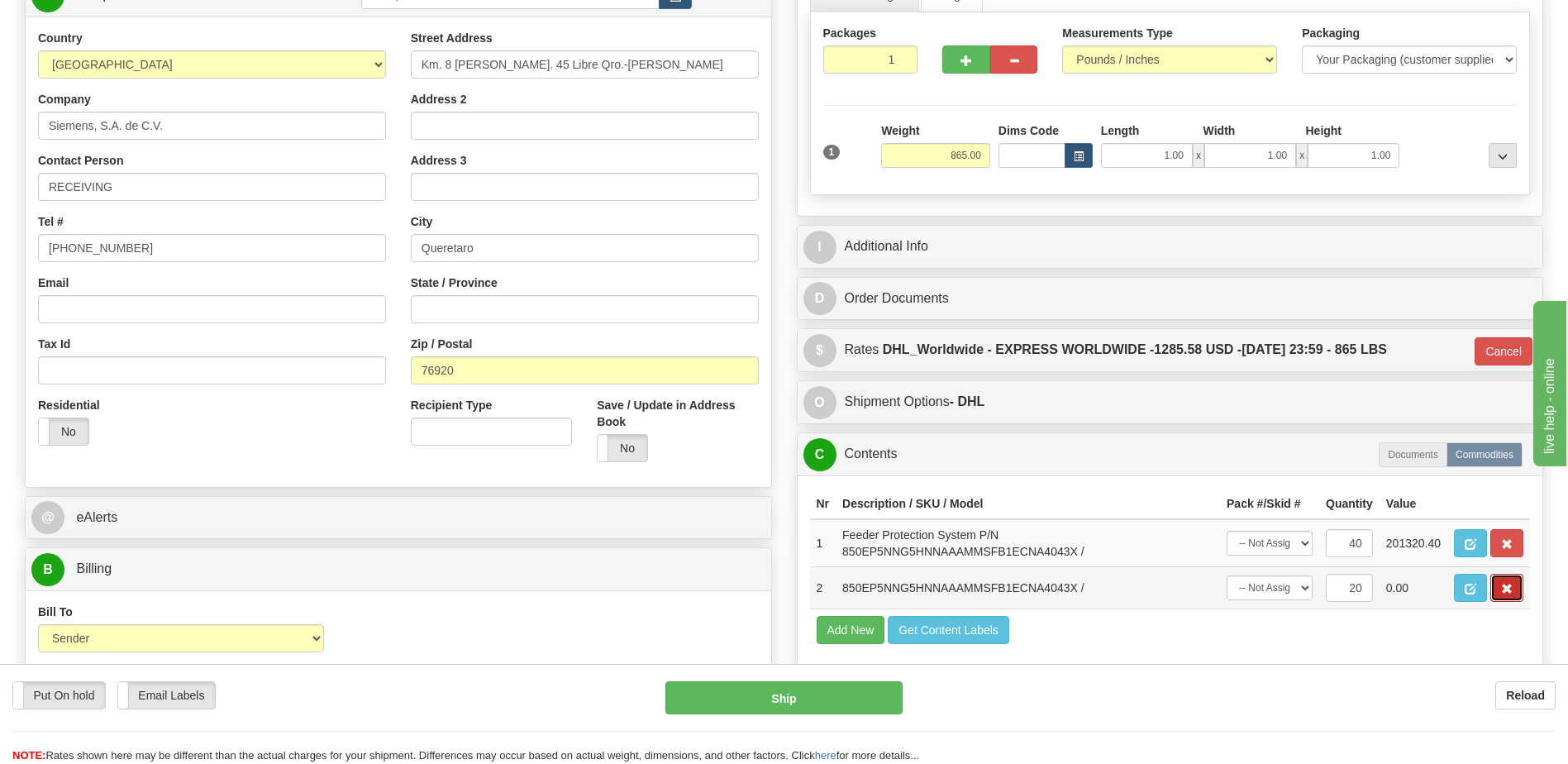
click at [1499, 583] on button "button" at bounding box center [1507, 588] width 33 height 28
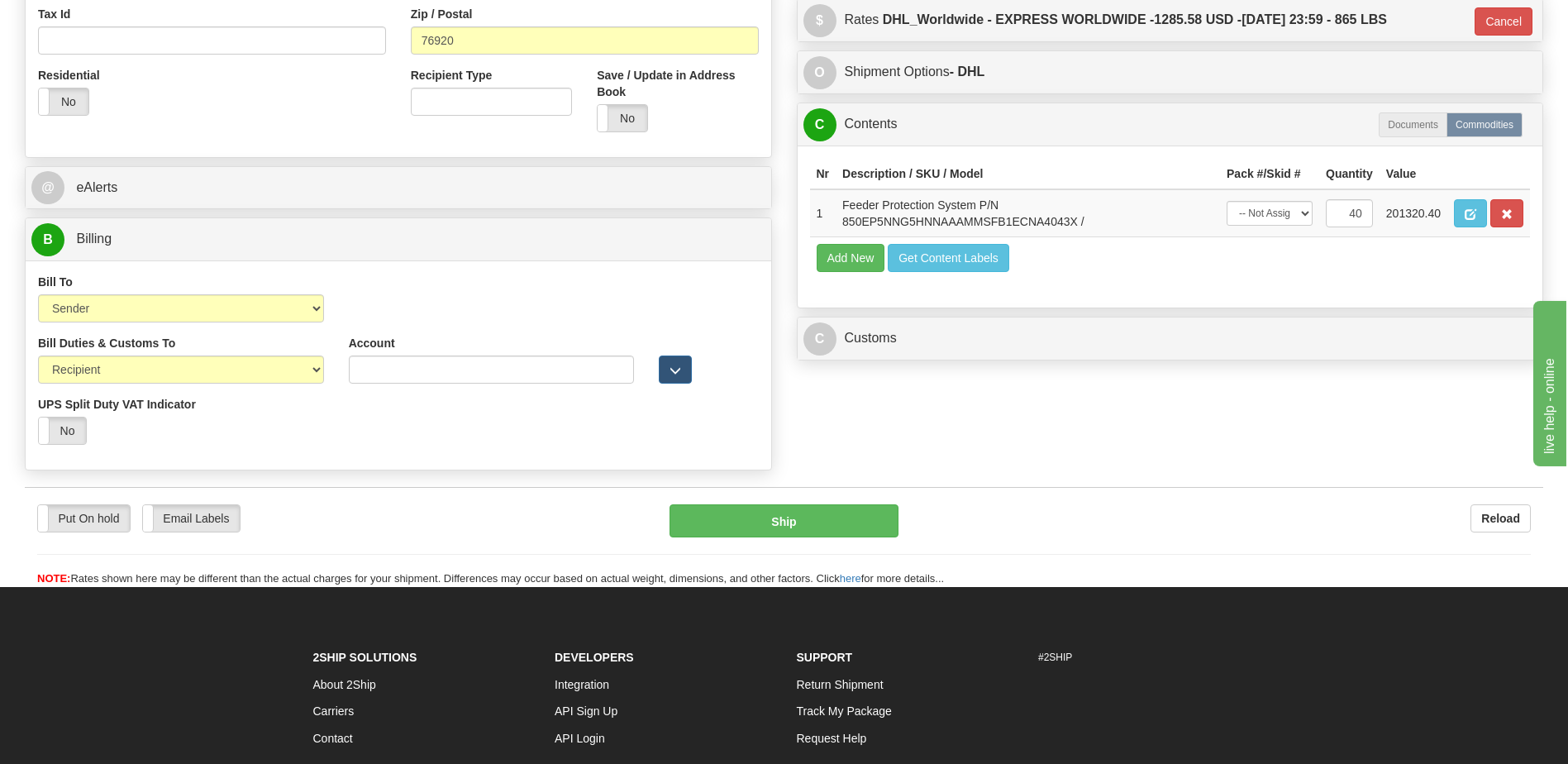
scroll to position [579, 0]
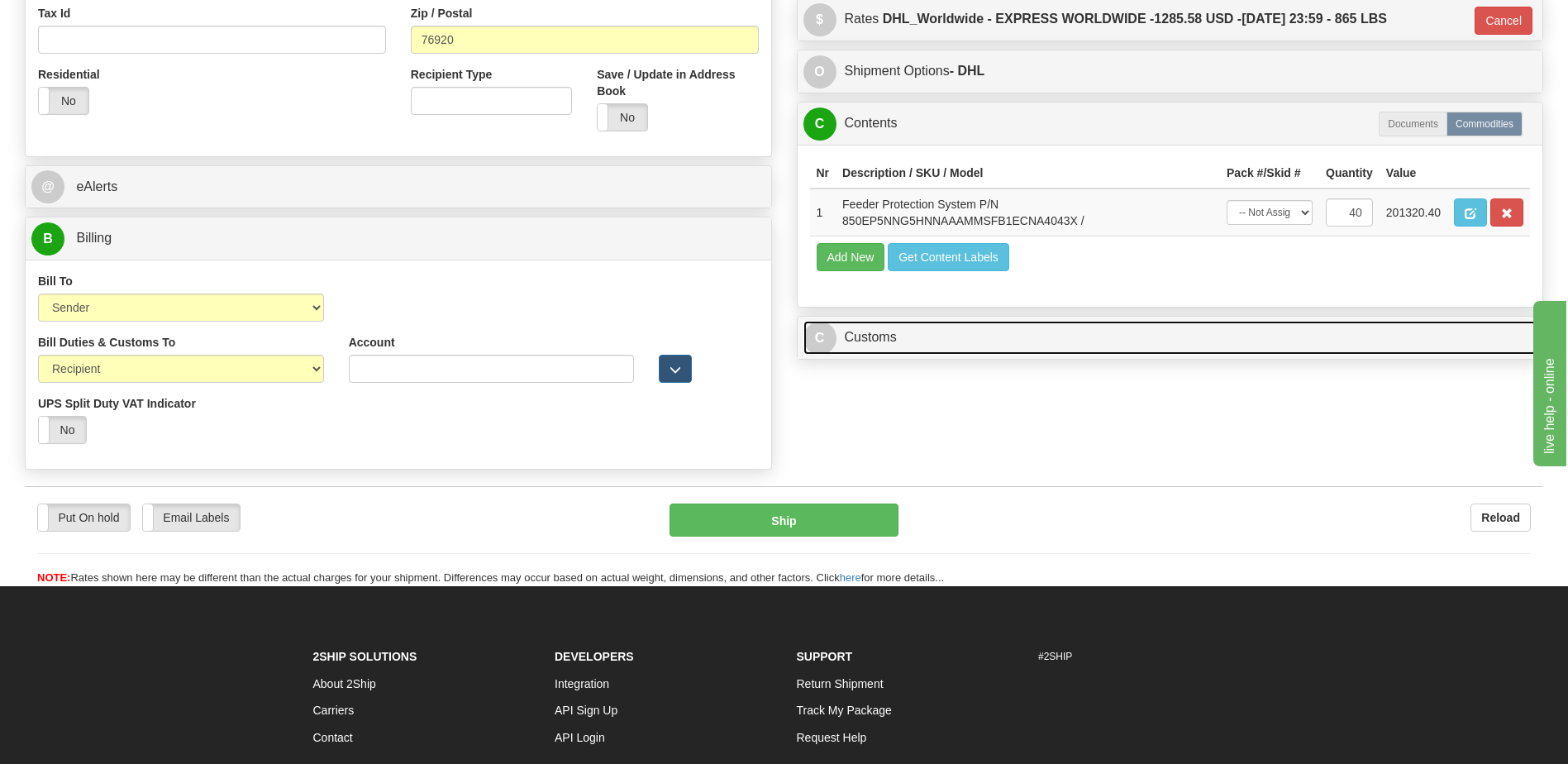
click at [889, 349] on link "C Customs" at bounding box center [1171, 337] width 735 height 34
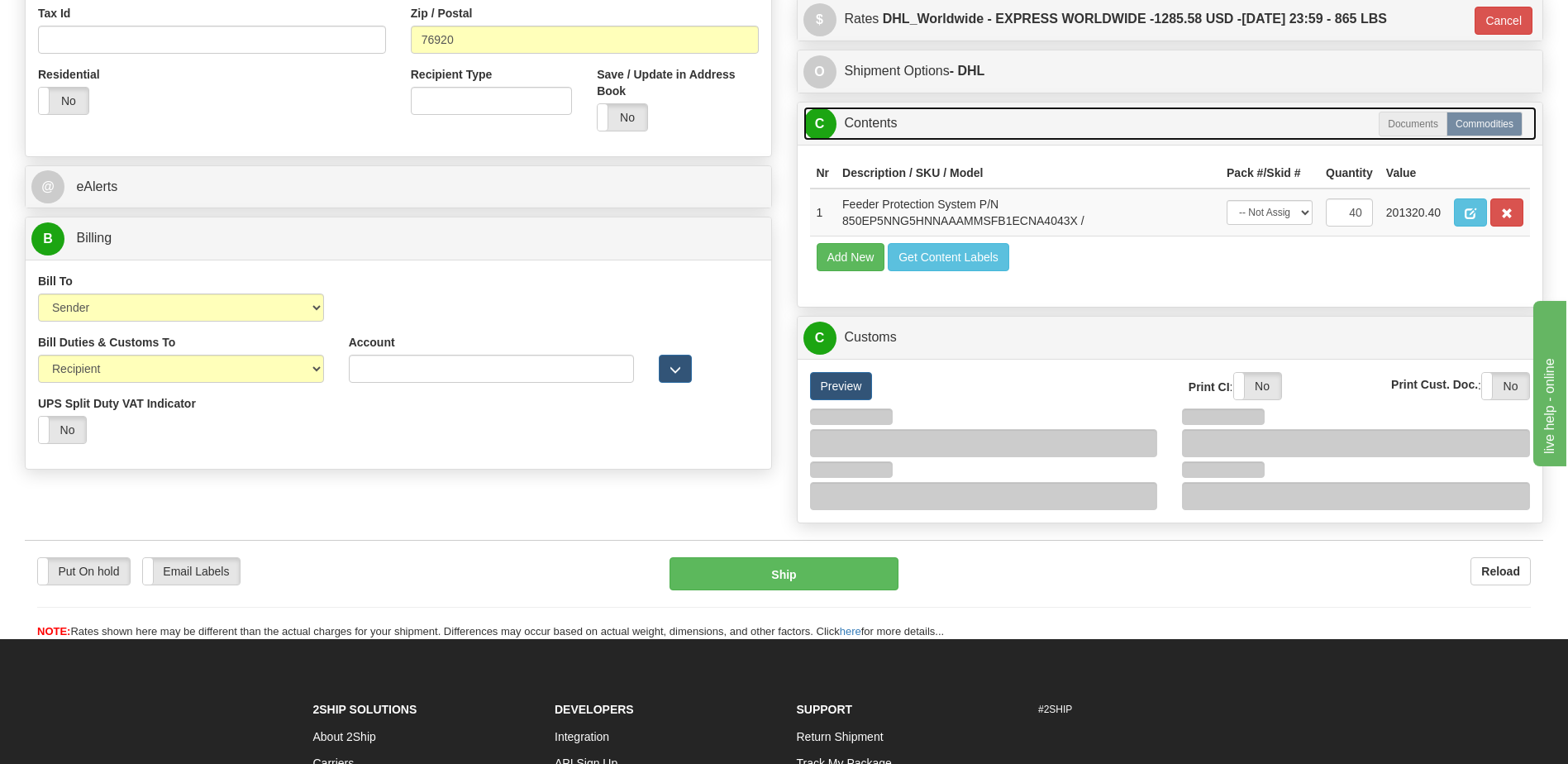
click at [891, 132] on link "C Contents" at bounding box center [1171, 123] width 735 height 34
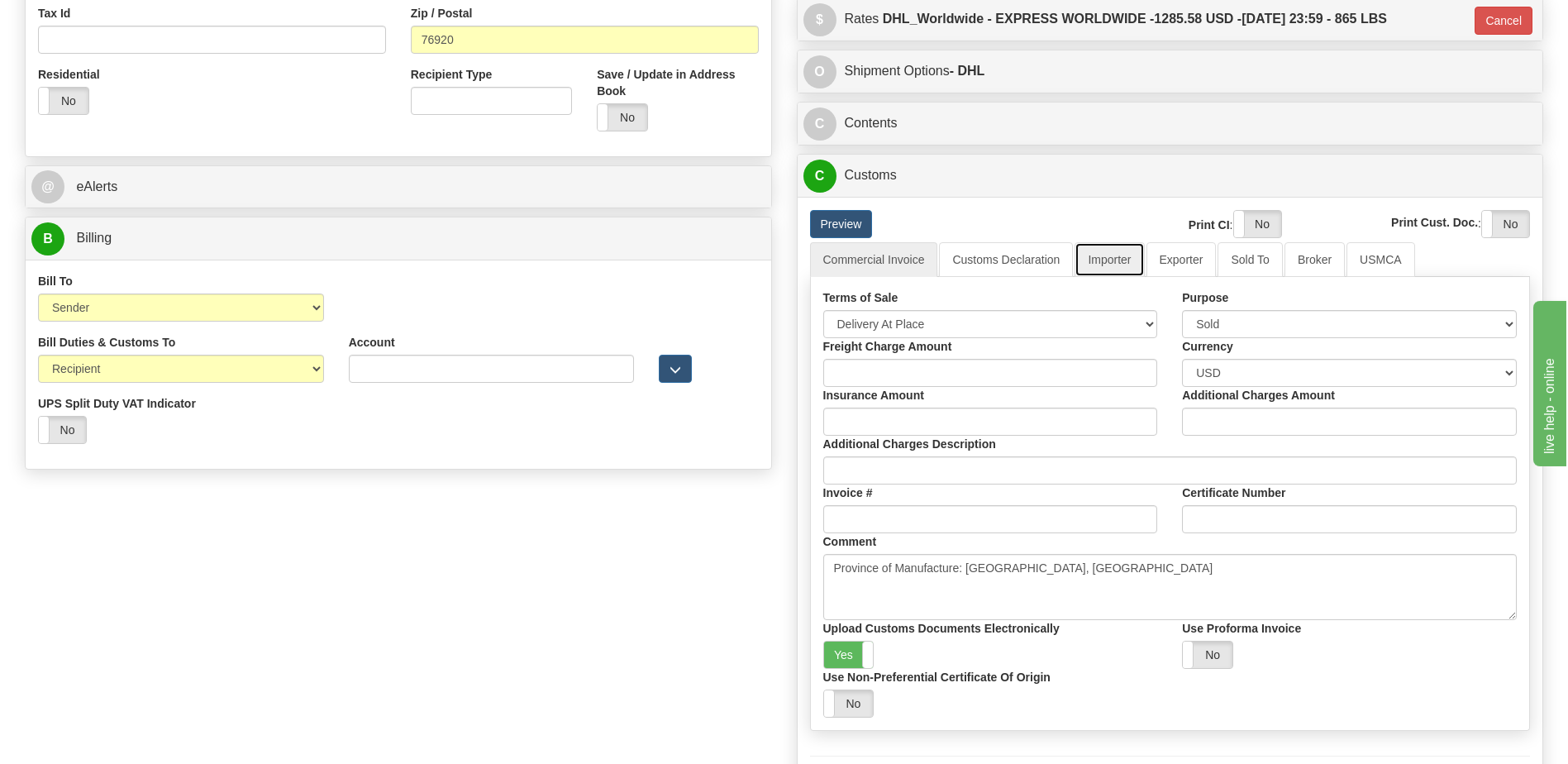
click at [1117, 267] on link "Importer" at bounding box center [1110, 260] width 69 height 35
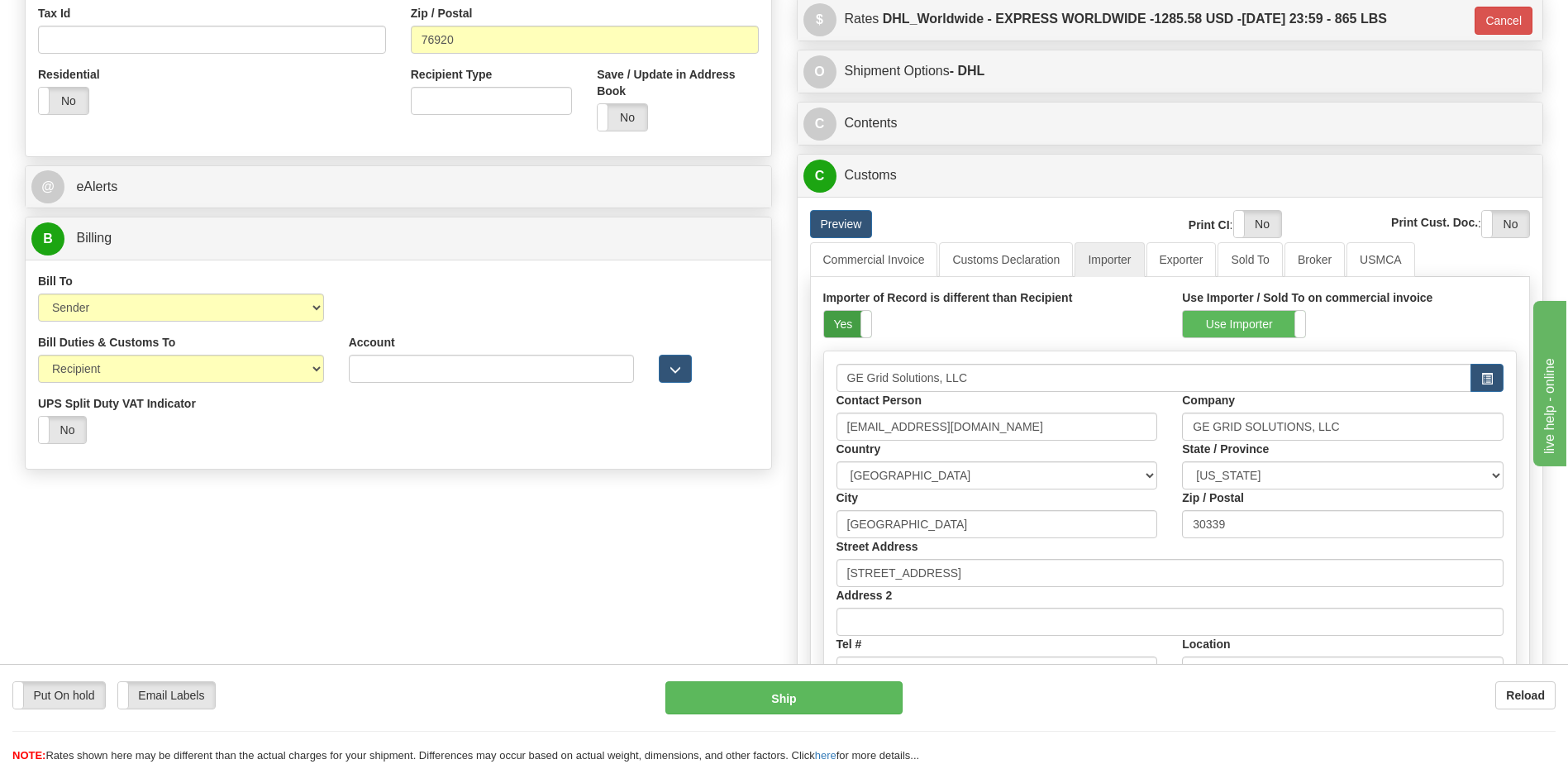
click at [847, 318] on label "Yes" at bounding box center [847, 324] width 47 height 26
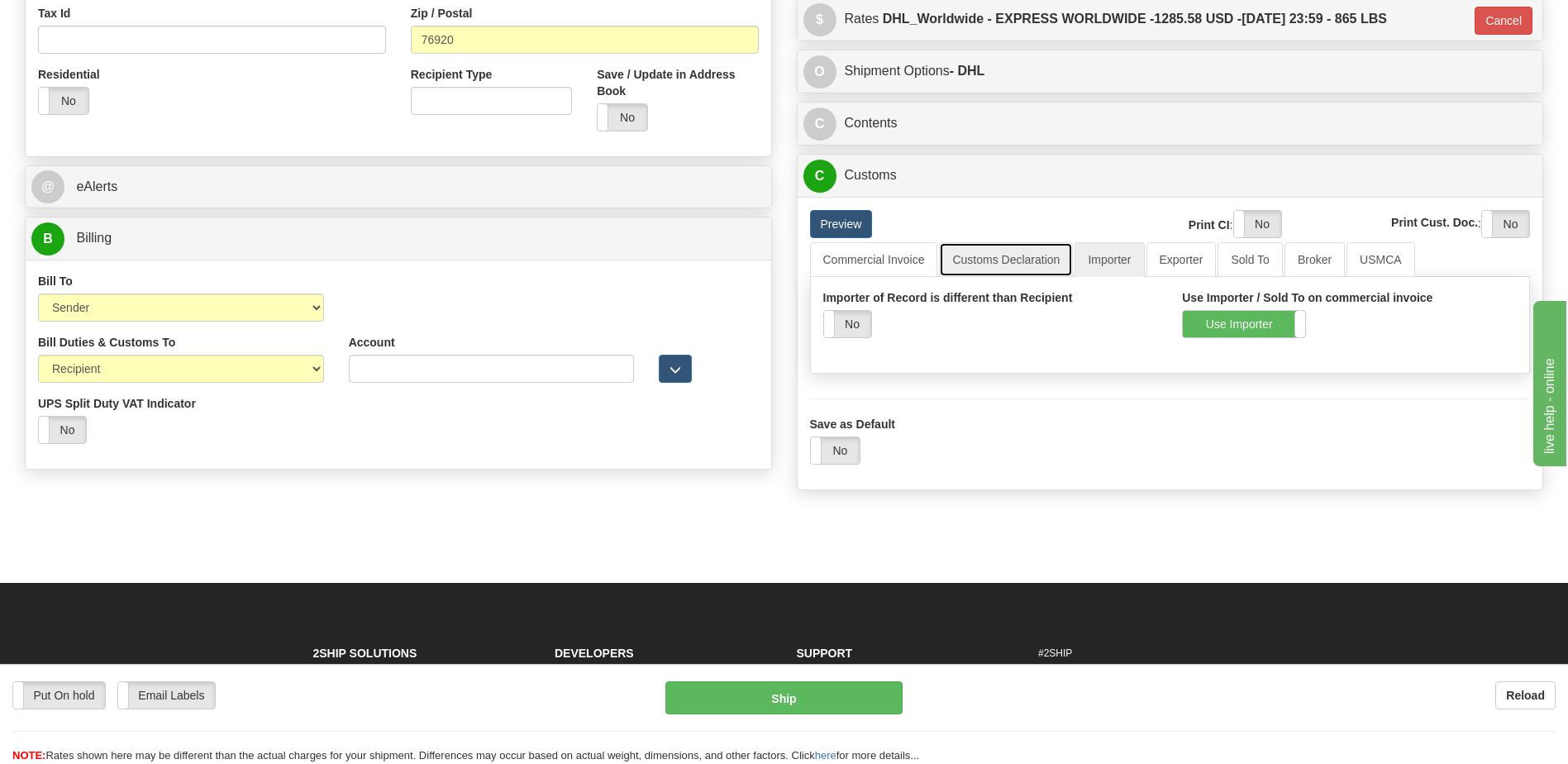
click at [1006, 268] on link "Customs Declaration" at bounding box center [1006, 260] width 134 height 35
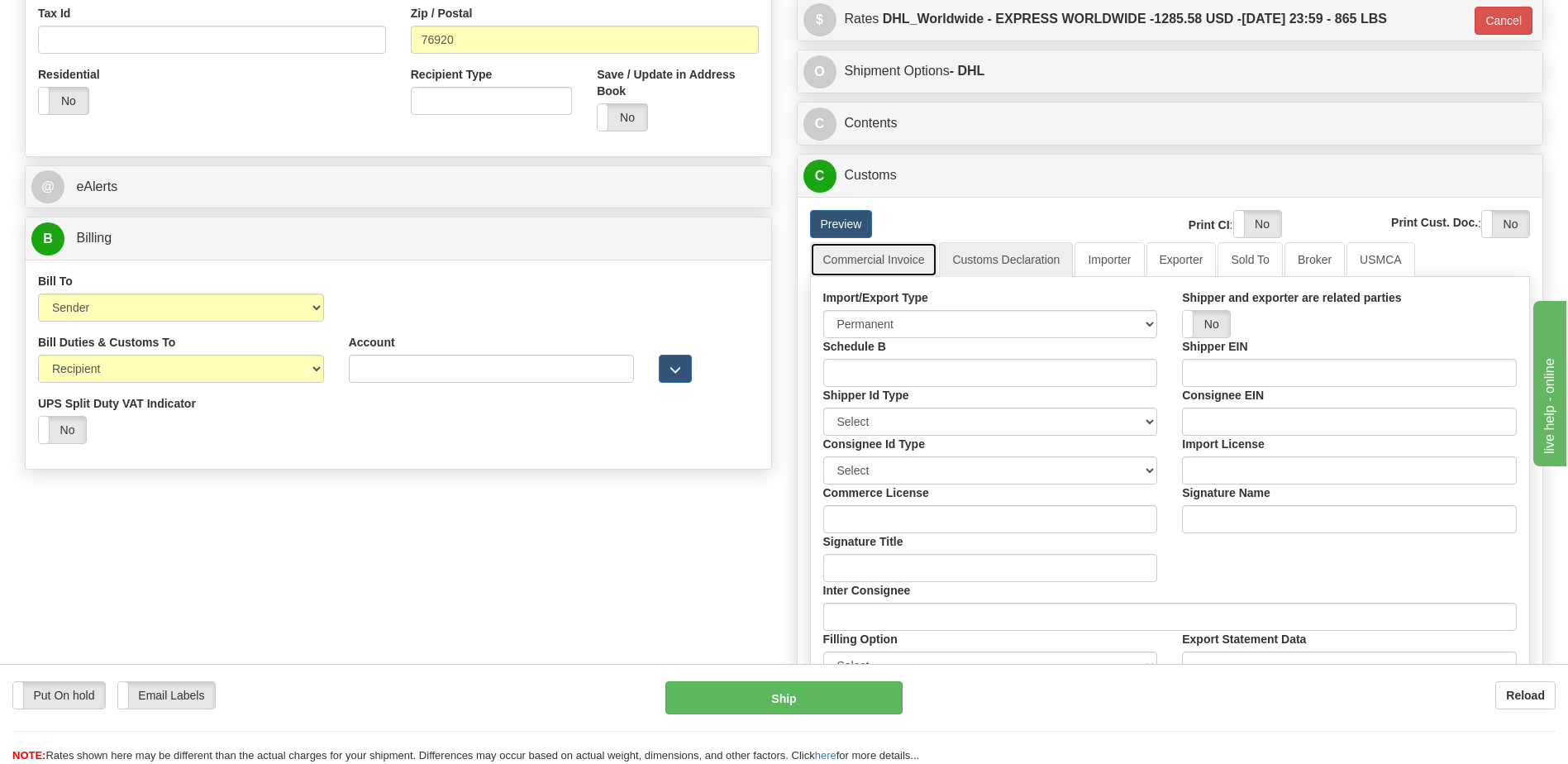
click at [880, 264] on link "Commercial Invoice" at bounding box center [874, 260] width 128 height 35
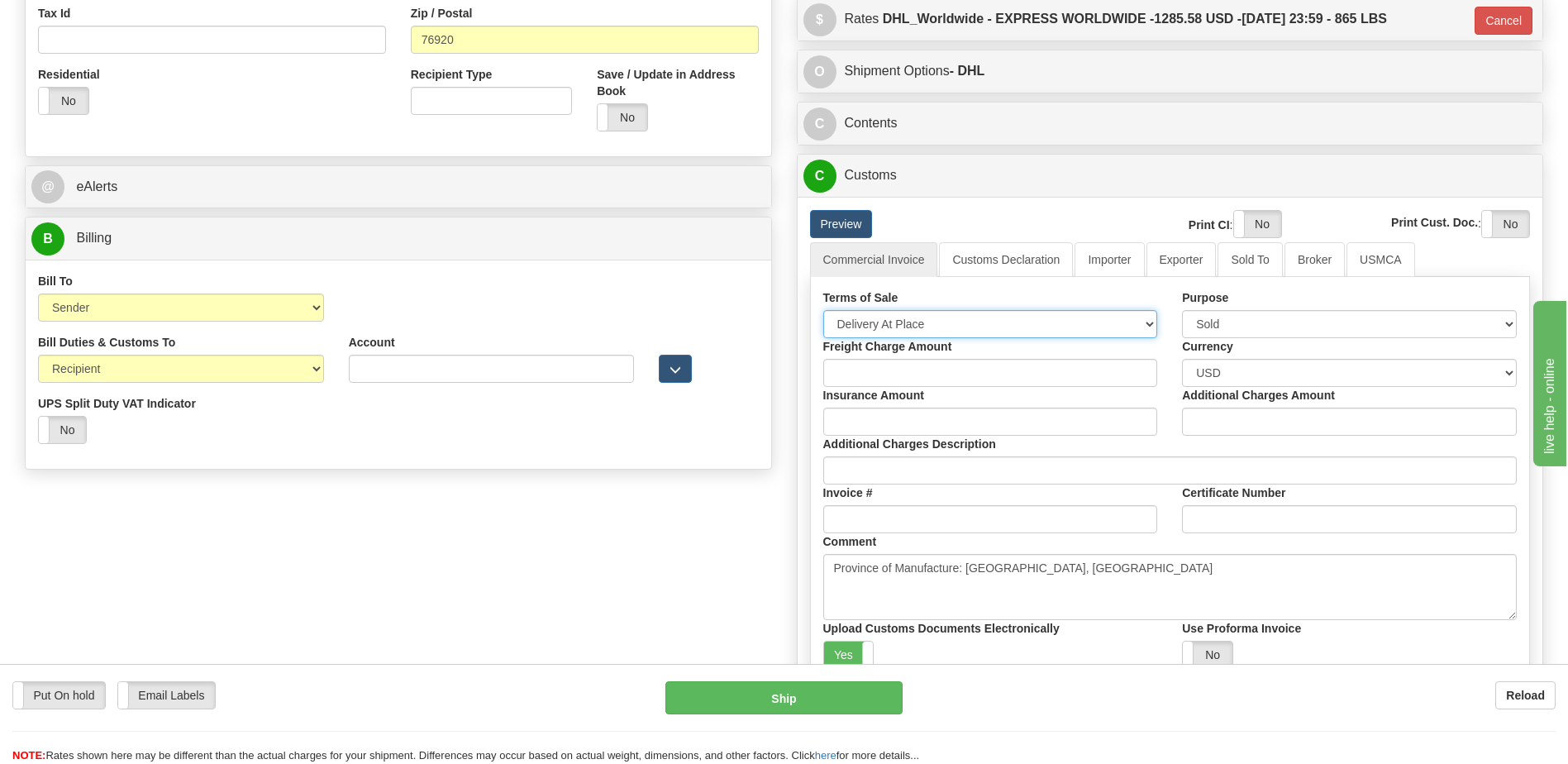
click at [891, 327] on select "Free Carrier Free On Board Ex Works Delivered Duty Unpaid Delivered Duty Paid C…" at bounding box center [991, 324] width 335 height 28
select select "7"
click at [823, 310] on select "Free Carrier Free On Board Ex Works Delivered Duty Unpaid Delivered Duty Paid C…" at bounding box center [991, 324] width 335 height 28
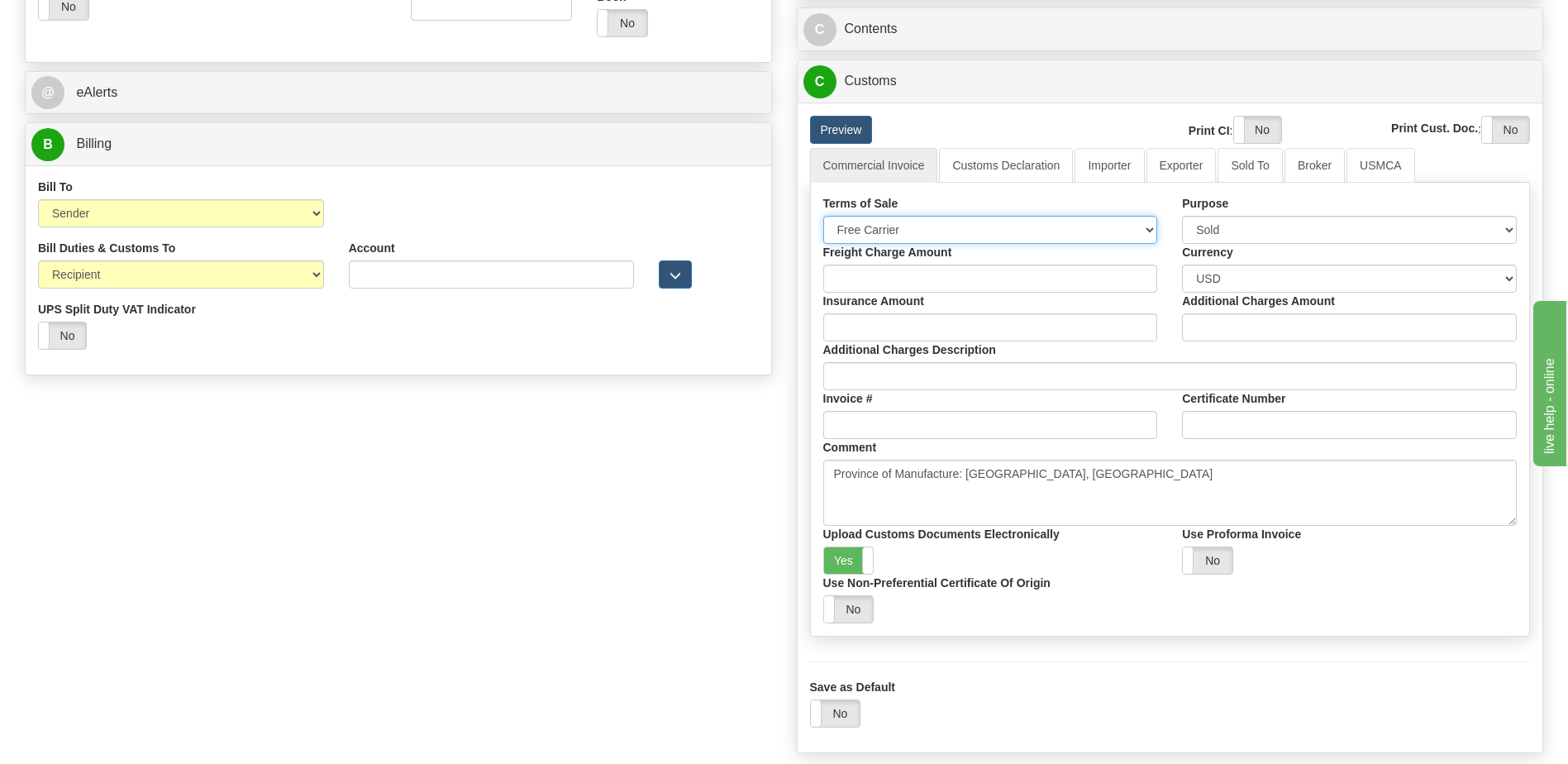
scroll to position [827, 0]
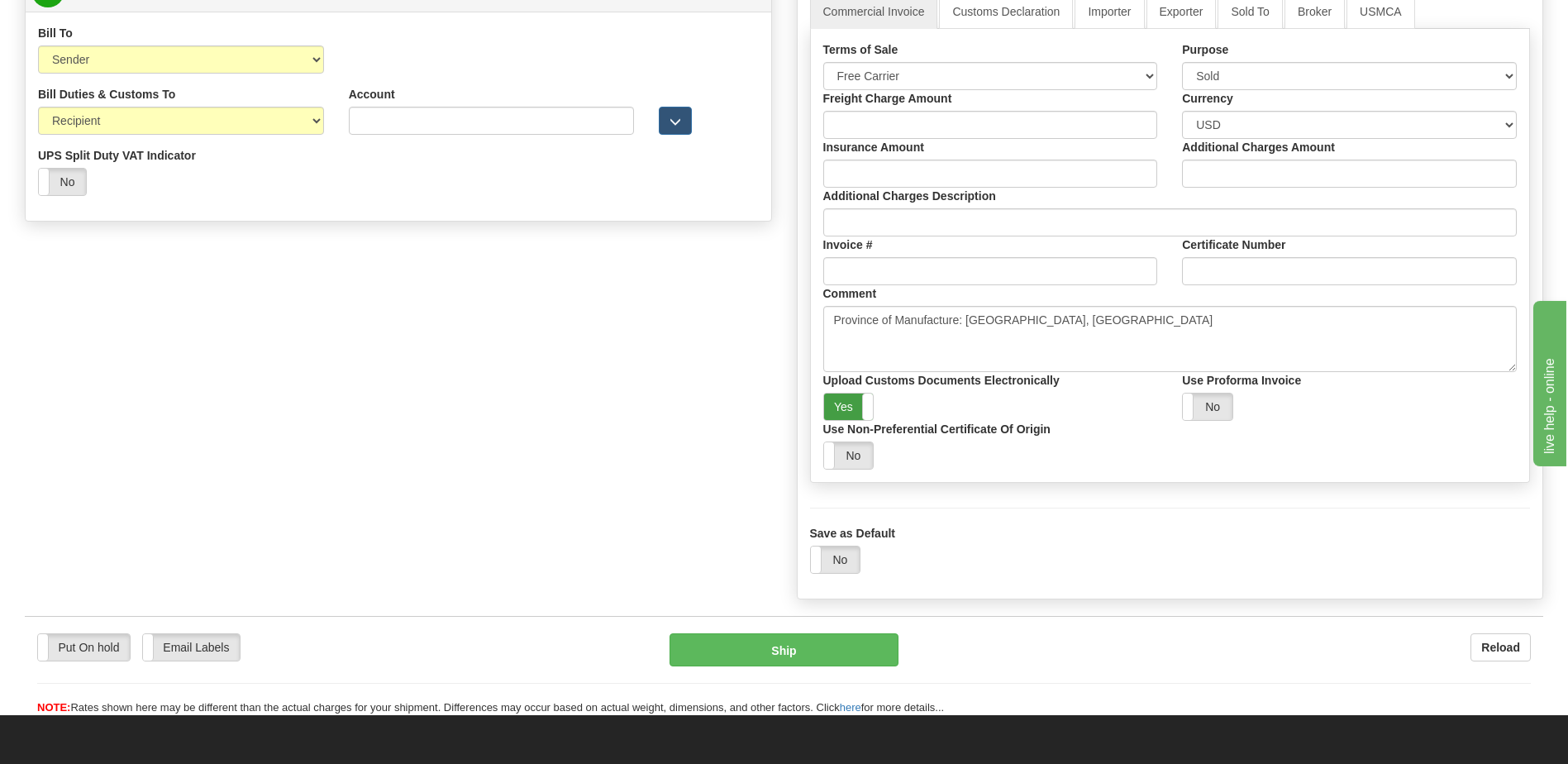
click at [834, 412] on label "Yes" at bounding box center [848, 406] width 49 height 26
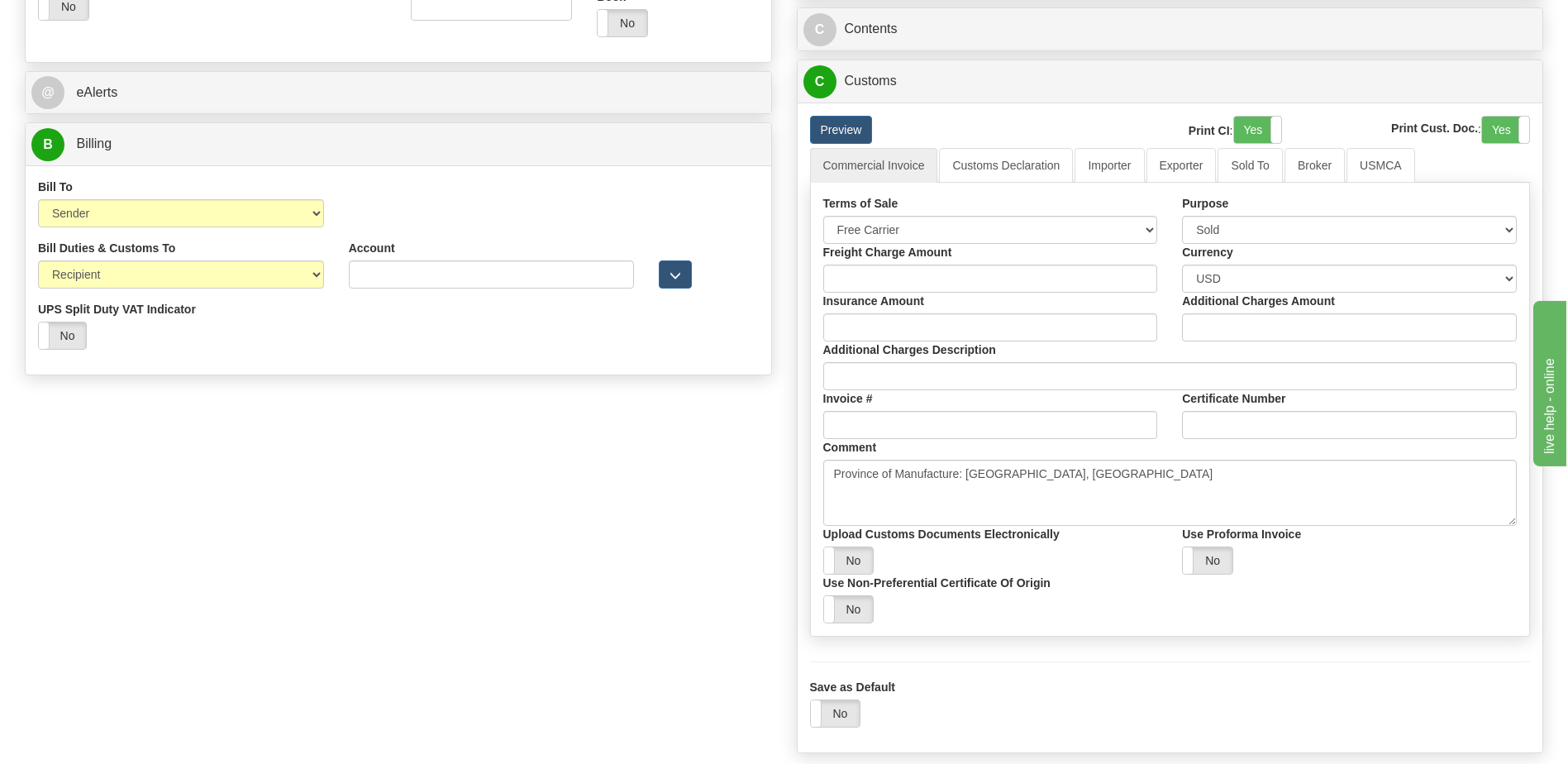
scroll to position [579, 0]
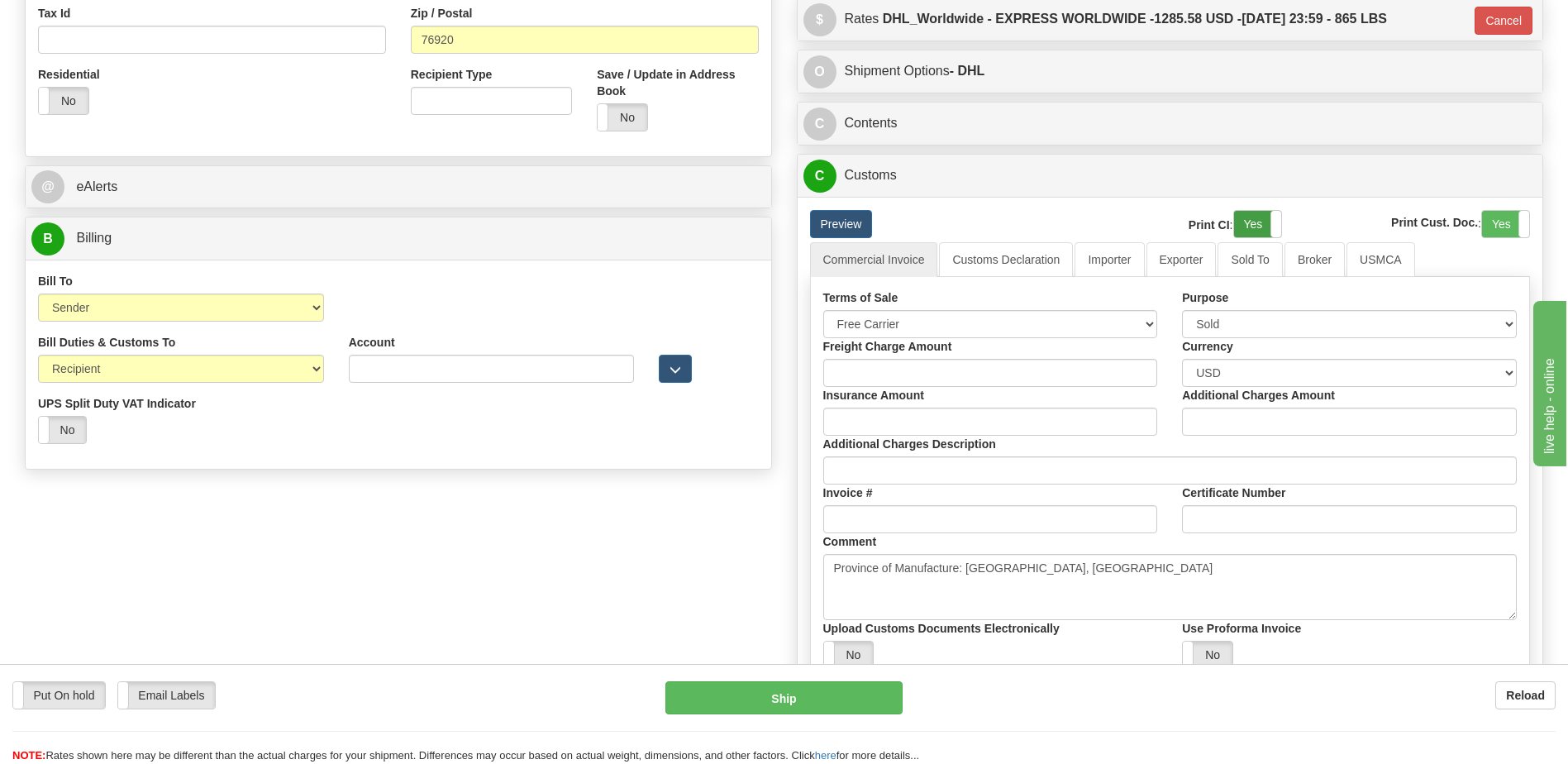
click at [1256, 233] on label "Yes" at bounding box center [1258, 224] width 47 height 26
click at [1506, 226] on label "Yes" at bounding box center [1505, 224] width 47 height 26
click at [113, 304] on select "Sender Recipient Third Party Collect" at bounding box center [181, 307] width 286 height 28
select select "2"
click at [38, 293] on select "Sender Recipient Third Party Collect" at bounding box center [181, 307] width 286 height 28
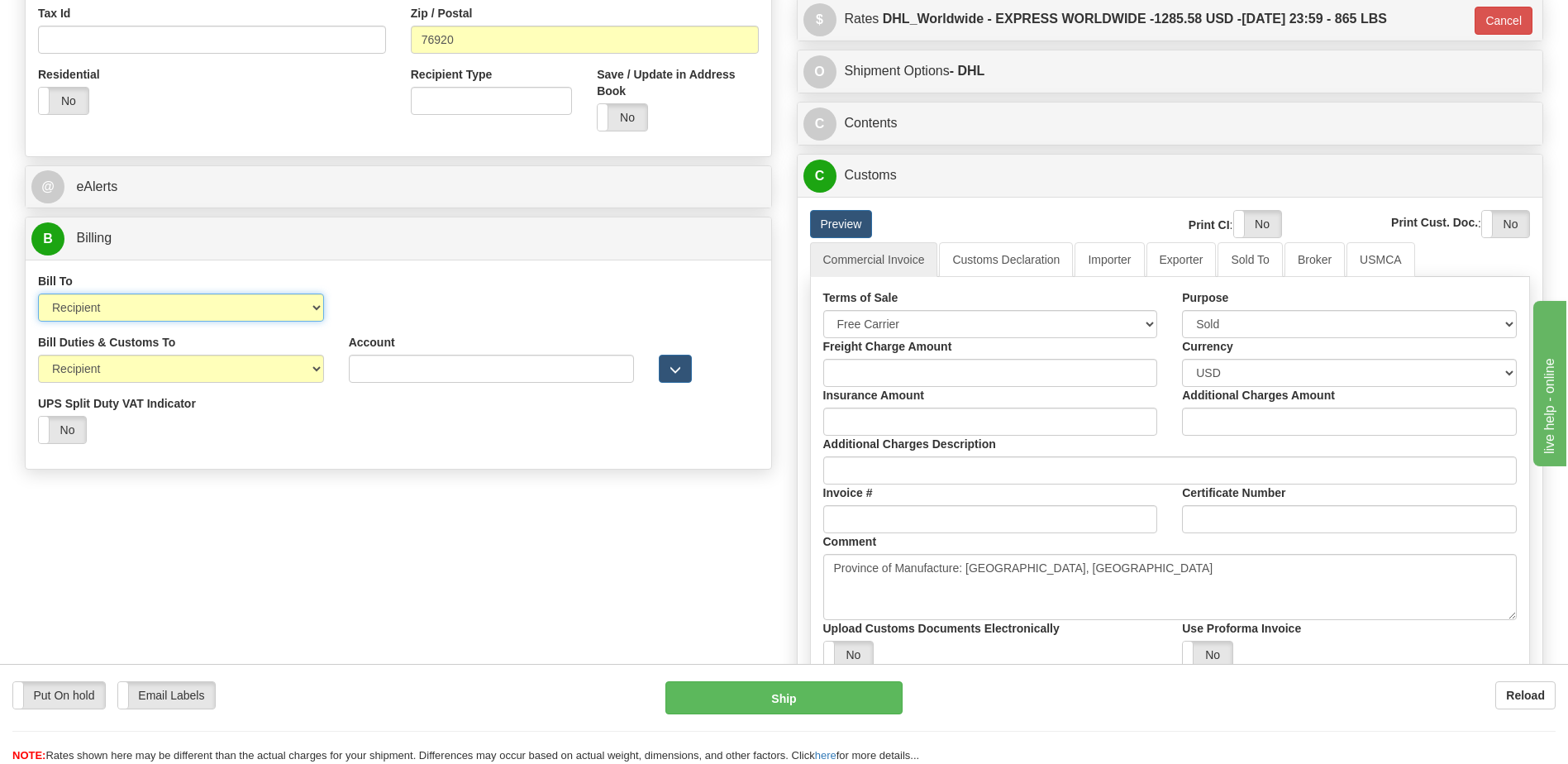
type input "P"
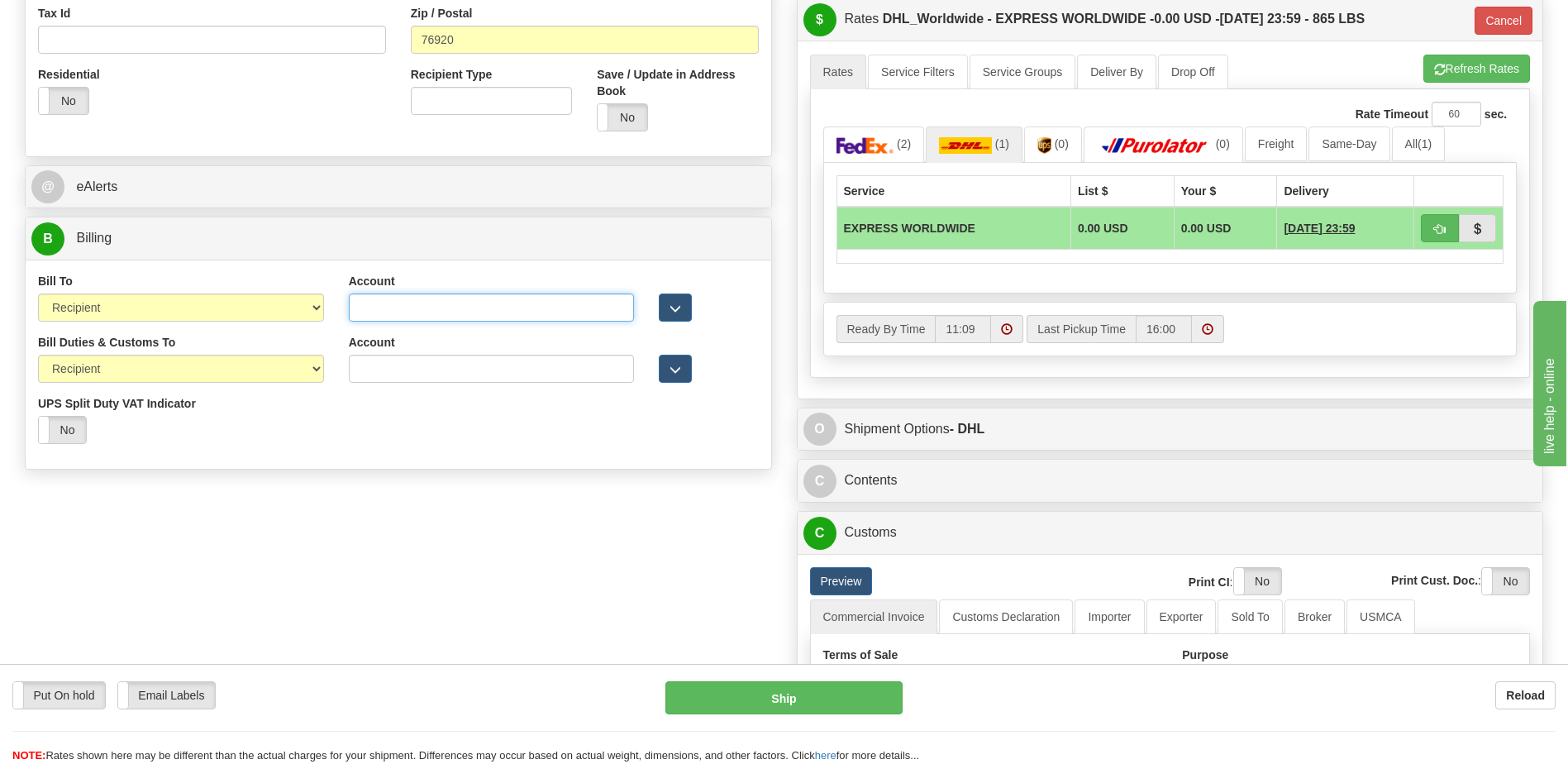
click at [355, 307] on input "Account" at bounding box center [491, 307] width 286 height 28
paste input "952593553"
type input "952593553"
click at [626, 440] on div "Bill Duties & Customs To Sender Recipient Third Party UPS Split Duty VAT Indica…" at bounding box center [399, 395] width 746 height 122
click at [1478, 74] on button "Refresh Rates" at bounding box center [1477, 69] width 107 height 28
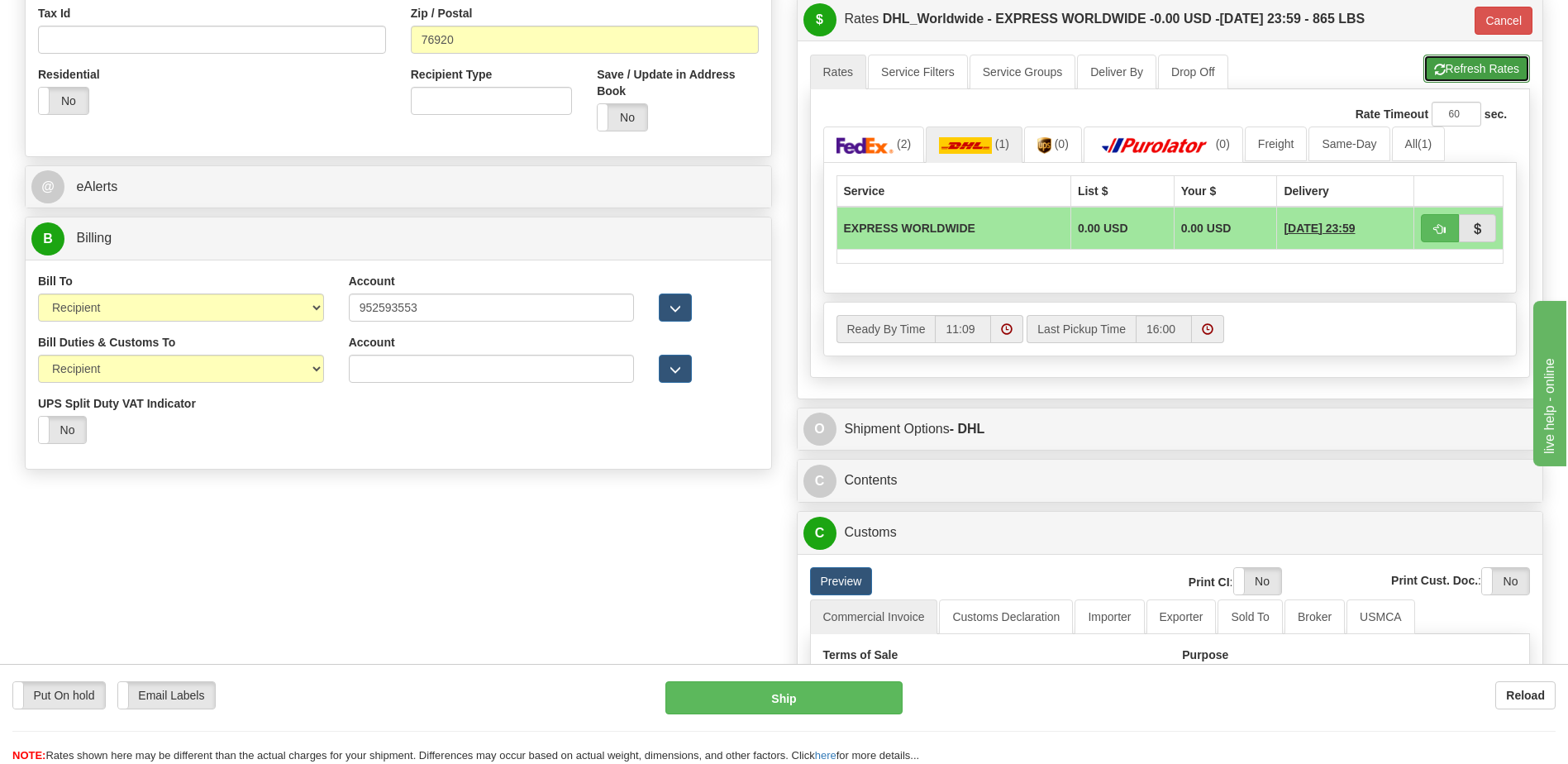
type input "P"
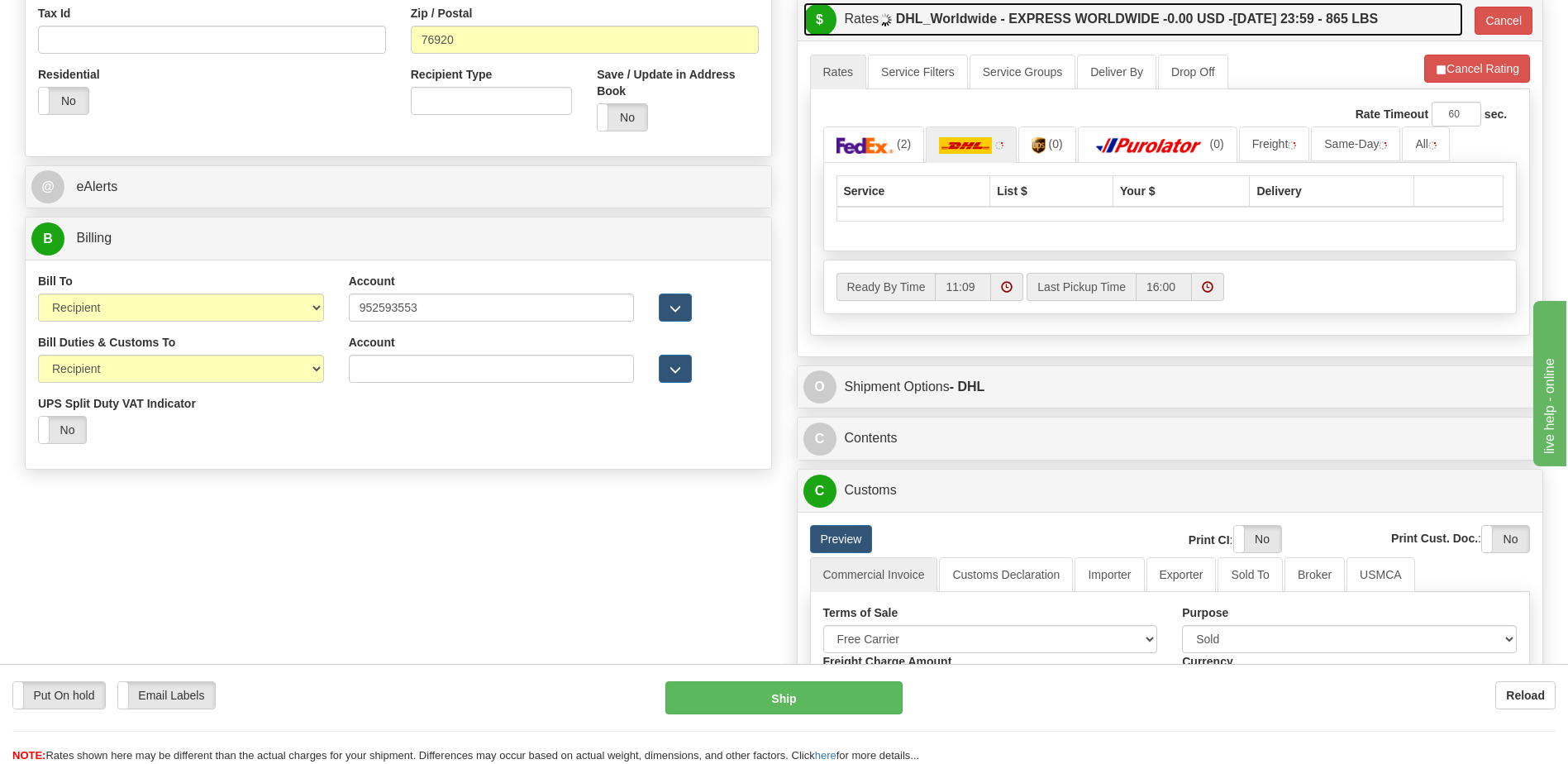
click at [1280, 34] on label "DHL_Worldwide - EXPRESS WORLDWIDE - 0.00 USD - 09/19/2025 23:59 - 865 LBS" at bounding box center [1137, 19] width 483 height 33
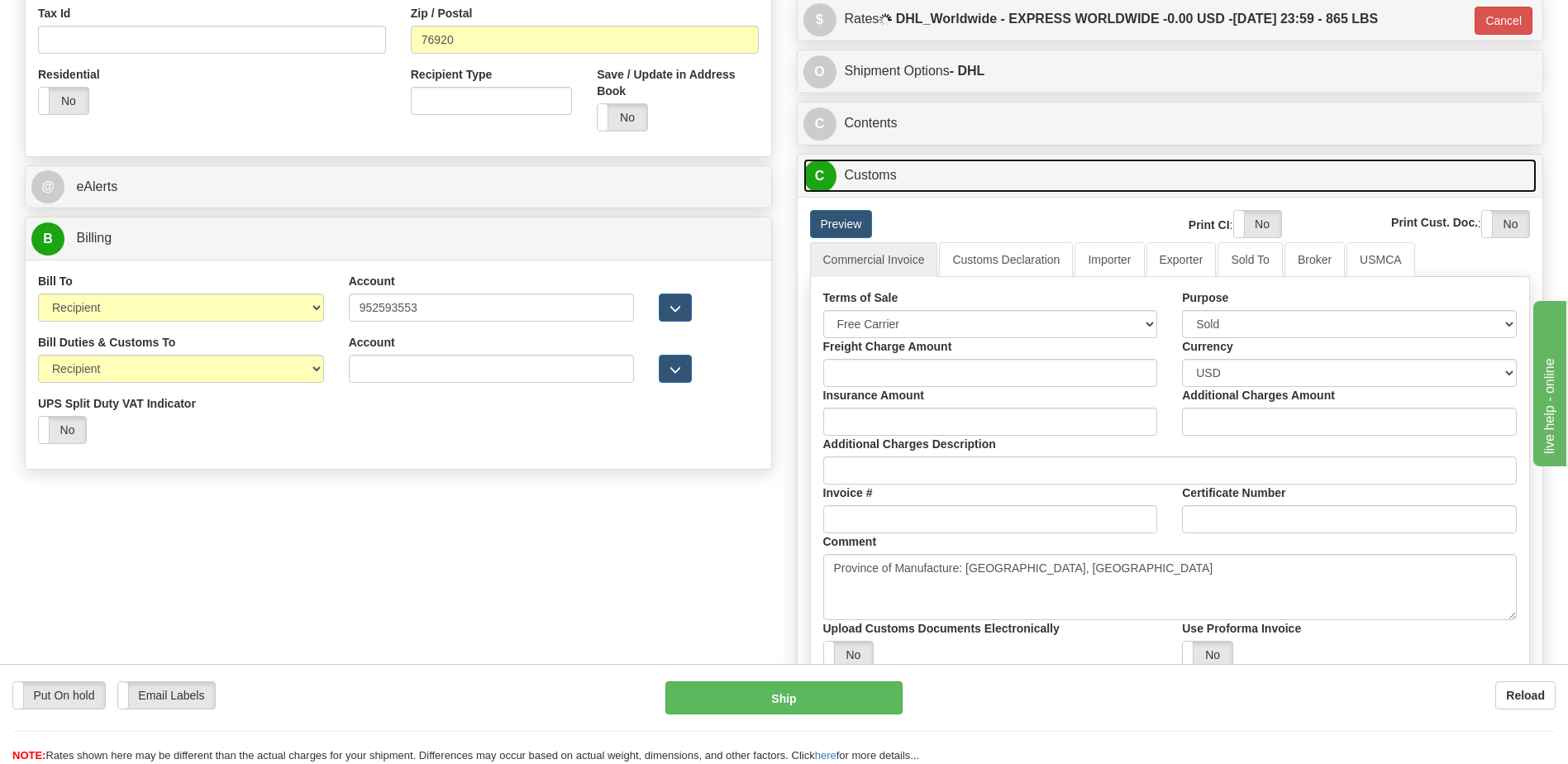
click at [936, 167] on link "C Customs" at bounding box center [1171, 175] width 735 height 34
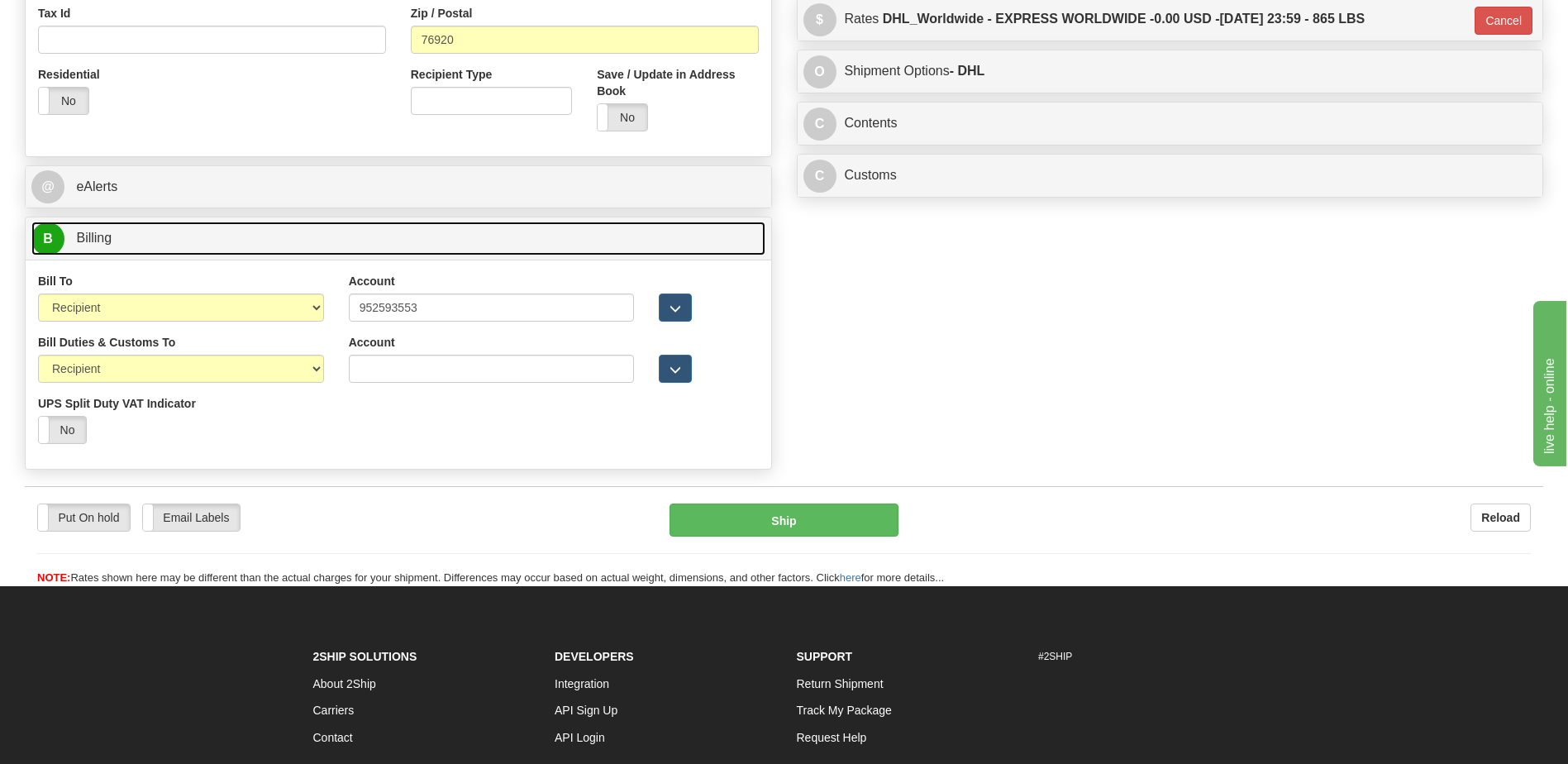
click at [255, 236] on link "B Billing" at bounding box center [399, 238] width 735 height 34
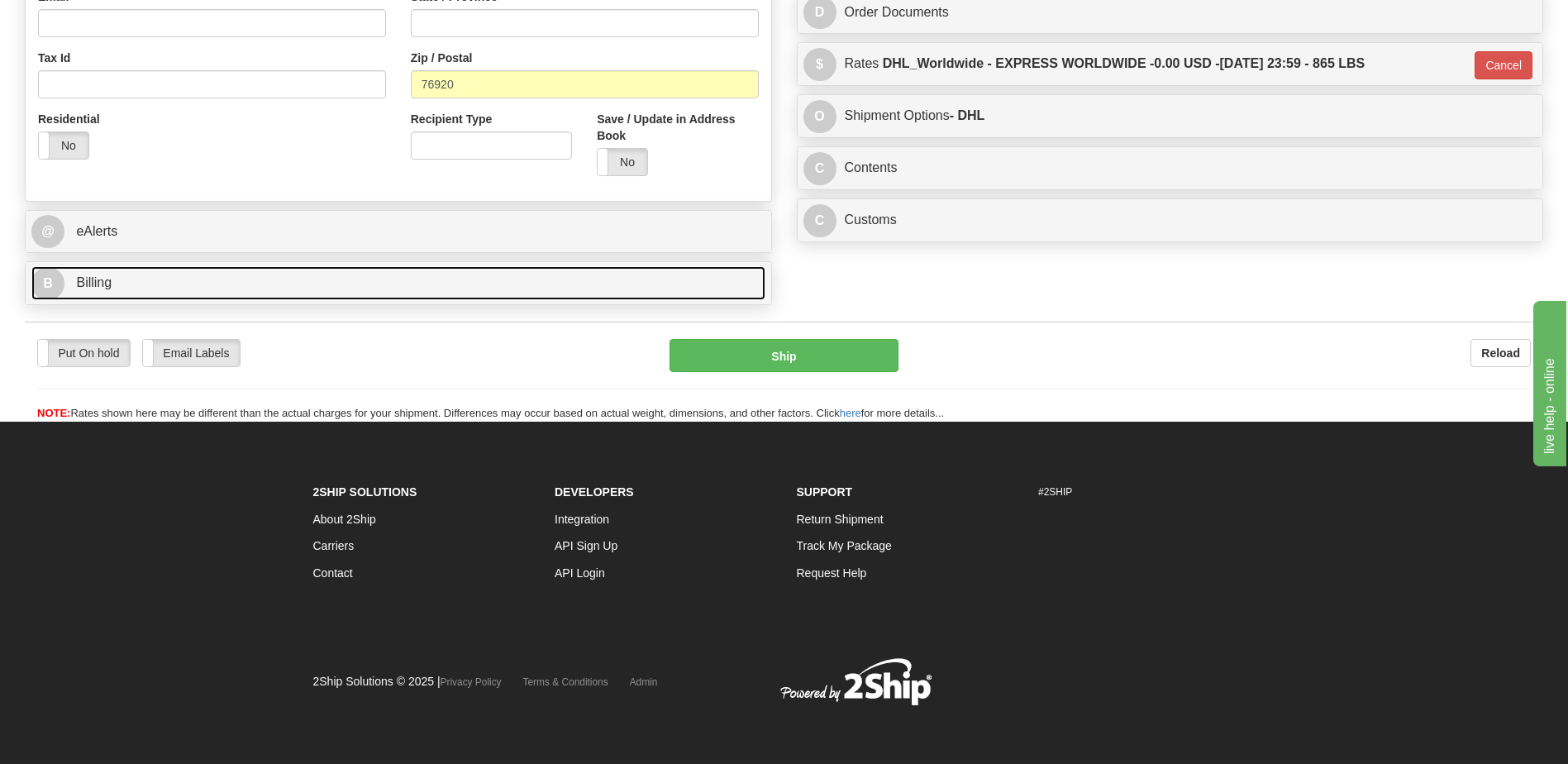
scroll to position [535, 0]
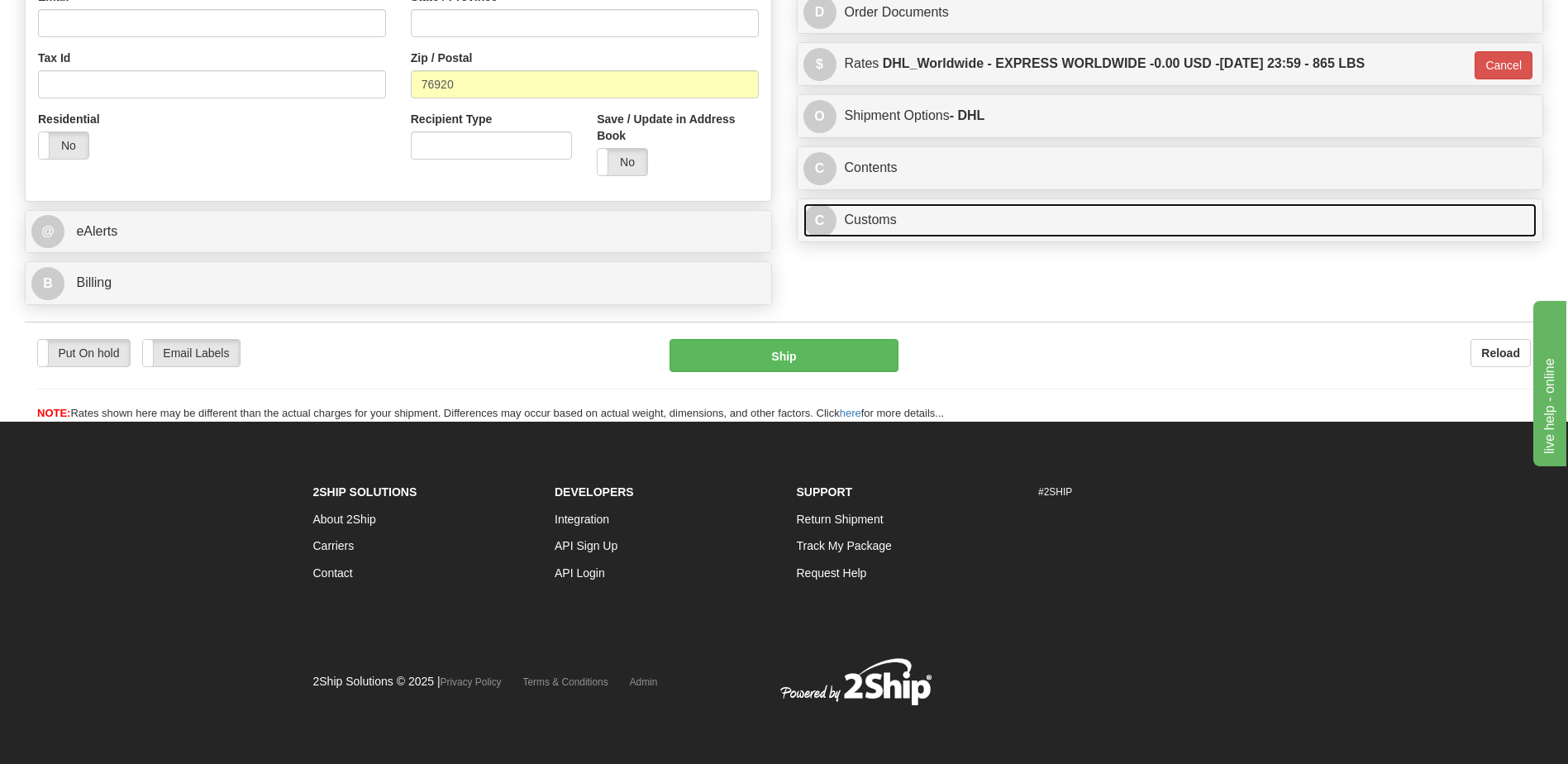
click at [873, 224] on link "C Customs" at bounding box center [1171, 220] width 735 height 34
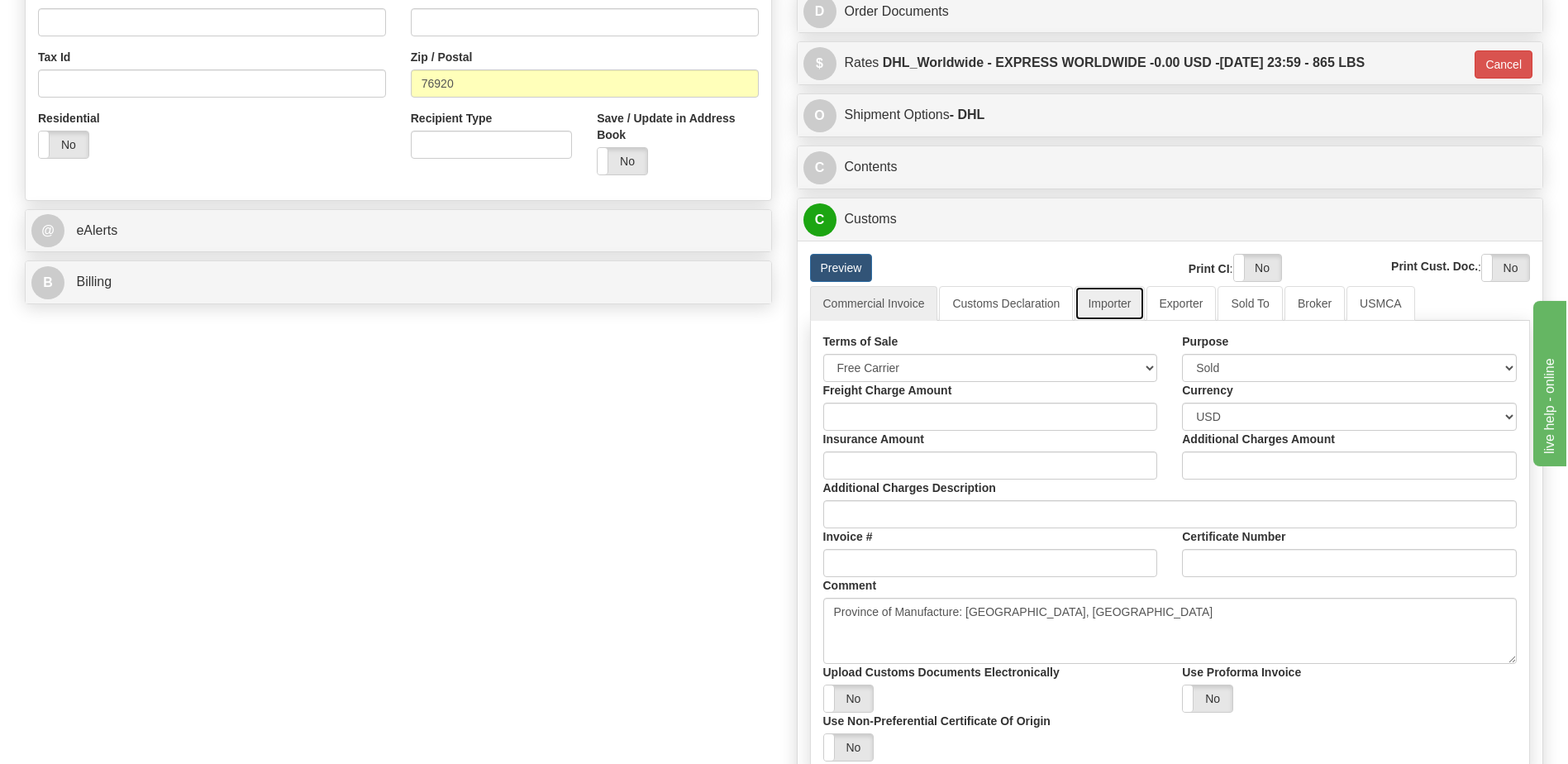
click at [1113, 305] on link "Importer" at bounding box center [1110, 303] width 69 height 35
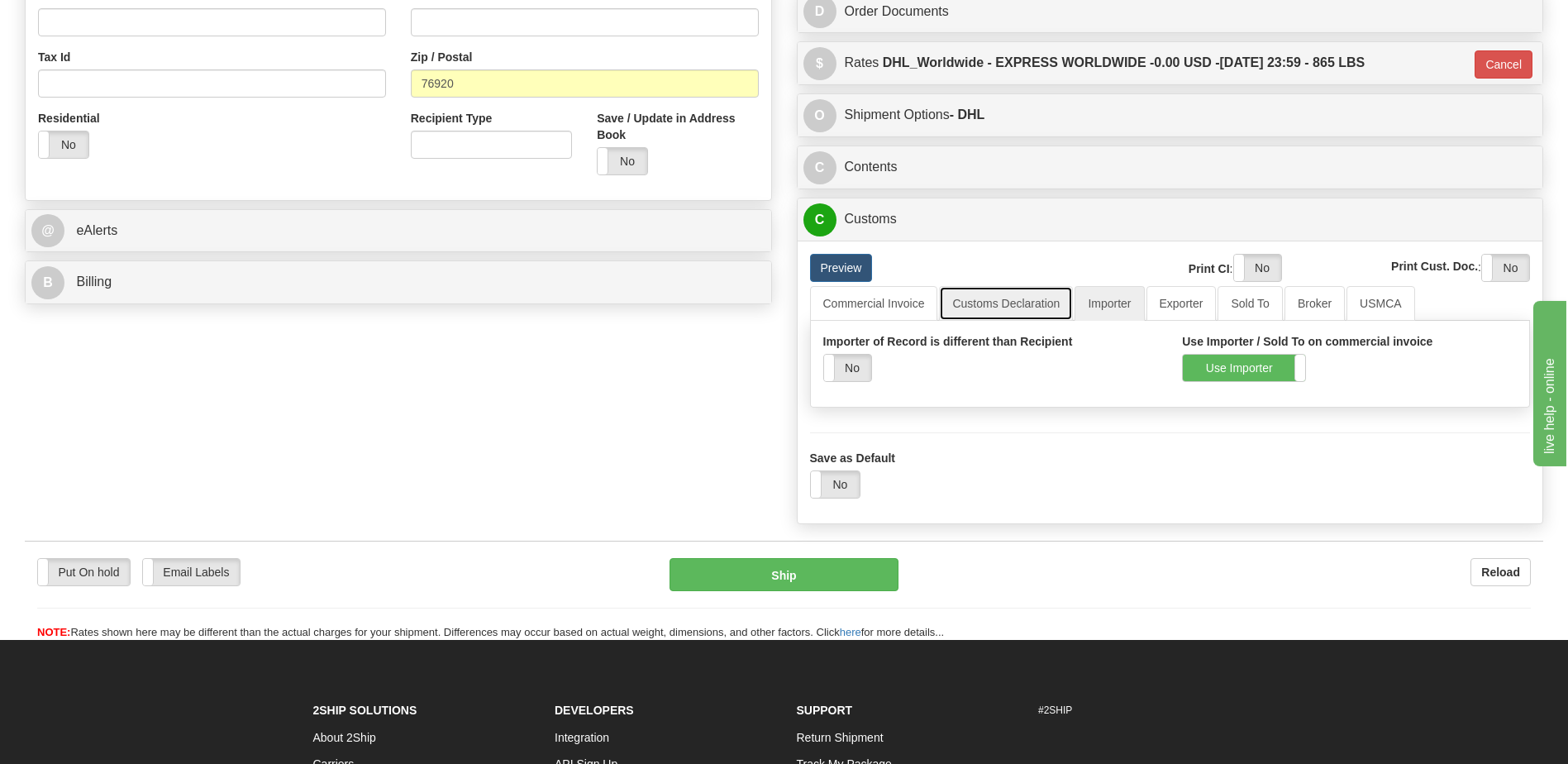
click at [1030, 306] on link "Customs Declaration" at bounding box center [1006, 303] width 134 height 35
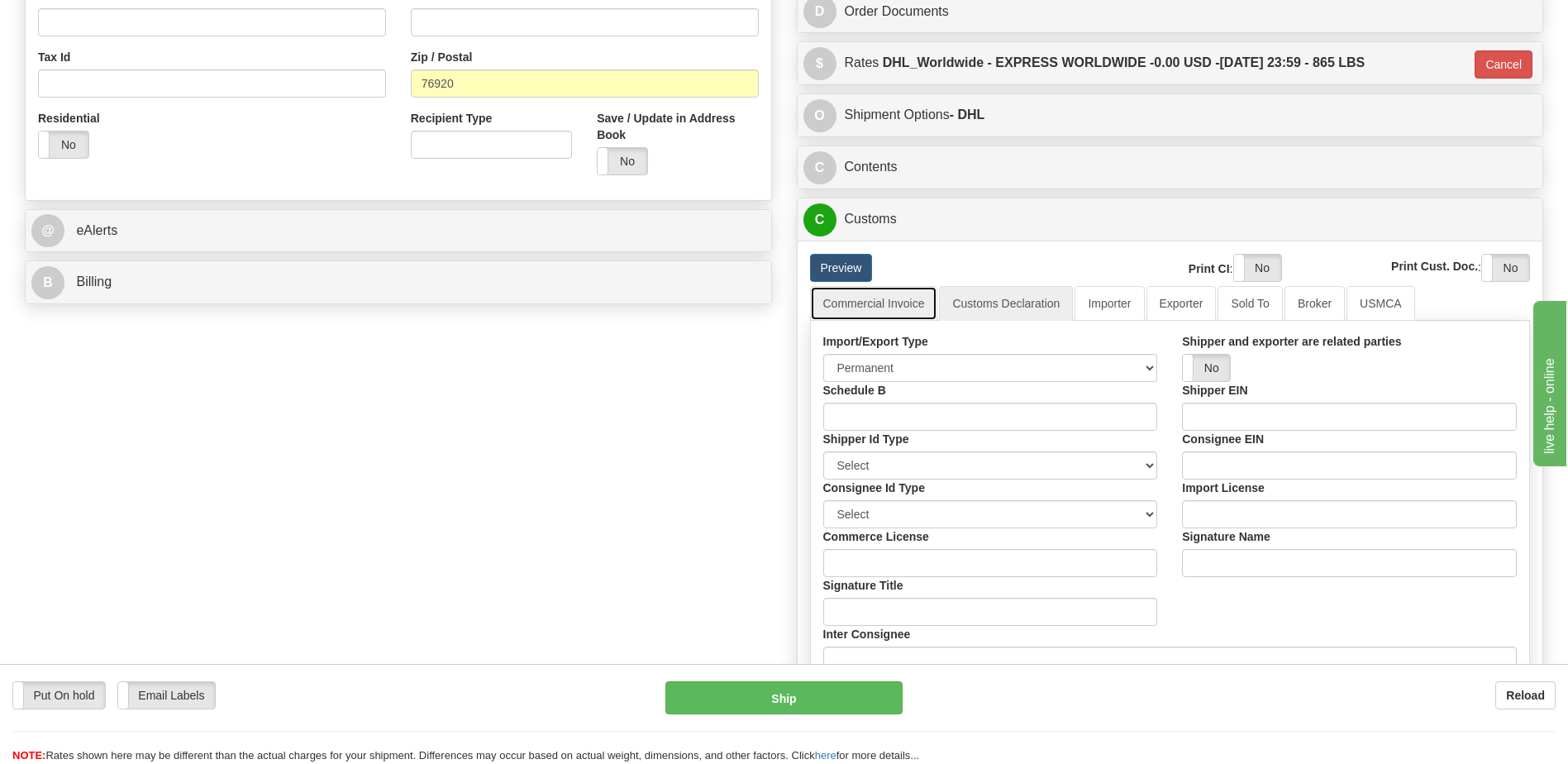
click at [874, 301] on link "Commercial Invoice" at bounding box center [874, 303] width 128 height 35
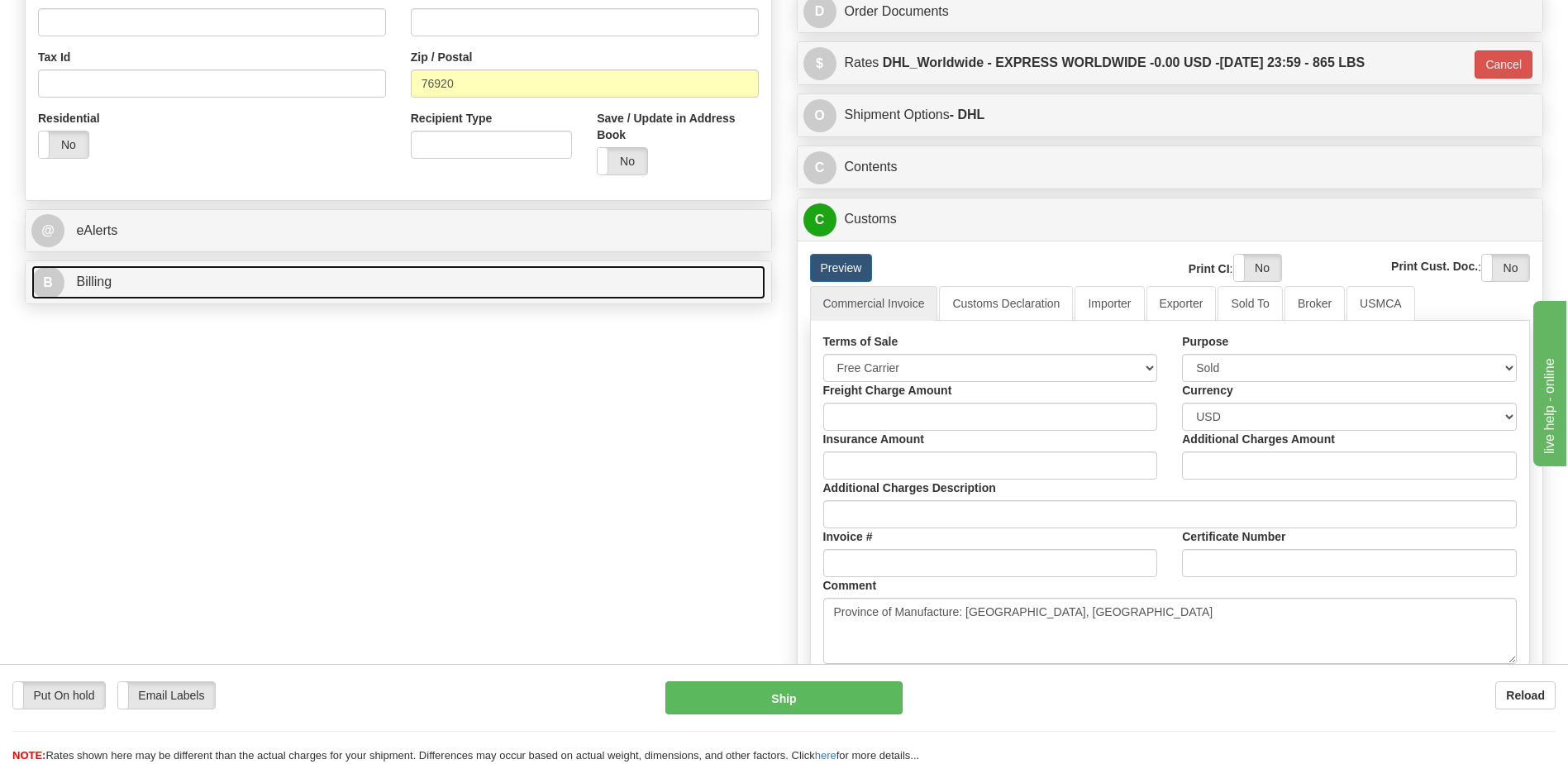
click at [286, 288] on link "B Billing" at bounding box center [399, 282] width 735 height 34
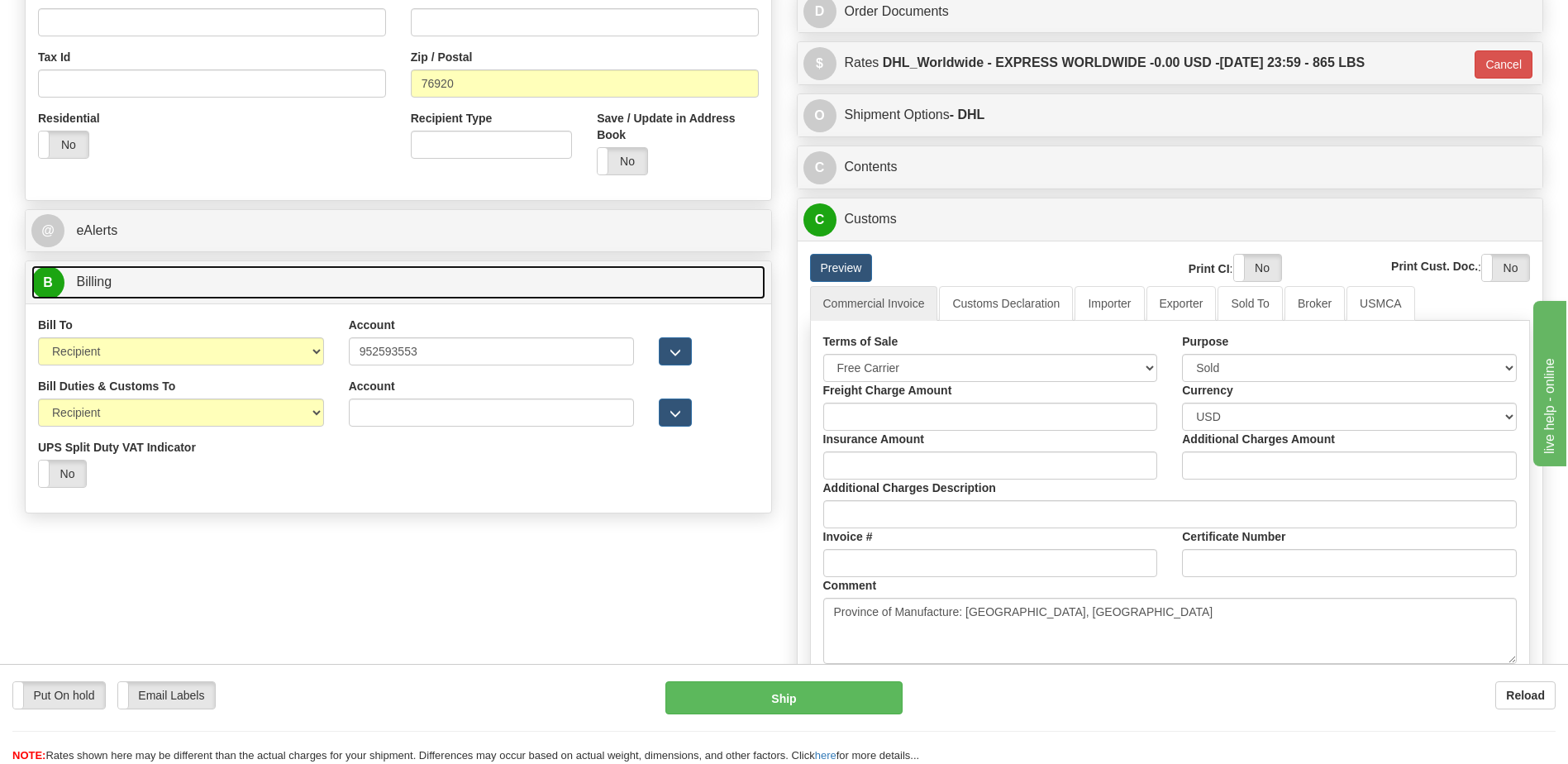
click at [286, 288] on link "B Billing" at bounding box center [399, 282] width 735 height 34
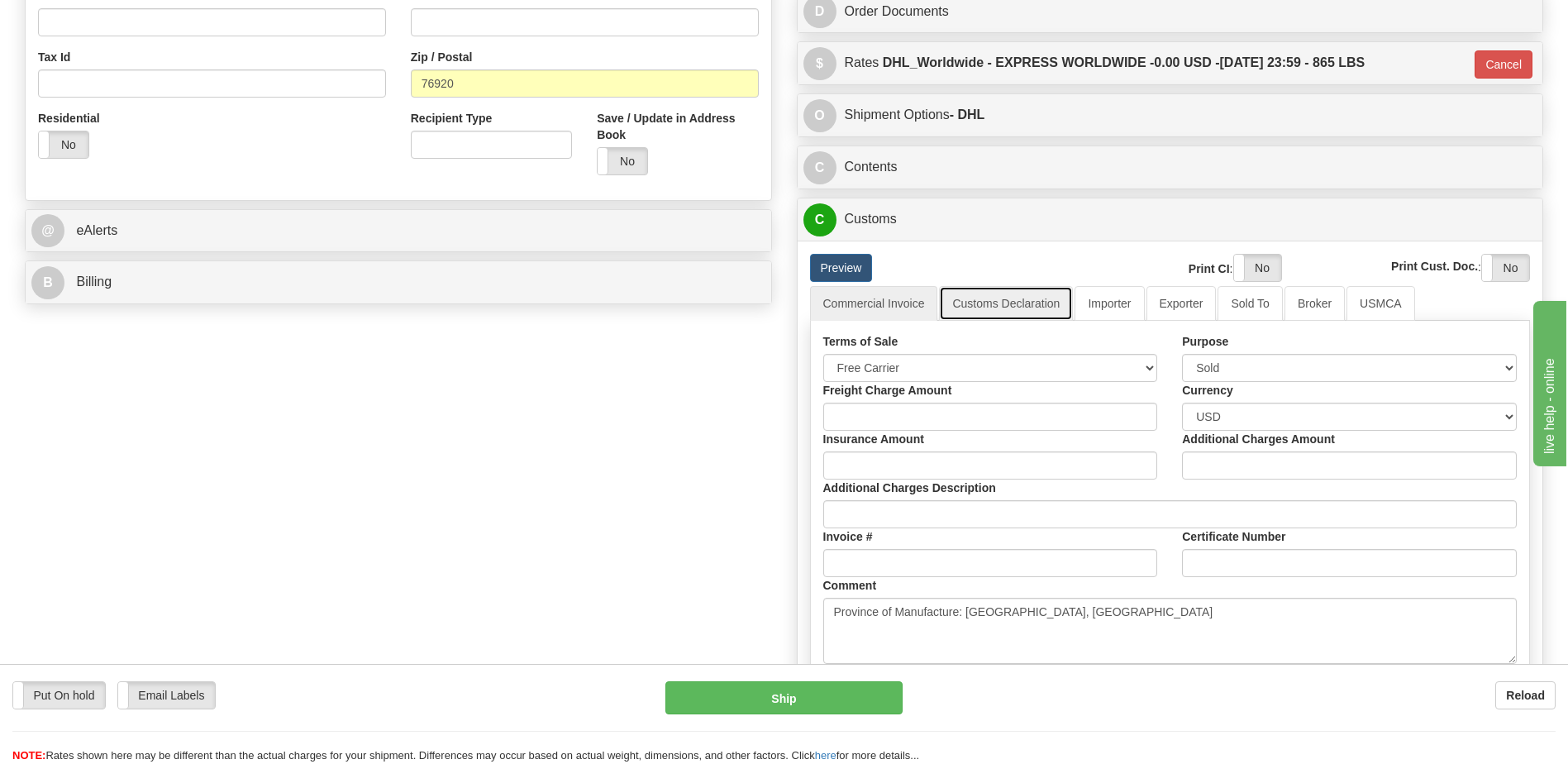
click at [1025, 312] on link "Customs Declaration" at bounding box center [1006, 303] width 134 height 35
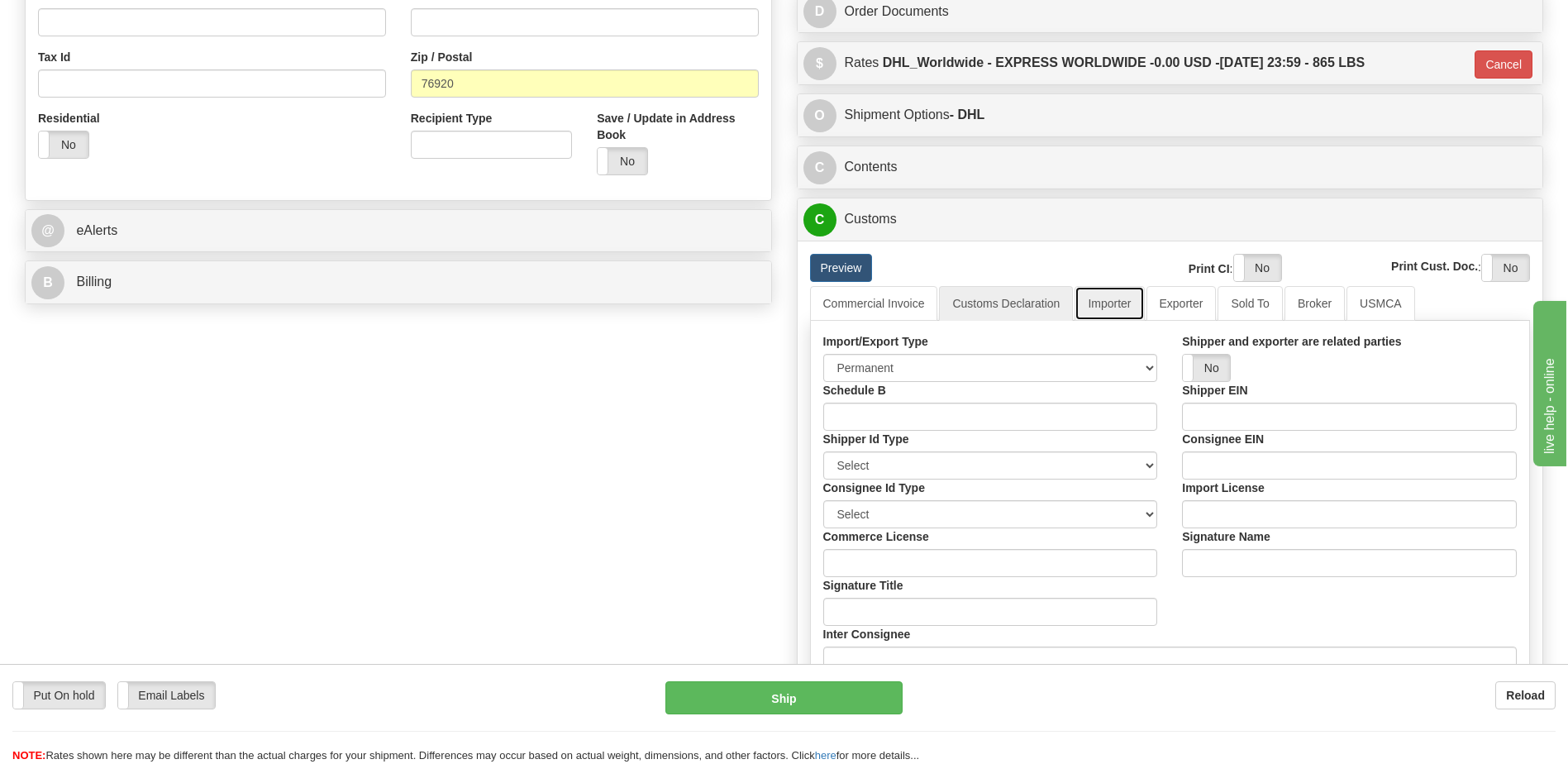
click at [1126, 301] on link "Importer" at bounding box center [1110, 303] width 69 height 35
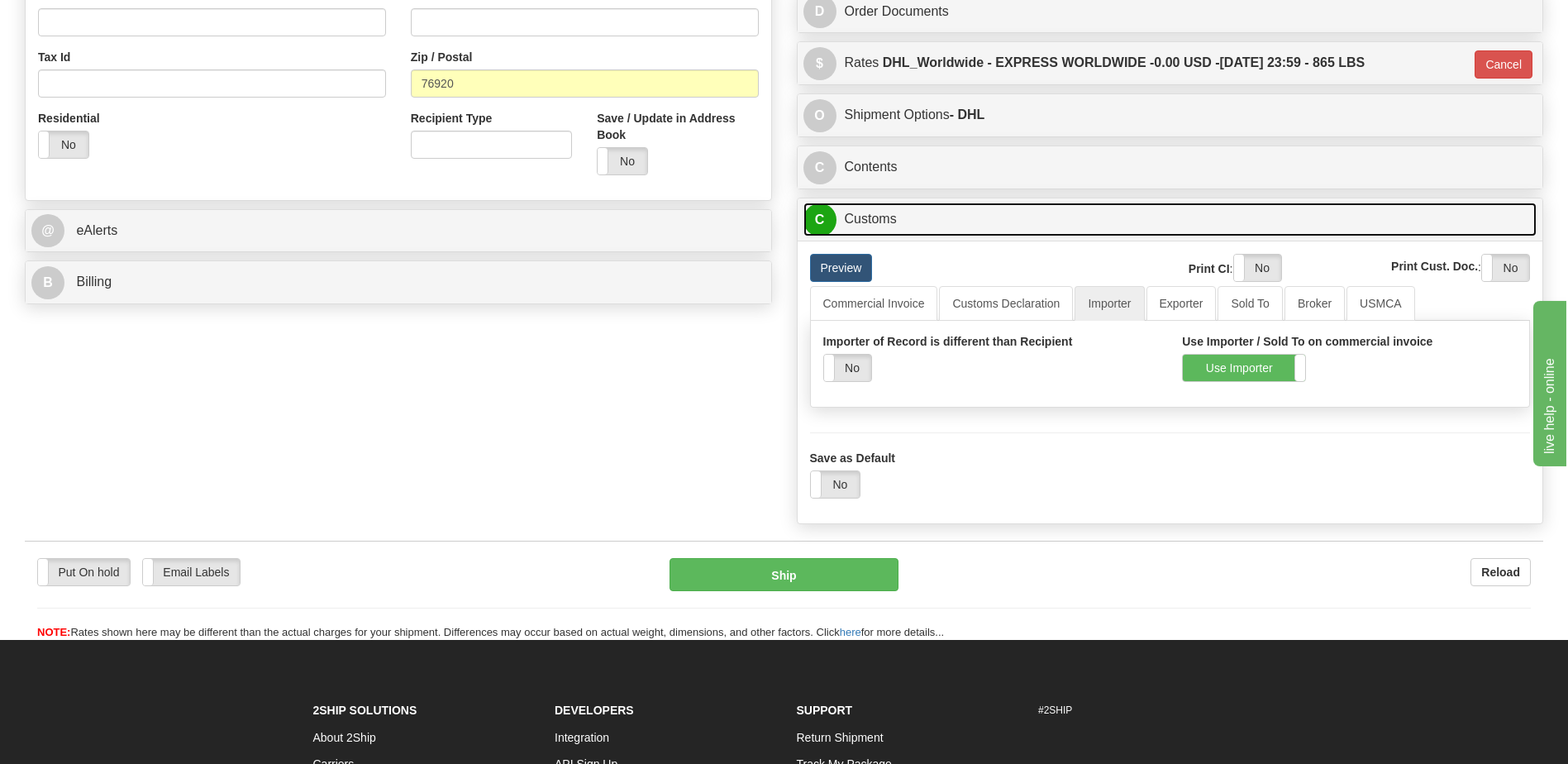
click at [938, 219] on link "C Customs" at bounding box center [1171, 219] width 735 height 34
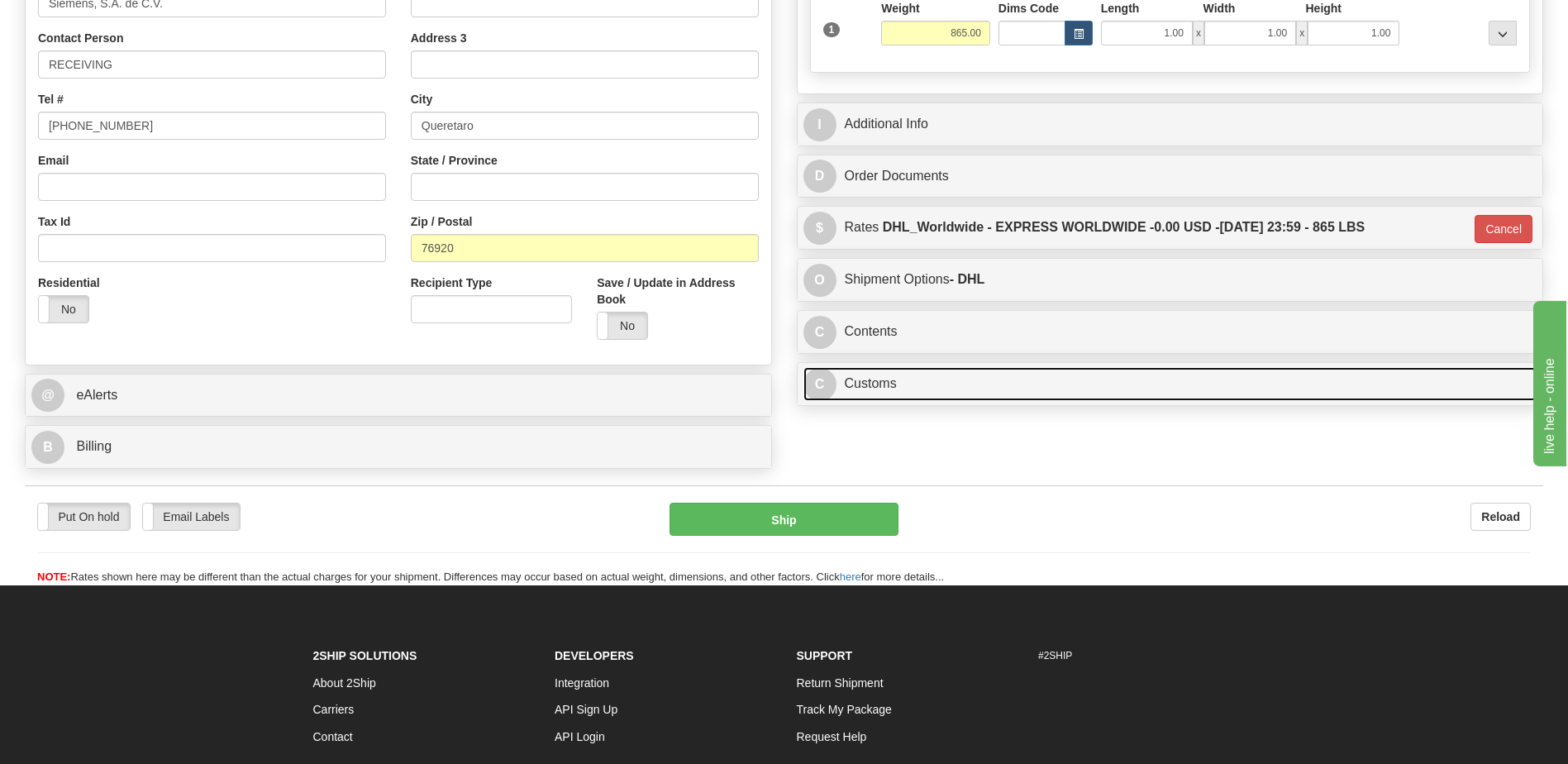
scroll to position [370, 0]
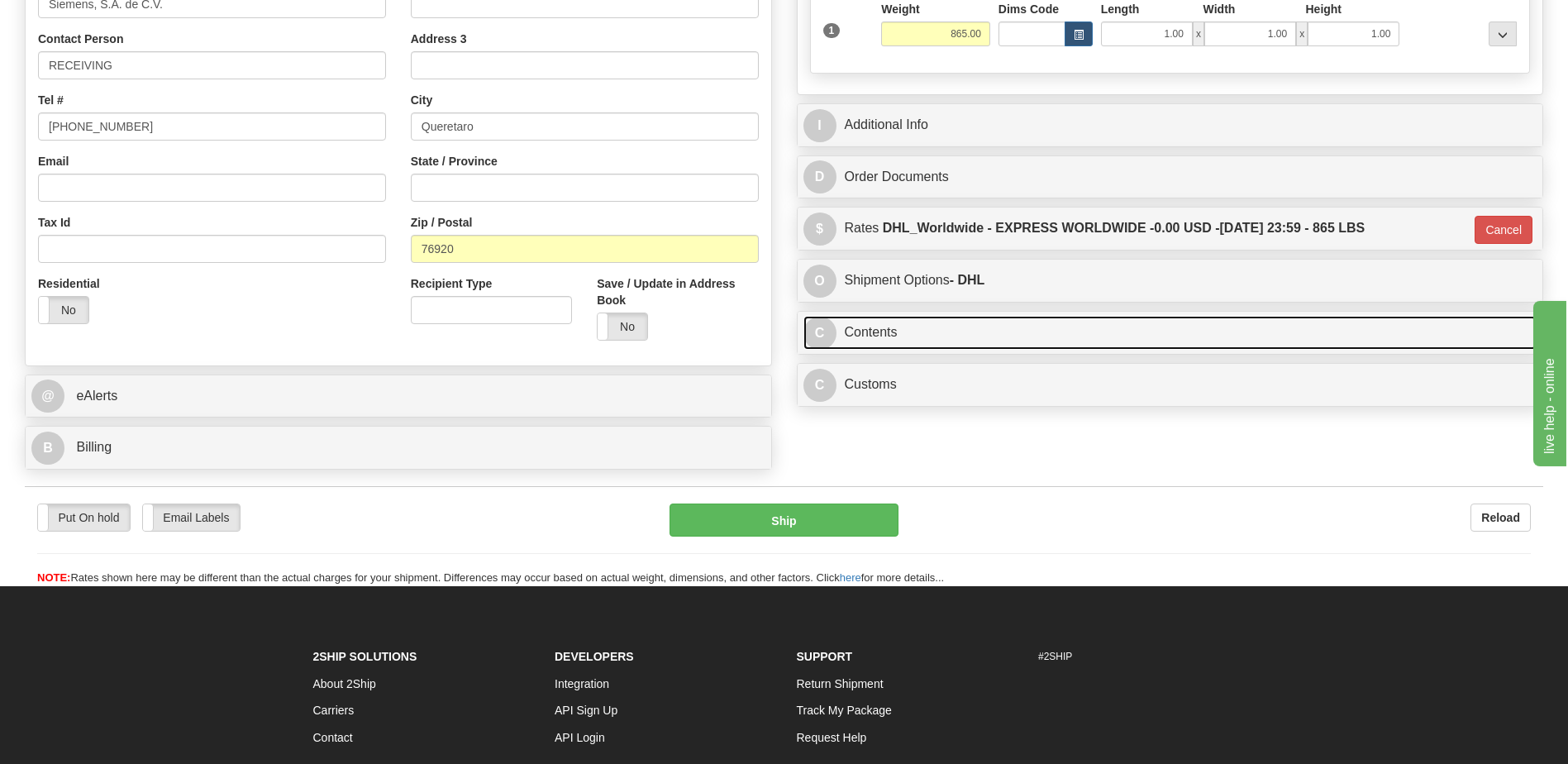
click at [965, 326] on link "C Contents" at bounding box center [1171, 333] width 735 height 34
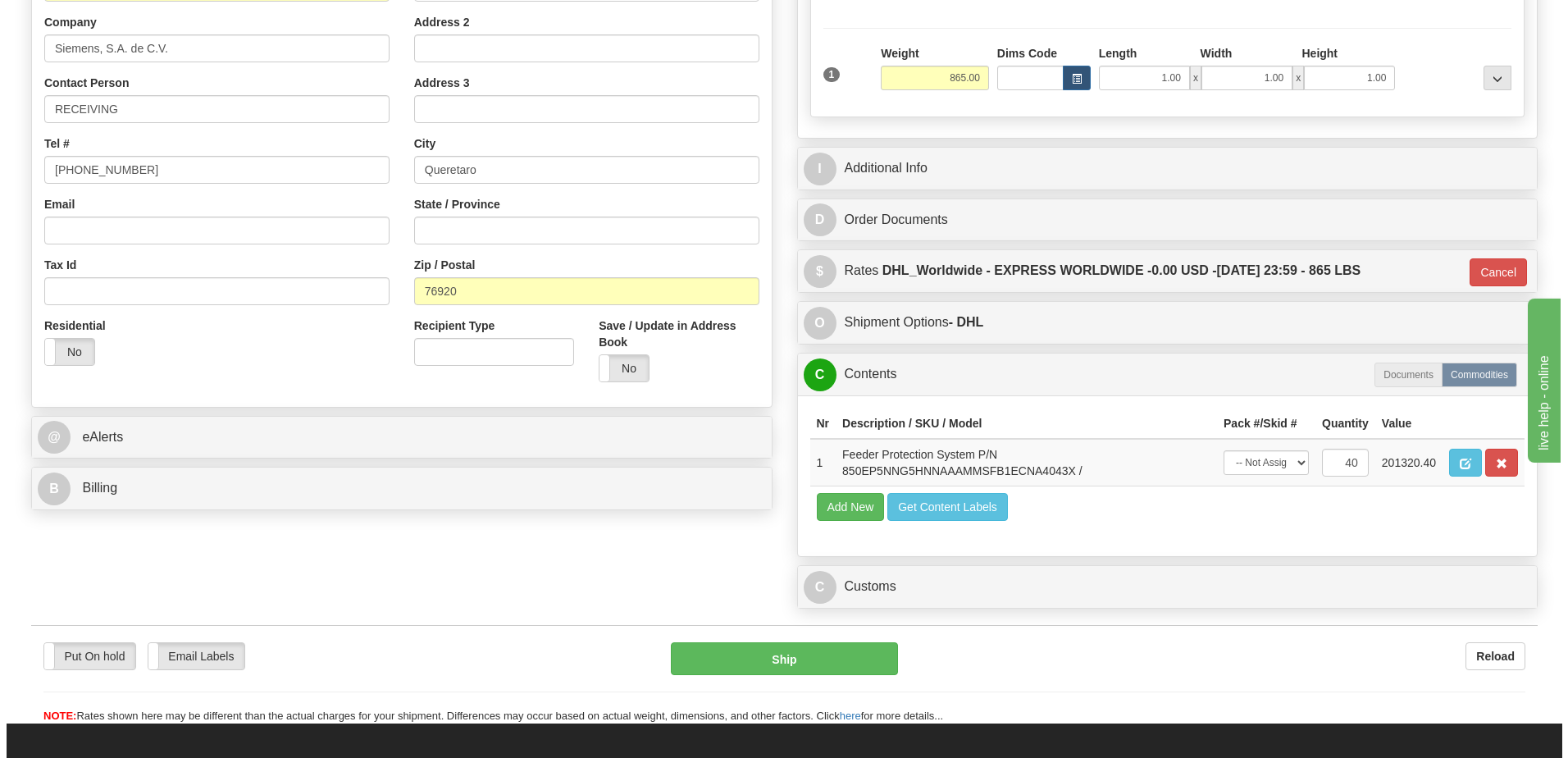
scroll to position [284, 0]
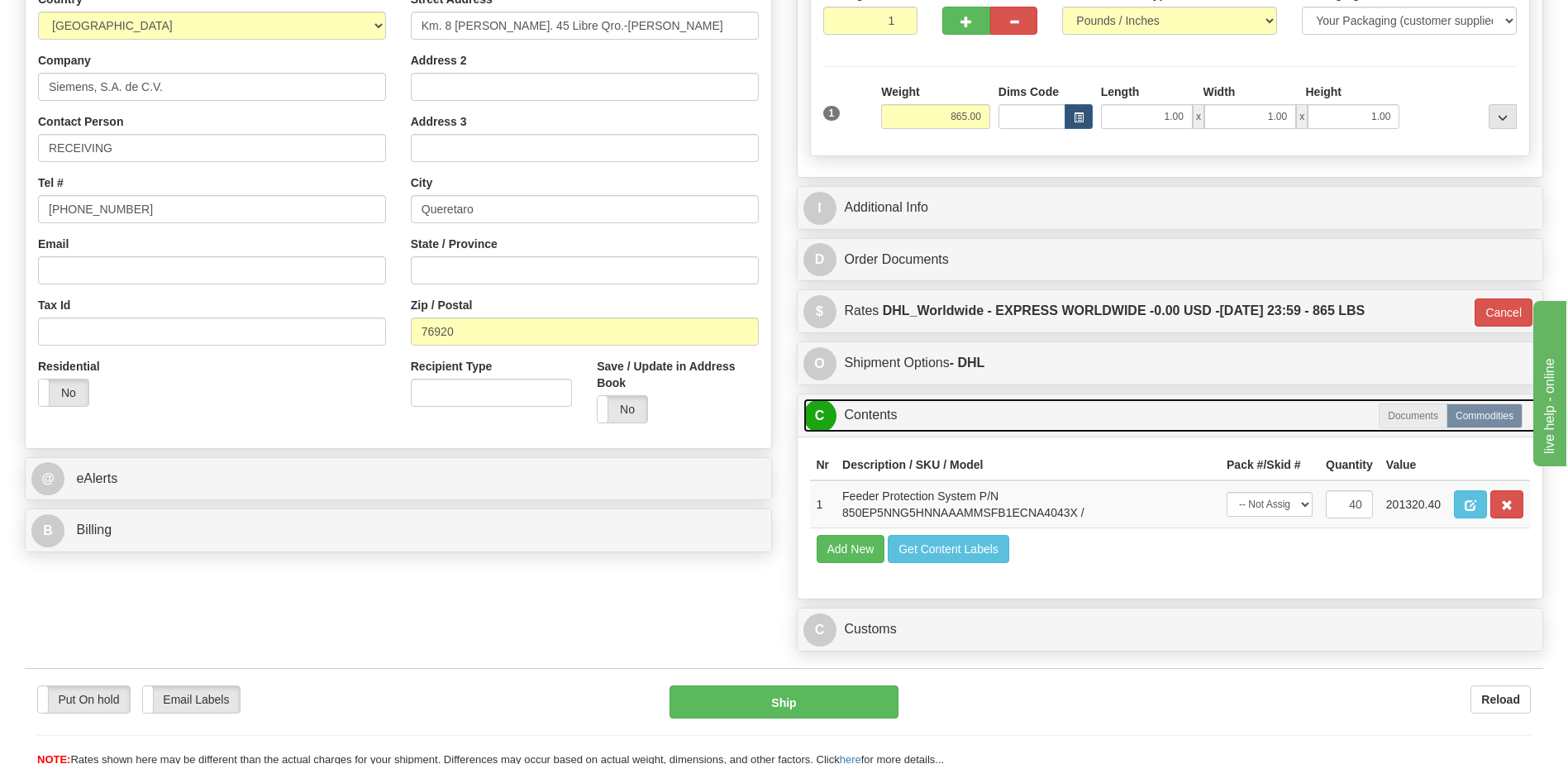
drag, startPoint x: 918, startPoint y: 426, endPoint x: 918, endPoint y: 371, distance: 55.0
click at [918, 426] on link "C Contents" at bounding box center [1171, 415] width 735 height 34
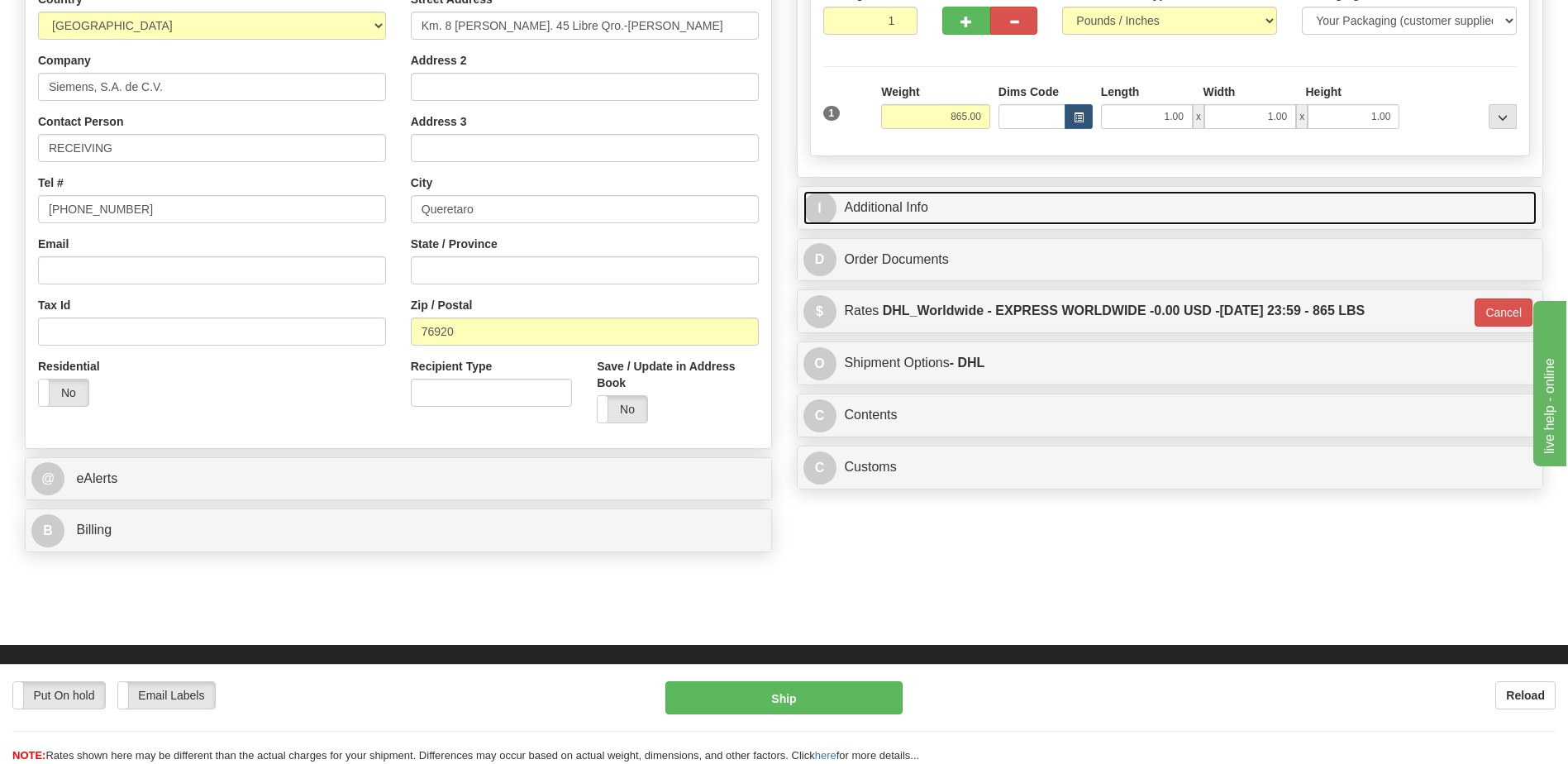
click at [909, 215] on link "I Additional Info" at bounding box center [1171, 207] width 735 height 34
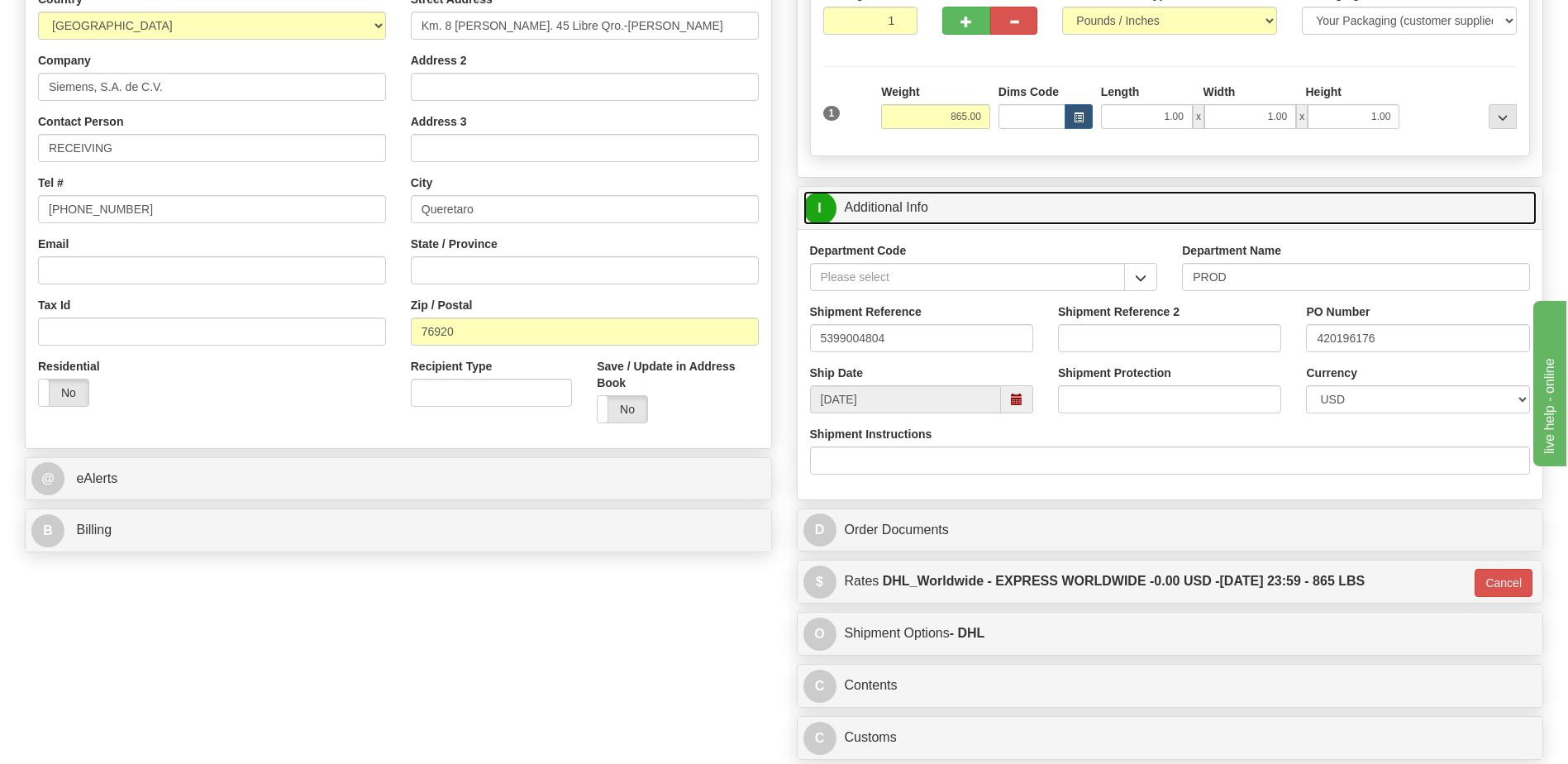
click at [909, 215] on link "I Additional Info" at bounding box center [1171, 207] width 735 height 34
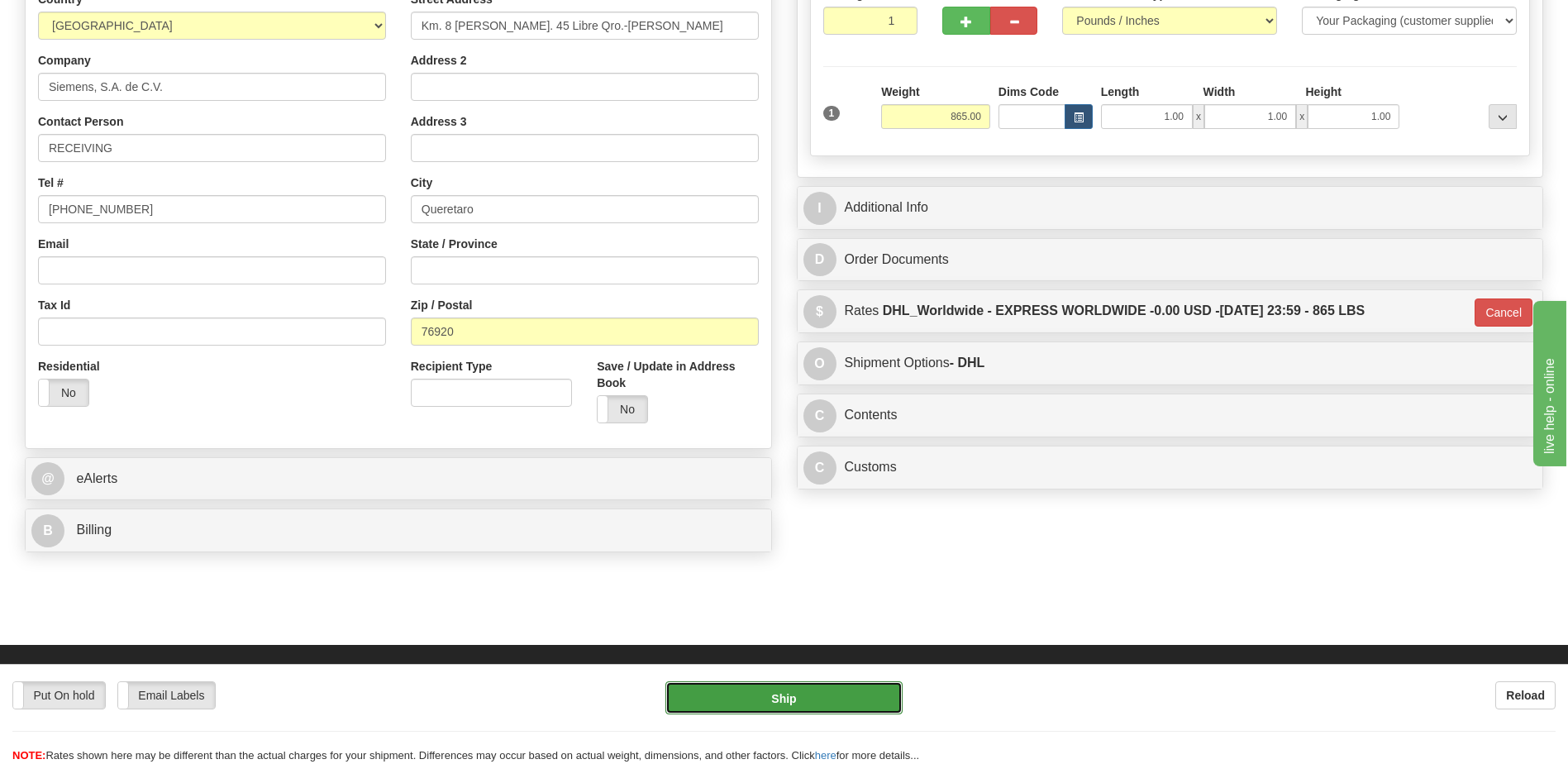
click at [761, 698] on button "Ship" at bounding box center [784, 698] width 236 height 33
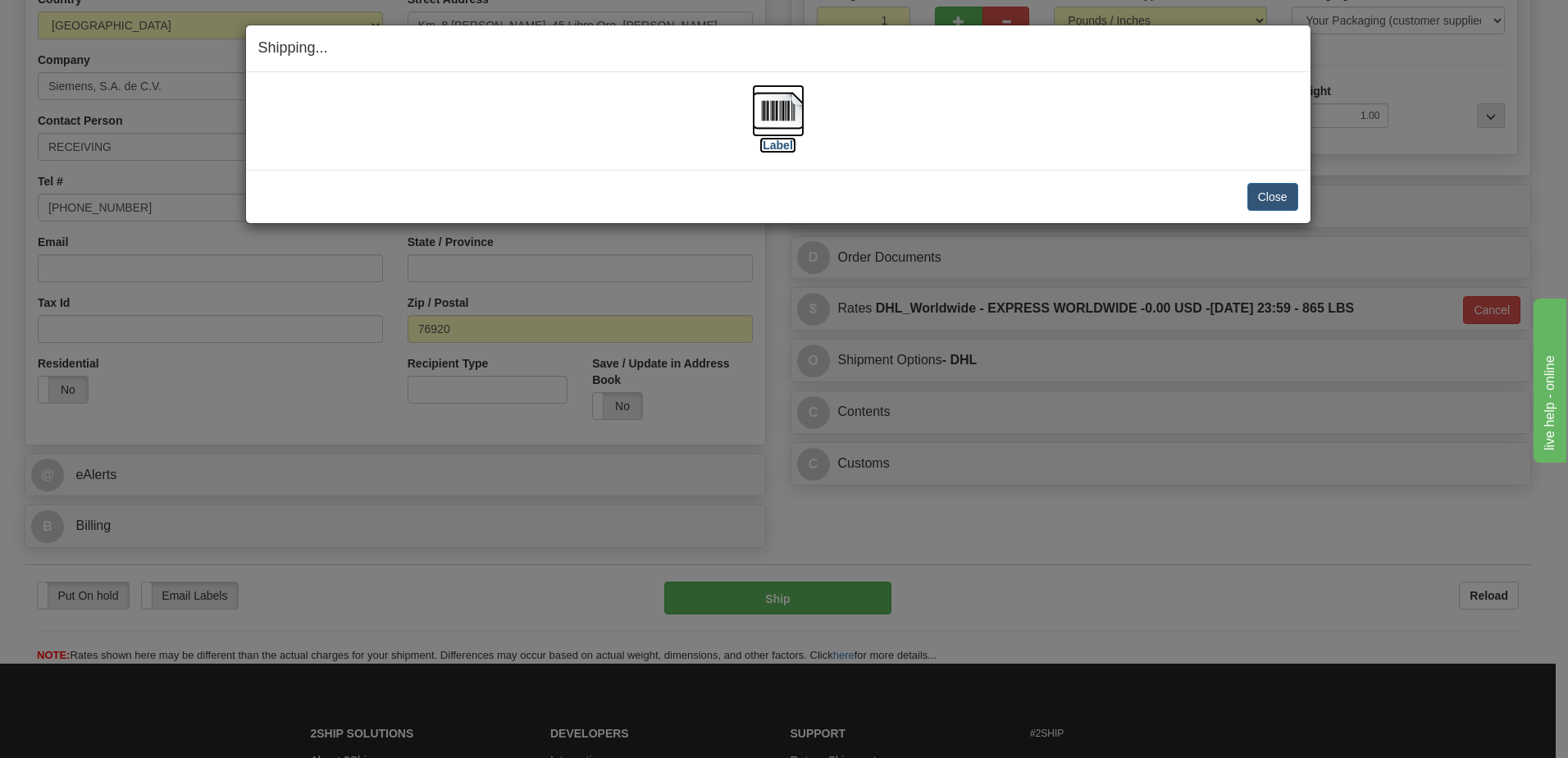
click at [771, 113] on img at bounding box center [778, 110] width 53 height 53
click at [1264, 197] on button "Close" at bounding box center [1272, 196] width 51 height 28
